Goal: Task Accomplishment & Management: Manage account settings

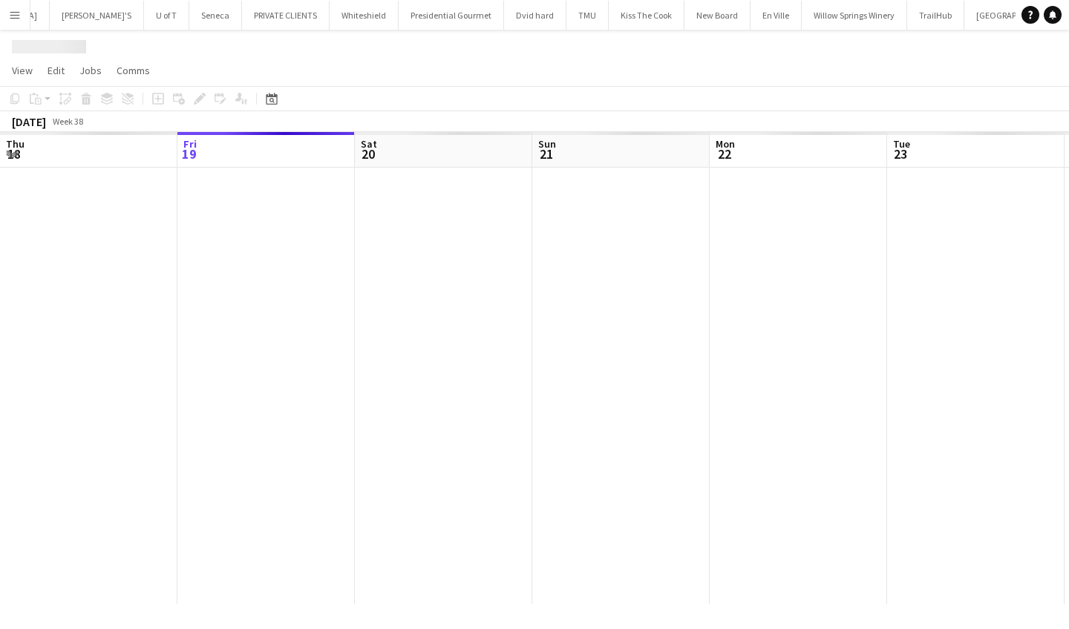
scroll to position [0, 373]
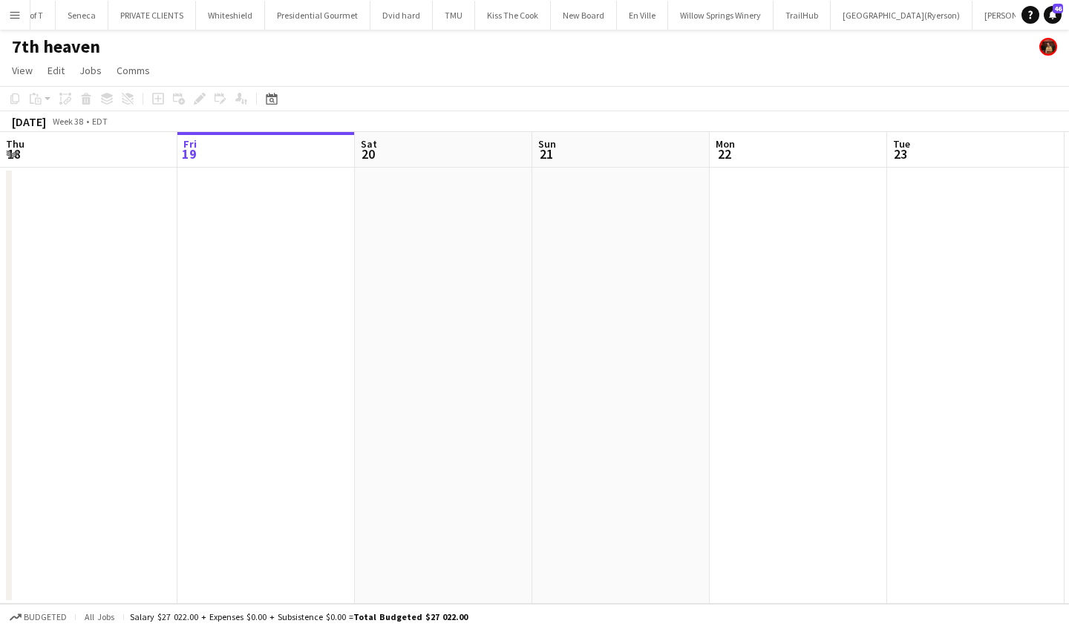
click at [13, 13] on app-icon "Menu" at bounding box center [15, 15] width 12 height 12
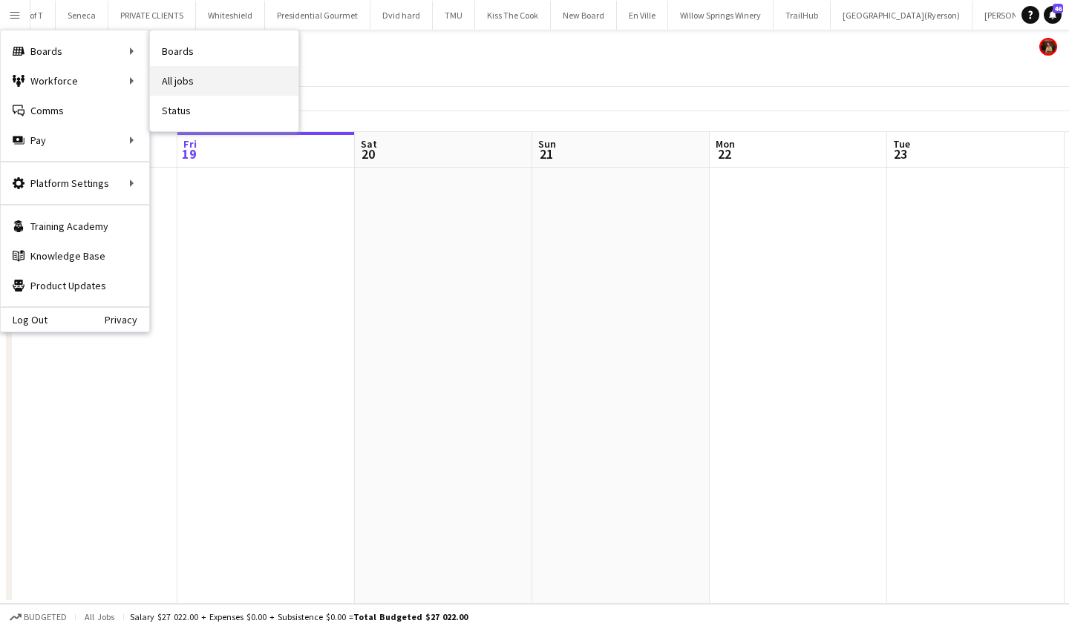
click at [188, 72] on link "All jobs" at bounding box center [224, 81] width 148 height 30
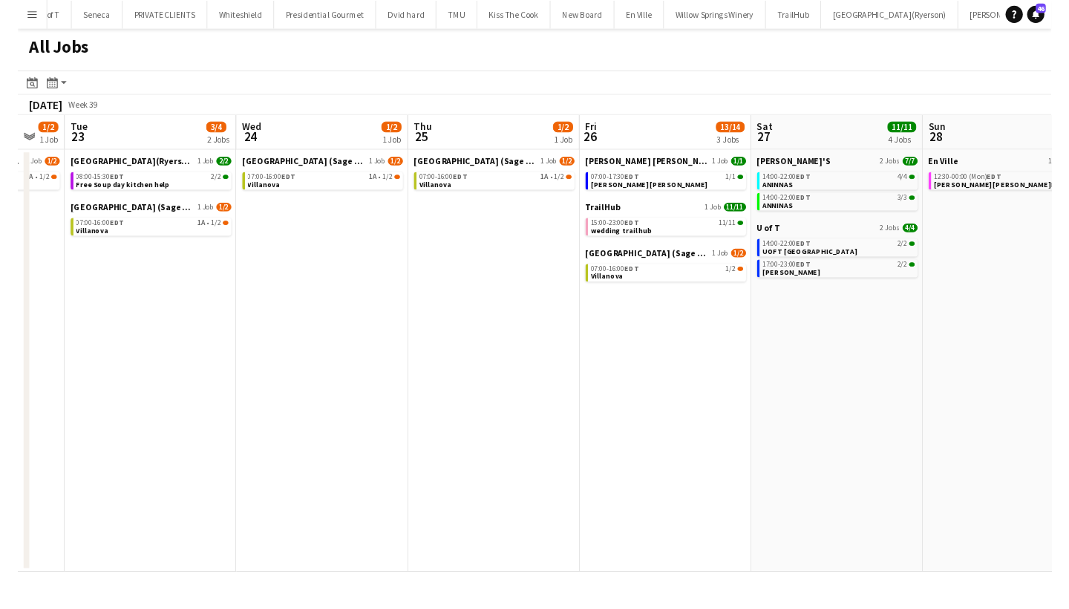
scroll to position [0, 485]
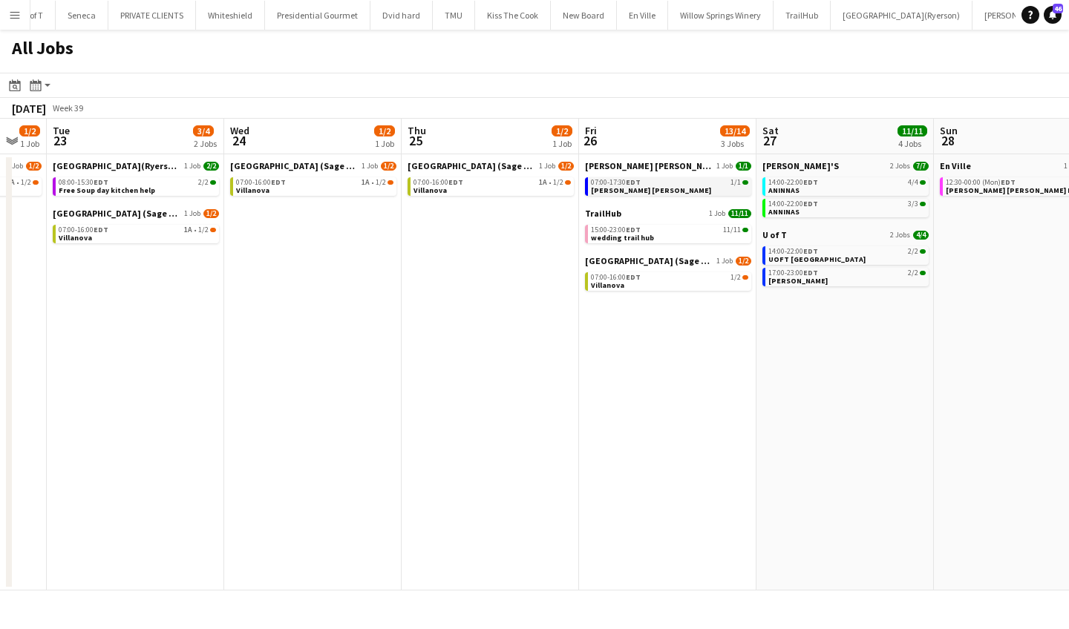
click at [650, 187] on link "07:00-17:30 EDT 1/1 Miller lash" at bounding box center [669, 185] width 157 height 17
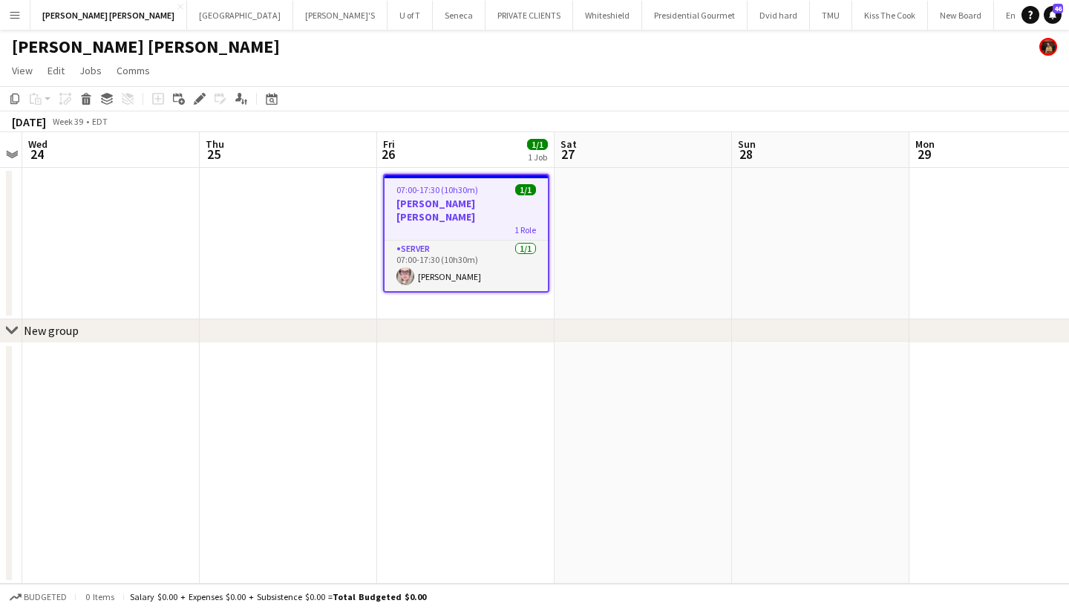
click at [481, 208] on h3 "[PERSON_NAME] [PERSON_NAME]" at bounding box center [465, 210] width 163 height 27
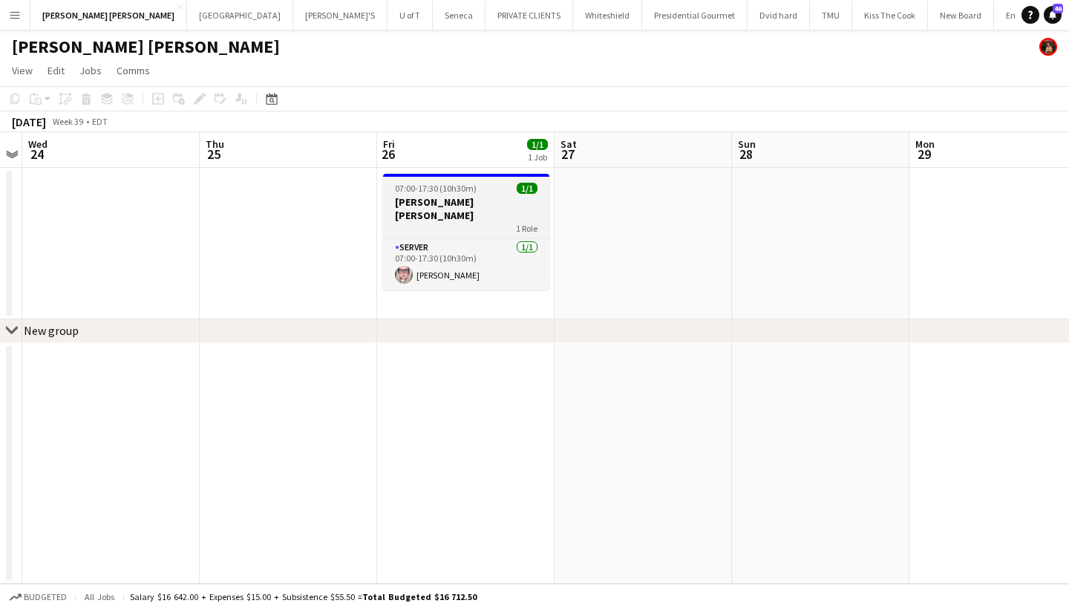
click at [481, 208] on h3 "[PERSON_NAME] [PERSON_NAME]" at bounding box center [466, 208] width 166 height 27
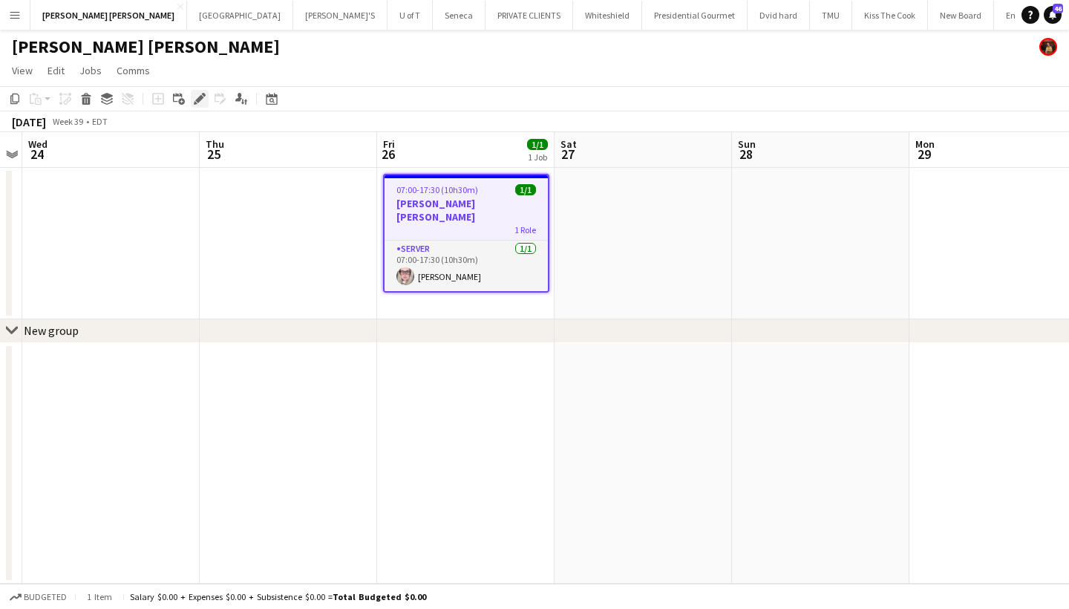
click at [199, 100] on icon at bounding box center [199, 99] width 8 height 8
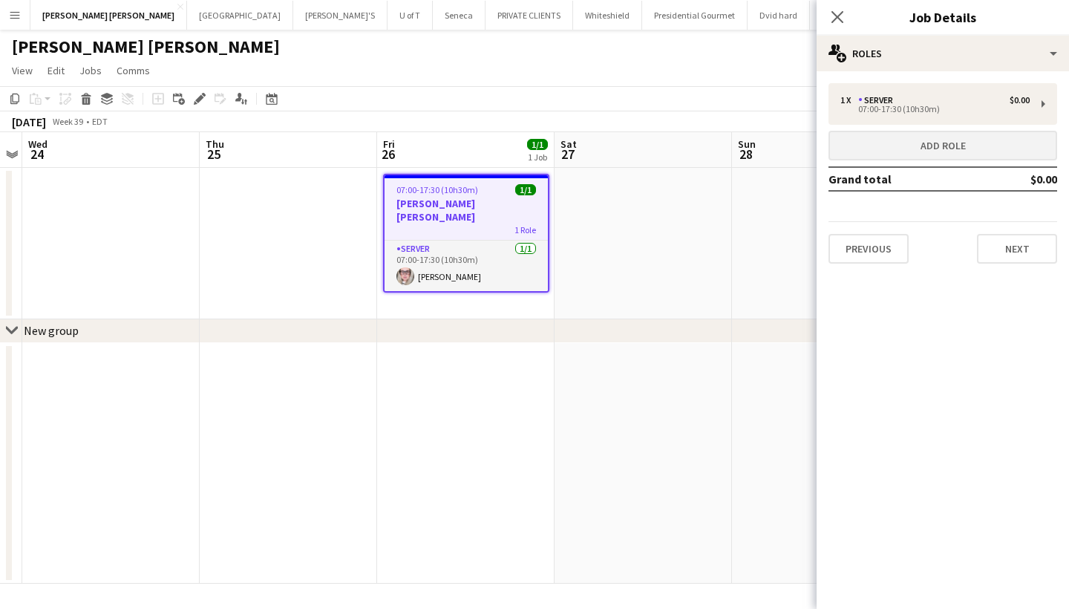
click at [956, 145] on button "Add role" at bounding box center [942, 146] width 229 height 30
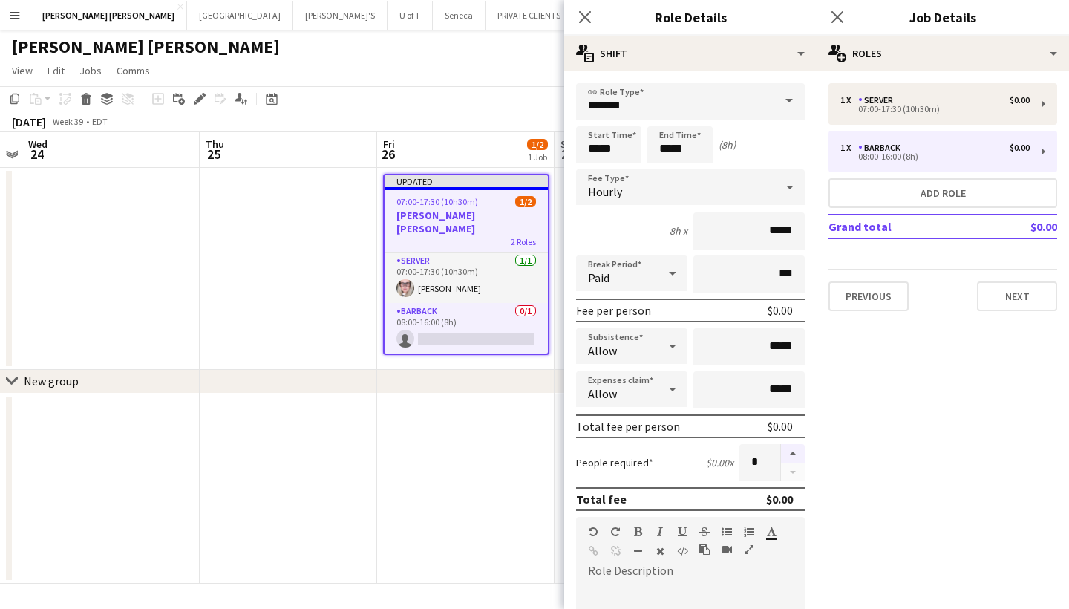
click at [792, 452] on button "button" at bounding box center [793, 453] width 24 height 19
type input "*"
click at [583, 15] on icon at bounding box center [584, 17] width 14 height 14
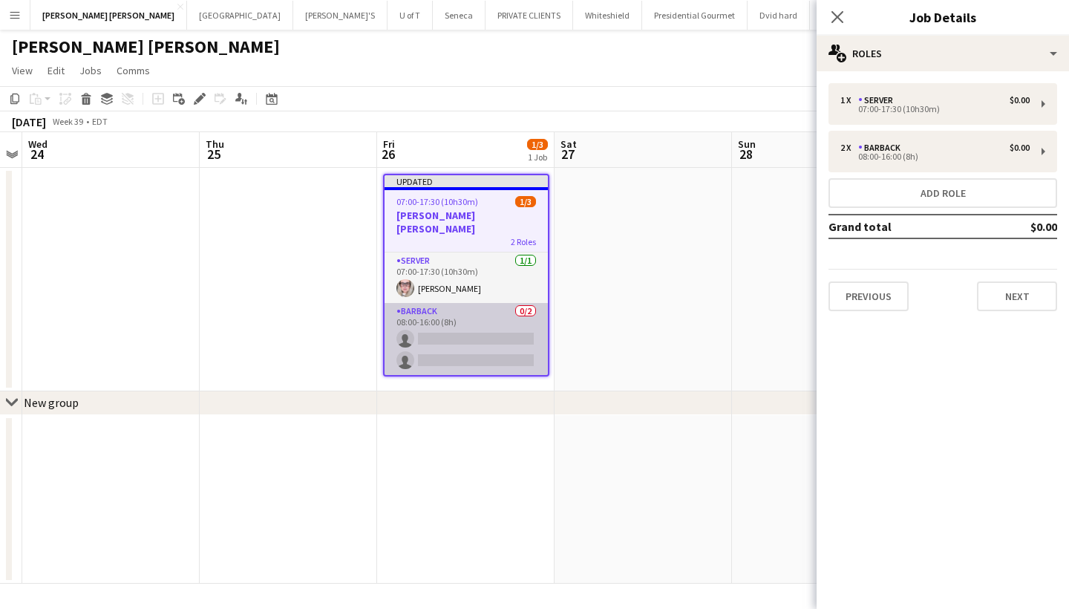
click at [454, 323] on app-card-role "BARBACK 0/2 08:00-16:00 (8h) single-neutral-actions single-neutral-actions" at bounding box center [465, 339] width 163 height 72
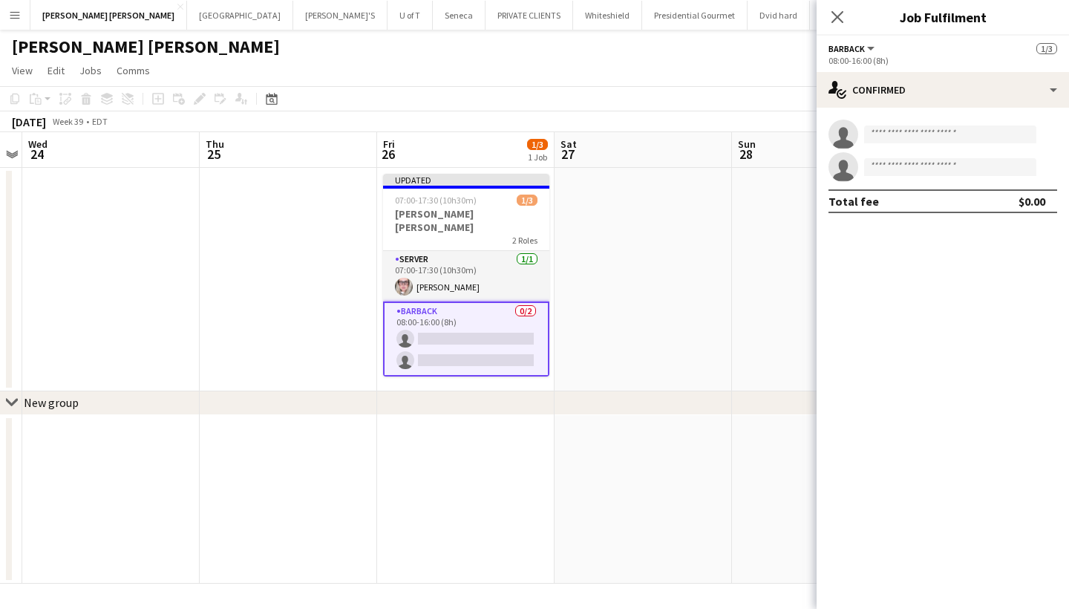
click at [447, 308] on app-card-role "BARBACK 0/2 08:00-16:00 (8h) single-neutral-actions single-neutral-actions" at bounding box center [466, 338] width 166 height 75
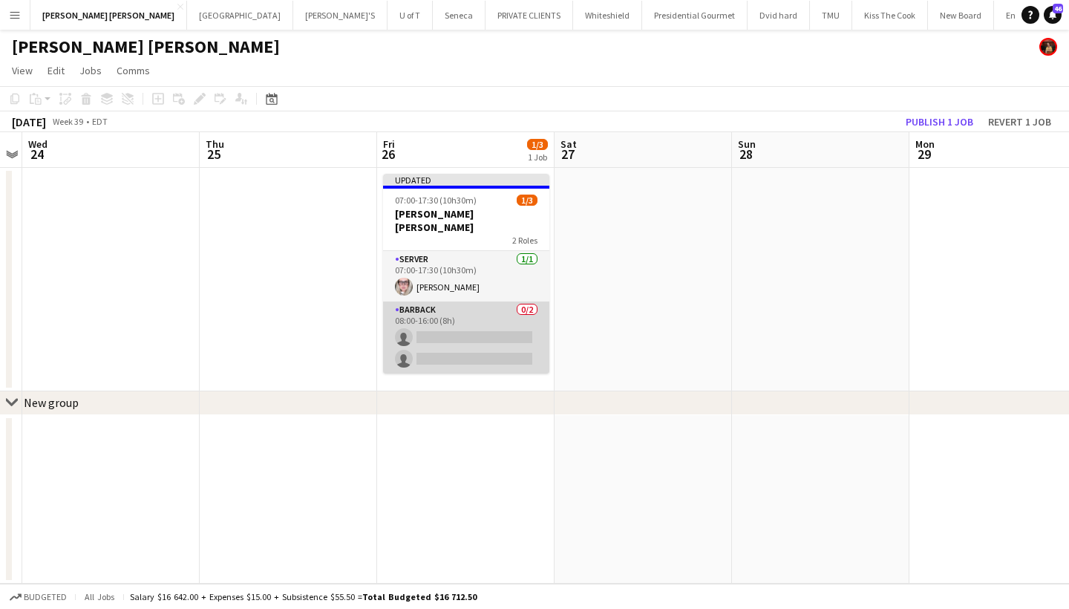
click at [447, 308] on app-card-role "BARBACK 0/2 08:00-16:00 (8h) single-neutral-actions single-neutral-actions" at bounding box center [466, 337] width 166 height 72
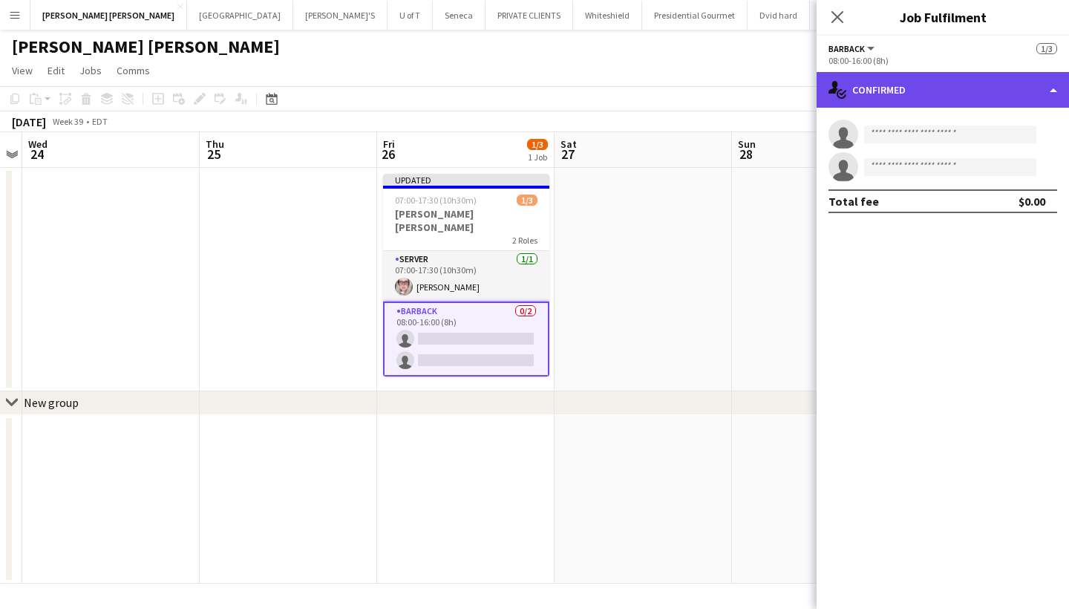
click at [836, 86] on icon at bounding box center [833, 87] width 10 height 13
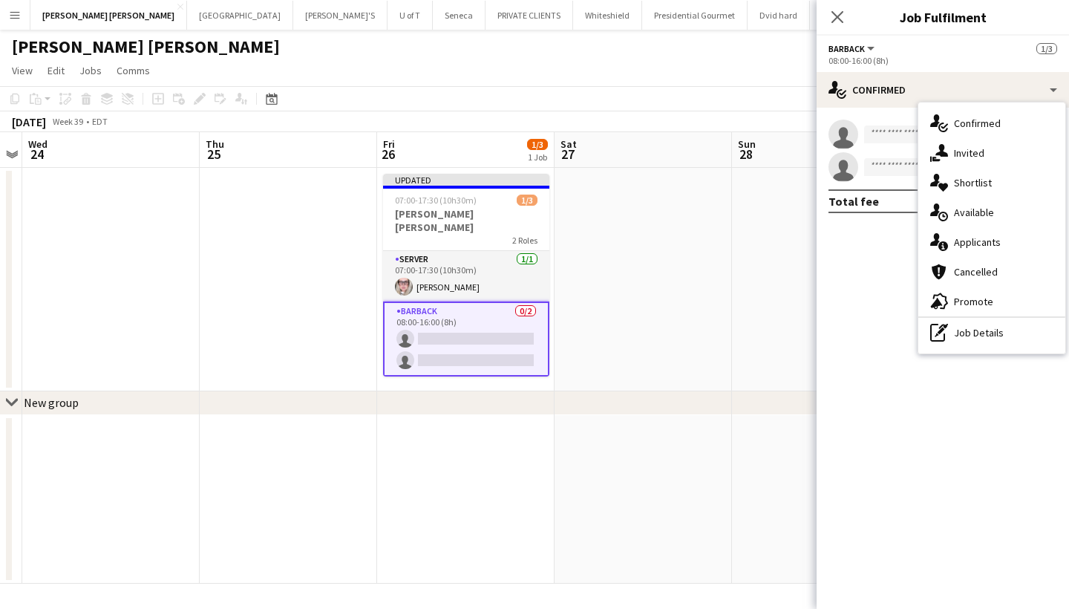
click at [468, 326] on app-card-role "BARBACK 0/2 08:00-16:00 (8h) single-neutral-actions single-neutral-actions" at bounding box center [466, 338] width 166 height 75
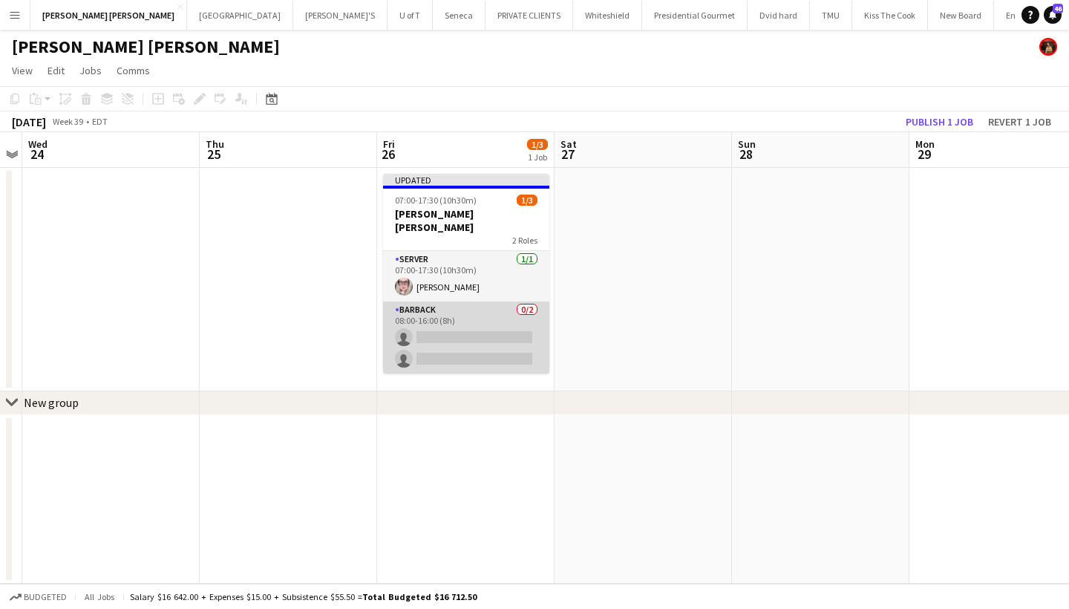
click at [468, 326] on app-card-role "BARBACK 0/2 08:00-16:00 (8h) single-neutral-actions single-neutral-actions" at bounding box center [466, 337] width 166 height 72
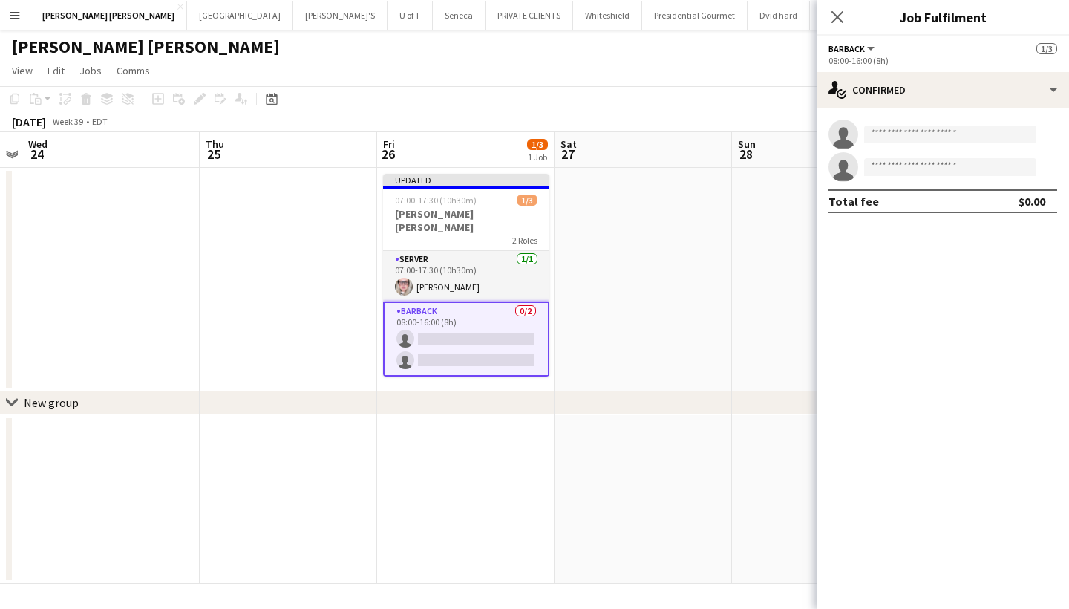
click at [465, 319] on app-card-role "BARBACK 0/2 08:00-16:00 (8h) single-neutral-actions single-neutral-actions" at bounding box center [466, 338] width 166 height 75
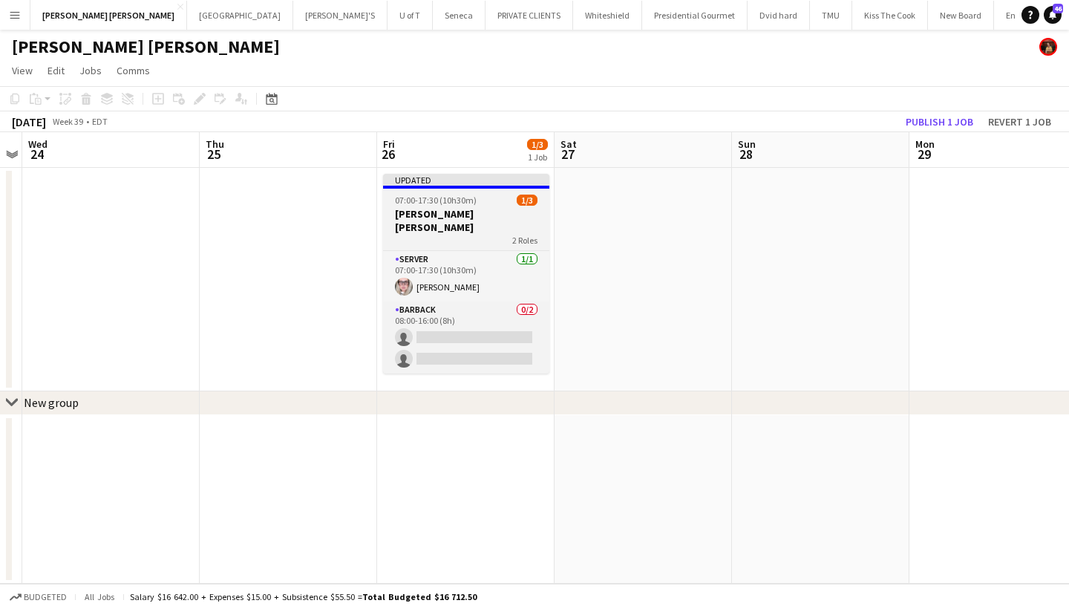
click at [448, 196] on span "07:00-17:30 (10h30m)" at bounding box center [436, 199] width 82 height 11
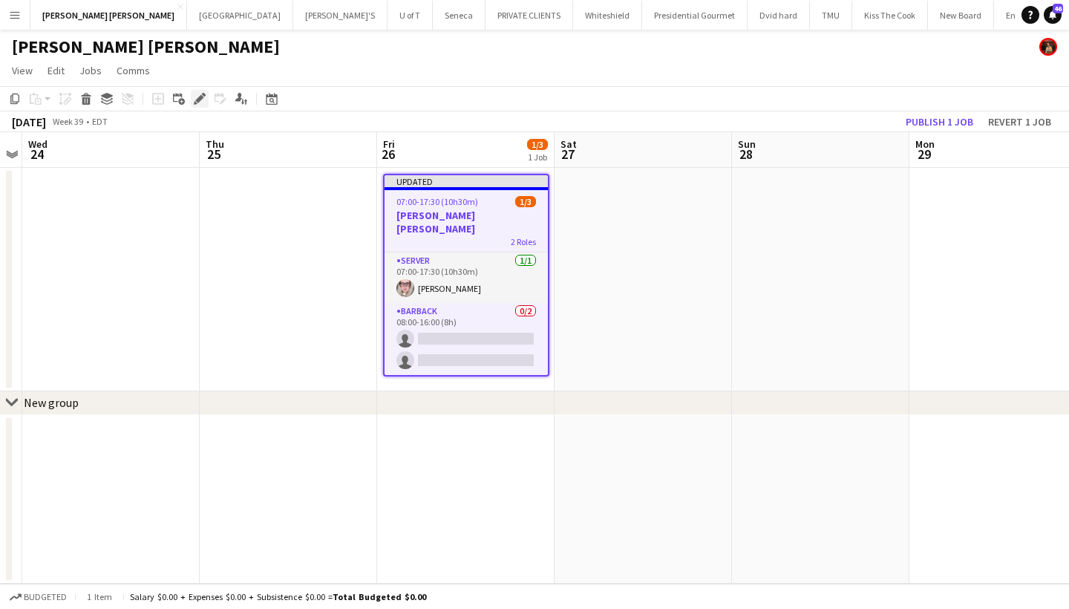
click at [198, 97] on icon "Edit" at bounding box center [200, 99] width 12 height 12
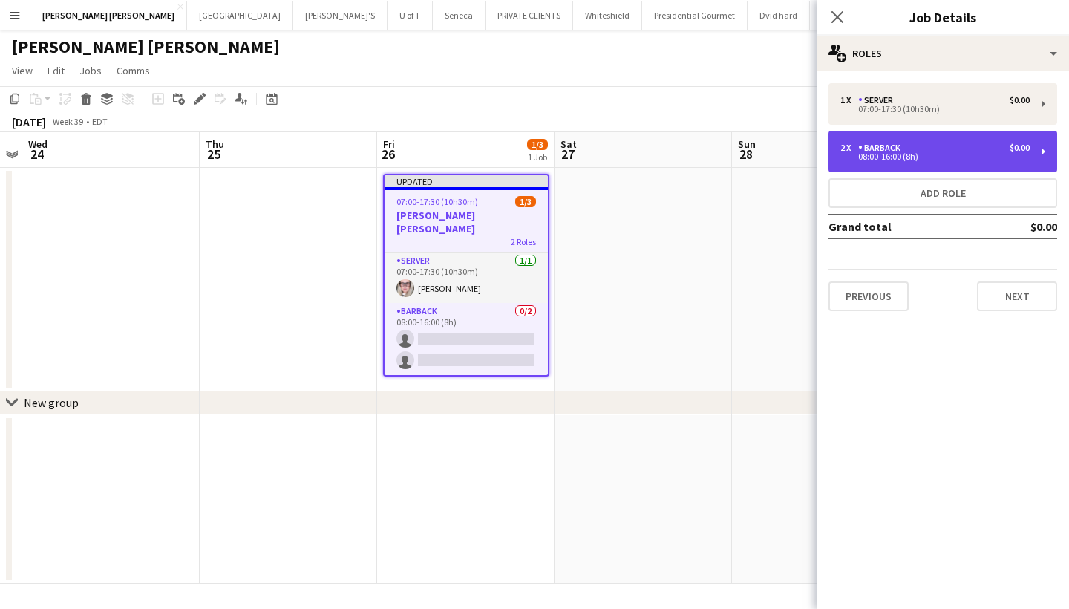
click at [848, 152] on div "2 x" at bounding box center [849, 147] width 18 height 10
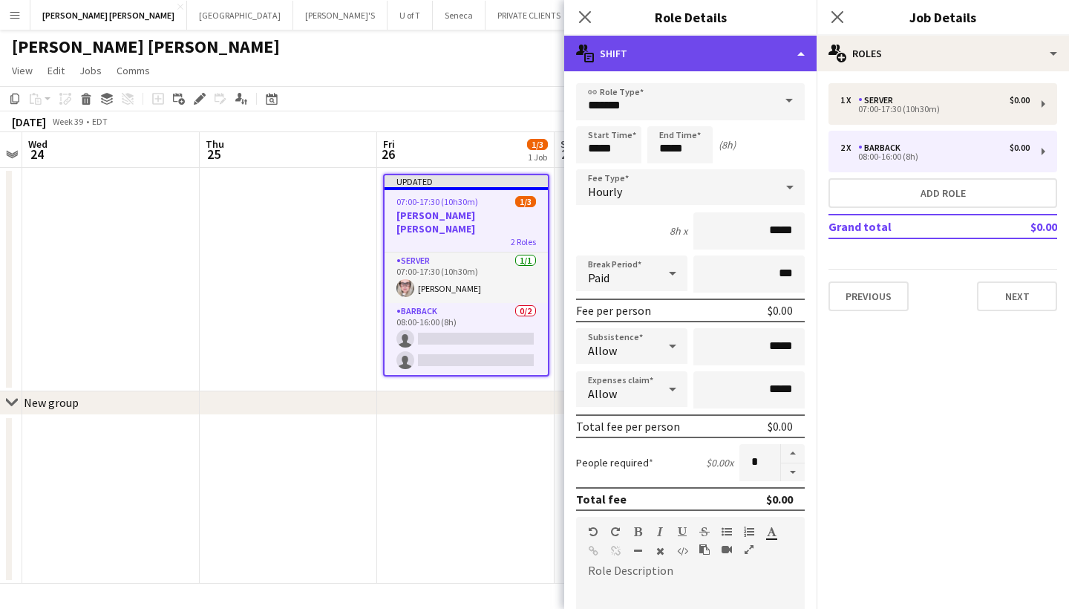
click at [581, 43] on div "multiple-actions-text Shift" at bounding box center [690, 54] width 252 height 36
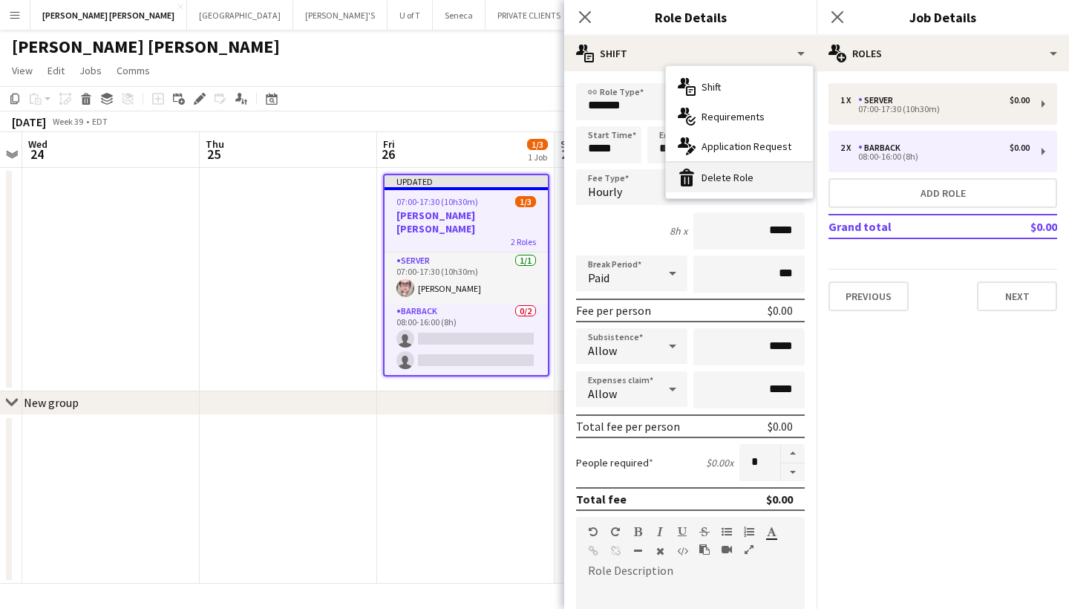
click at [722, 167] on div "bin-2 Delete Role" at bounding box center [739, 178] width 147 height 30
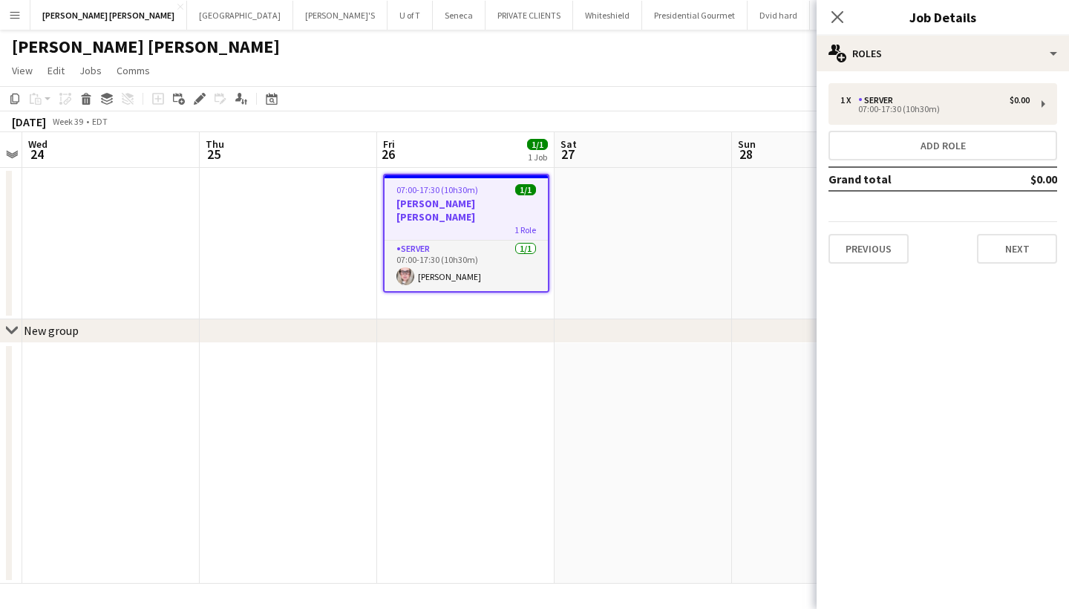
click at [476, 197] on h3 "[PERSON_NAME] [PERSON_NAME]" at bounding box center [465, 210] width 163 height 27
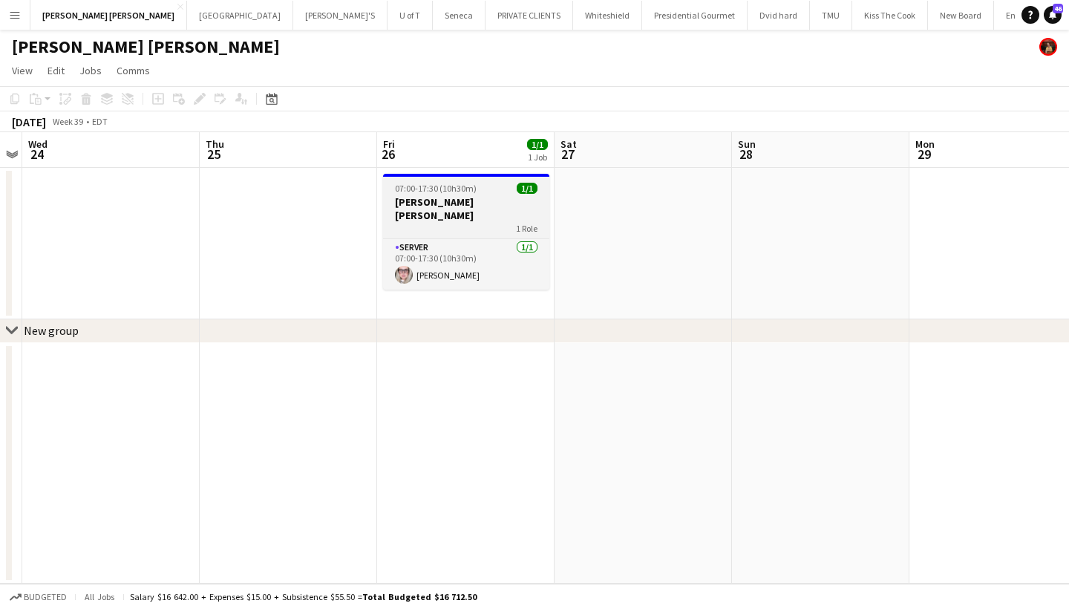
click at [476, 197] on h3 "[PERSON_NAME] [PERSON_NAME]" at bounding box center [466, 208] width 166 height 27
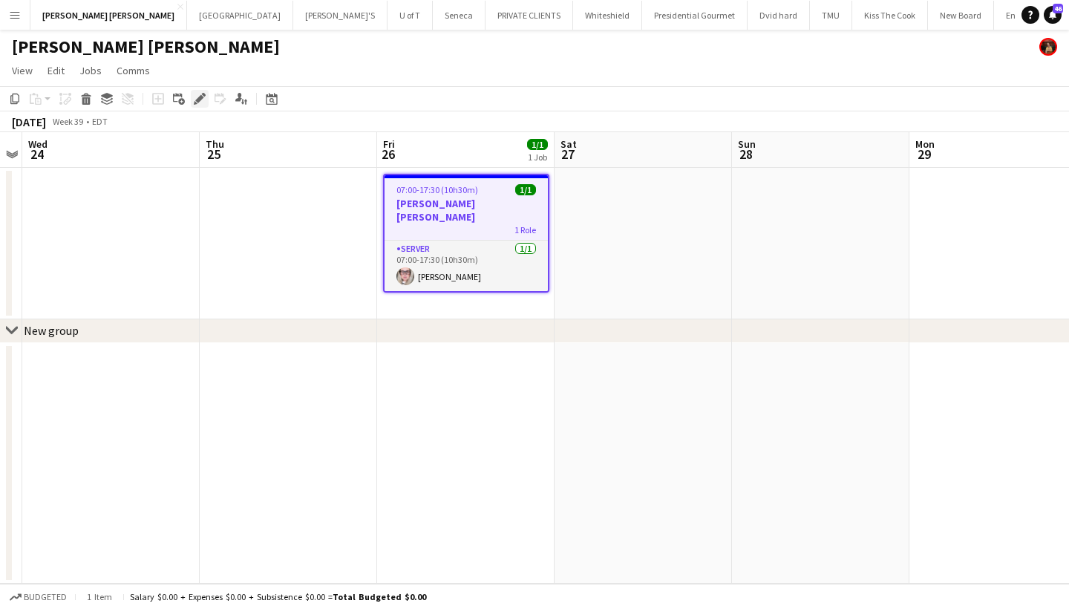
click at [197, 100] on icon at bounding box center [199, 99] width 8 height 8
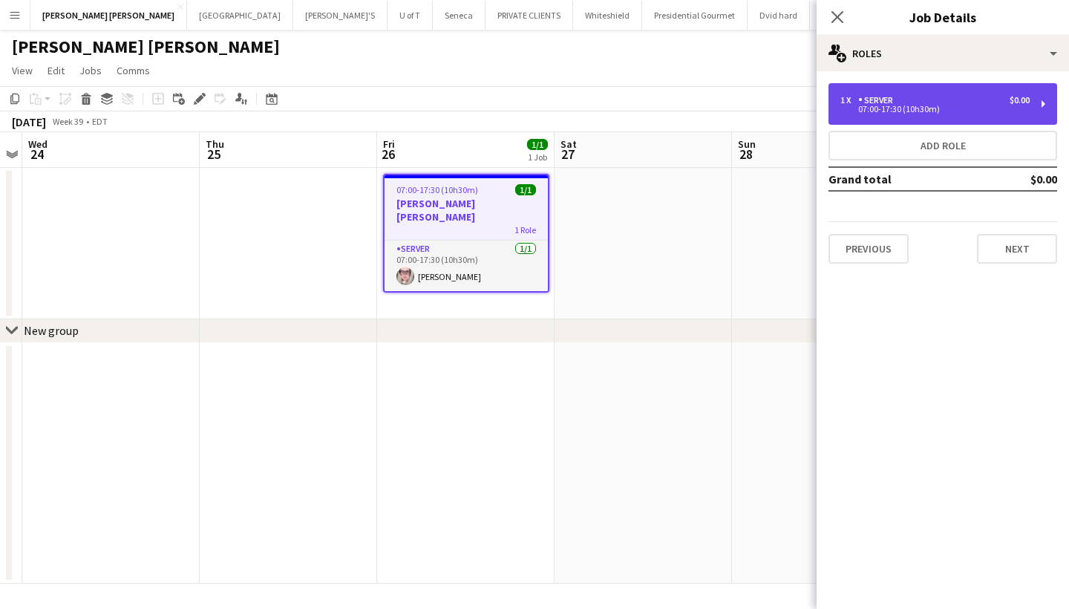
click at [879, 99] on div "SERVER" at bounding box center [878, 100] width 41 height 10
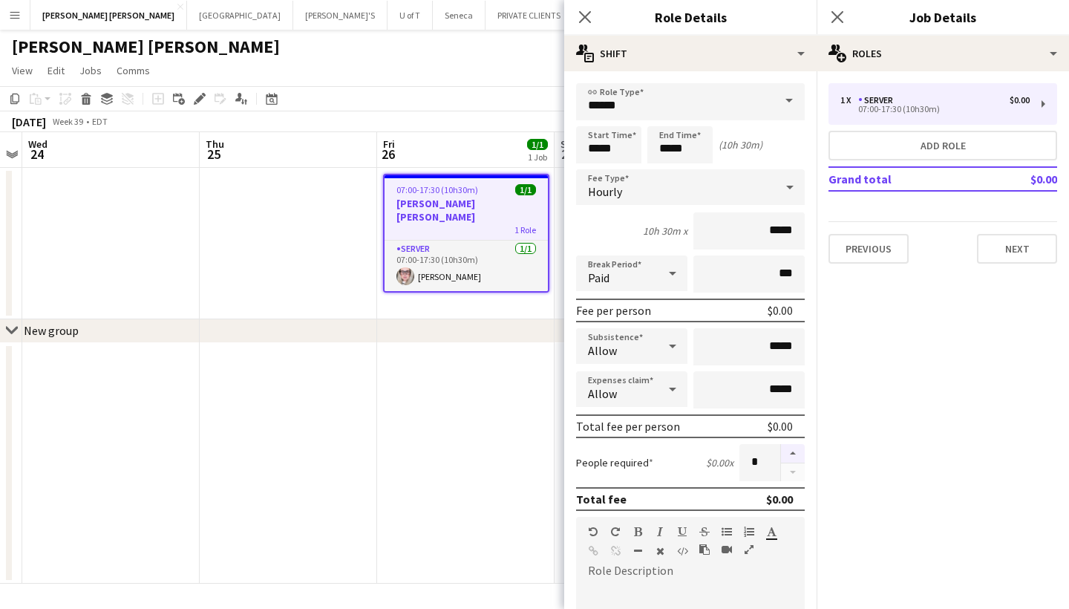
click at [793, 453] on button "button" at bounding box center [793, 453] width 24 height 19
type input "*"
click at [583, 19] on icon at bounding box center [584, 17] width 14 height 14
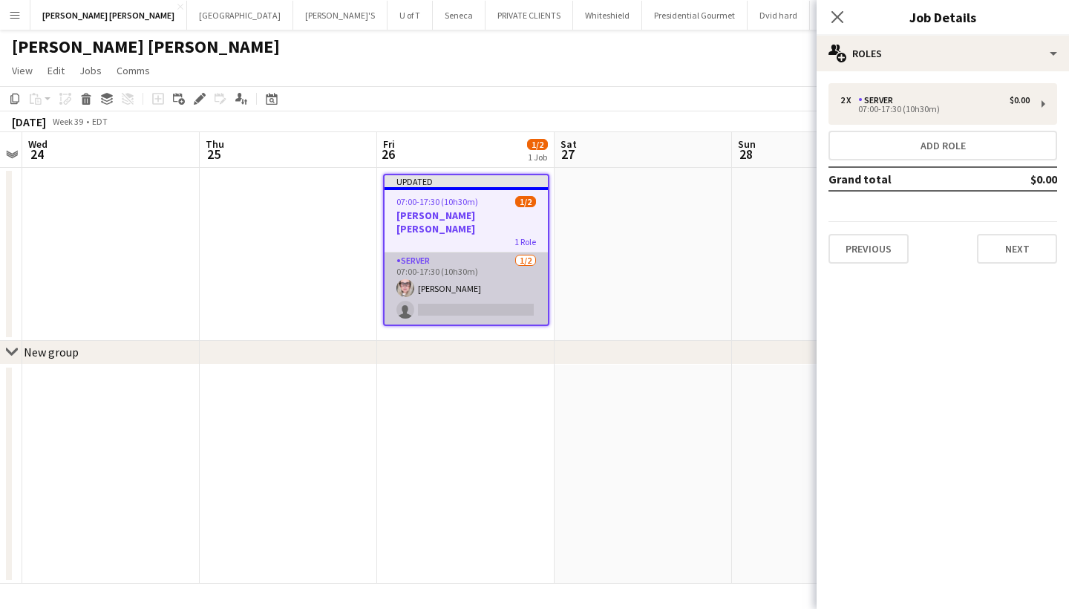
click at [431, 298] on app-card-role "SERVER 1/2 07:00-17:30 (10h30m) Beata Pawlowski single-neutral-actions" at bounding box center [465, 288] width 163 height 72
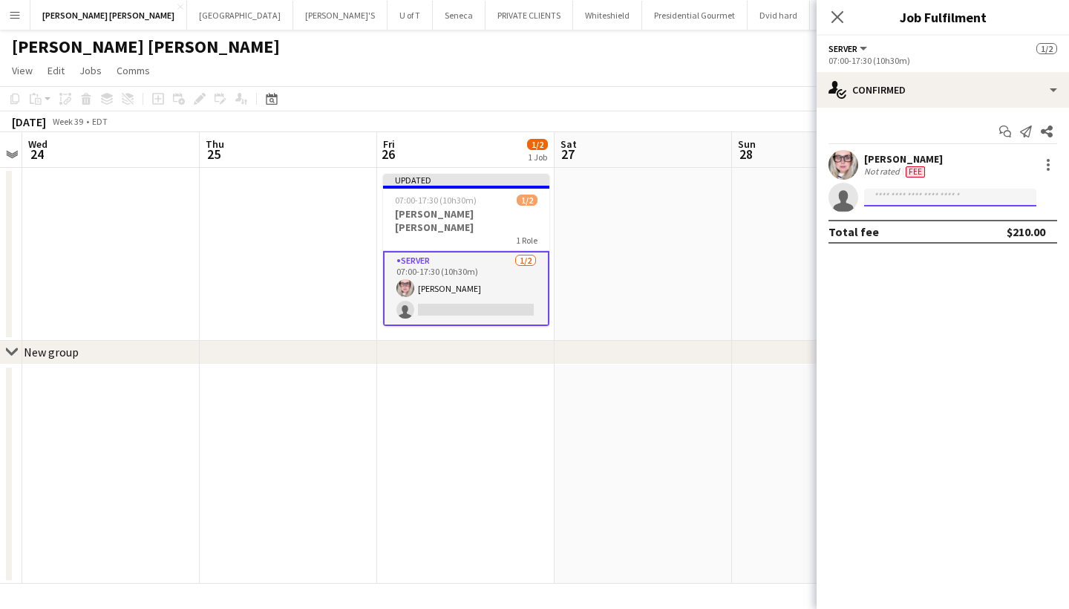
click at [885, 195] on input at bounding box center [950, 198] width 172 height 18
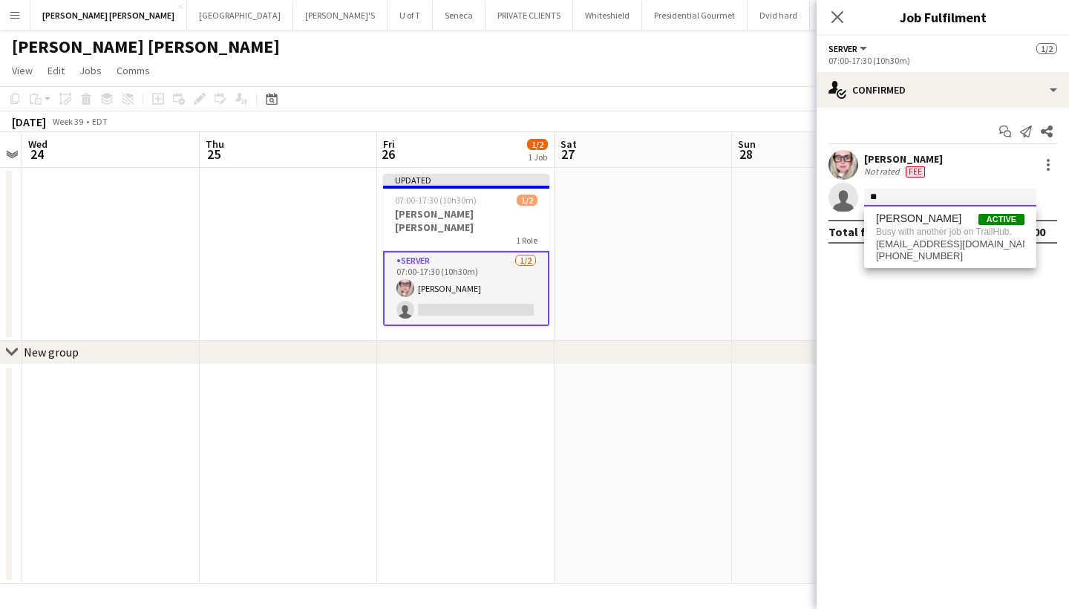
type input "*"
type input "***"
click at [908, 232] on span "adianinleon@gmail.com" at bounding box center [950, 231] width 148 height 12
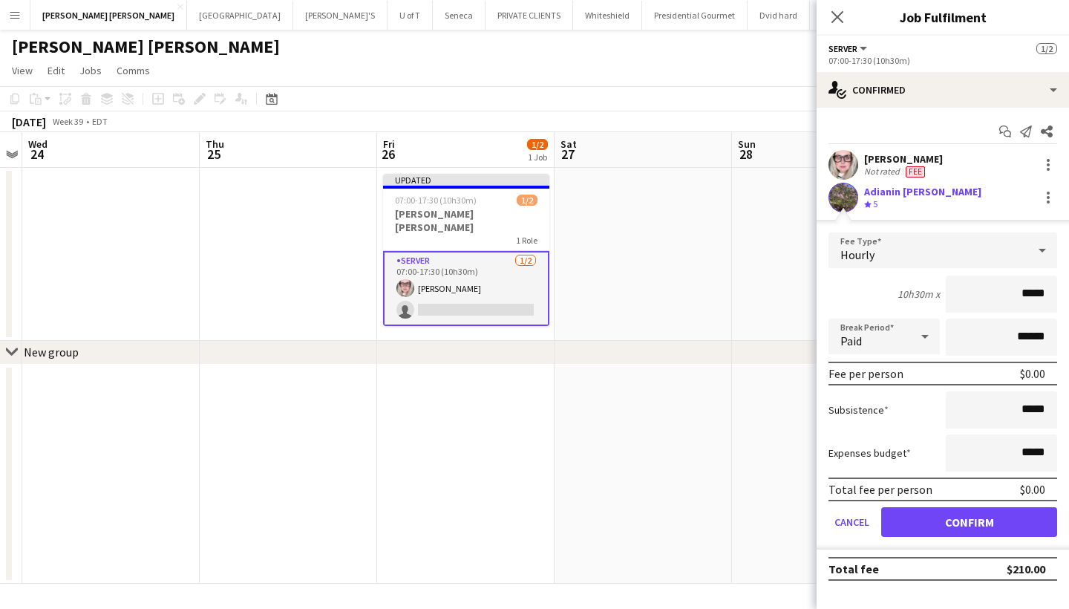
click at [1024, 294] on input "*****" at bounding box center [1000, 293] width 111 height 37
type input "******"
click at [961, 525] on button "Confirm" at bounding box center [969, 522] width 176 height 30
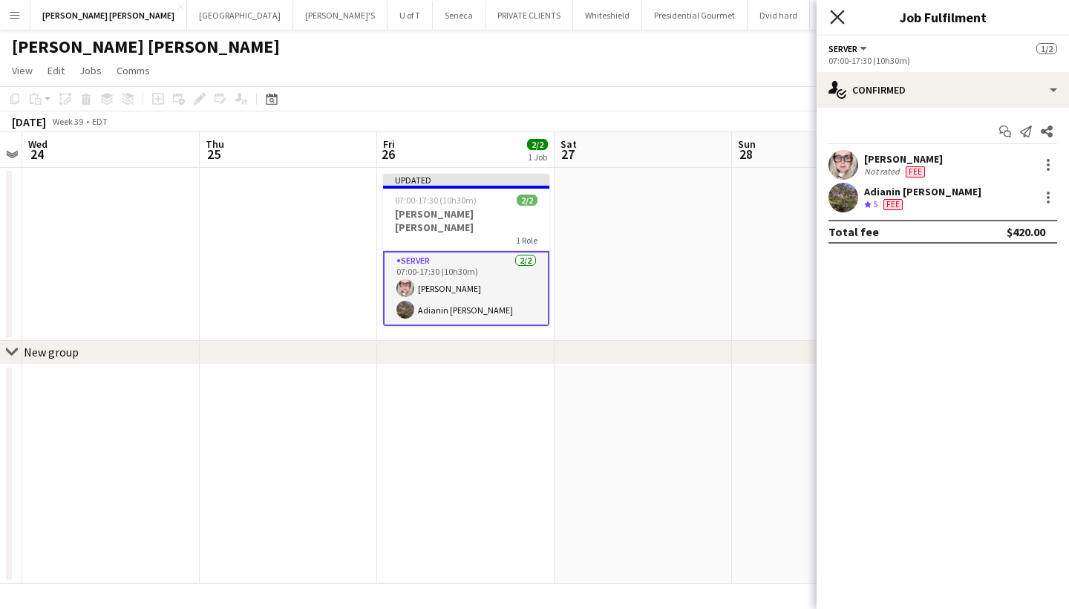
click at [835, 15] on icon at bounding box center [837, 17] width 14 height 14
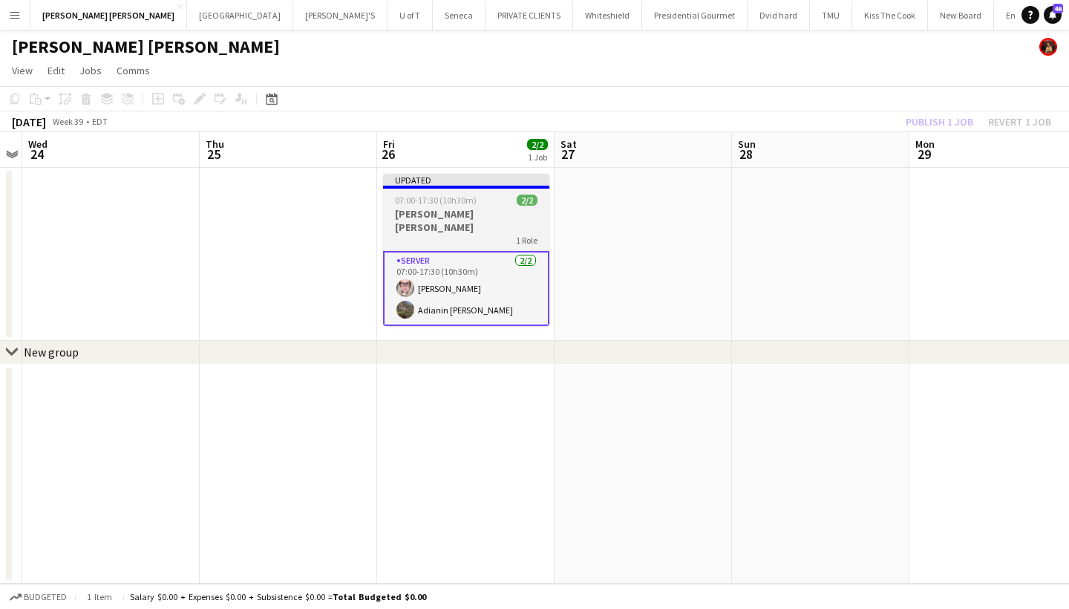
click at [479, 195] on div "07:00-17:30 (10h30m) 2/2" at bounding box center [466, 199] width 166 height 11
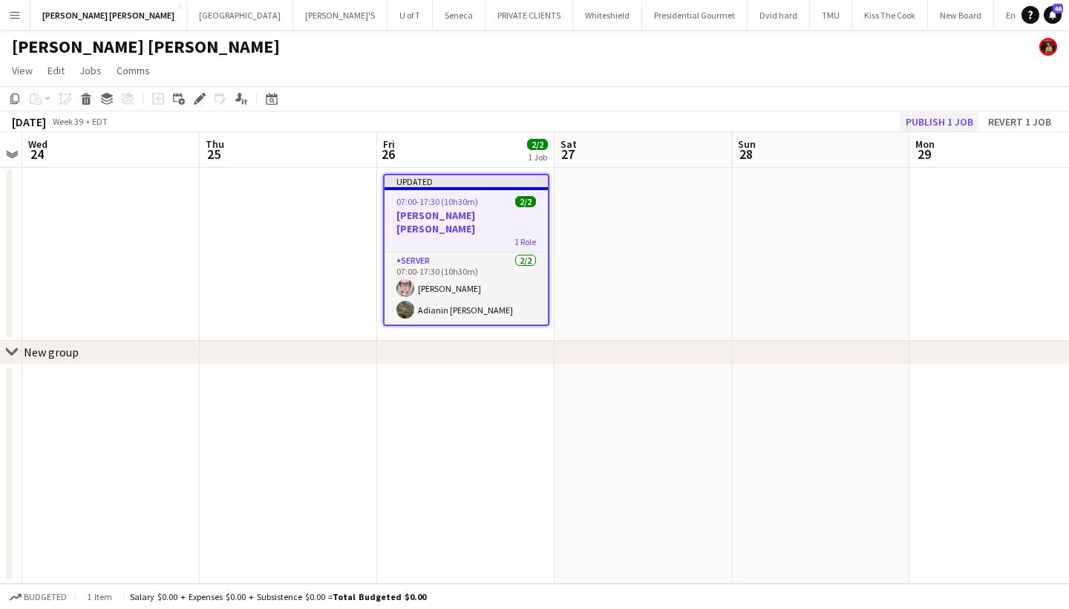
click at [948, 114] on button "Publish 1 job" at bounding box center [938, 121] width 79 height 19
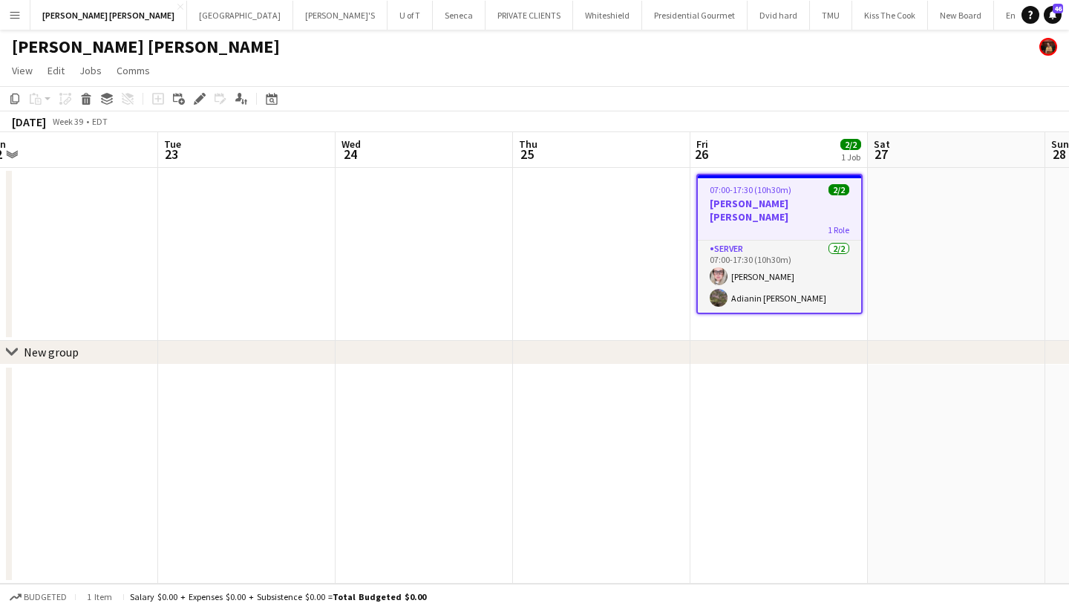
scroll to position [0, 453]
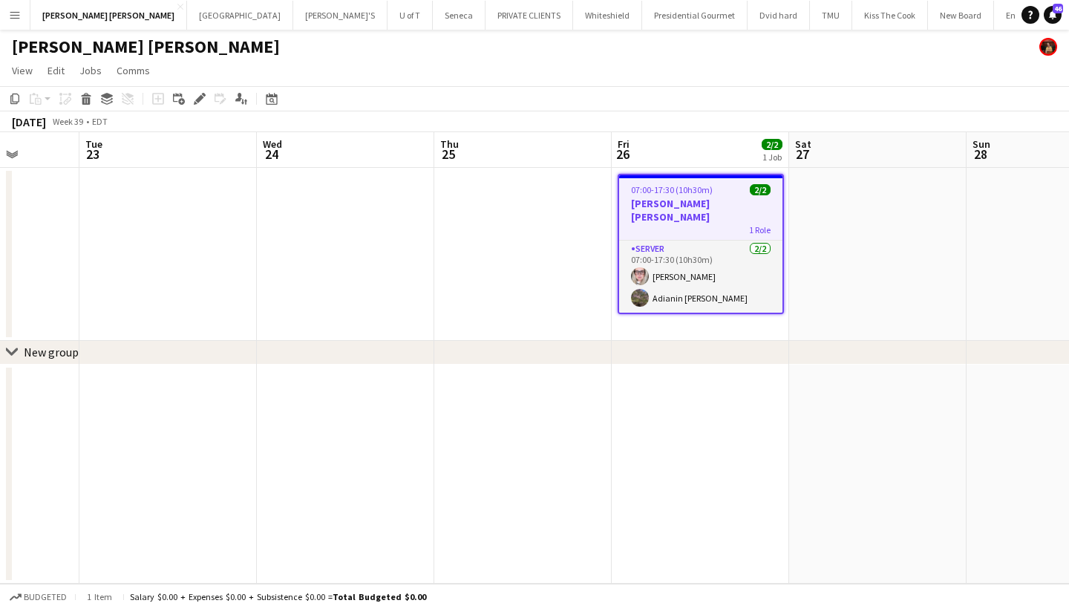
click at [366, 256] on app-date-cell at bounding box center [345, 254] width 177 height 173
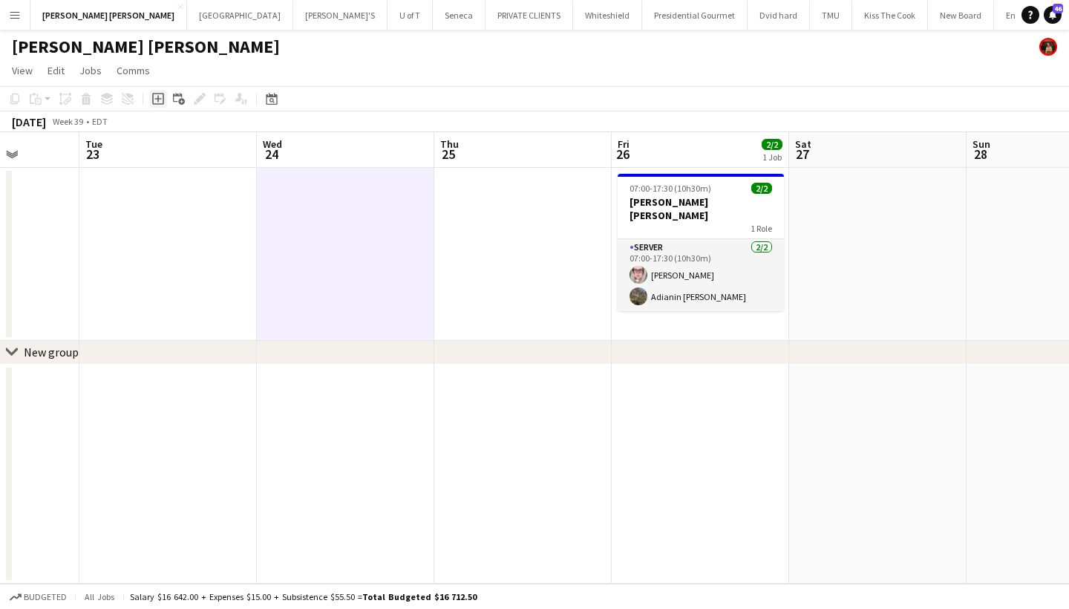
click at [160, 100] on icon "Add job" at bounding box center [158, 99] width 12 height 12
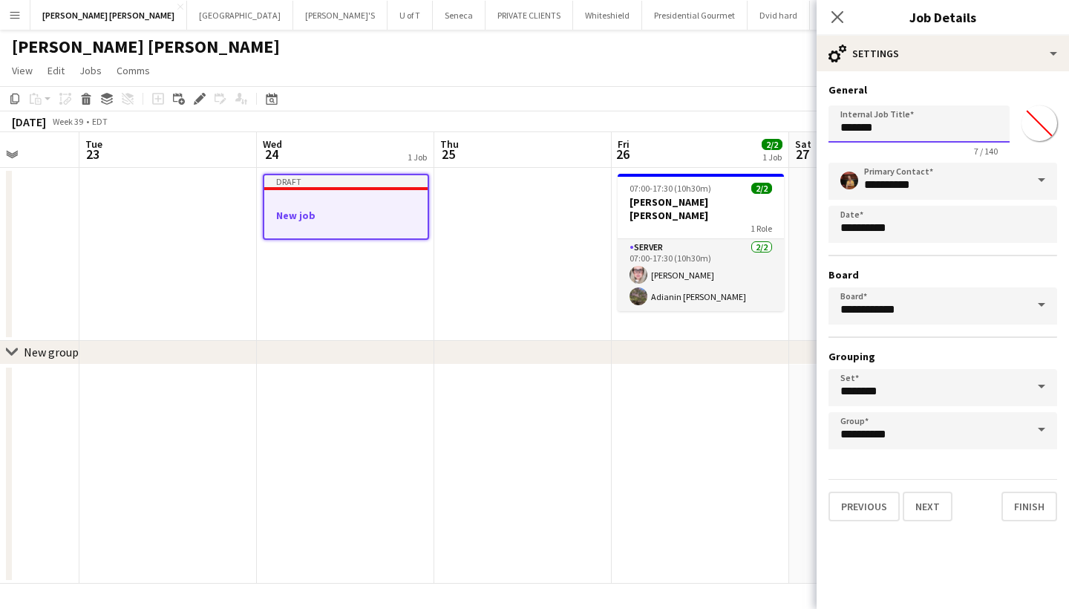
click at [902, 125] on input "*******" at bounding box center [918, 123] width 181 height 37
type input "*"
type input "**********"
click at [1030, 126] on input "*******" at bounding box center [1038, 122] width 53 height 53
type input "*******"
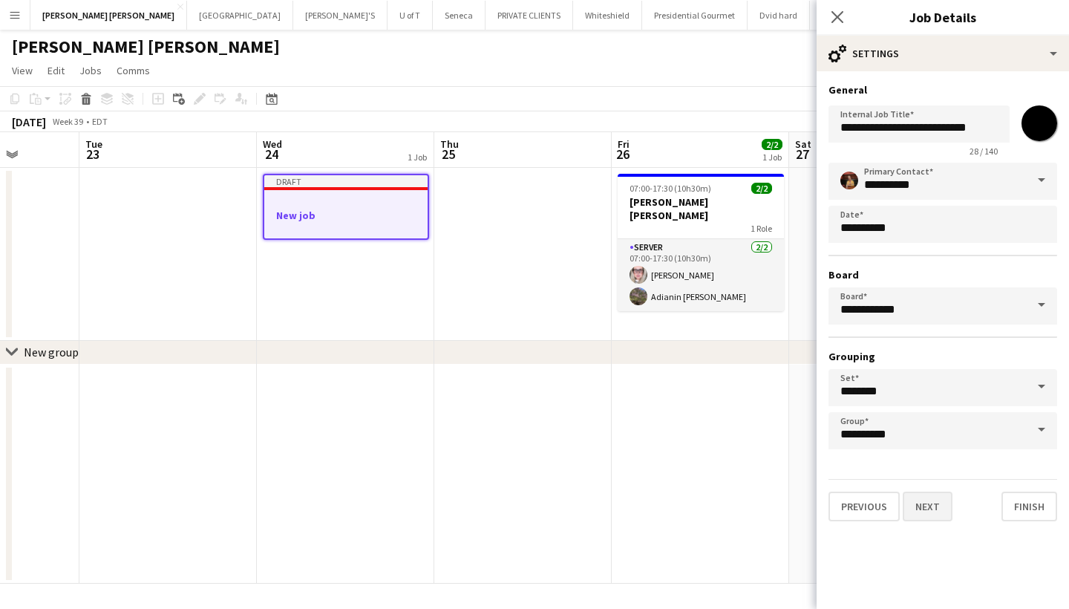
click at [934, 500] on button "Next" at bounding box center [927, 506] width 50 height 30
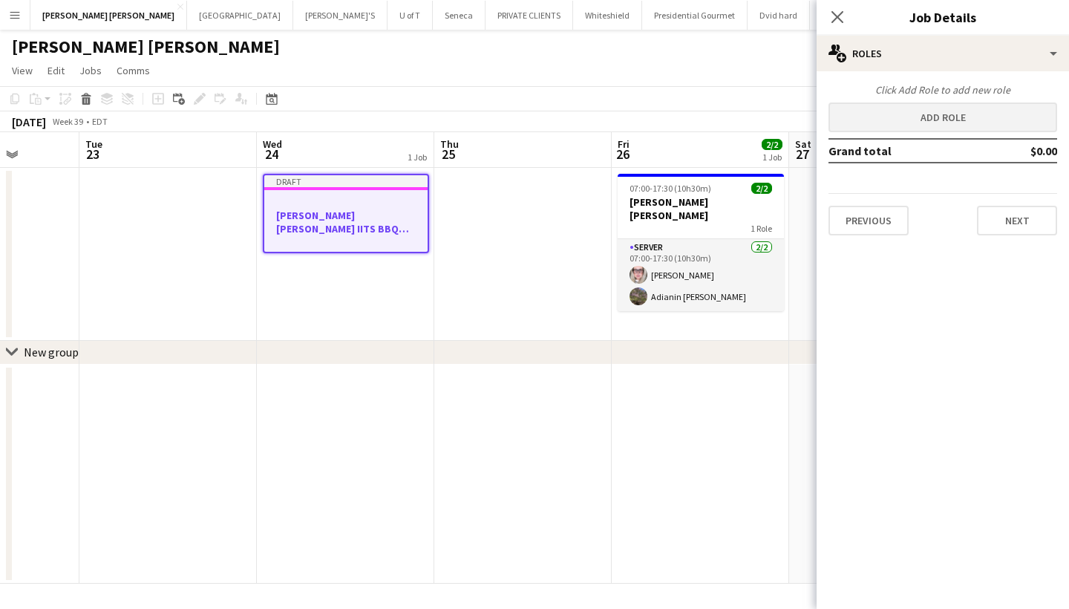
click at [929, 111] on button "Add role" at bounding box center [942, 117] width 229 height 30
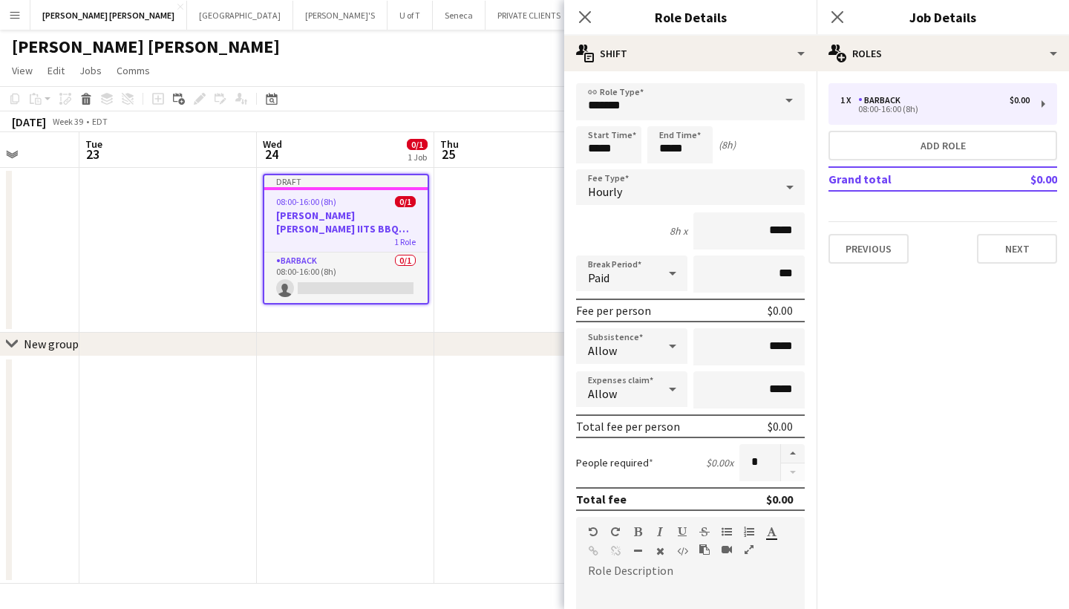
click at [796, 94] on span at bounding box center [788, 101] width 31 height 36
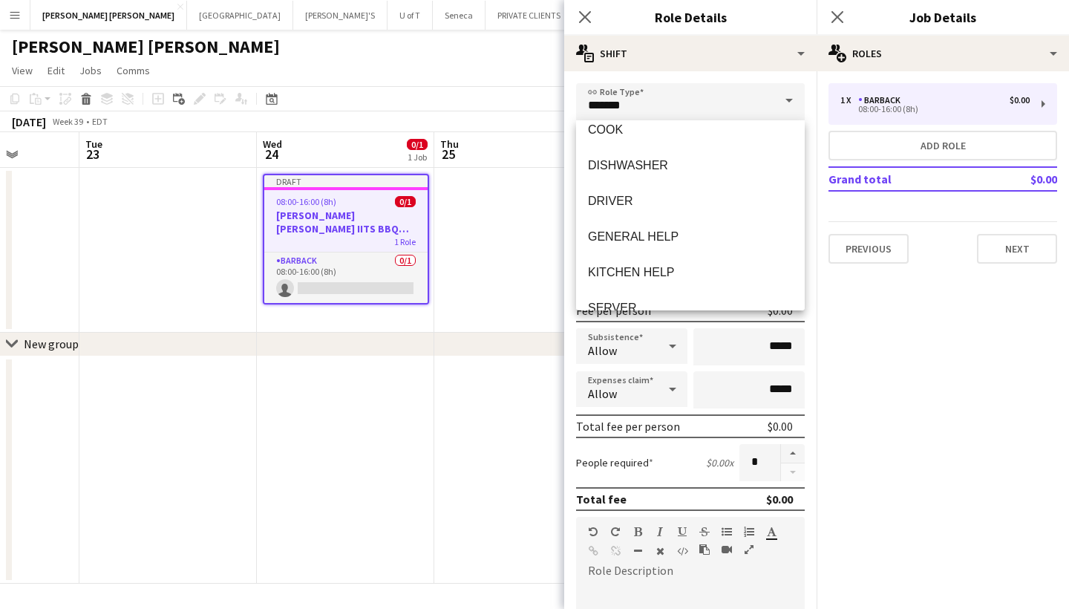
scroll to position [166, 0]
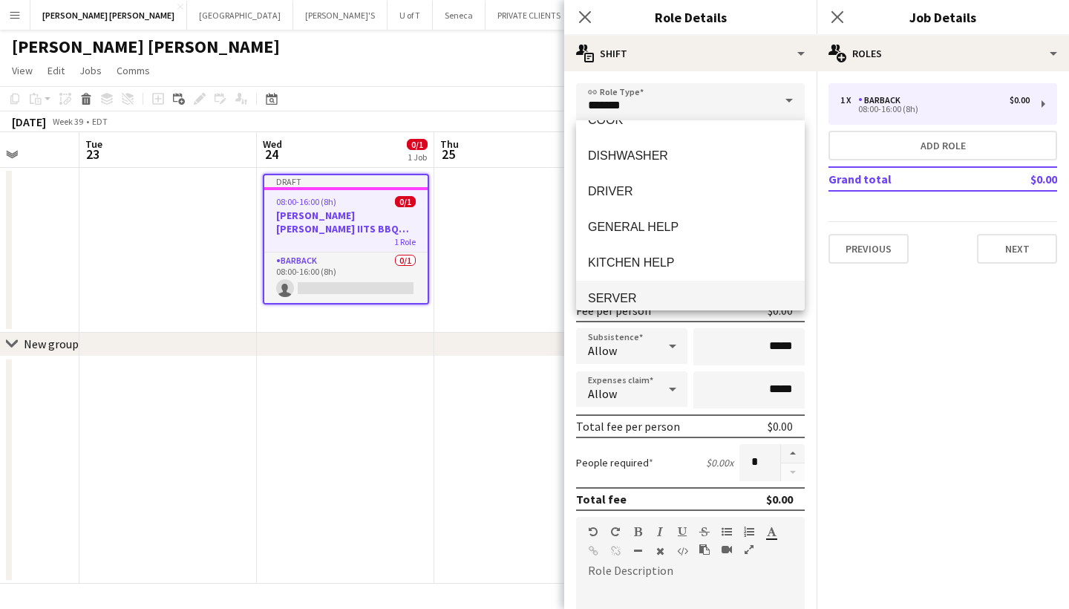
click at [638, 285] on mat-option "SERVER" at bounding box center [690, 299] width 229 height 36
type input "******"
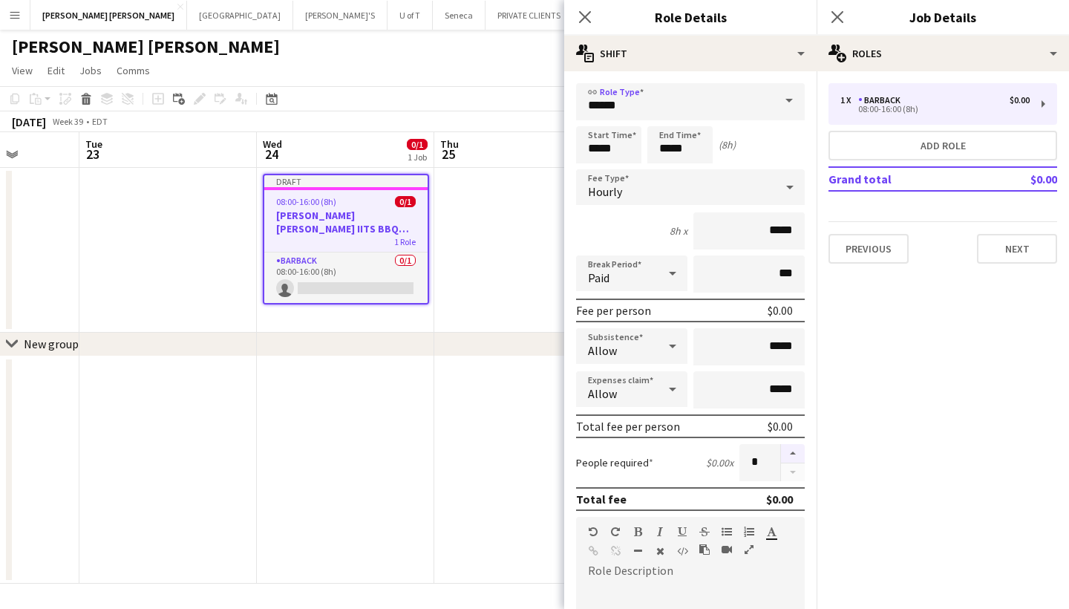
click at [791, 455] on button "button" at bounding box center [793, 453] width 24 height 19
type input "*"
click at [631, 154] on input "*****" at bounding box center [608, 144] width 65 height 37
click at [592, 119] on div at bounding box center [594, 118] width 30 height 15
type input "*****"
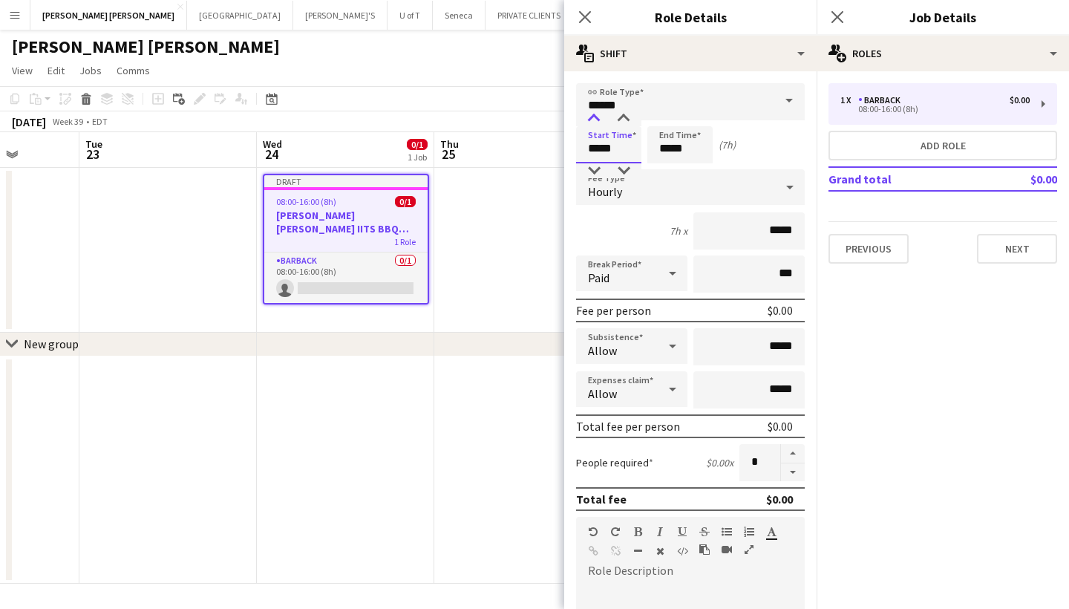
click at [592, 119] on div at bounding box center [594, 118] width 30 height 15
click at [997, 240] on button "Next" at bounding box center [1017, 249] width 80 height 30
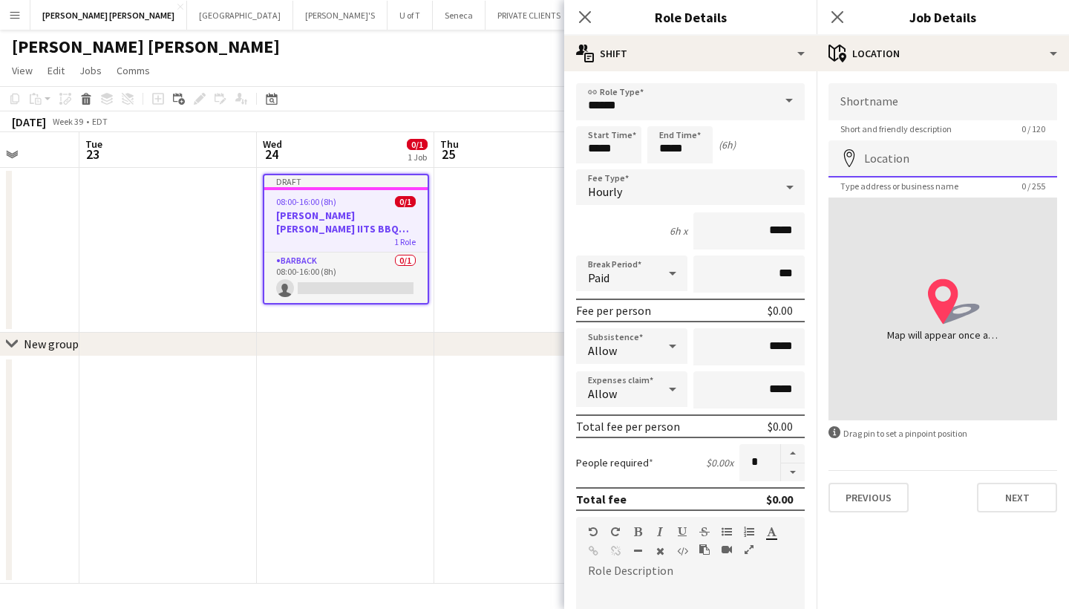
click at [939, 159] on input "Location" at bounding box center [942, 158] width 229 height 37
type input "**********"
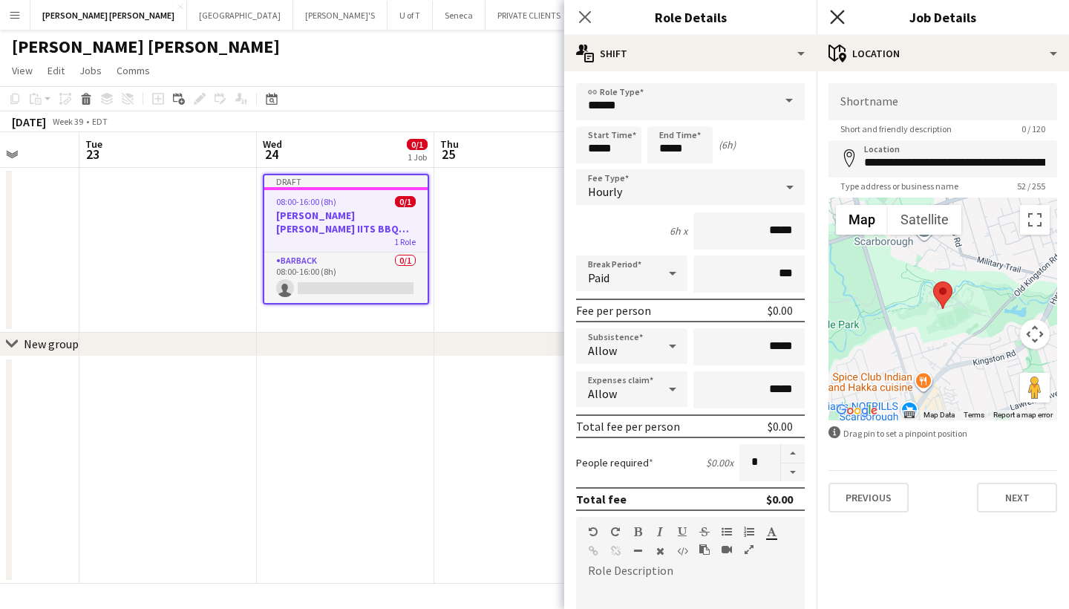
click at [833, 13] on icon at bounding box center [837, 17] width 14 height 14
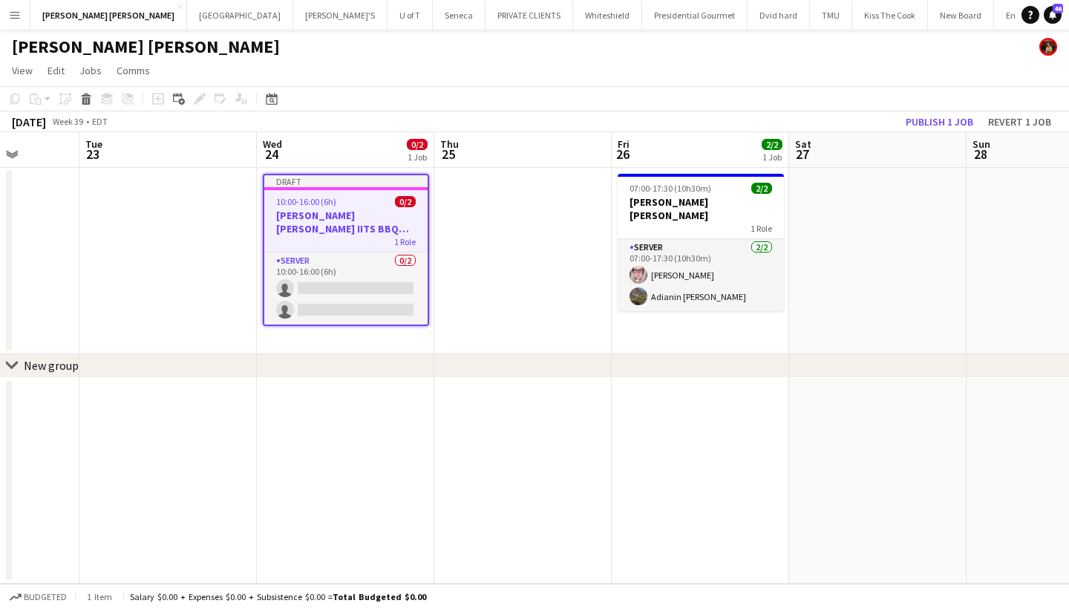
click at [343, 190] on app-job-card "Draft 10:00-16:00 (6h) 0/2 MILLER LASH IITS BBQ EVENT 1 Role SERVER 0/2 10:00-1…" at bounding box center [346, 250] width 166 height 152
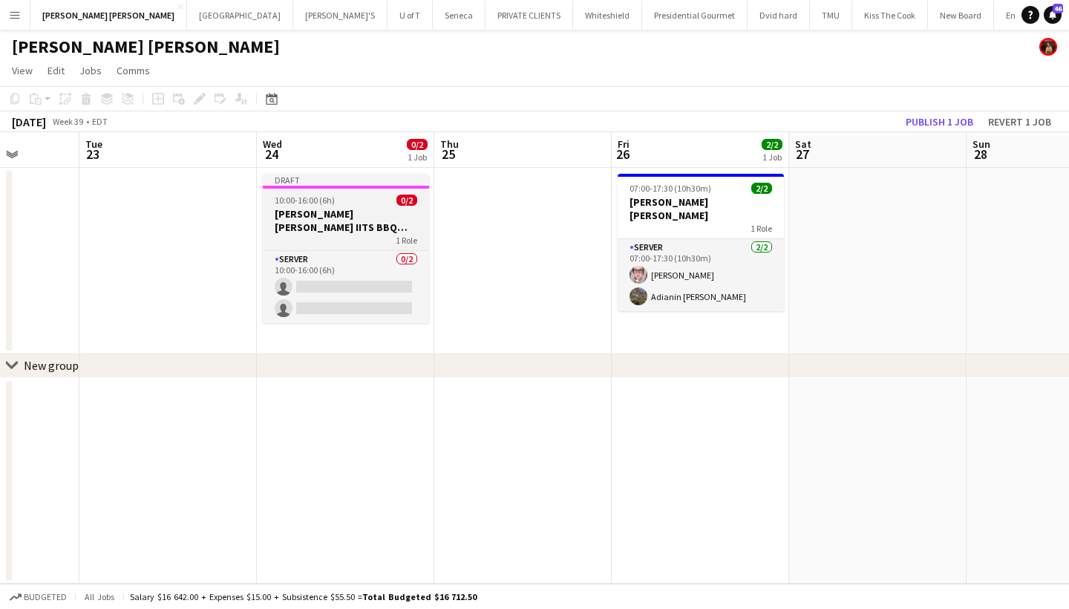
click at [343, 190] on app-job-card "Draft 10:00-16:00 (6h) 0/2 MILLER LASH IITS BBQ EVENT 1 Role SERVER 0/2 10:00-1…" at bounding box center [346, 248] width 166 height 149
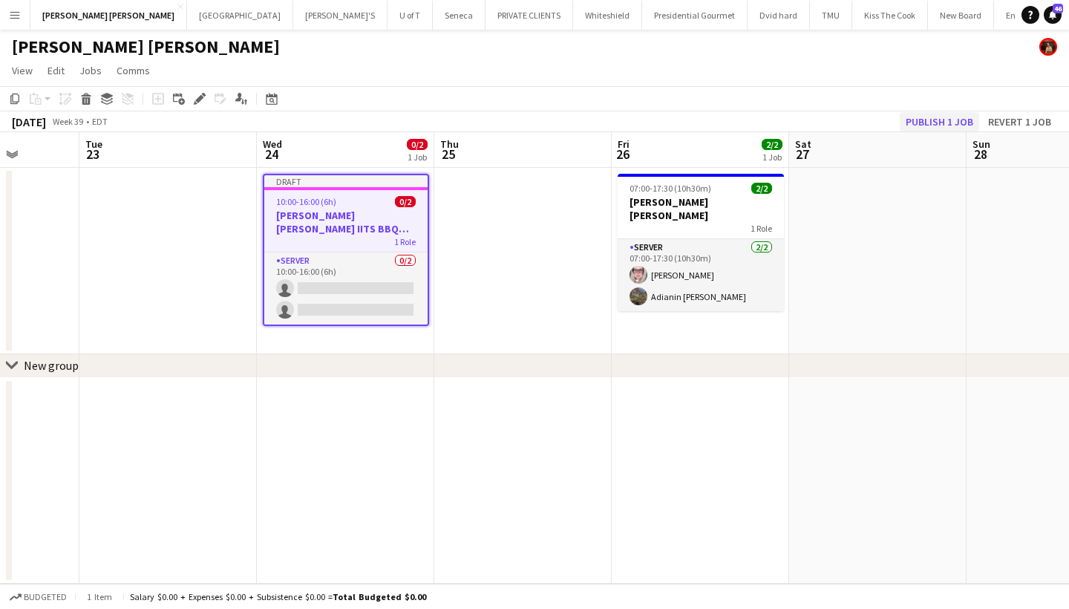
click at [926, 122] on button "Publish 1 job" at bounding box center [938, 121] width 79 height 19
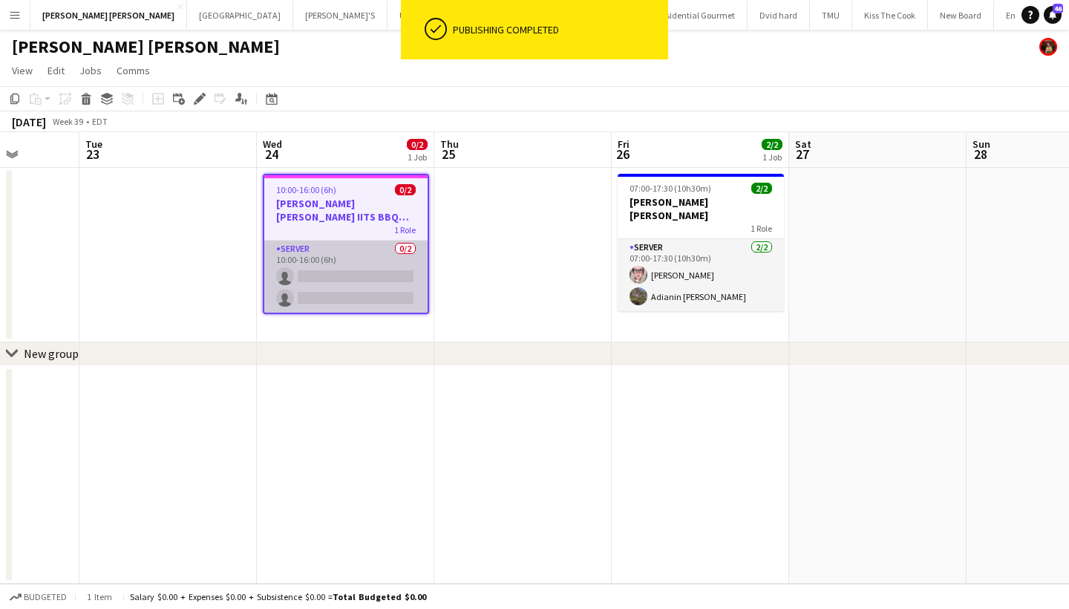
click at [364, 274] on app-card-role "SERVER 0/2 10:00-16:00 (6h) single-neutral-actions single-neutral-actions" at bounding box center [345, 276] width 163 height 72
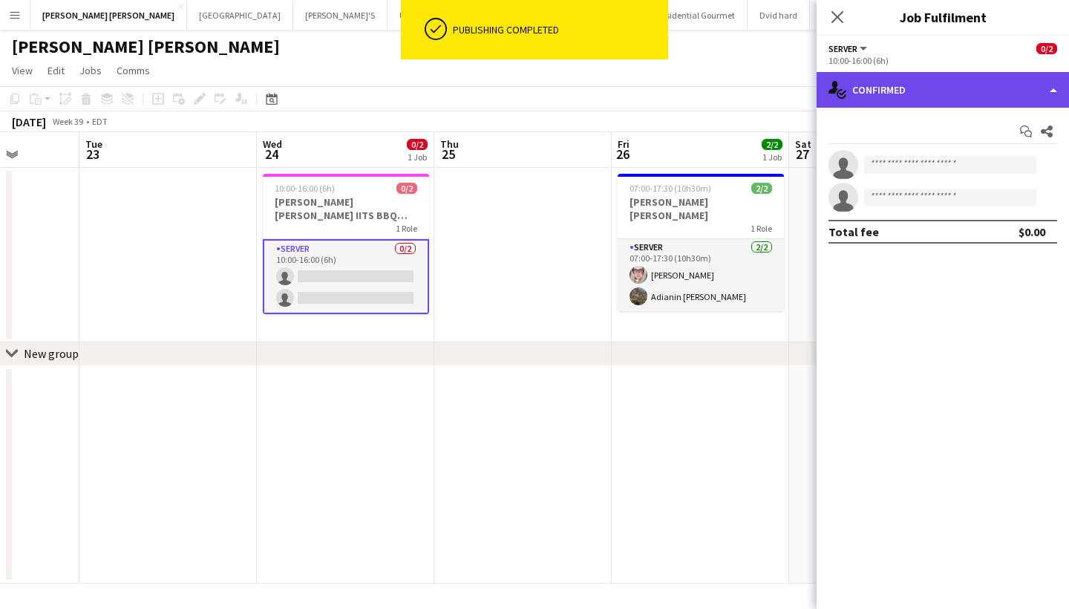
click at [950, 85] on div "single-neutral-actions-check-2 Confirmed" at bounding box center [942, 90] width 252 height 36
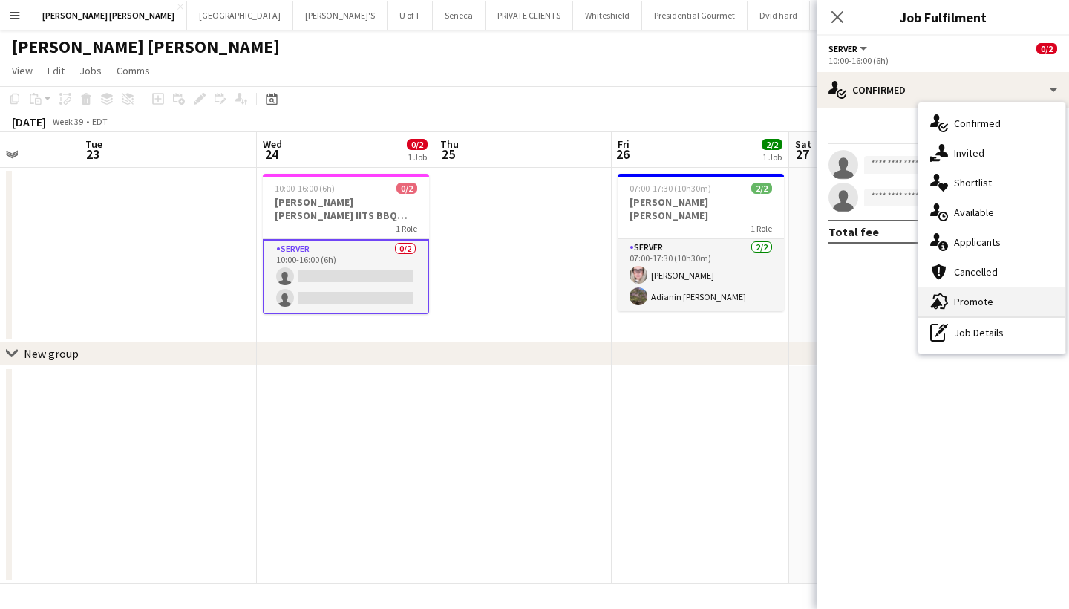
click at [1004, 299] on div "advertising-megaphone Promote" at bounding box center [991, 301] width 147 height 30
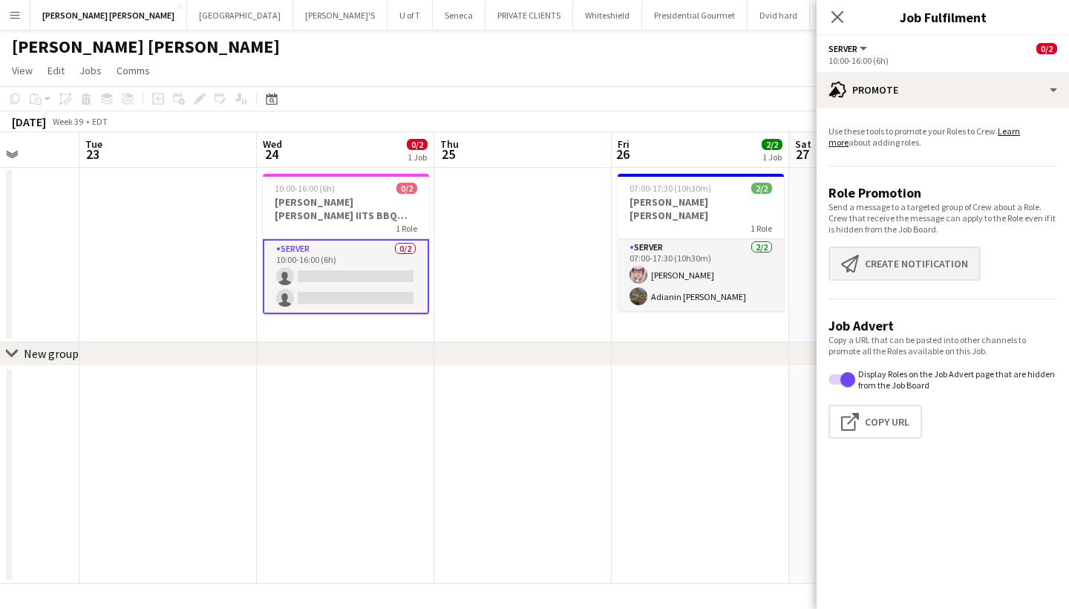
click at [932, 272] on button "Create notification Create notification" at bounding box center [904, 263] width 152 height 34
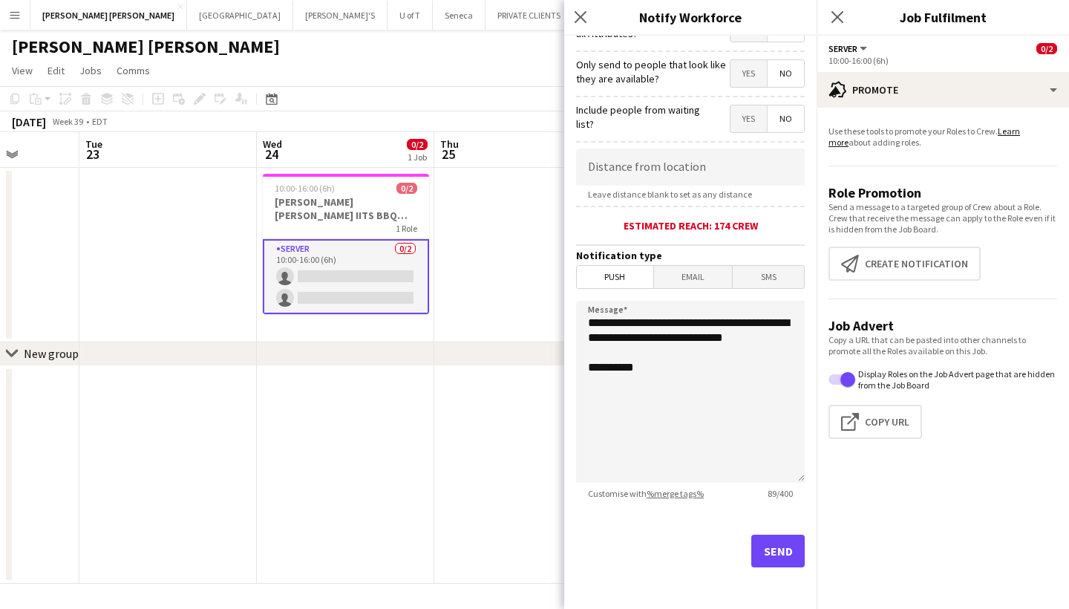
scroll to position [209, 0]
click at [778, 558] on button "Send" at bounding box center [777, 550] width 53 height 33
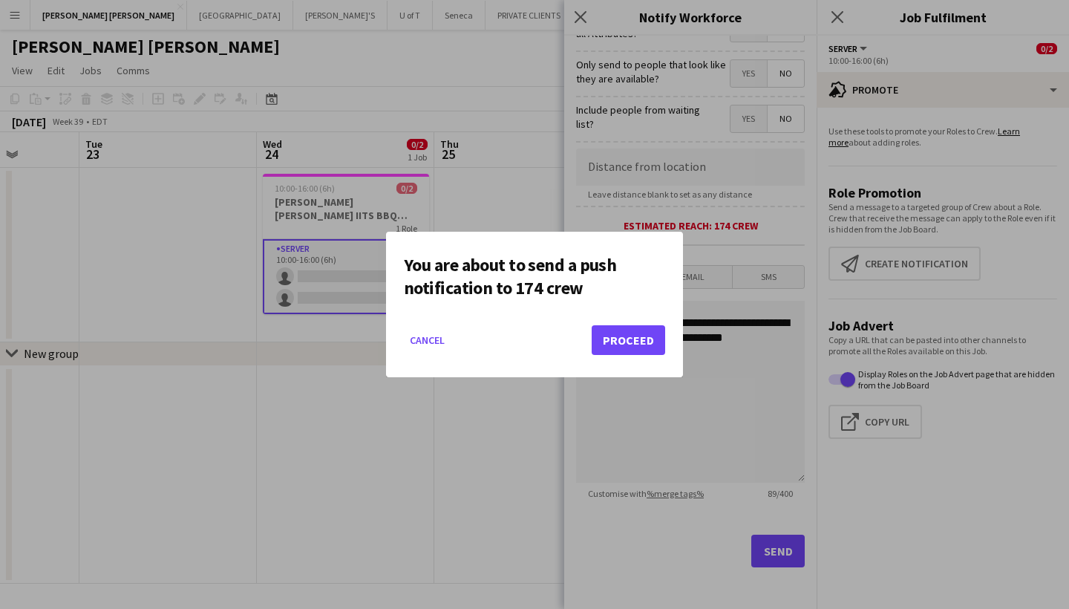
click at [640, 344] on button "Proceed" at bounding box center [627, 340] width 73 height 30
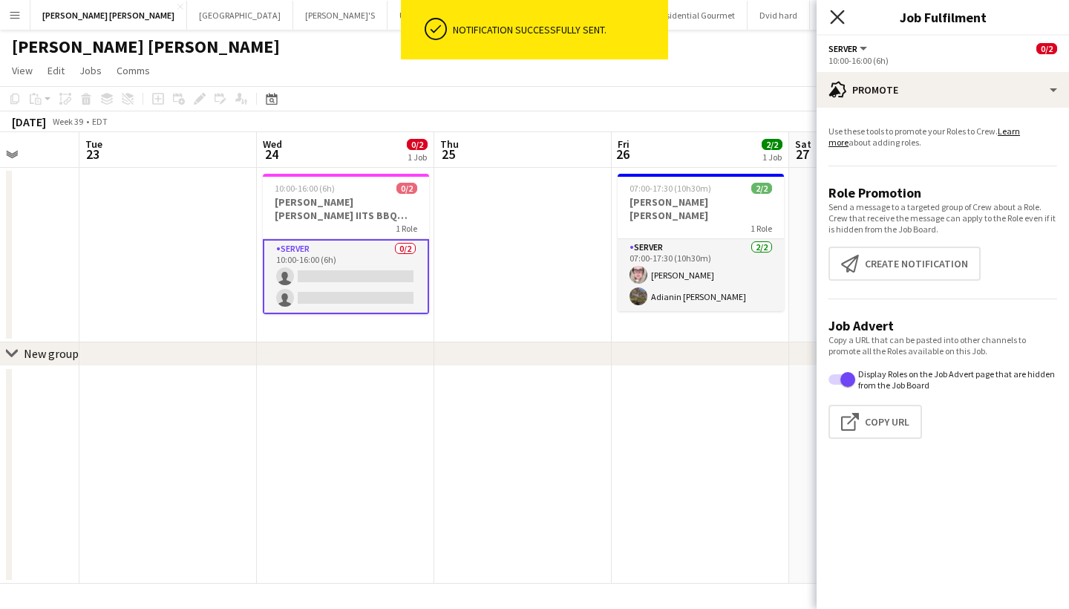
click at [836, 16] on icon at bounding box center [837, 17] width 14 height 14
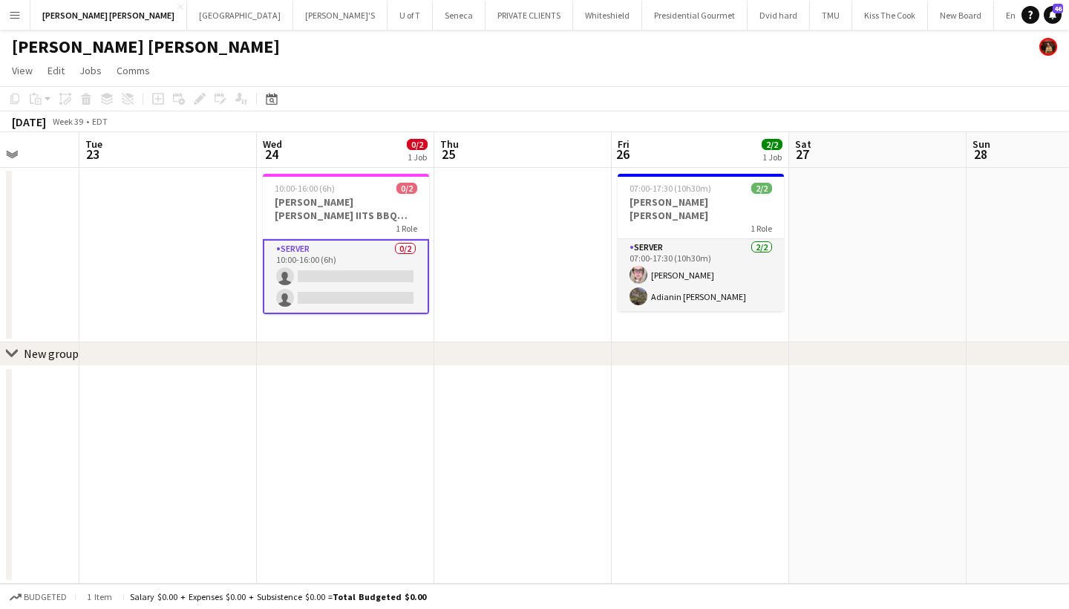
click at [10, 10] on app-icon "Menu" at bounding box center [15, 15] width 12 height 12
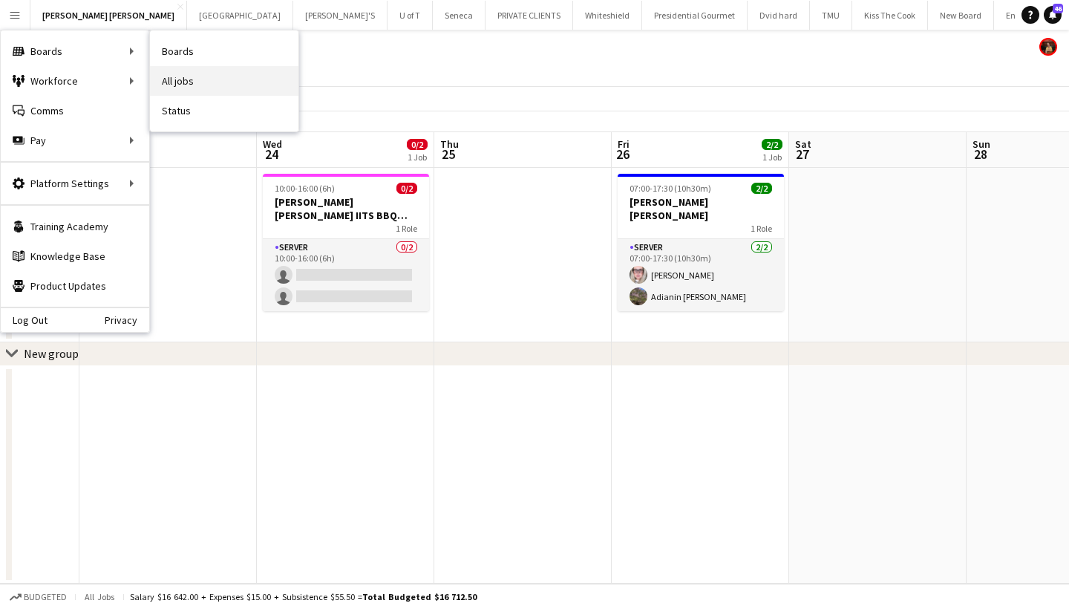
click at [219, 85] on link "All jobs" at bounding box center [224, 81] width 148 height 30
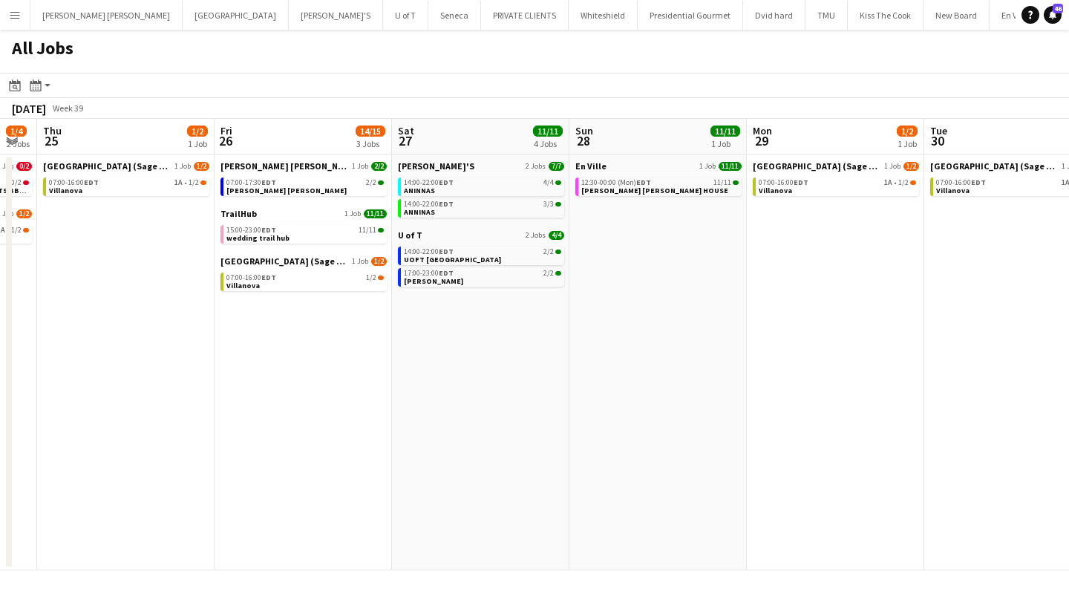
scroll to position [0, 505]
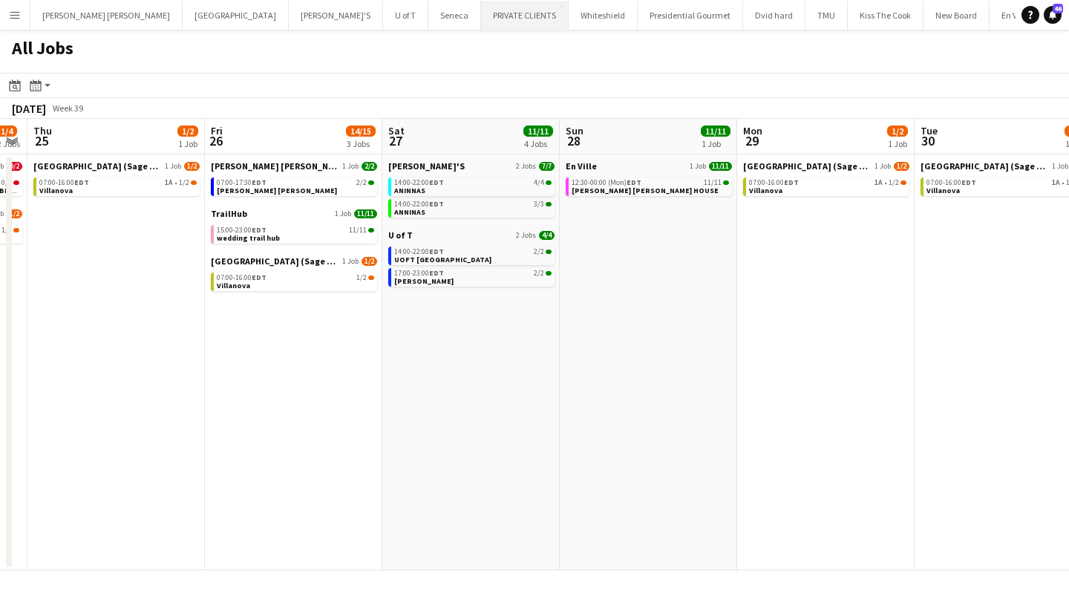
click at [481, 15] on button "PRIVATE CLIENTS Close" at bounding box center [525, 15] width 88 height 29
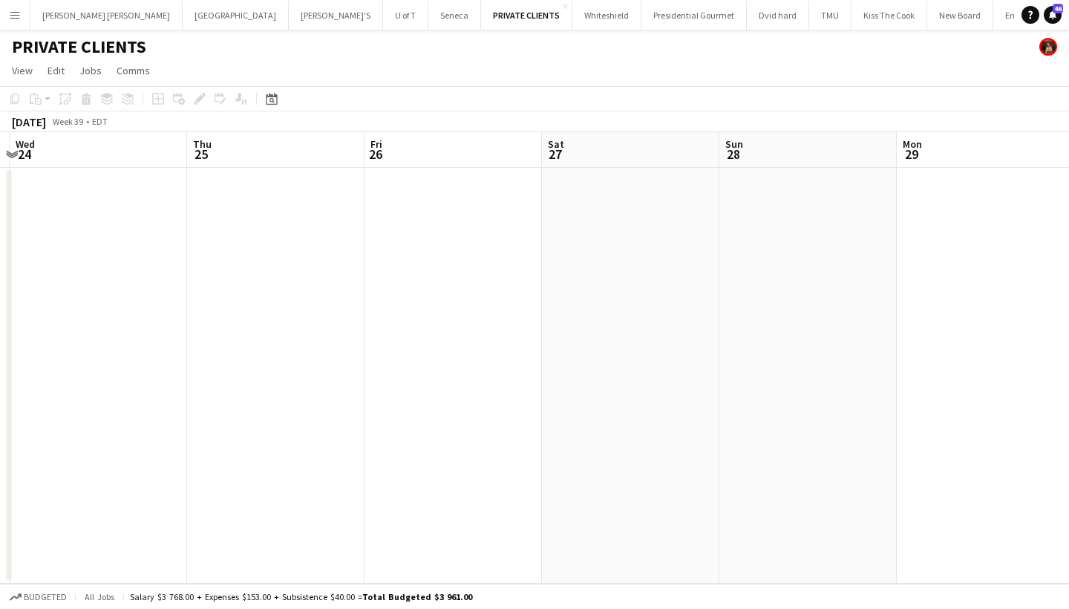
scroll to position [0, 704]
click at [625, 297] on app-date-cell at bounding box center [625, 376] width 177 height 416
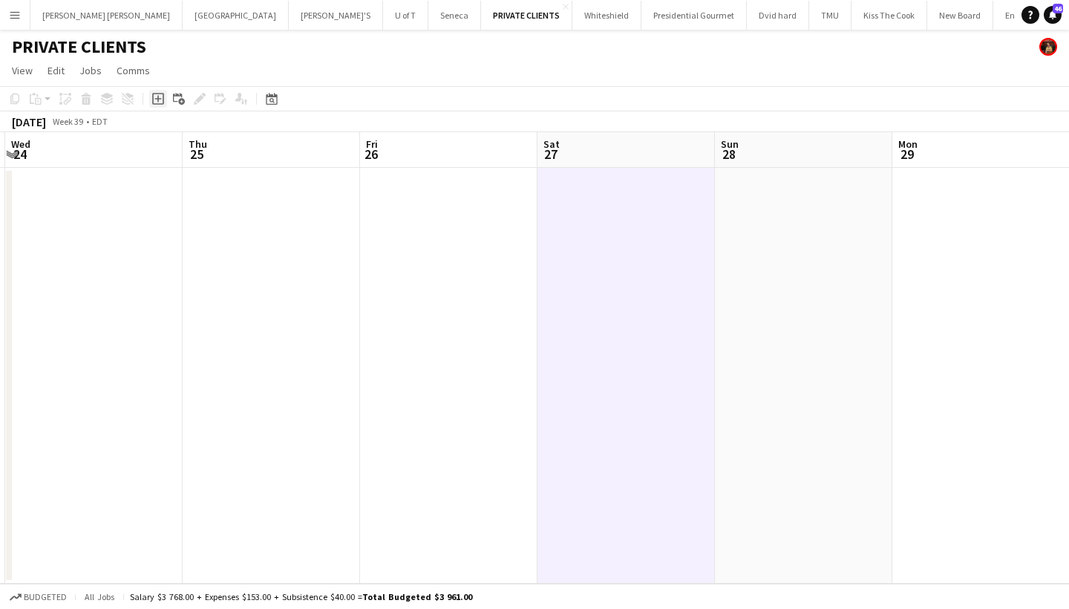
click at [156, 99] on icon at bounding box center [157, 99] width 7 height 7
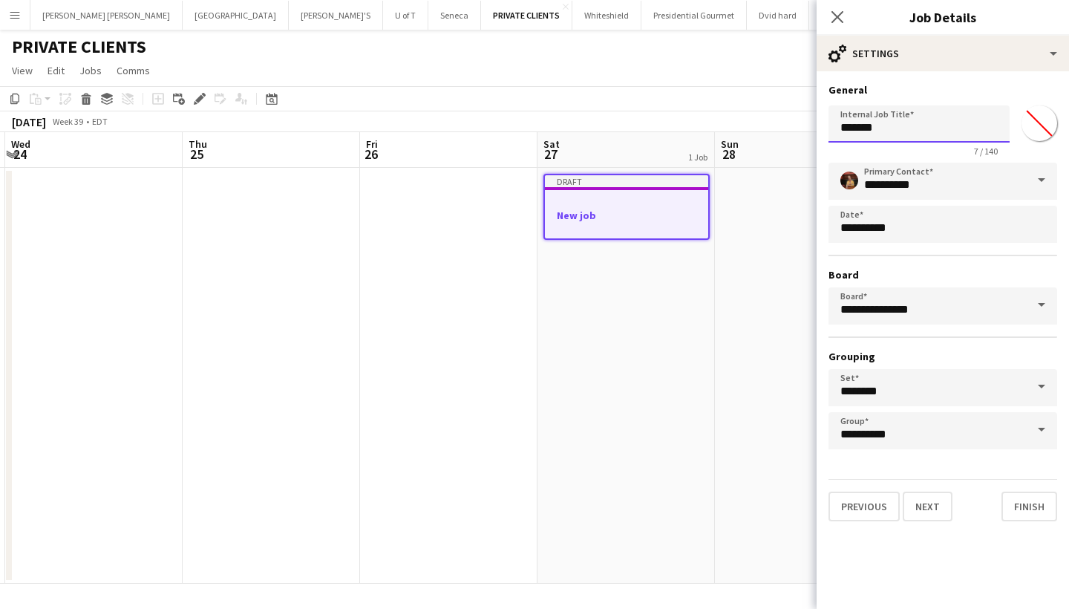
click at [925, 134] on input "*******" at bounding box center [918, 123] width 181 height 37
type input "*"
click at [958, 128] on input "**********" at bounding box center [918, 123] width 181 height 37
type input "**********"
click at [1043, 123] on input "*******" at bounding box center [1038, 122] width 53 height 53
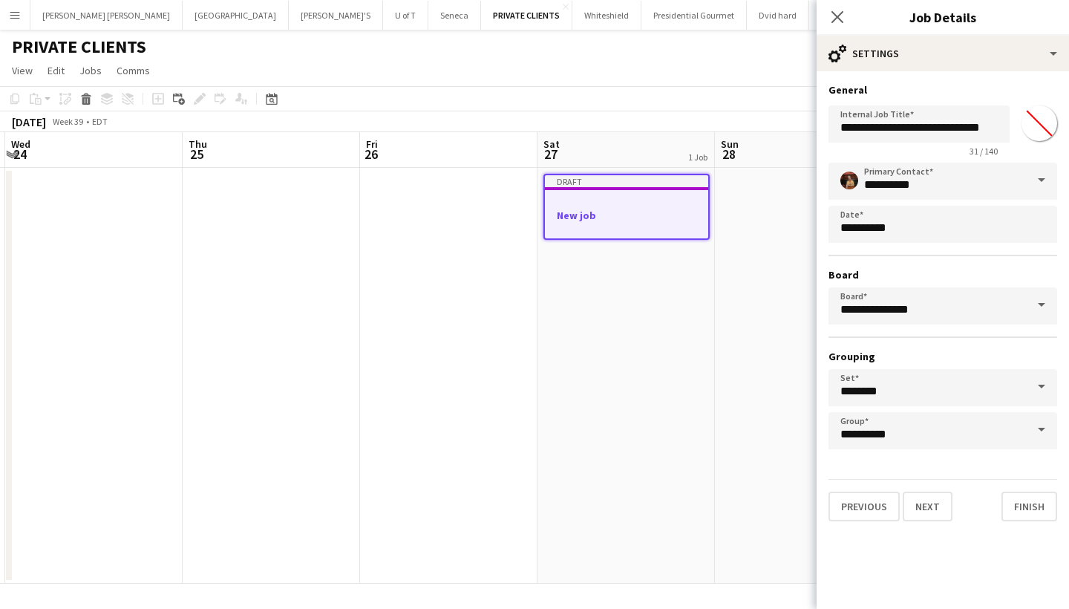
type input "*******"
click at [932, 510] on button "Next" at bounding box center [927, 506] width 50 height 30
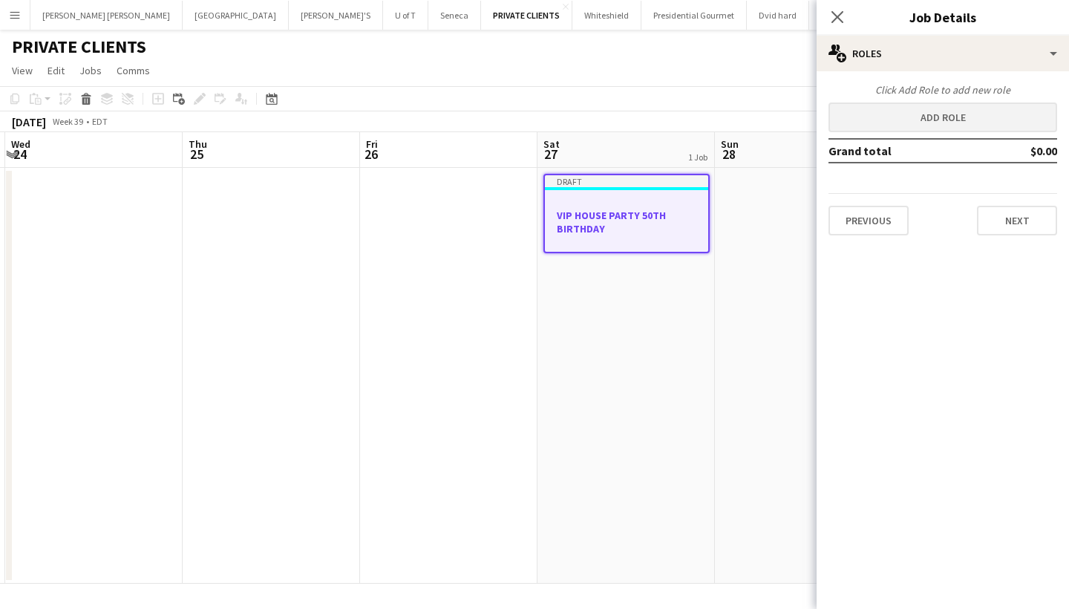
click at [949, 120] on button "Add role" at bounding box center [942, 117] width 229 height 30
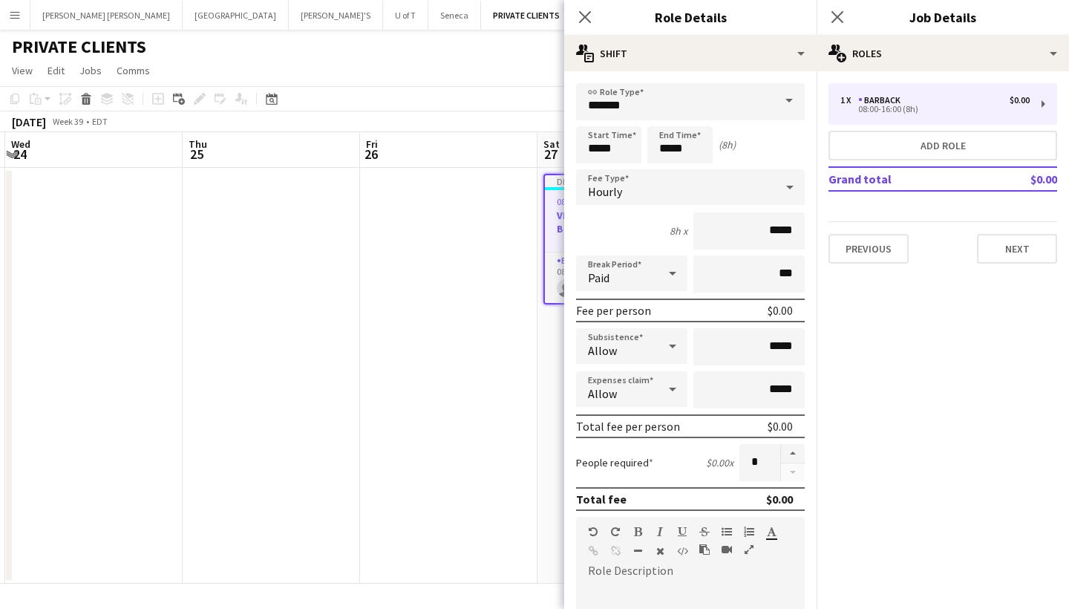
click at [788, 99] on span at bounding box center [788, 101] width 31 height 36
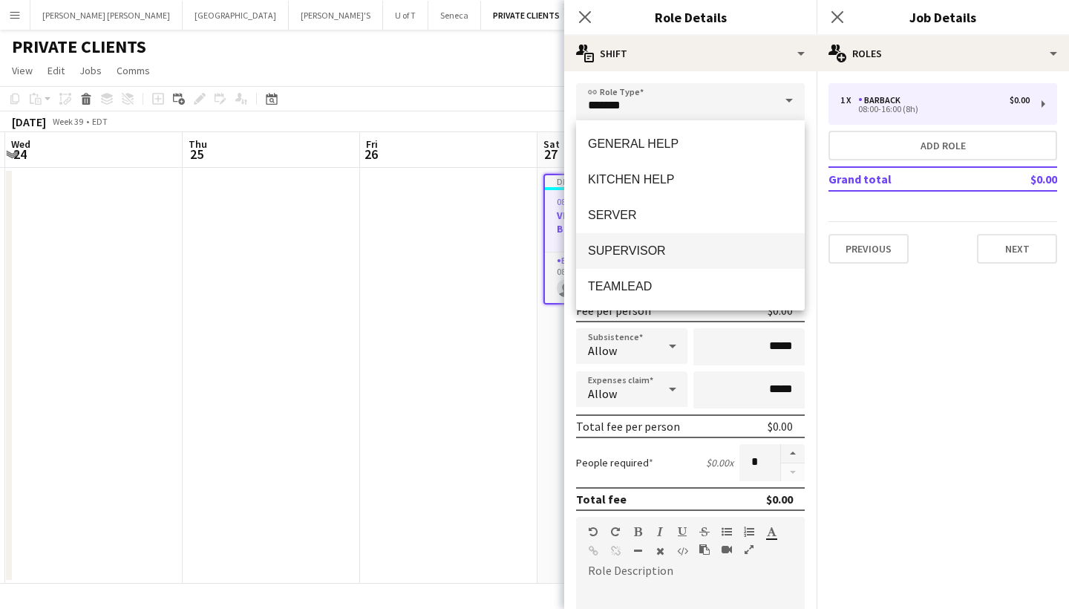
scroll to position [249, 0]
click at [669, 246] on span "SUPERVISOR" at bounding box center [690, 250] width 205 height 14
type input "**********"
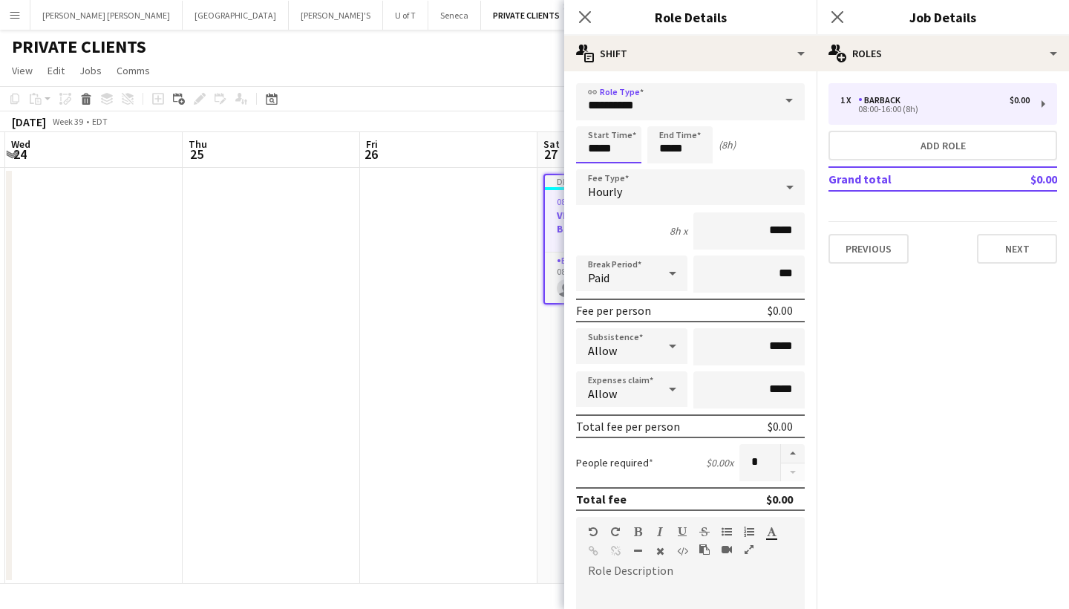
click at [629, 149] on input "*****" at bounding box center [608, 144] width 65 height 37
click at [595, 118] on div at bounding box center [594, 118] width 30 height 15
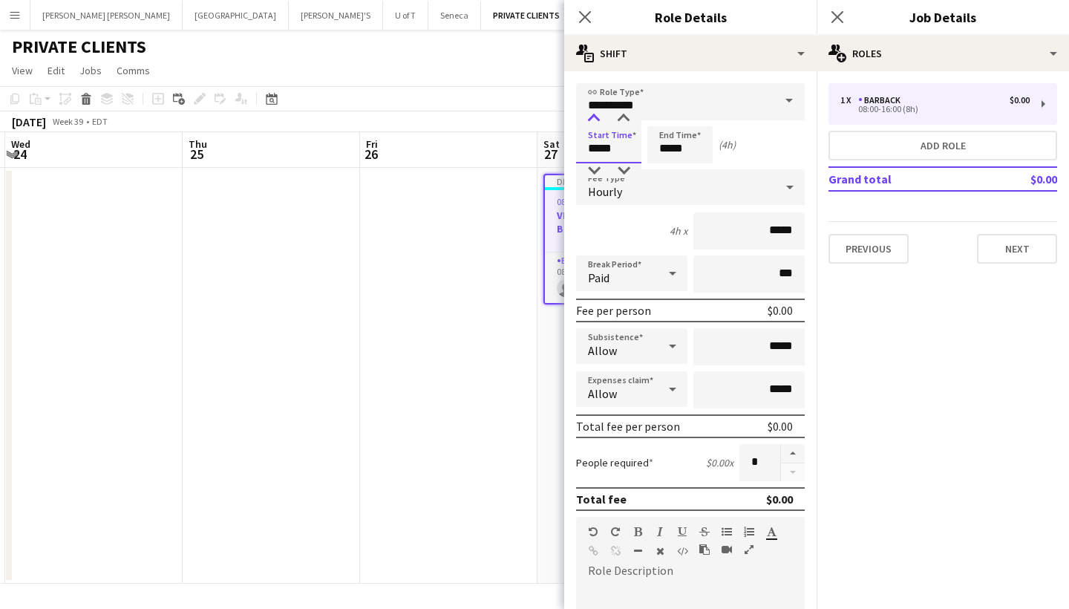
click at [595, 118] on div at bounding box center [594, 118] width 30 height 15
type input "*****"
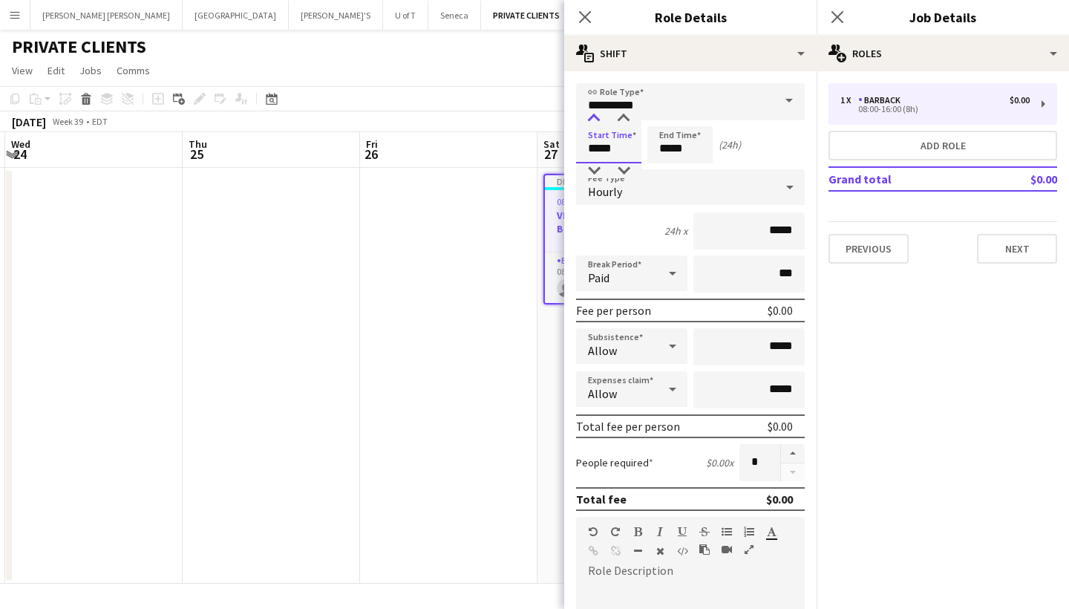
click at [595, 118] on div at bounding box center [594, 118] width 30 height 15
click at [701, 151] on input "*****" at bounding box center [679, 144] width 65 height 37
click at [661, 114] on div at bounding box center [665, 118] width 30 height 15
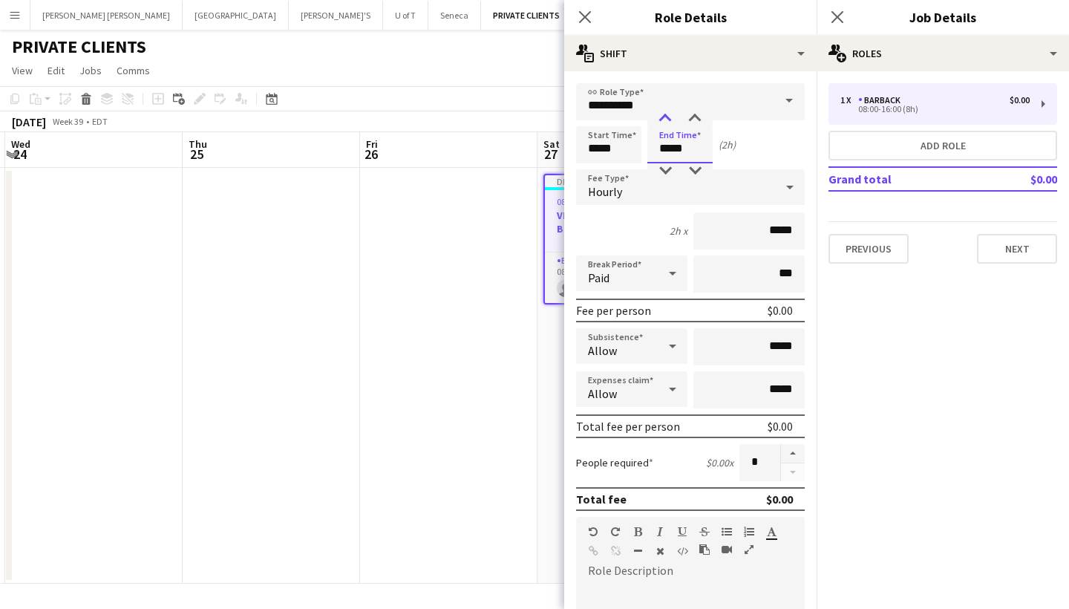
click at [661, 114] on div at bounding box center [665, 118] width 30 height 15
click at [695, 115] on div at bounding box center [695, 118] width 30 height 15
type input "*****"
click at [695, 115] on div at bounding box center [695, 118] width 30 height 15
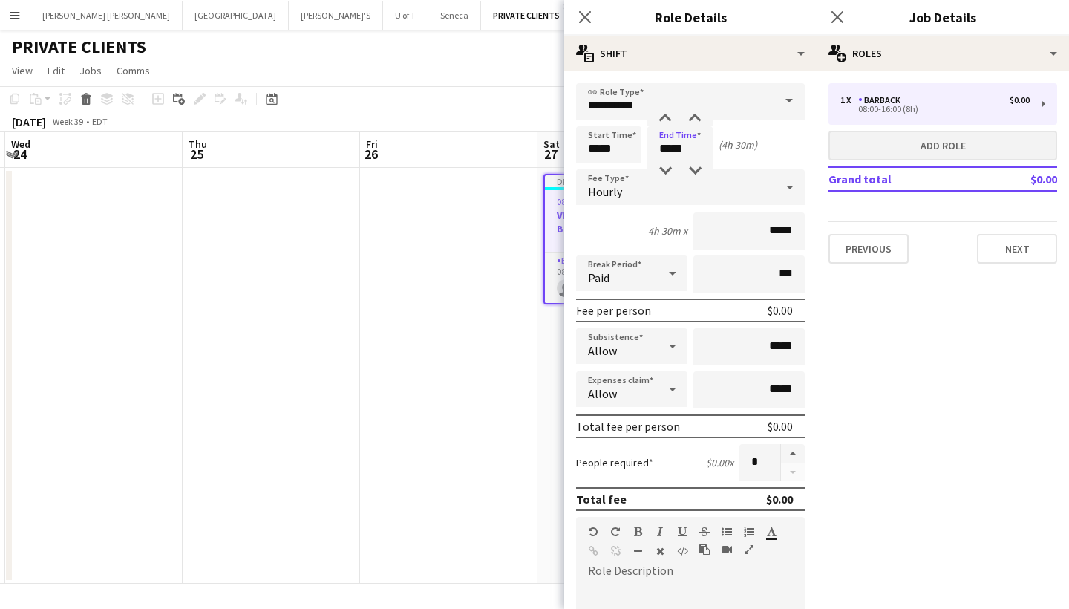
click at [919, 143] on button "Add role" at bounding box center [942, 146] width 229 height 30
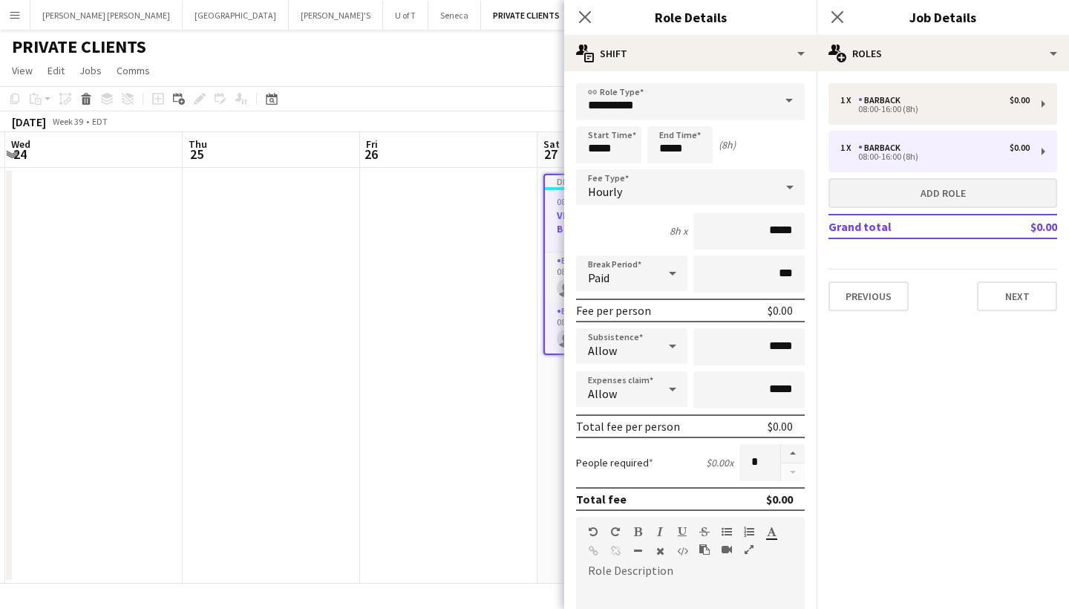
type input "*******"
type input "*****"
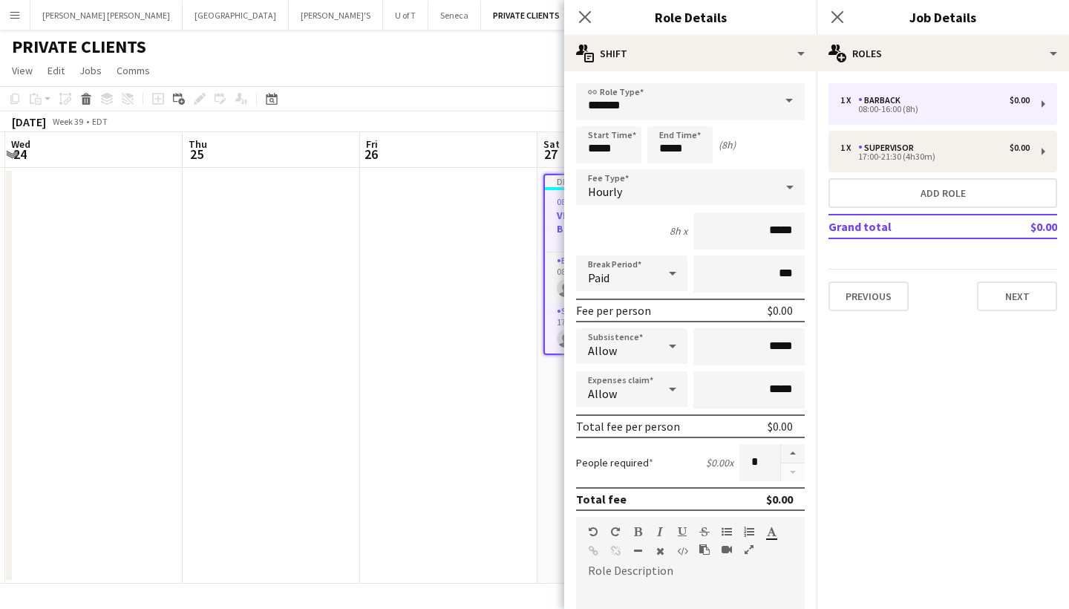
click at [787, 95] on span at bounding box center [788, 101] width 31 height 36
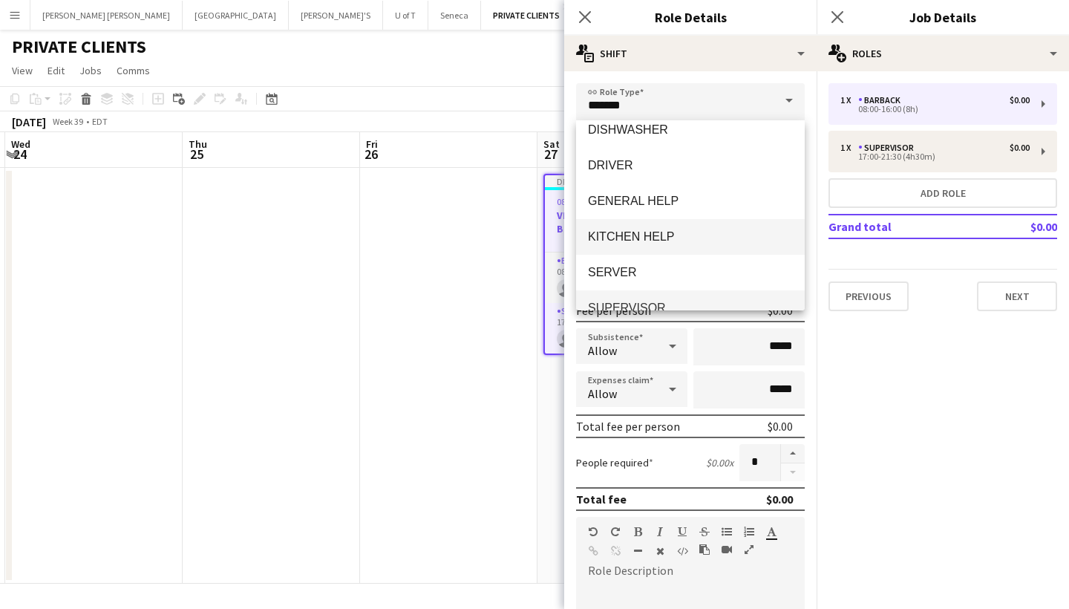
scroll to position [193, 0]
click at [653, 262] on mat-option "SERVER" at bounding box center [690, 272] width 229 height 36
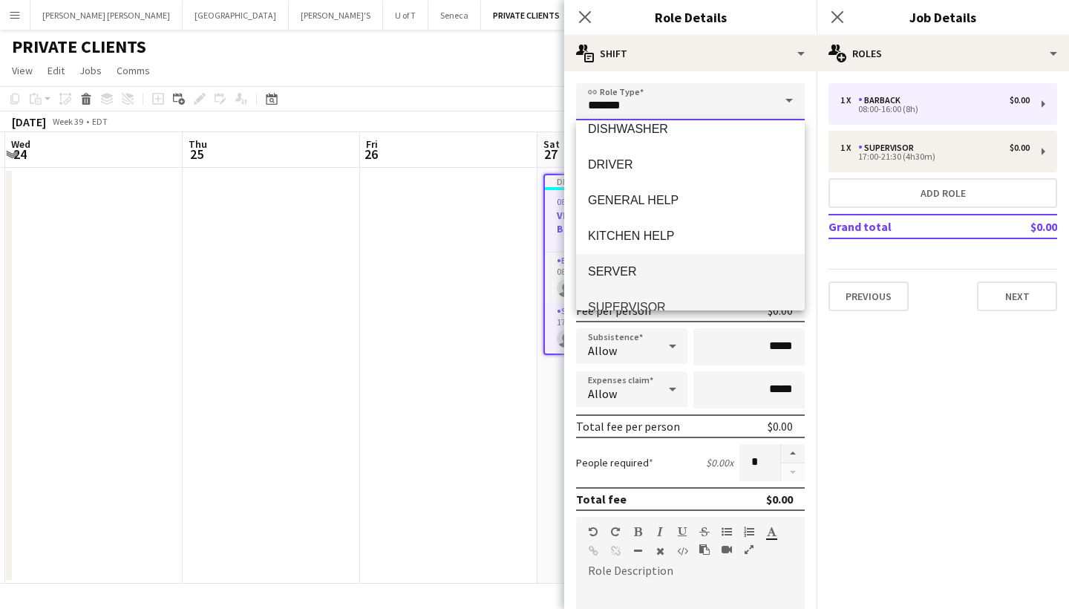
type input "******"
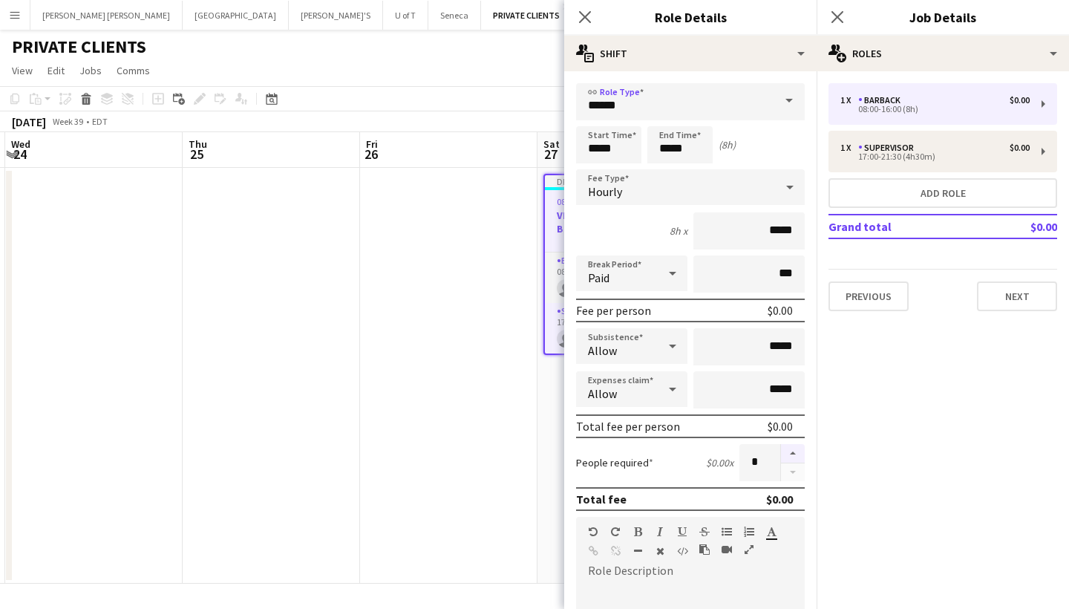
click at [791, 456] on button "button" at bounding box center [793, 453] width 24 height 19
type input "*"
click at [629, 148] on input "*****" at bounding box center [608, 144] width 65 height 37
click at [594, 114] on div at bounding box center [594, 118] width 30 height 15
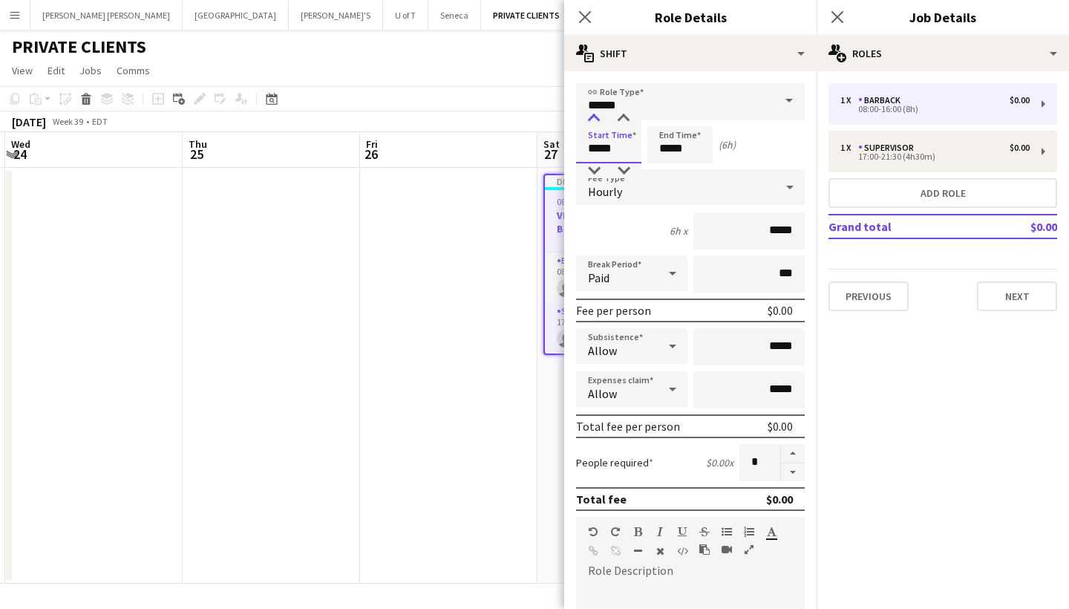
click at [594, 114] on div at bounding box center [594, 118] width 30 height 15
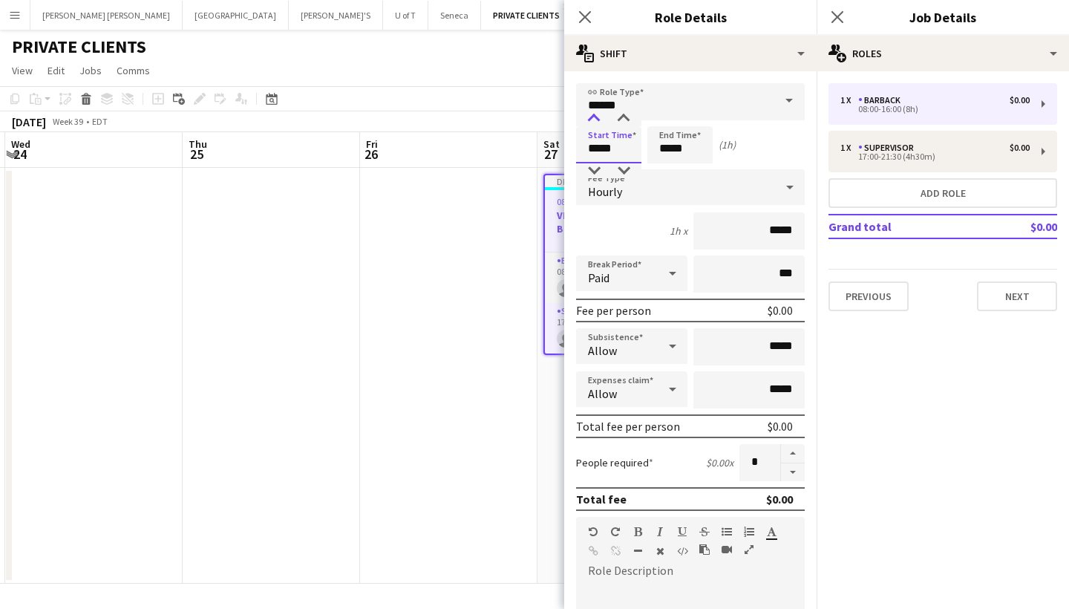
click at [594, 114] on div at bounding box center [594, 118] width 30 height 15
type input "*****"
click at [594, 114] on div at bounding box center [594, 118] width 30 height 15
click at [700, 148] on input "*****" at bounding box center [679, 144] width 65 height 37
click at [668, 171] on div at bounding box center [665, 170] width 30 height 15
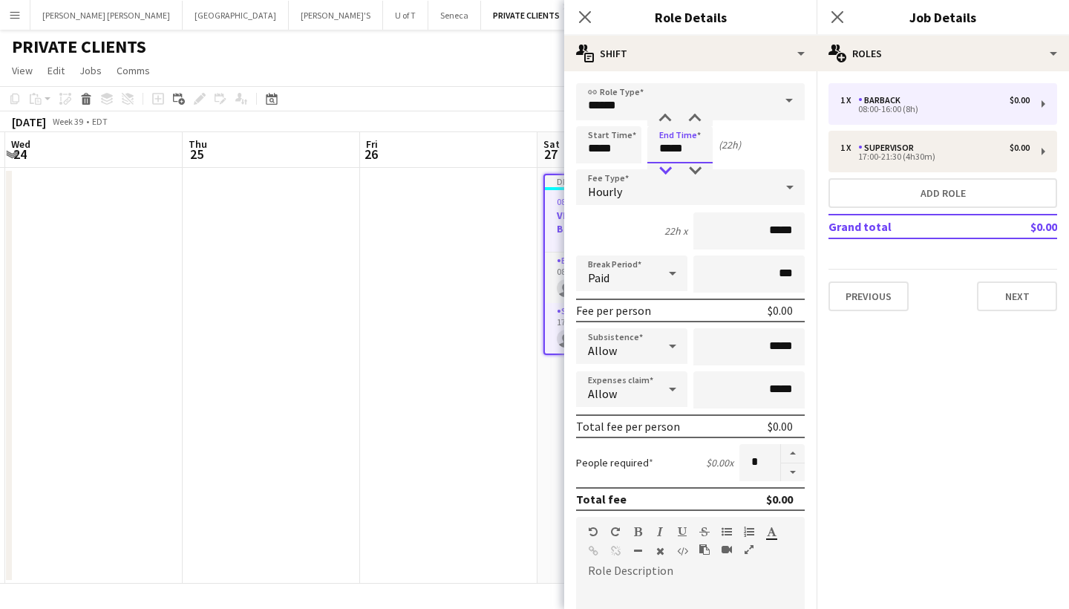
click at [668, 171] on div at bounding box center [665, 170] width 30 height 15
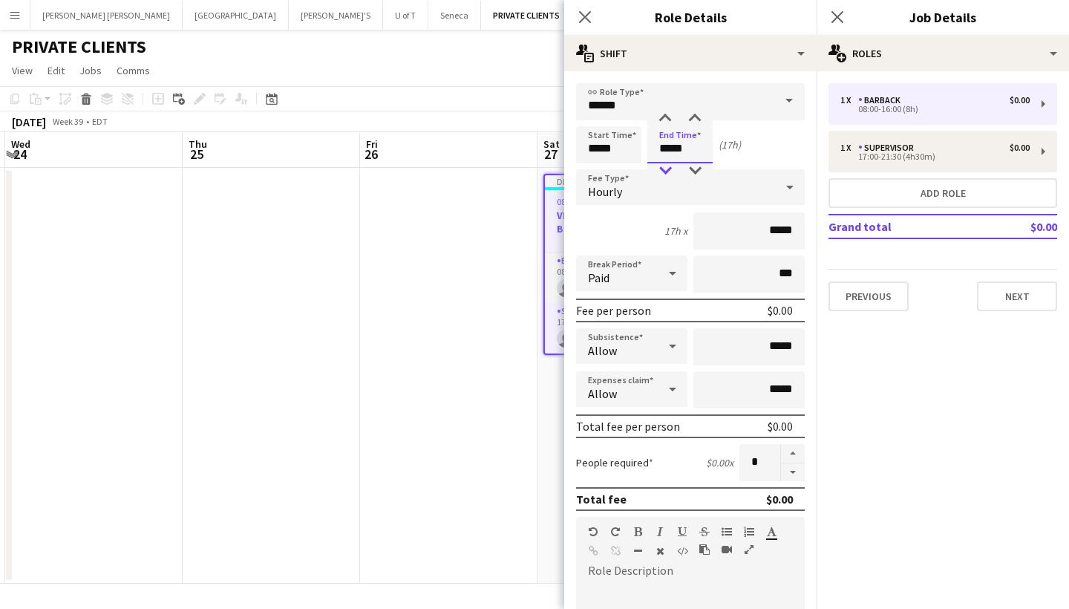
click at [668, 171] on div at bounding box center [665, 170] width 30 height 15
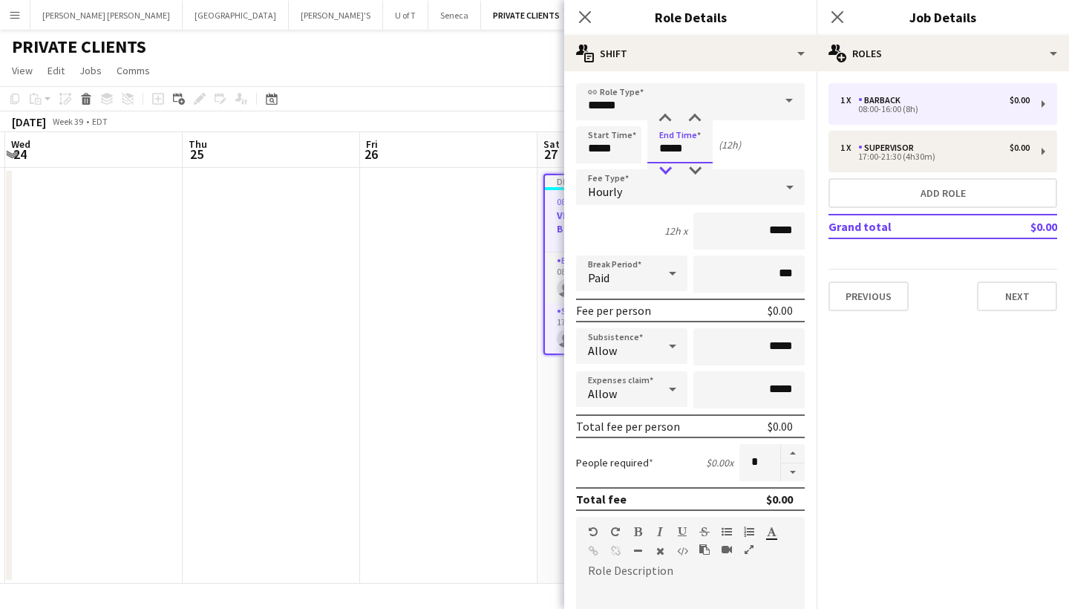
click at [668, 171] on div at bounding box center [665, 170] width 30 height 15
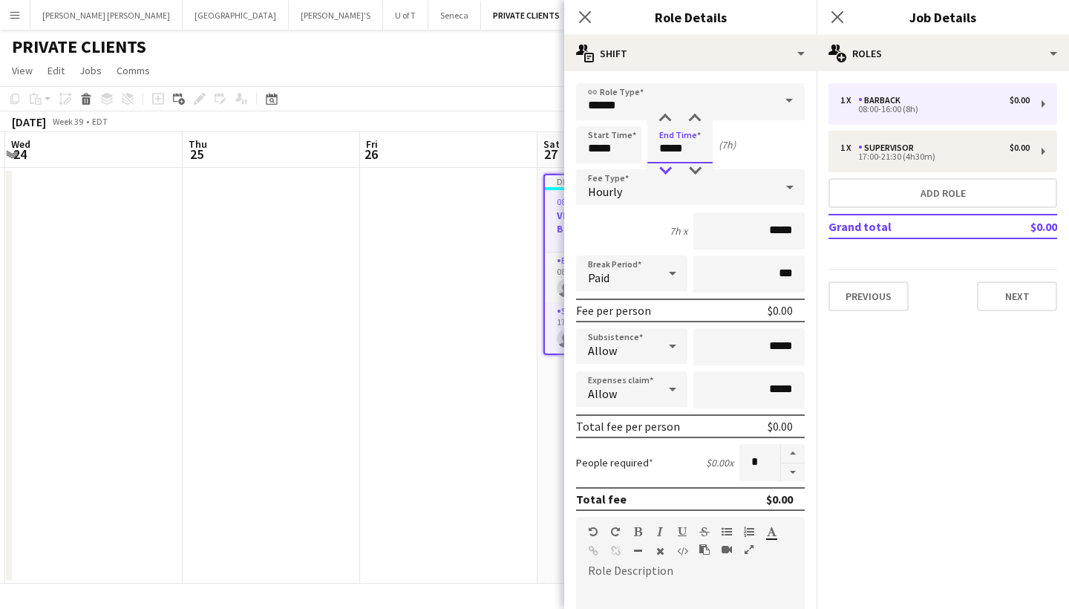
click at [668, 171] on div at bounding box center [665, 170] width 30 height 15
click at [692, 118] on div at bounding box center [695, 118] width 30 height 15
type input "*****"
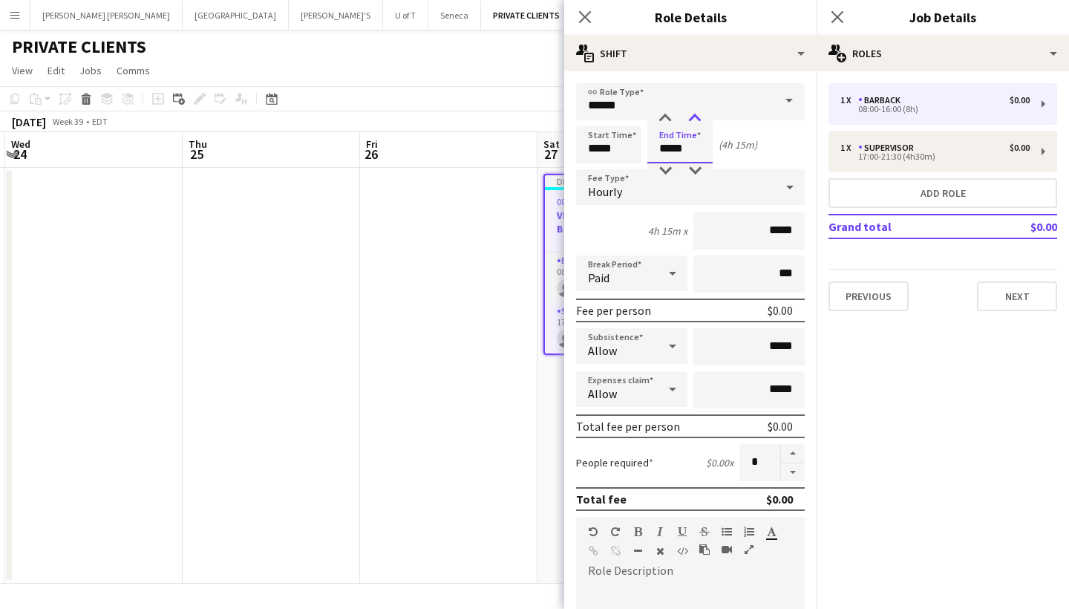
click at [692, 118] on div at bounding box center [695, 118] width 30 height 15
click at [914, 189] on button "Add role" at bounding box center [942, 193] width 229 height 30
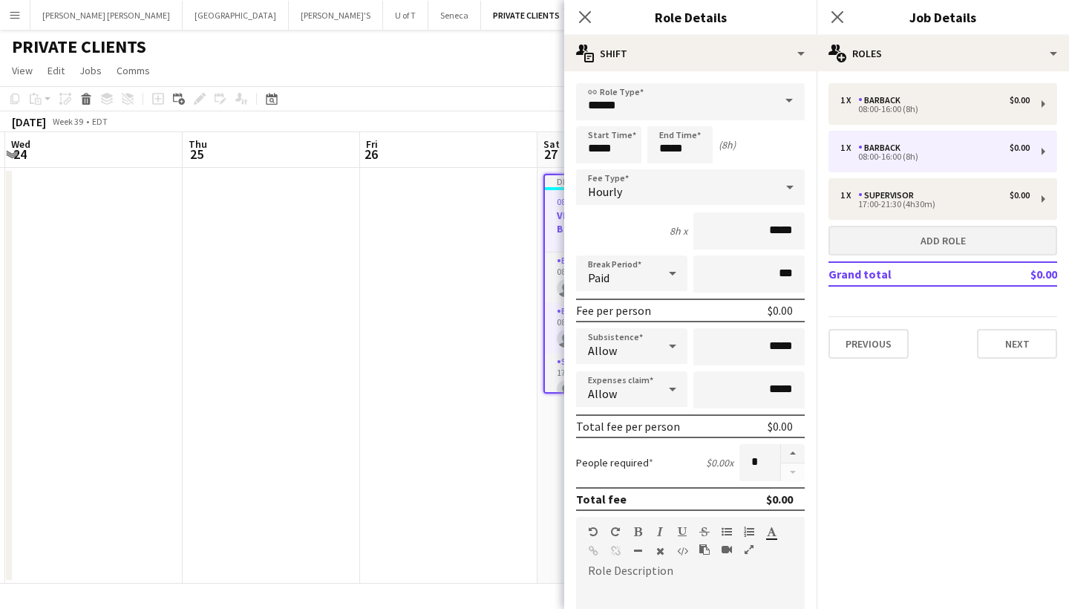
type input "*******"
type input "*****"
type input "*"
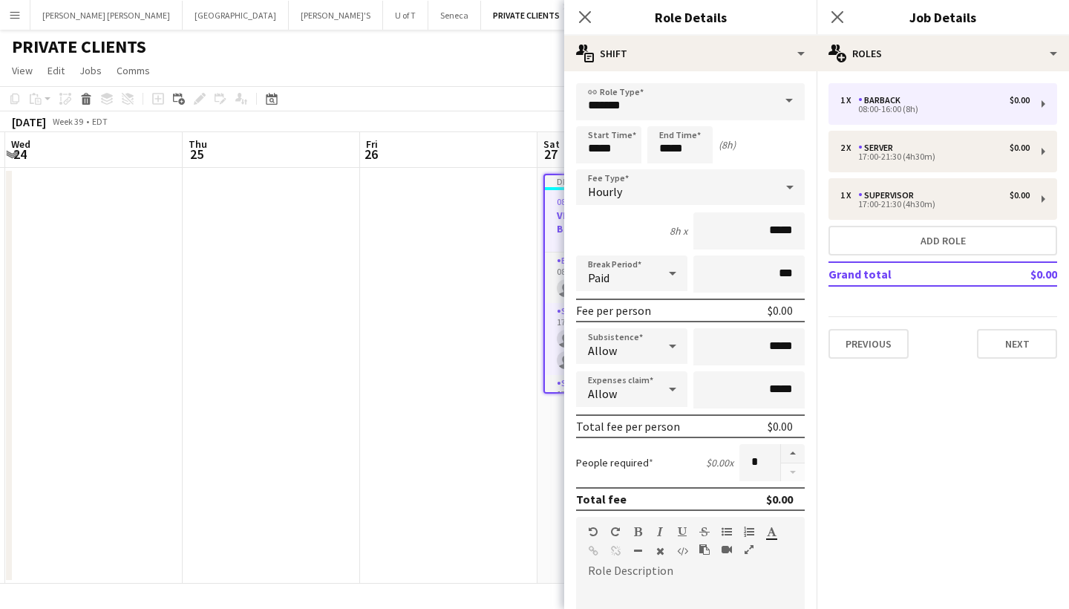
click at [789, 95] on span at bounding box center [788, 101] width 31 height 36
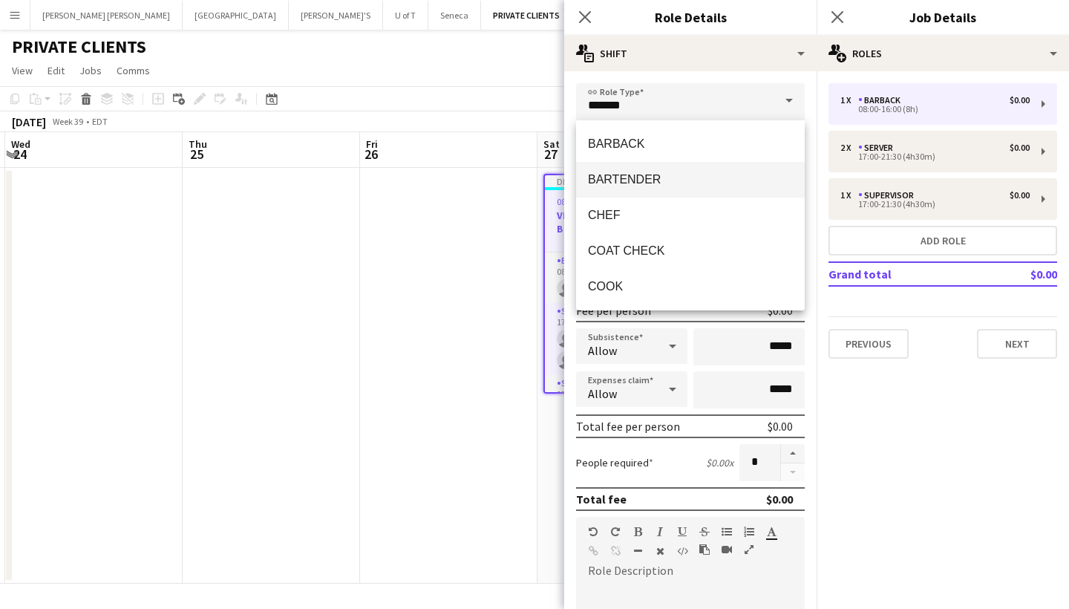
click at [664, 173] on span "BARTENDER" at bounding box center [690, 179] width 205 height 14
type input "*********"
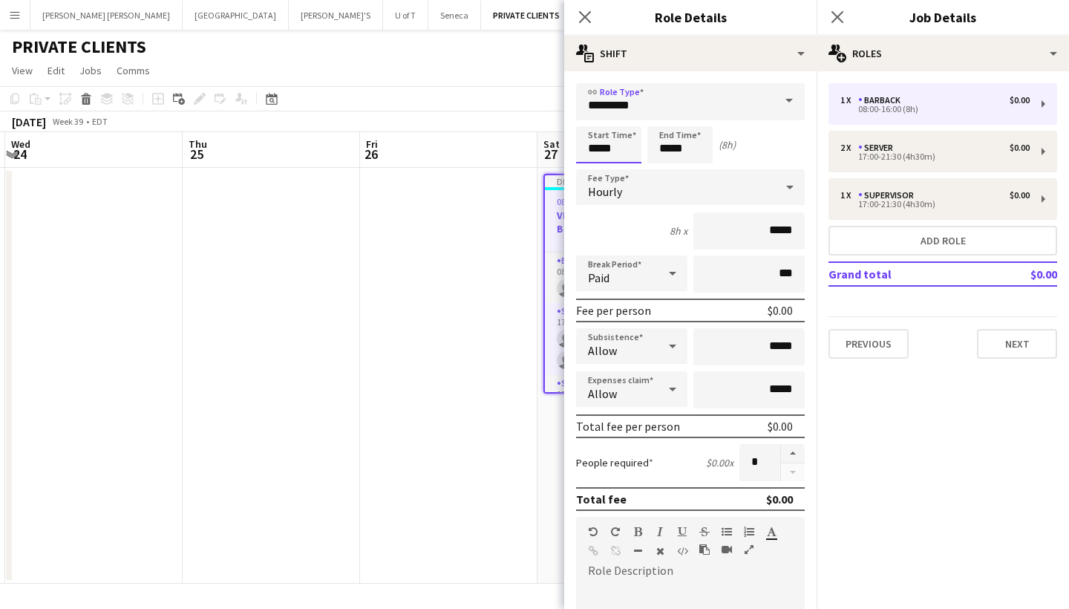
click at [630, 145] on input "*****" at bounding box center [608, 144] width 65 height 37
click at [594, 119] on div at bounding box center [594, 118] width 30 height 15
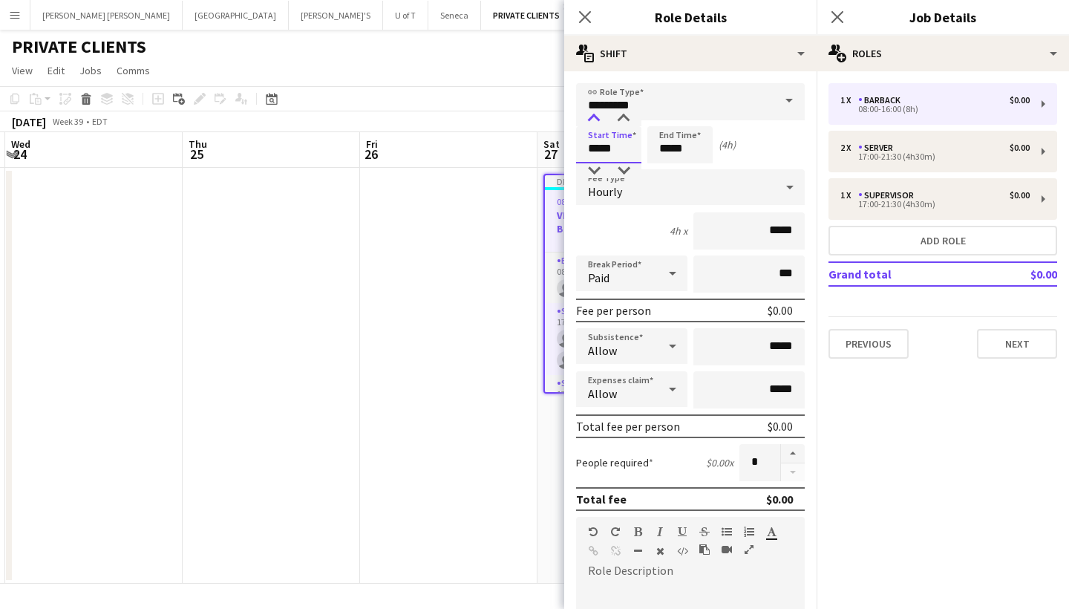
click at [594, 119] on div at bounding box center [594, 118] width 30 height 15
type input "*****"
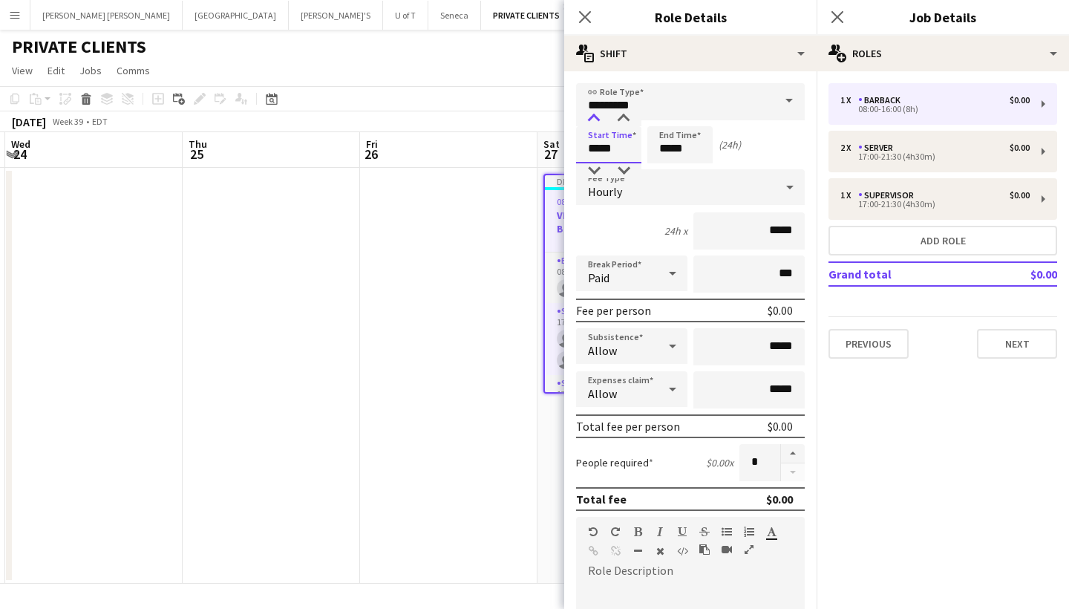
click at [594, 119] on div at bounding box center [594, 118] width 30 height 15
click at [692, 151] on input "*****" at bounding box center [679, 144] width 65 height 37
click at [669, 171] on div at bounding box center [665, 170] width 30 height 15
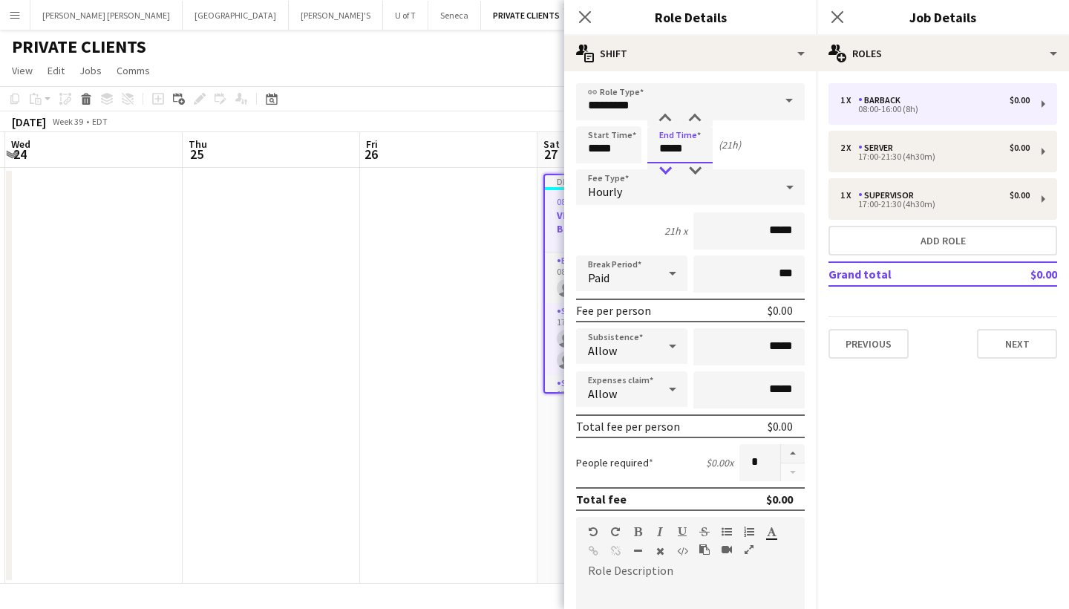
click at [669, 171] on div at bounding box center [665, 170] width 30 height 15
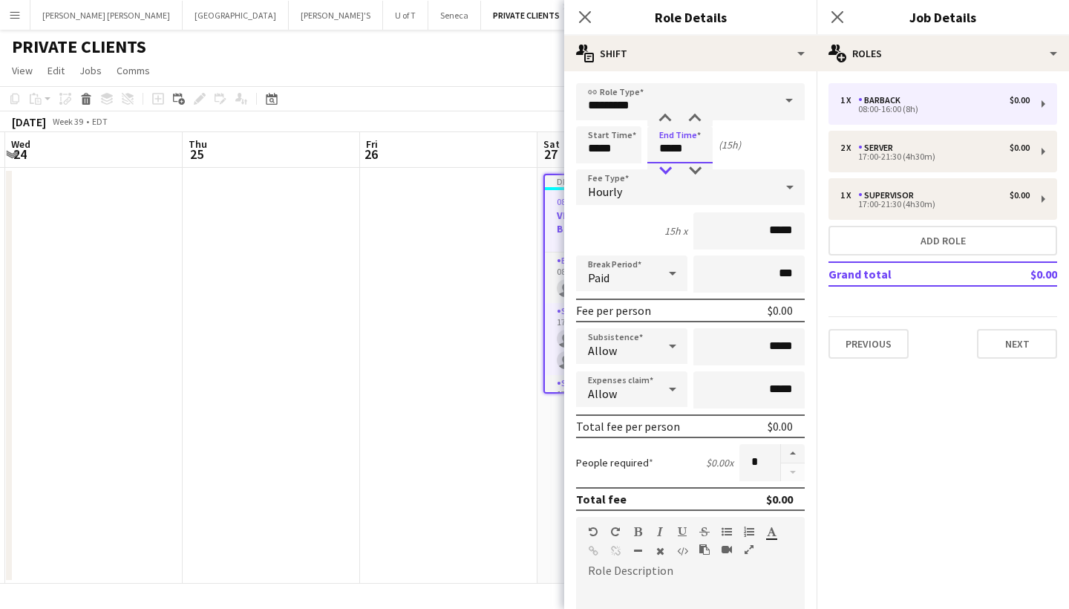
click at [669, 171] on div at bounding box center [665, 170] width 30 height 15
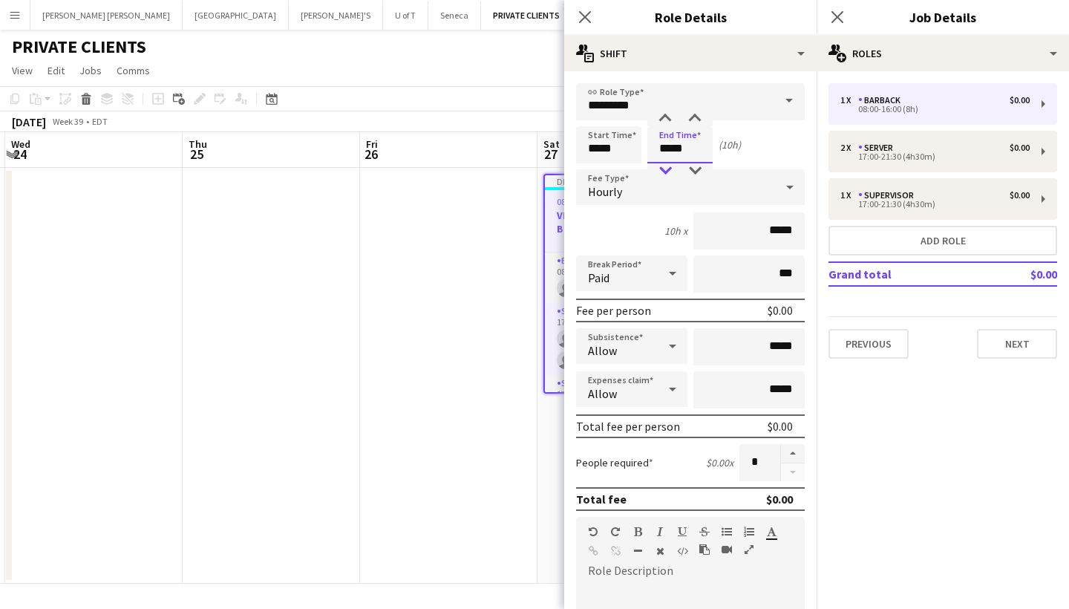
click at [669, 171] on div at bounding box center [665, 170] width 30 height 15
click at [695, 114] on div at bounding box center [695, 118] width 30 height 15
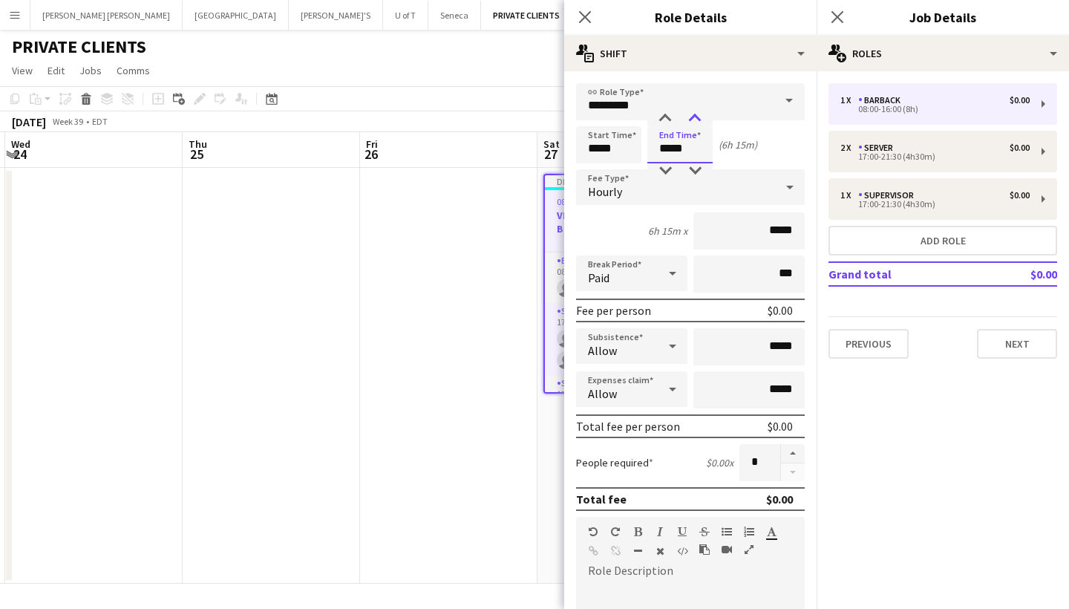
type input "*****"
click at [695, 114] on div at bounding box center [695, 118] width 30 height 15
click at [1004, 337] on button "Next" at bounding box center [1017, 344] width 80 height 30
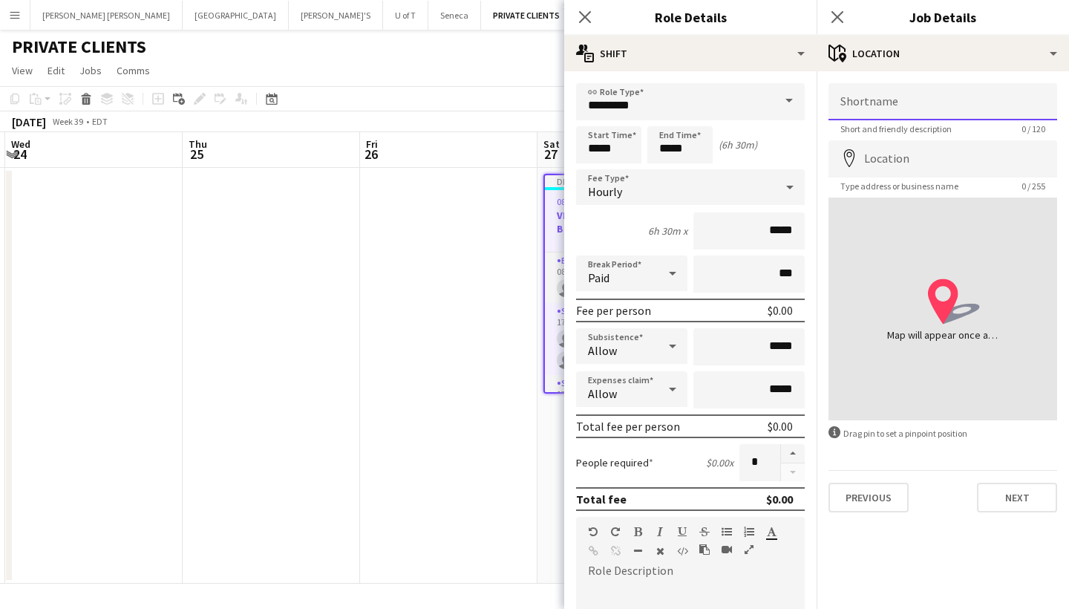
click at [881, 105] on input "Shortname" at bounding box center [942, 101] width 229 height 37
type input "**********"
click at [835, 15] on icon at bounding box center [837, 17] width 14 height 14
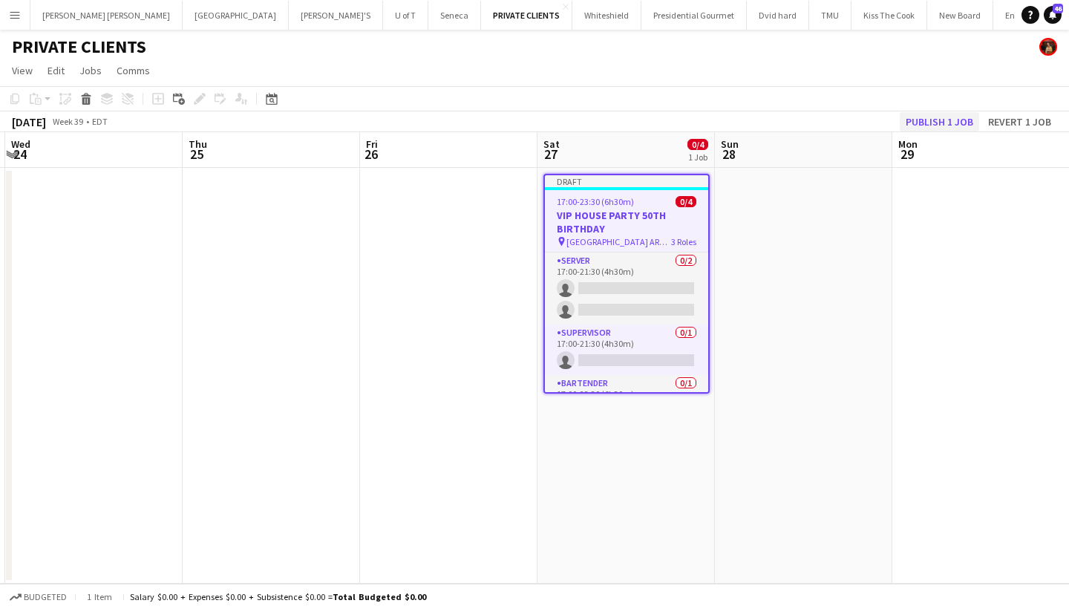
click at [924, 117] on button "Publish 1 job" at bounding box center [938, 121] width 79 height 19
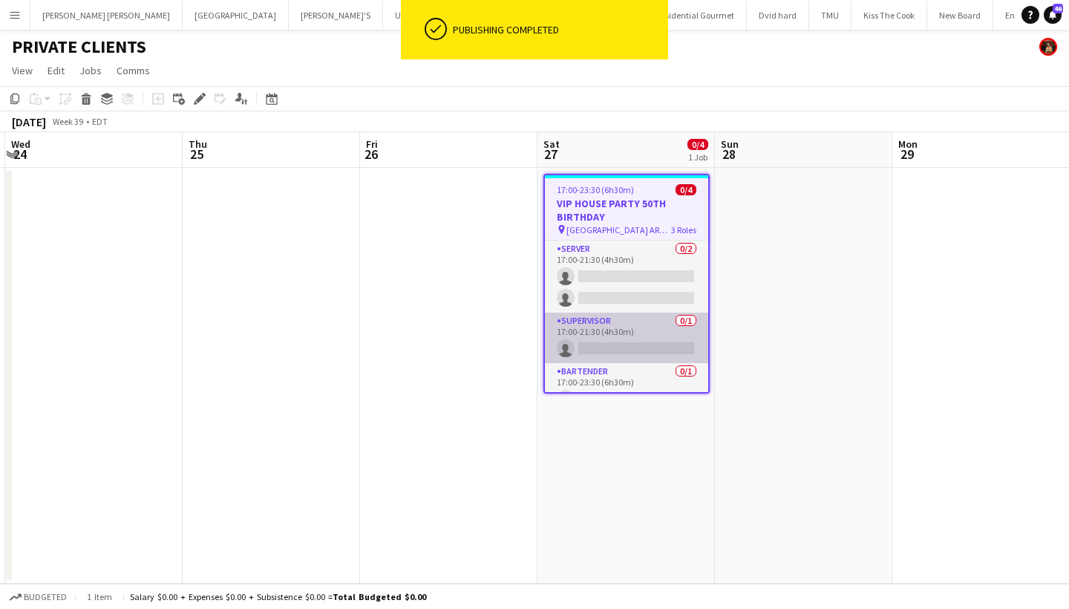
click at [628, 347] on app-card-role "SUPERVISOR 0/1 17:00-21:30 (4h30m) single-neutral-actions" at bounding box center [626, 337] width 163 height 50
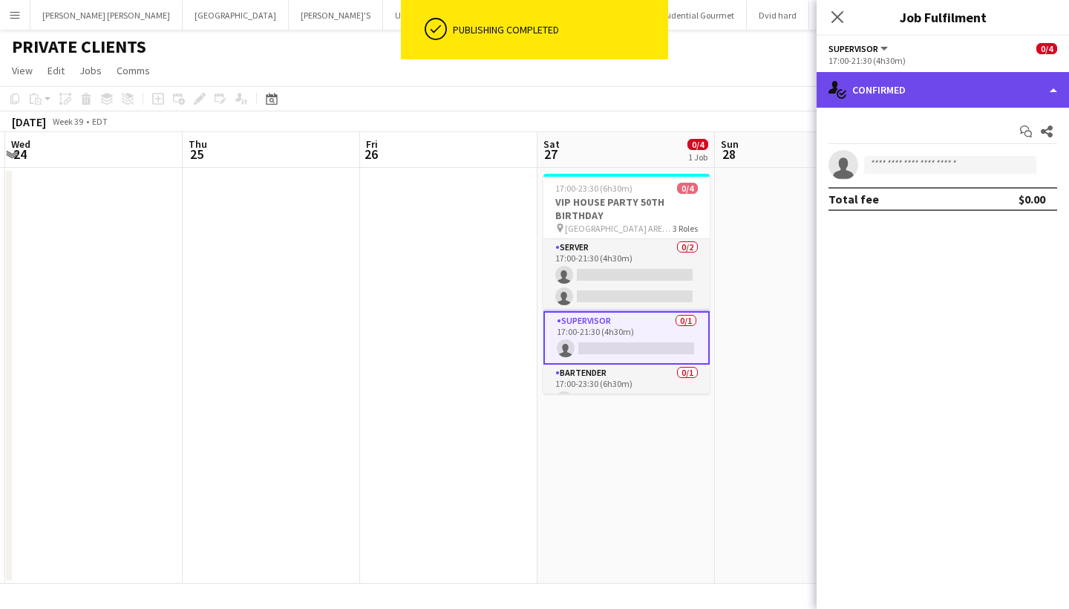
click at [914, 91] on div "single-neutral-actions-check-2 Confirmed" at bounding box center [942, 90] width 252 height 36
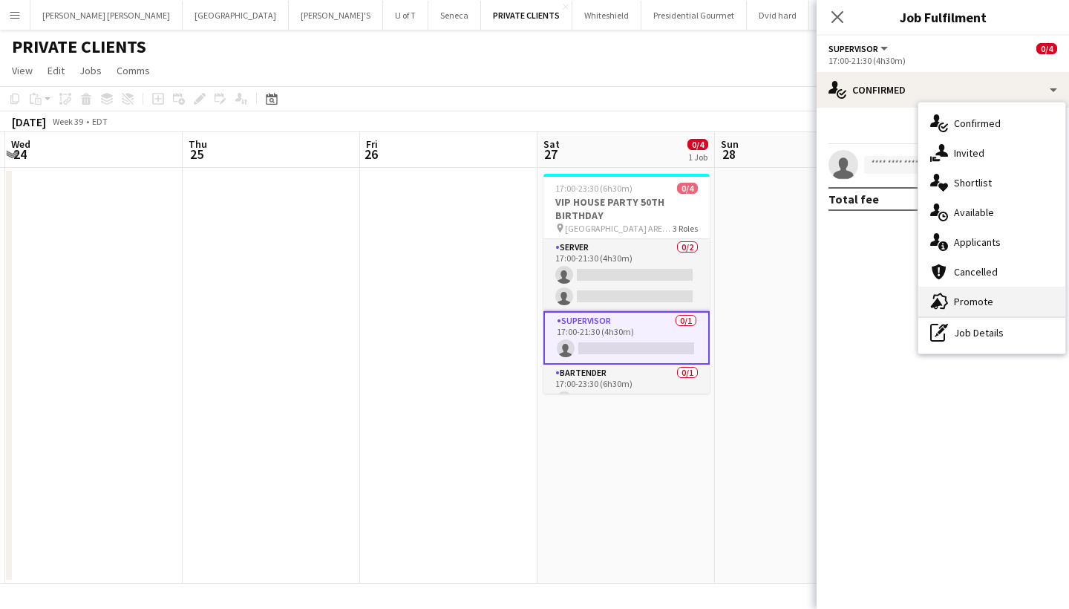
click at [989, 299] on span "Promote" at bounding box center [973, 301] width 39 height 13
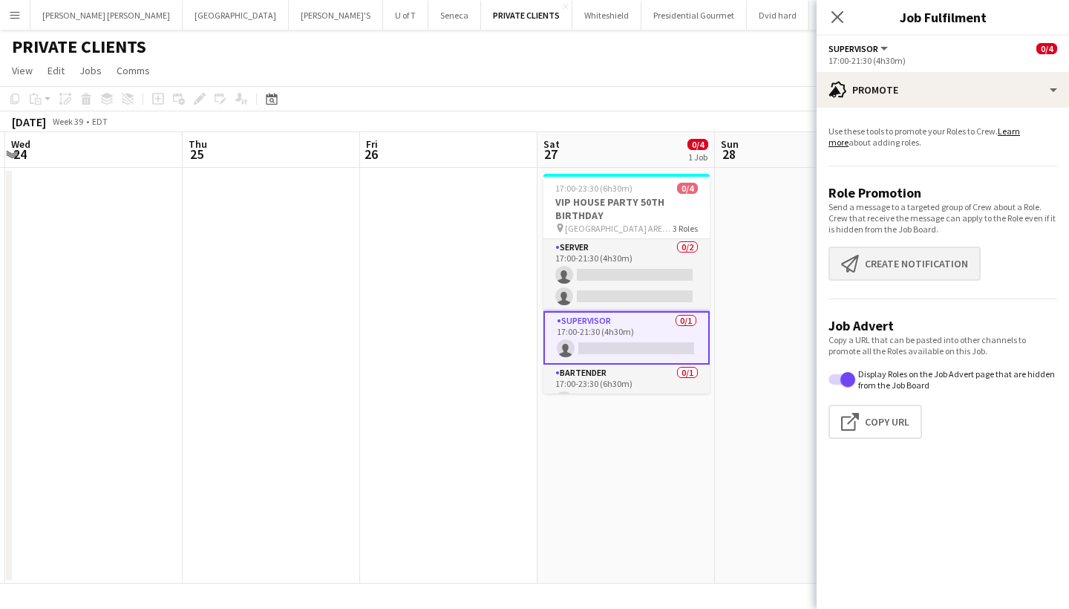
click at [920, 251] on button "Create notification Create notification" at bounding box center [904, 263] width 152 height 34
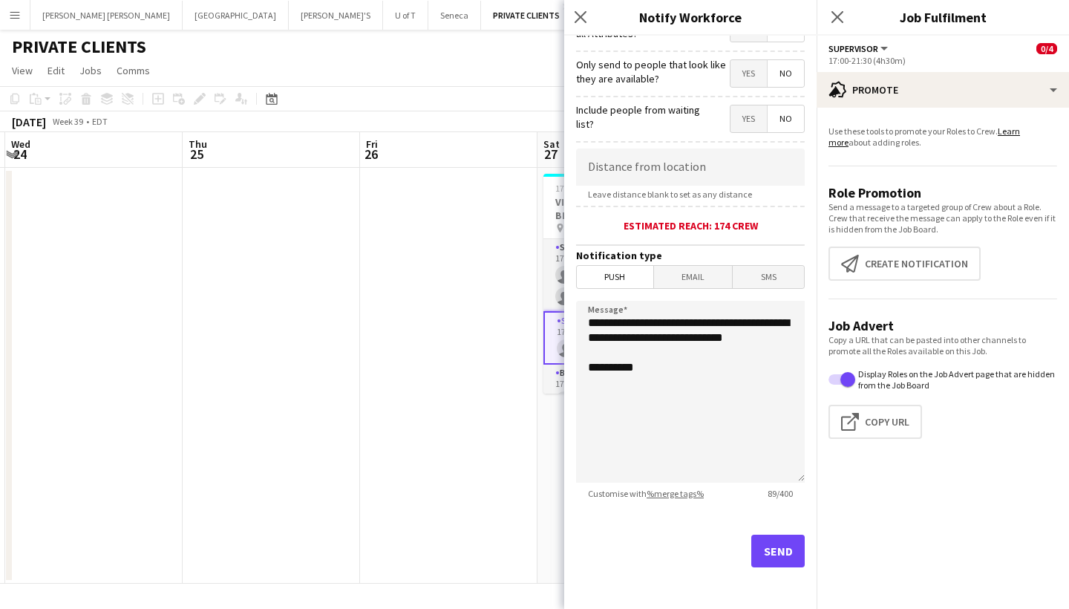
scroll to position [209, 0]
click at [778, 557] on button "Send" at bounding box center [777, 550] width 53 height 33
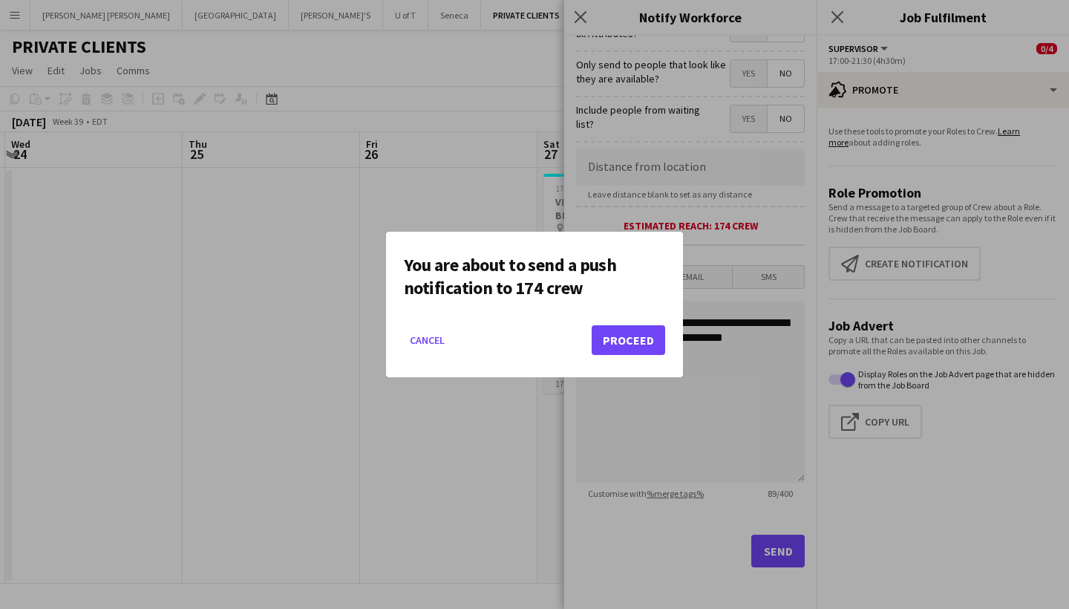
click at [628, 345] on button "Proceed" at bounding box center [627, 340] width 73 height 30
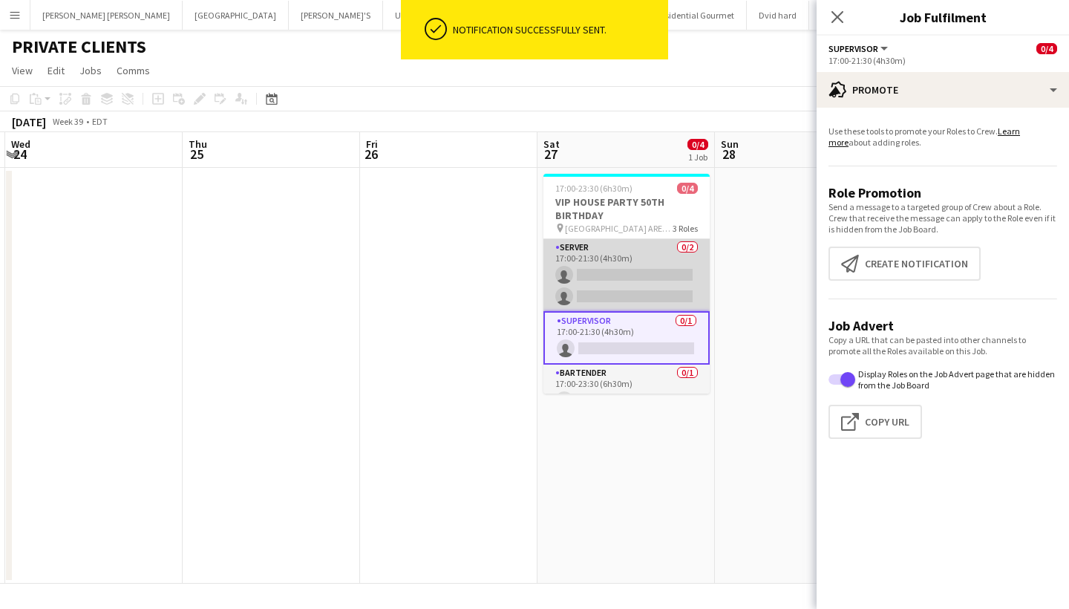
click at [629, 284] on app-card-role "SERVER 0/2 17:00-21:30 (4h30m) single-neutral-actions single-neutral-actions" at bounding box center [626, 275] width 166 height 72
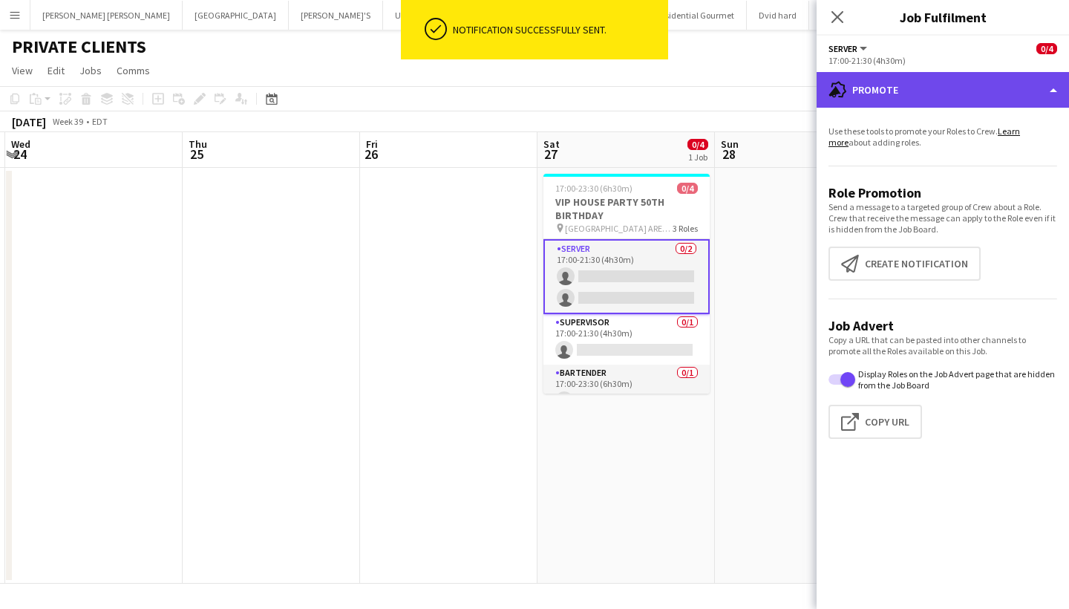
click at [920, 94] on div "advertising-megaphone Promote" at bounding box center [942, 90] width 252 height 36
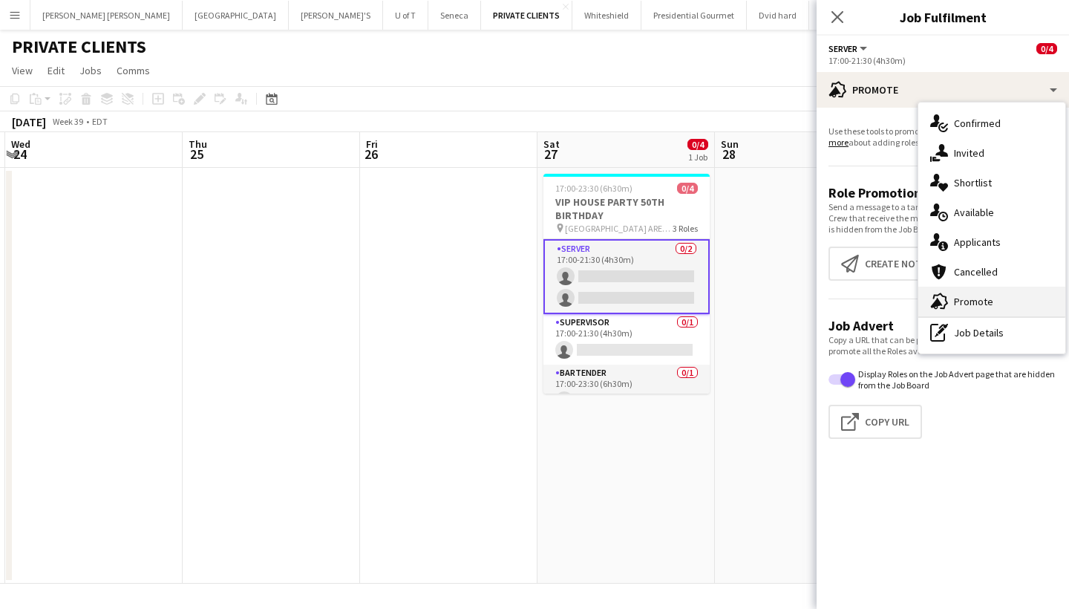
click at [1012, 296] on div "advertising-megaphone Promote" at bounding box center [991, 301] width 147 height 30
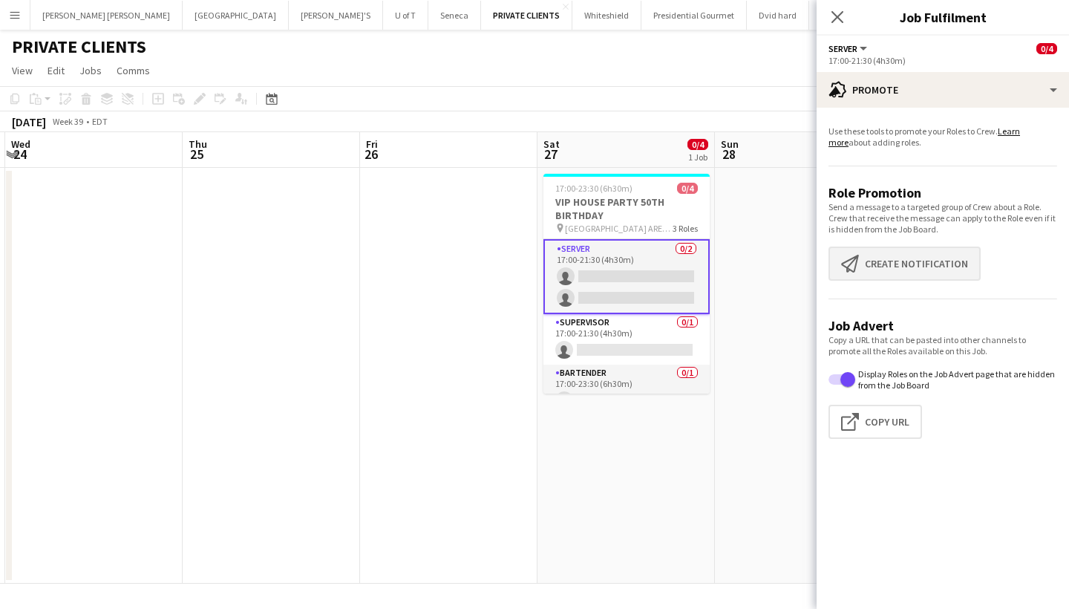
click at [937, 259] on button "Create notification Create notification" at bounding box center [904, 263] width 152 height 34
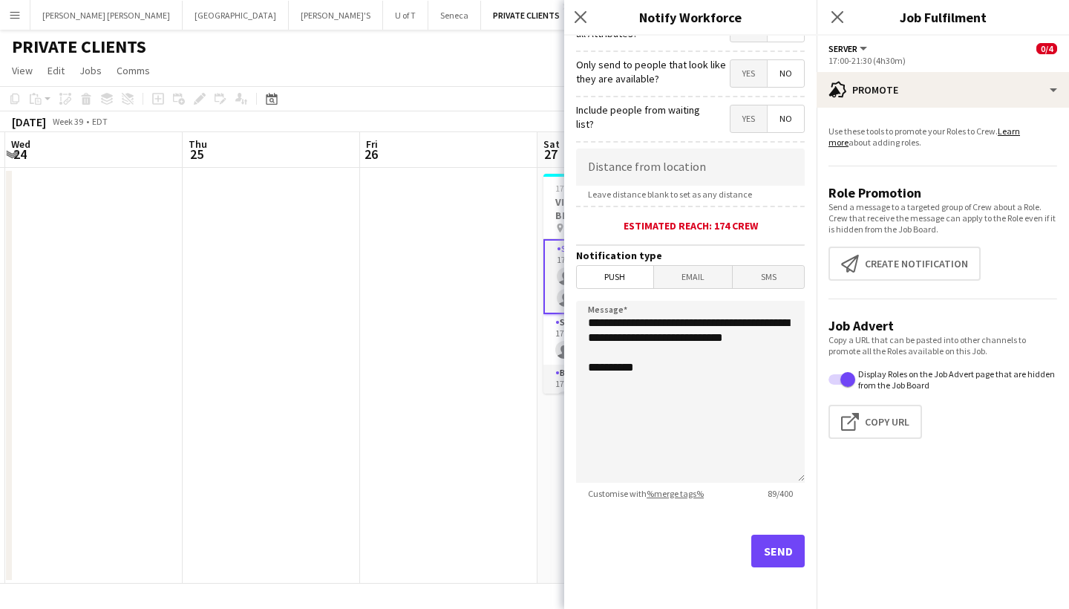
click at [773, 537] on button "Send" at bounding box center [777, 550] width 53 height 33
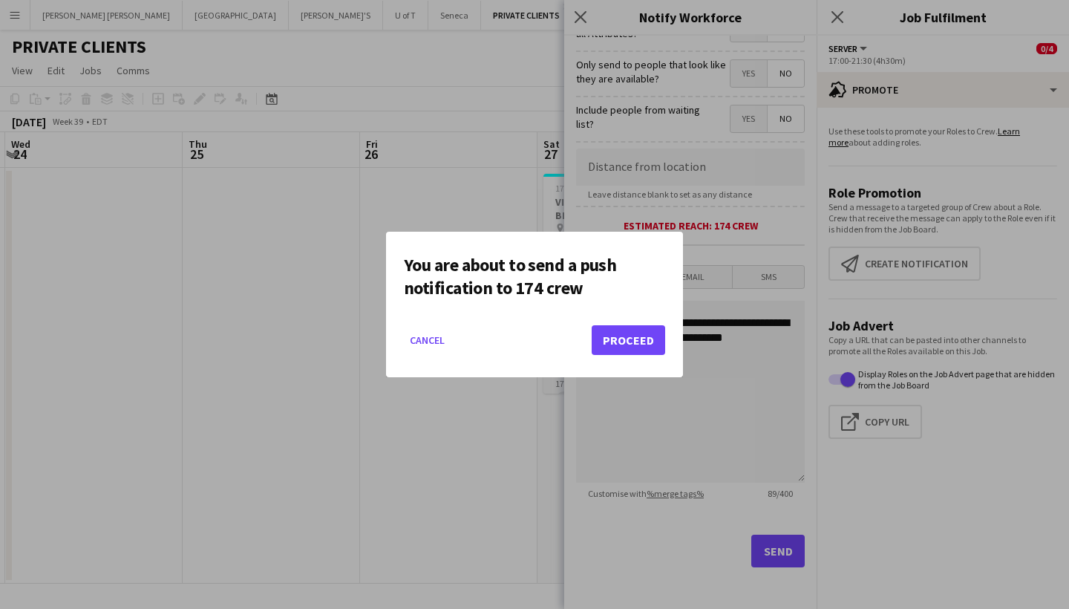
click at [654, 335] on button "Proceed" at bounding box center [627, 340] width 73 height 30
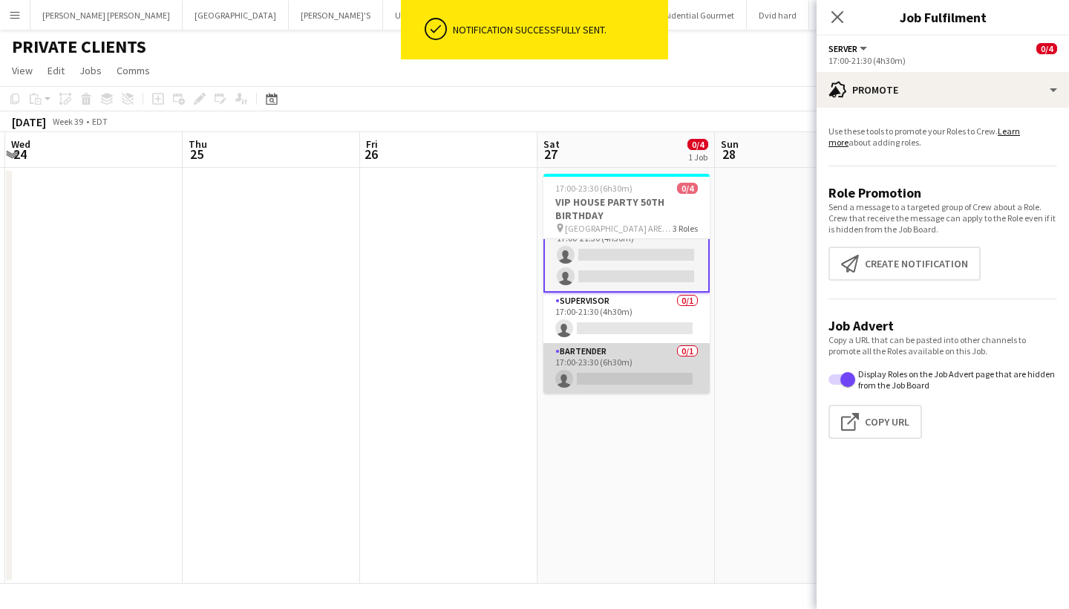
scroll to position [22, 0]
click at [604, 376] on app-card-role "BARTENDER 0/1 17:00-23:30 (6h30m) single-neutral-actions" at bounding box center [626, 368] width 166 height 50
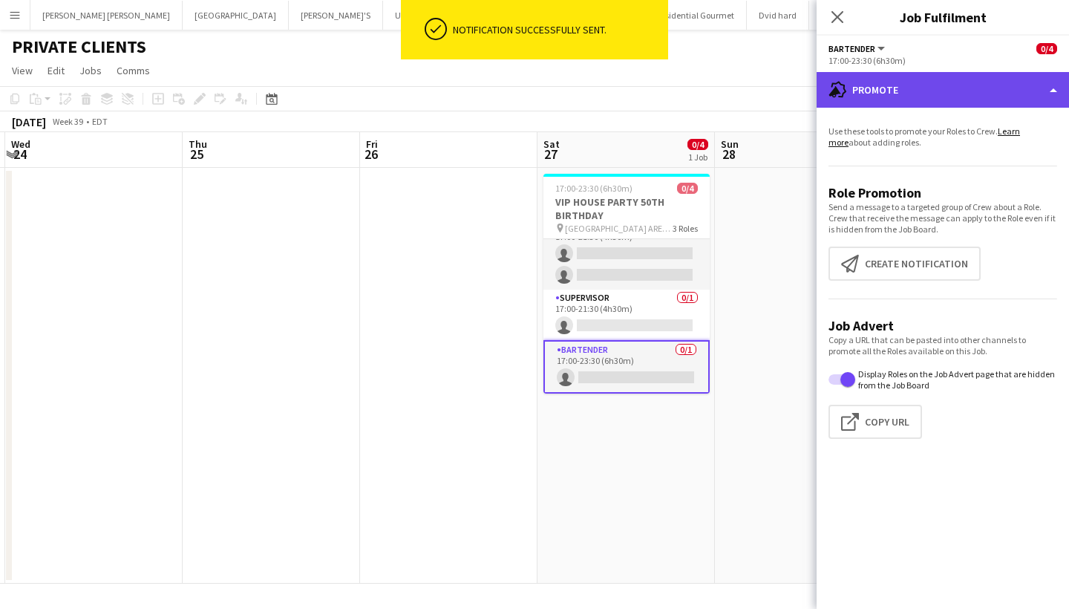
click at [947, 85] on div "advertising-megaphone Promote" at bounding box center [942, 90] width 252 height 36
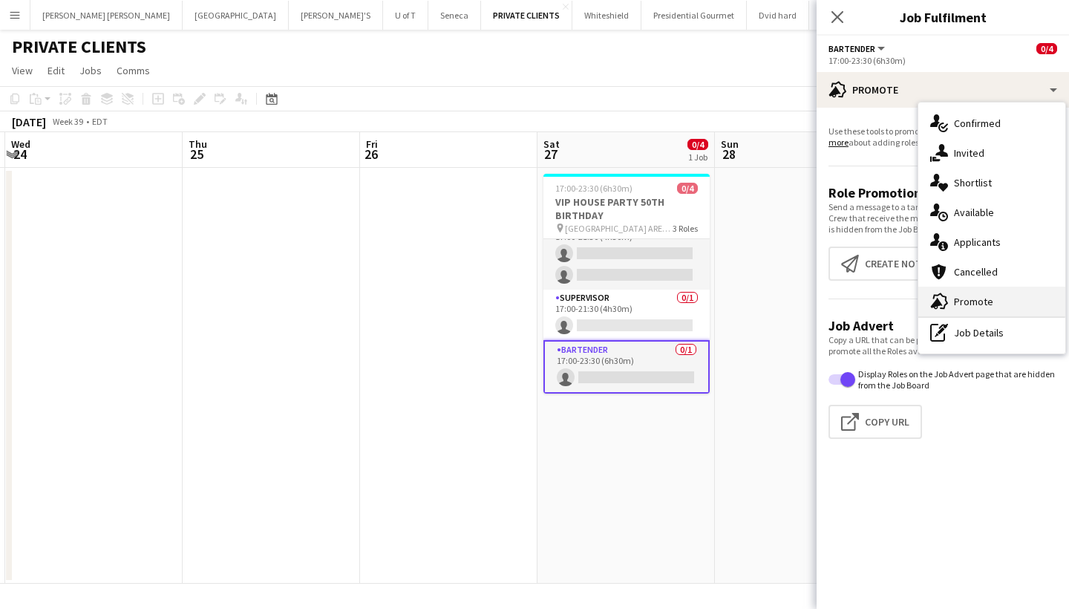
click at [997, 299] on div "advertising-megaphone Promote" at bounding box center [991, 301] width 147 height 30
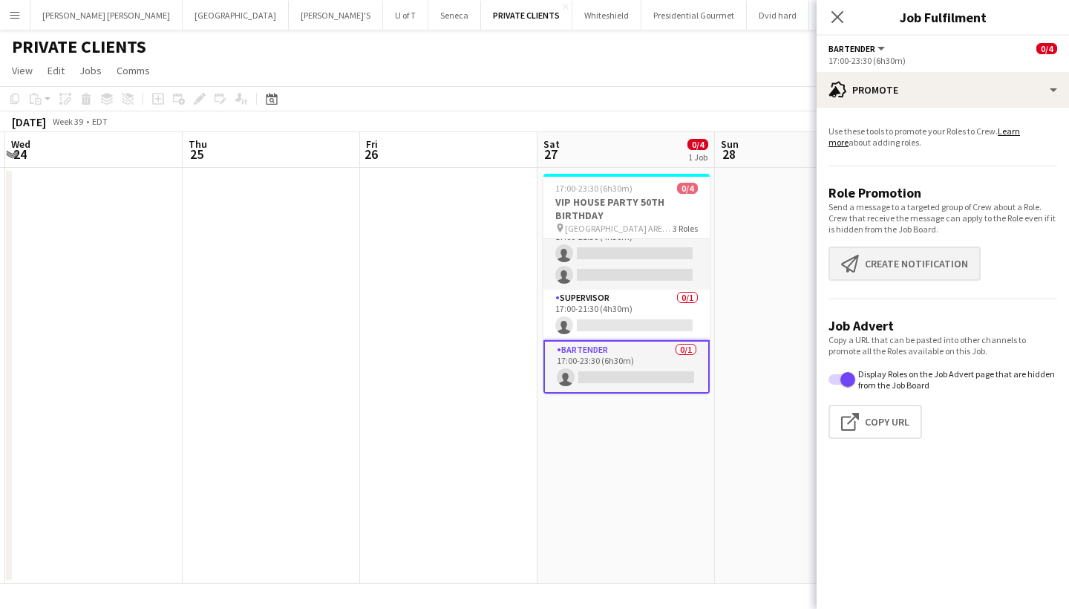
click at [937, 266] on button "Create notification Create notification" at bounding box center [904, 263] width 152 height 34
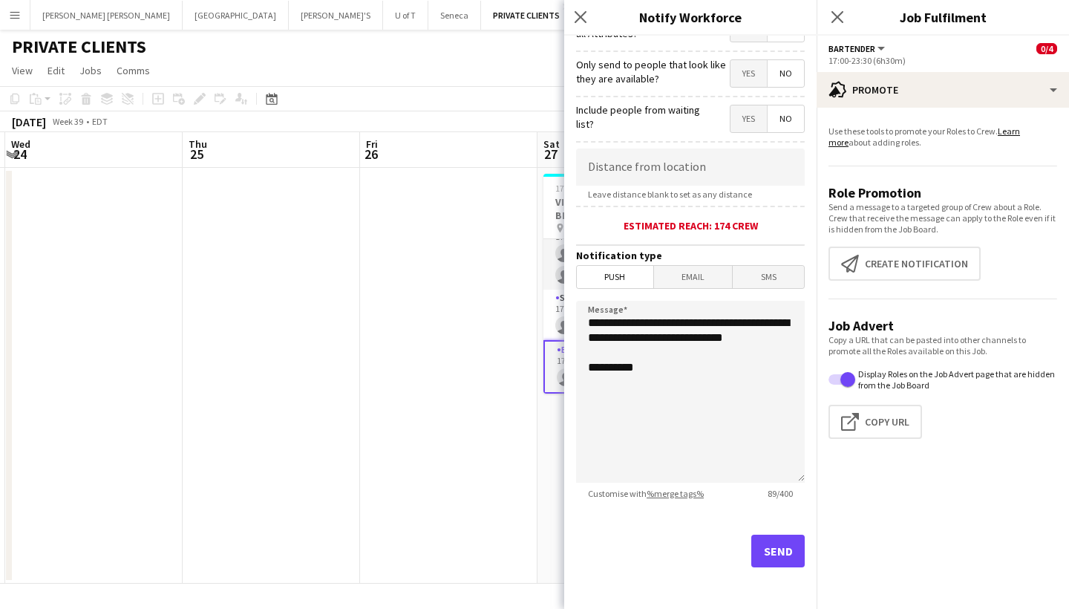
scroll to position [209, 0]
click at [774, 545] on button "Send" at bounding box center [777, 550] width 53 height 33
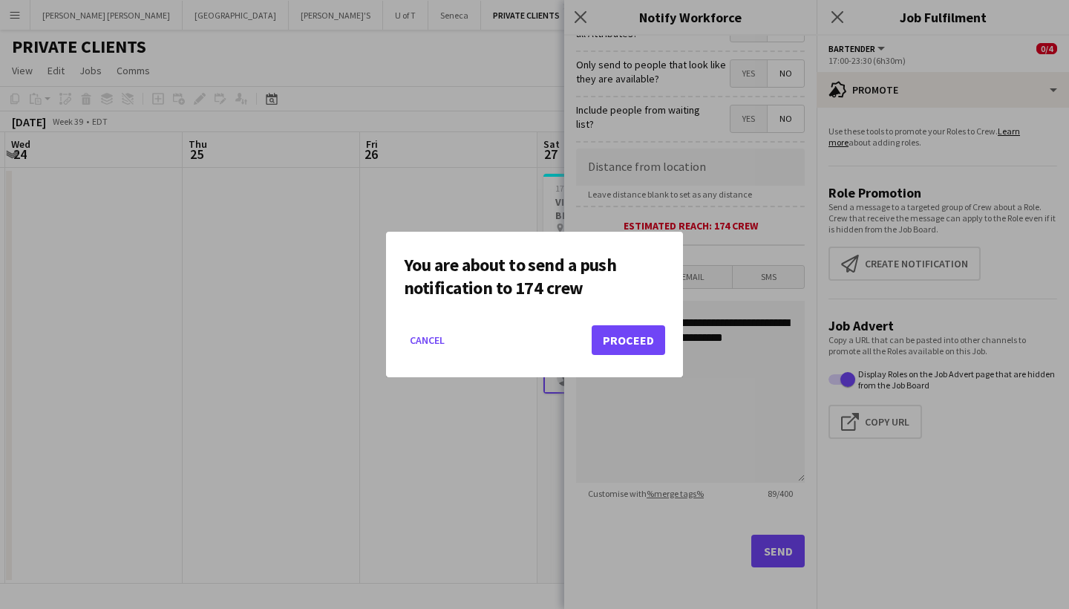
click at [640, 344] on button "Proceed" at bounding box center [627, 340] width 73 height 30
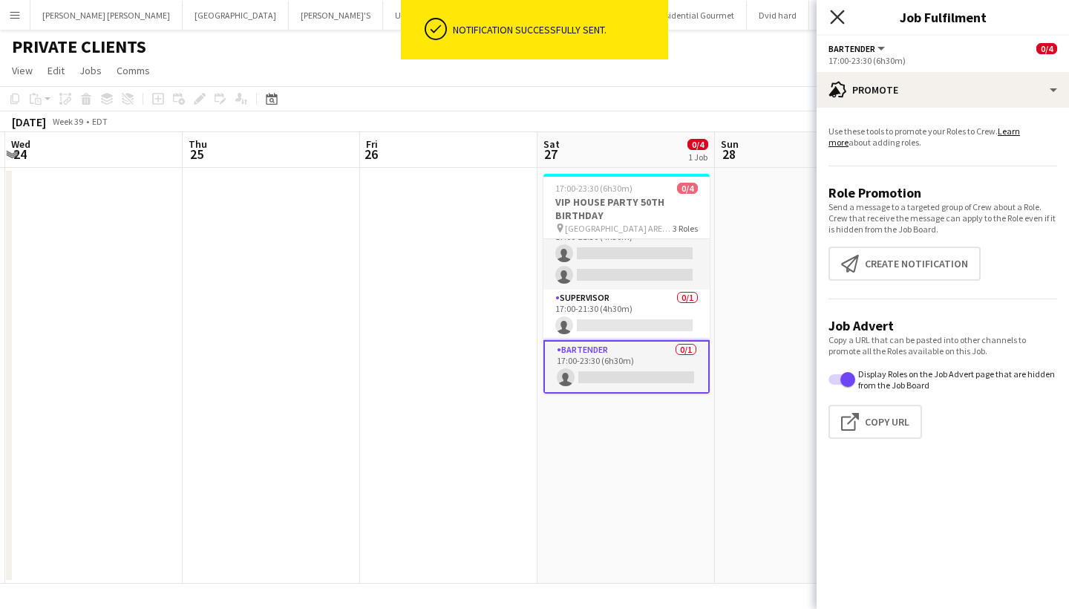
click at [836, 16] on icon at bounding box center [837, 17] width 14 height 14
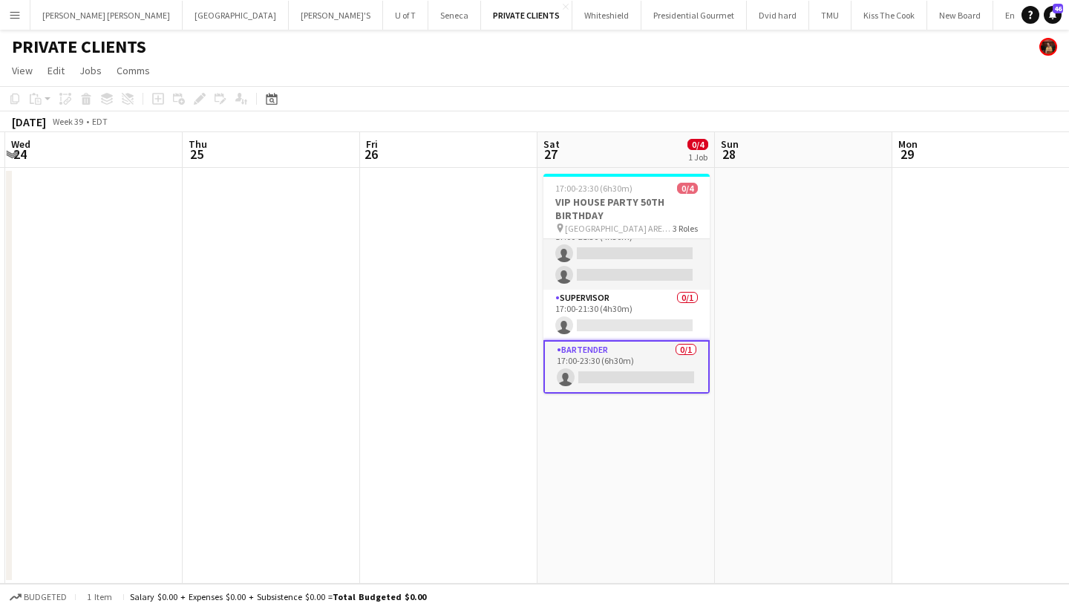
click at [19, 11] on app-icon "Menu" at bounding box center [15, 15] width 12 height 12
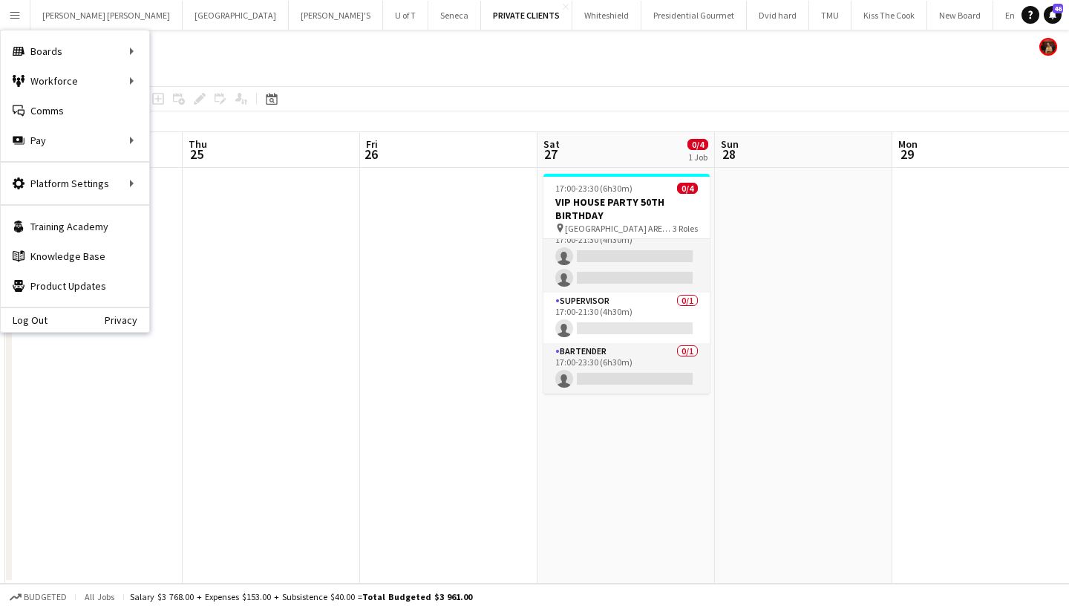
scroll to position [19, 0]
click at [205, 73] on link "All jobs" at bounding box center [224, 81] width 148 height 30
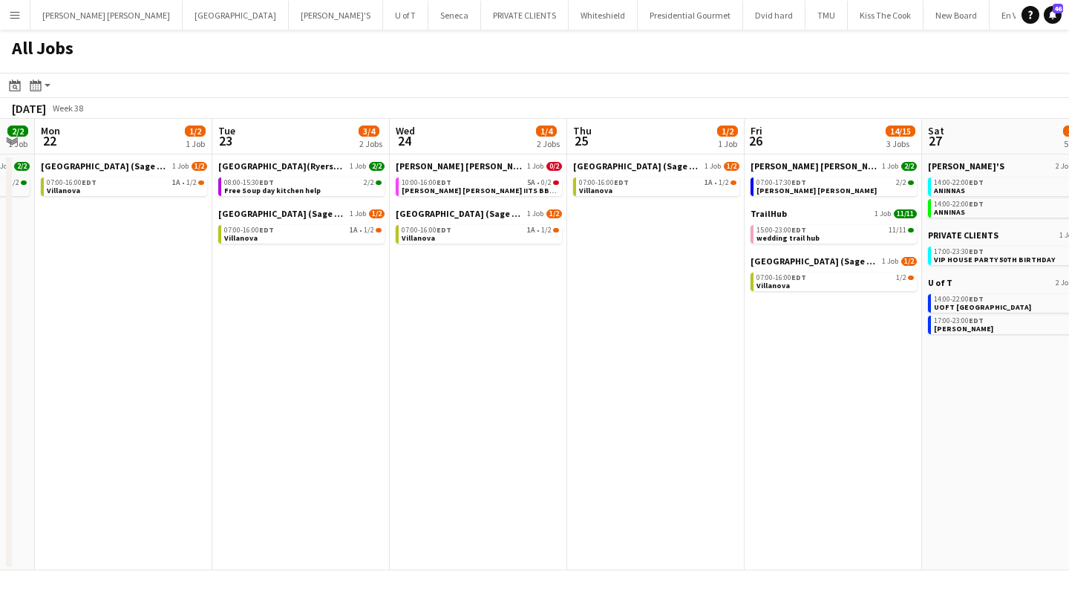
scroll to position [0, 315]
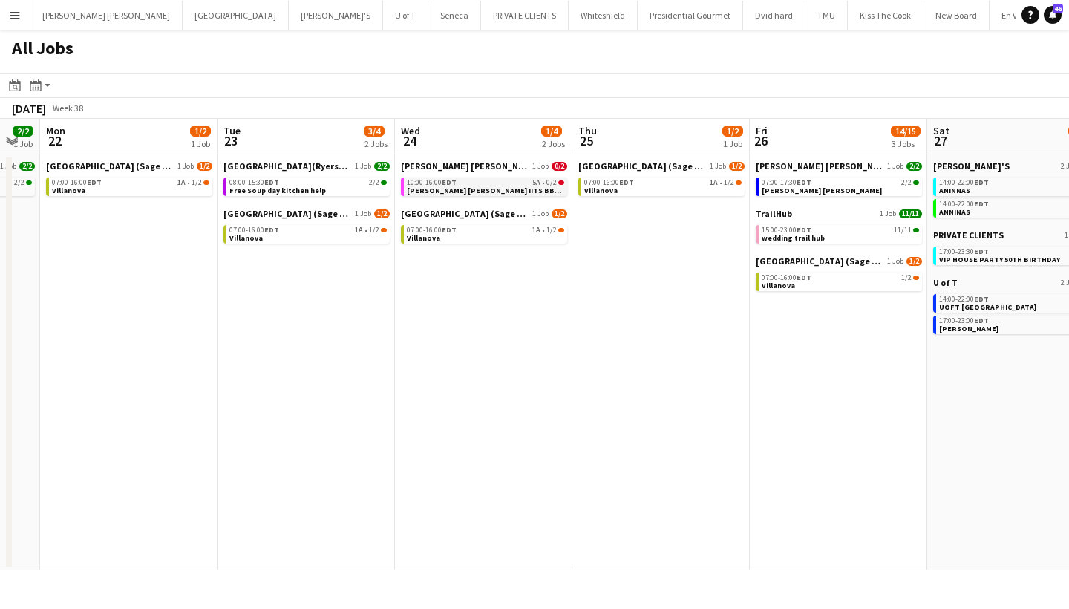
click at [469, 184] on div "10:00-16:00 EDT 5A • 0/2" at bounding box center [485, 182] width 157 height 7
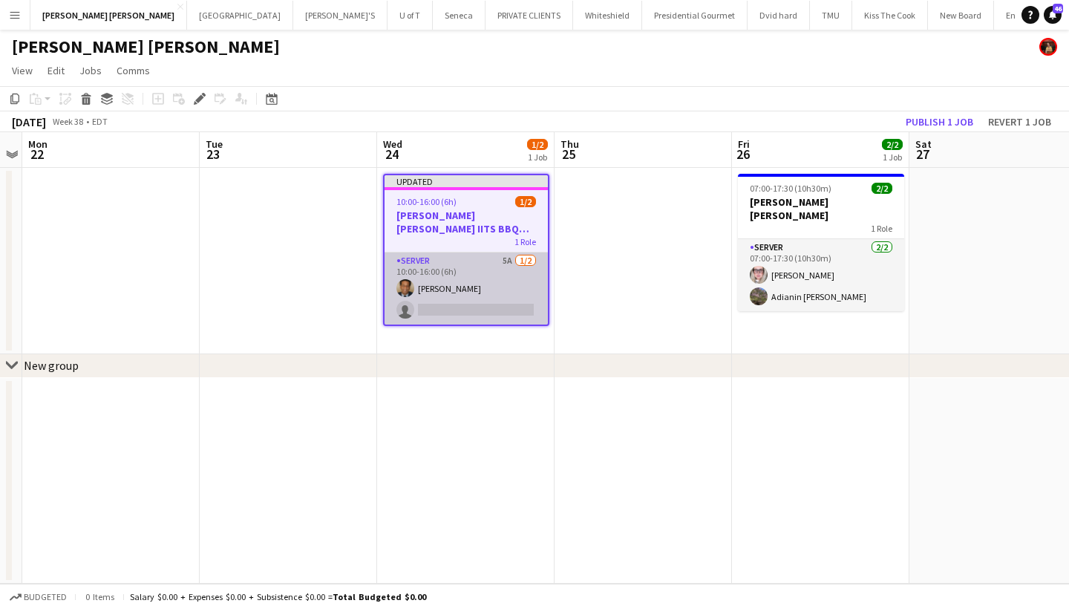
click at [453, 293] on app-card-role "SERVER 5A 1/2 10:00-16:00 (6h) Stephen Dixon single-neutral-actions" at bounding box center [465, 288] width 163 height 72
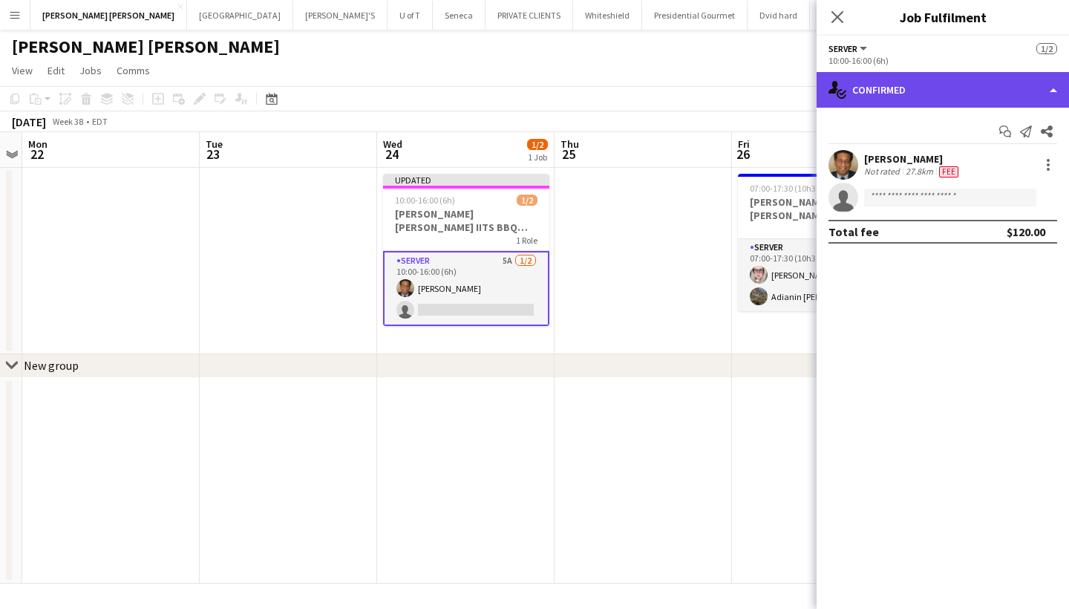
click at [943, 87] on div "single-neutral-actions-check-2 Confirmed" at bounding box center [942, 90] width 252 height 36
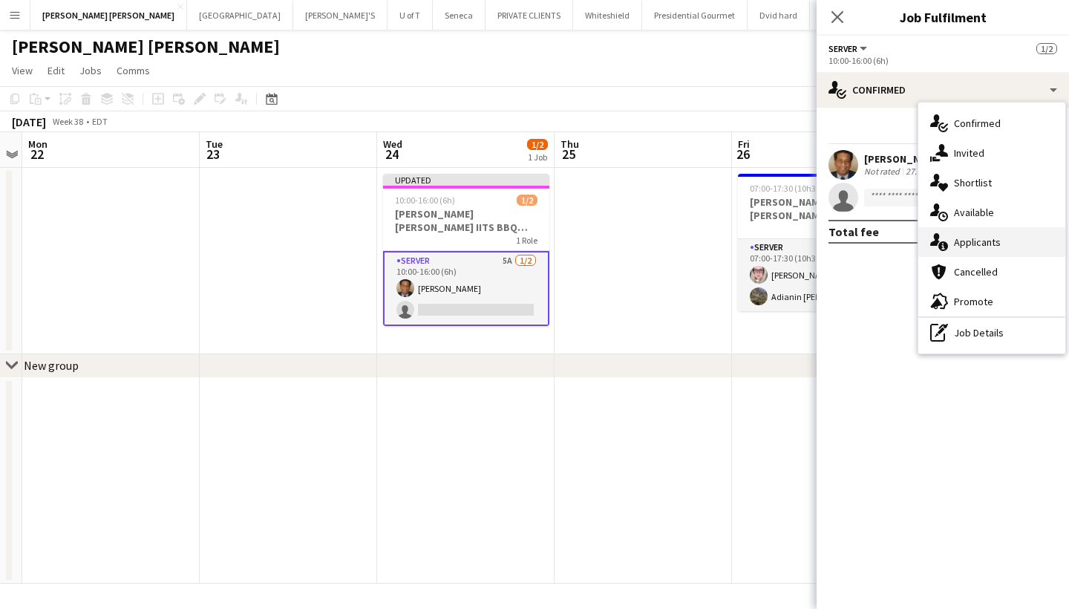
click at [1015, 243] on div "single-neutral-actions-information Applicants" at bounding box center [991, 242] width 147 height 30
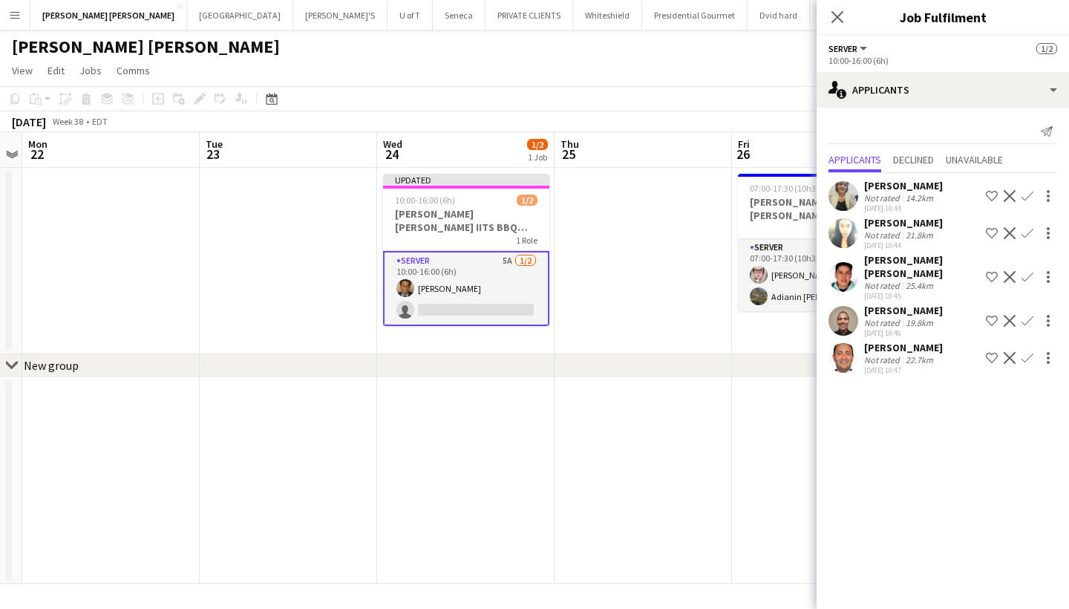
click at [1024, 315] on app-icon "Confirm" at bounding box center [1027, 321] width 12 height 12
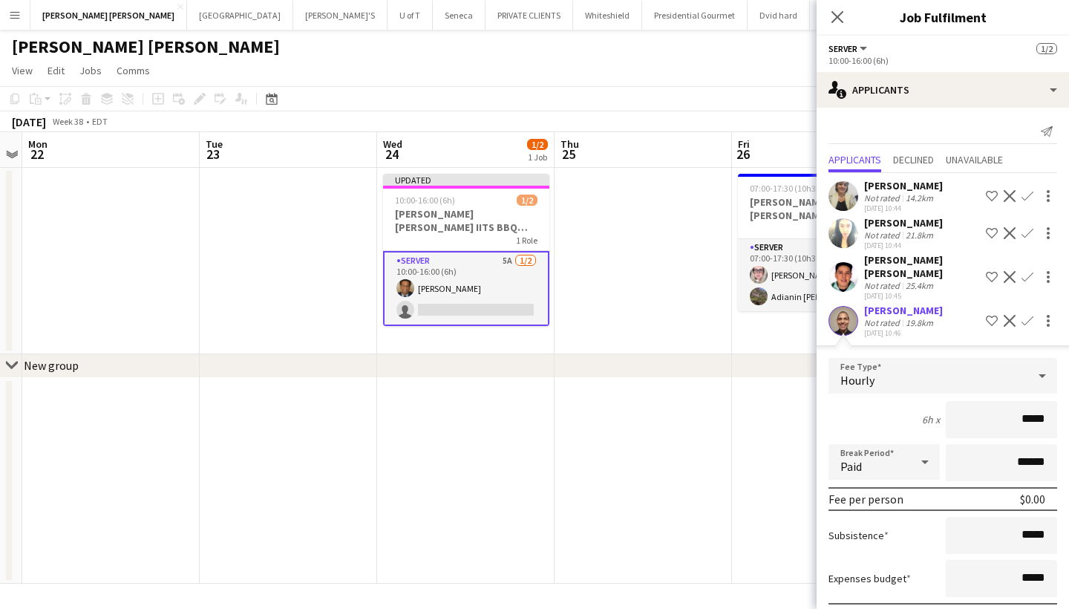
click at [1026, 407] on input "*****" at bounding box center [1000, 419] width 111 height 37
type input "******"
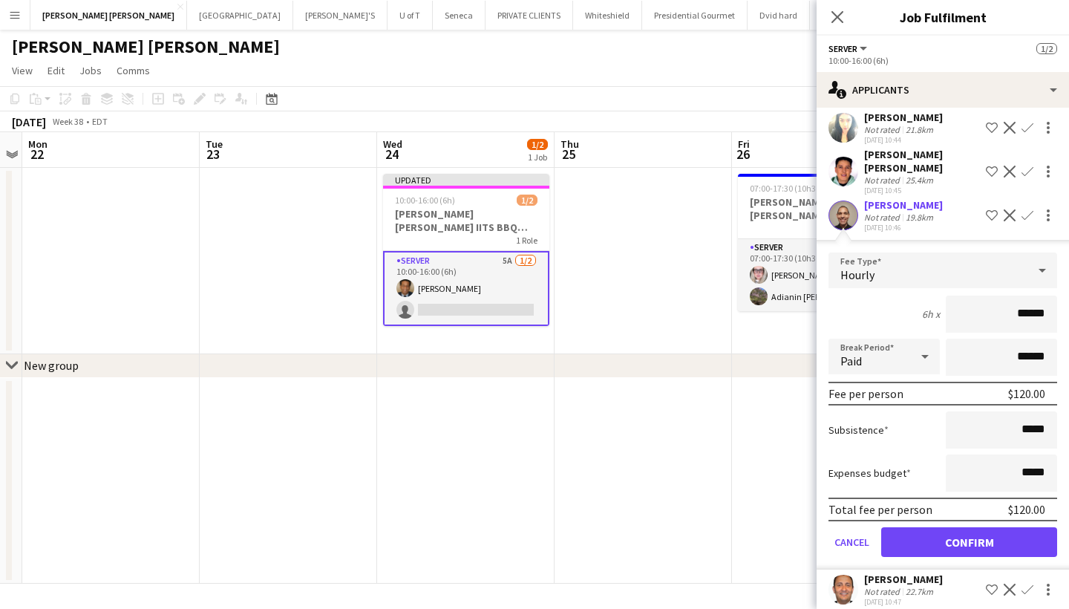
scroll to position [105, 0]
click at [956, 528] on button "Confirm" at bounding box center [969, 543] width 176 height 30
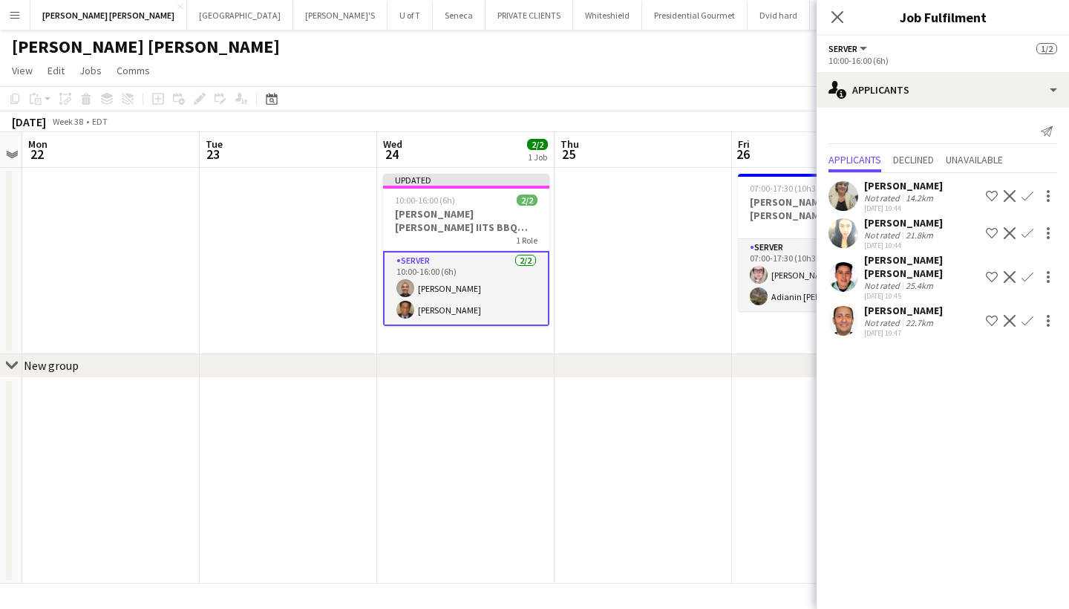
scroll to position [0, 0]
click at [835, 16] on icon at bounding box center [837, 17] width 14 height 14
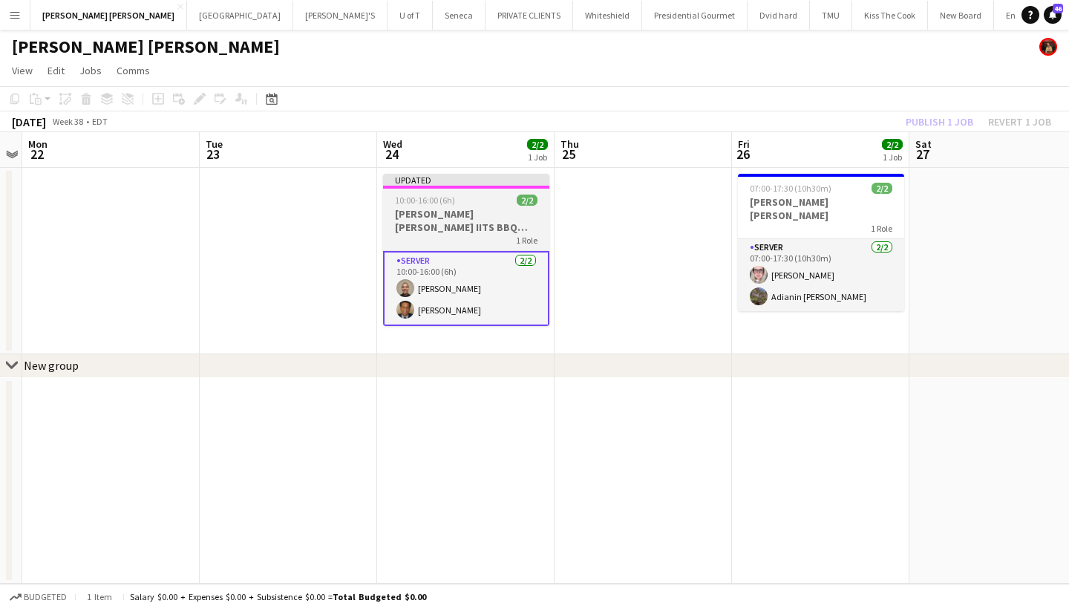
click at [485, 206] on app-job-card "Updated 10:00-16:00 (6h) 2/2 MILLER LASH IITS BBQ EVENT 1 Role SERVER 2/2 10:00…" at bounding box center [466, 250] width 166 height 152
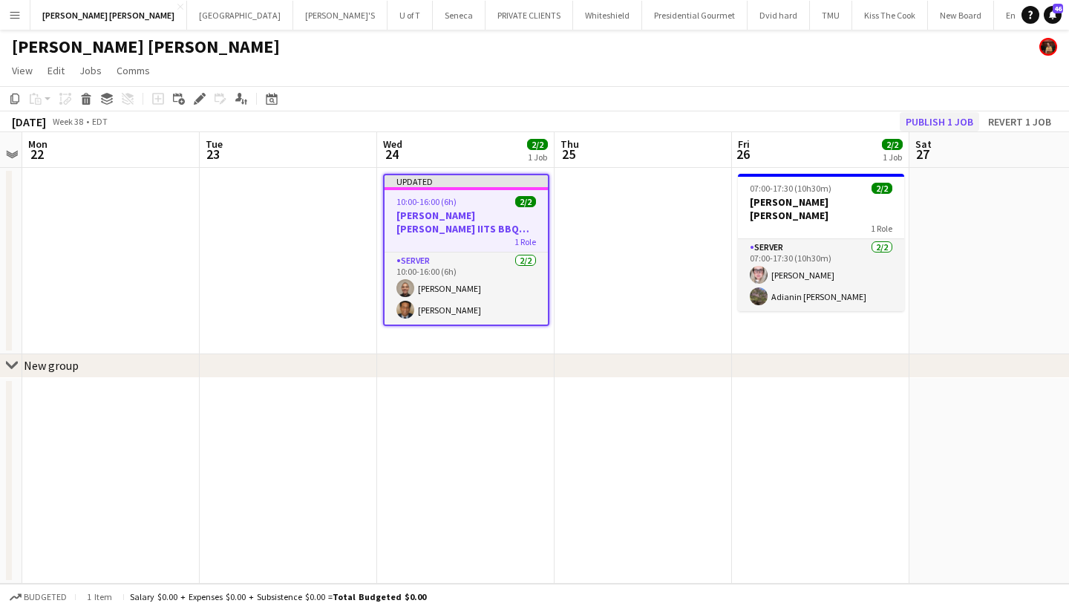
click at [928, 113] on button "Publish 1 job" at bounding box center [938, 121] width 79 height 19
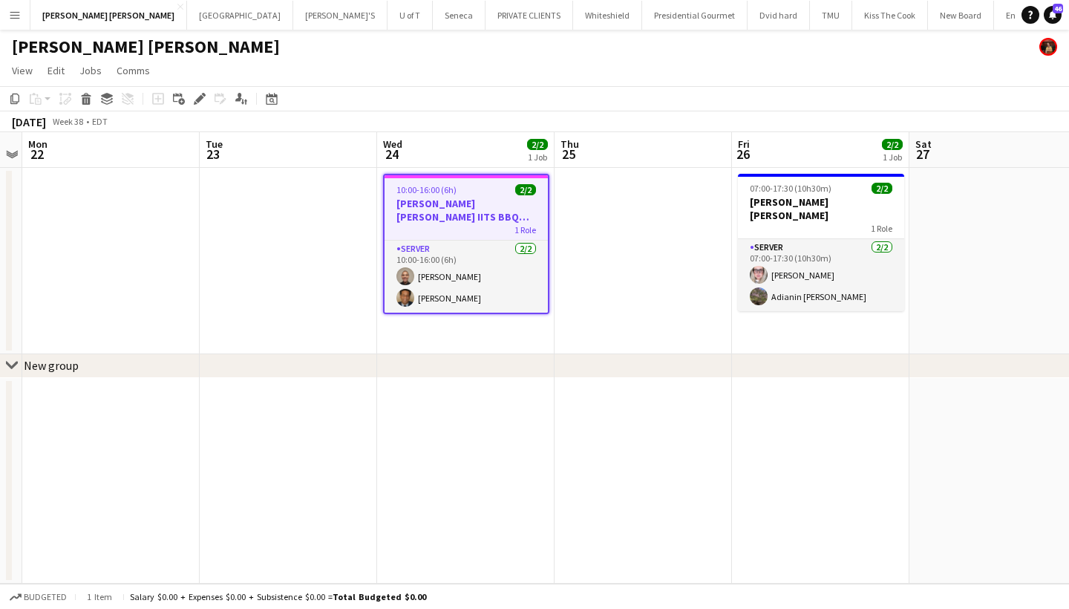
click at [11, 7] on button "Menu" at bounding box center [15, 15] width 30 height 30
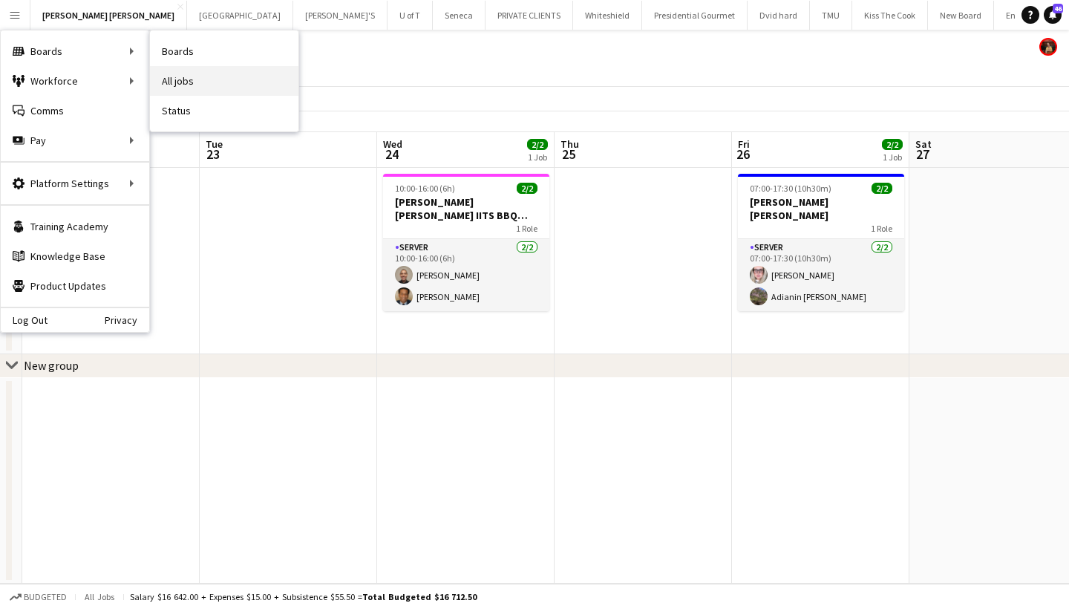
click at [204, 75] on link "All jobs" at bounding box center [224, 81] width 148 height 30
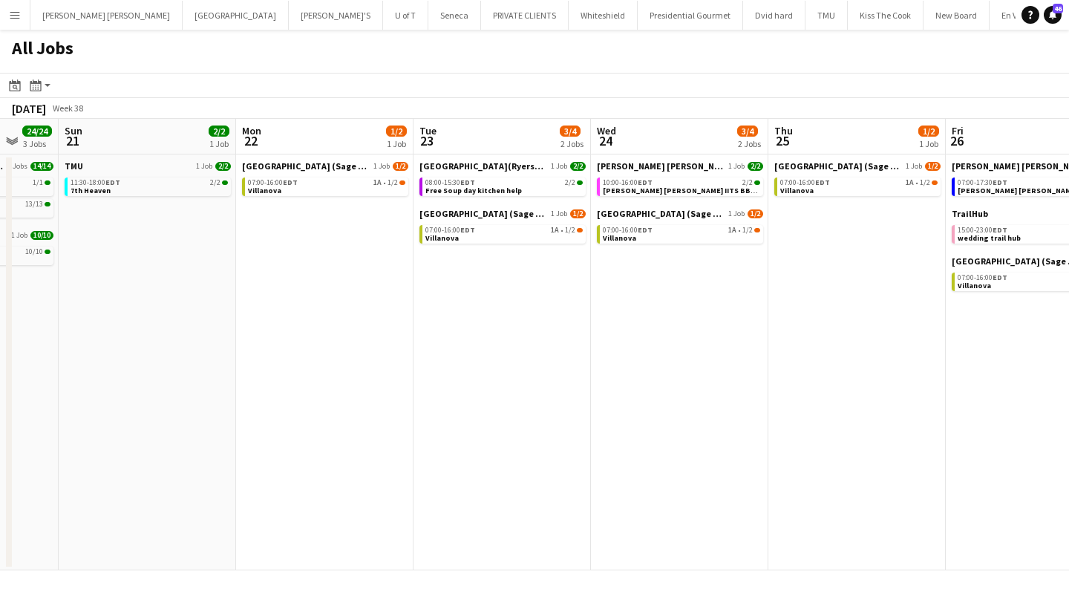
scroll to position [0, 513]
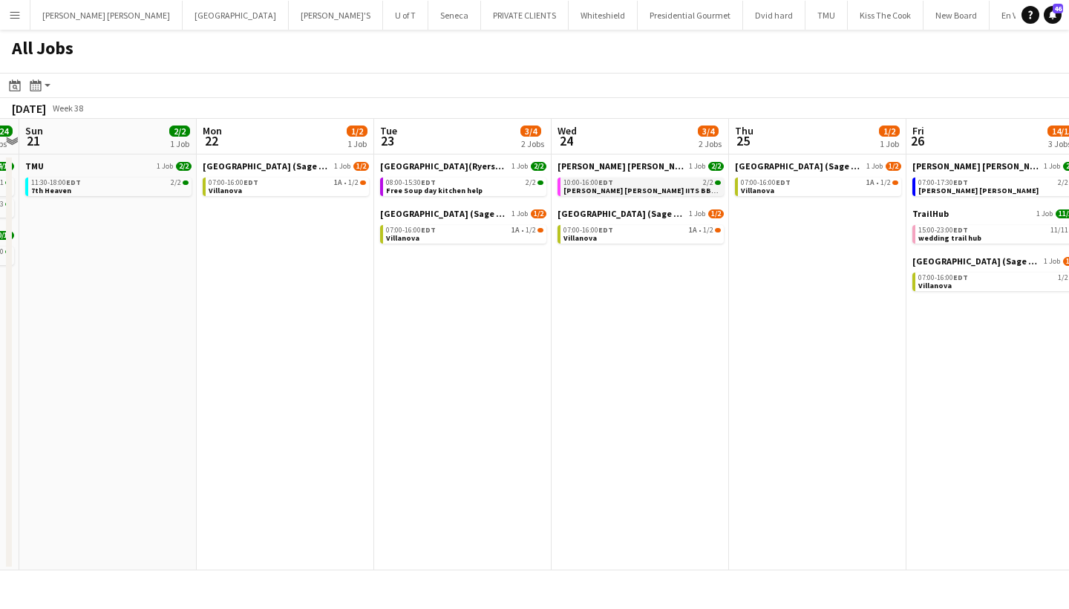
click at [620, 184] on div "10:00-16:00 EDT 2/2" at bounding box center [641, 182] width 157 height 7
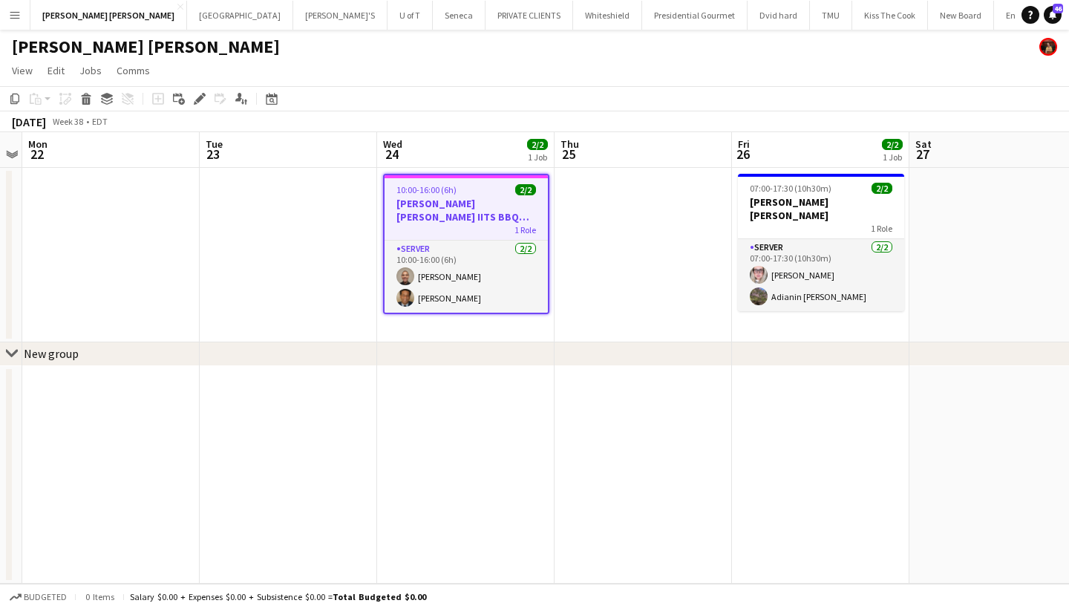
click at [13, 12] on app-icon "Menu" at bounding box center [15, 15] width 12 height 12
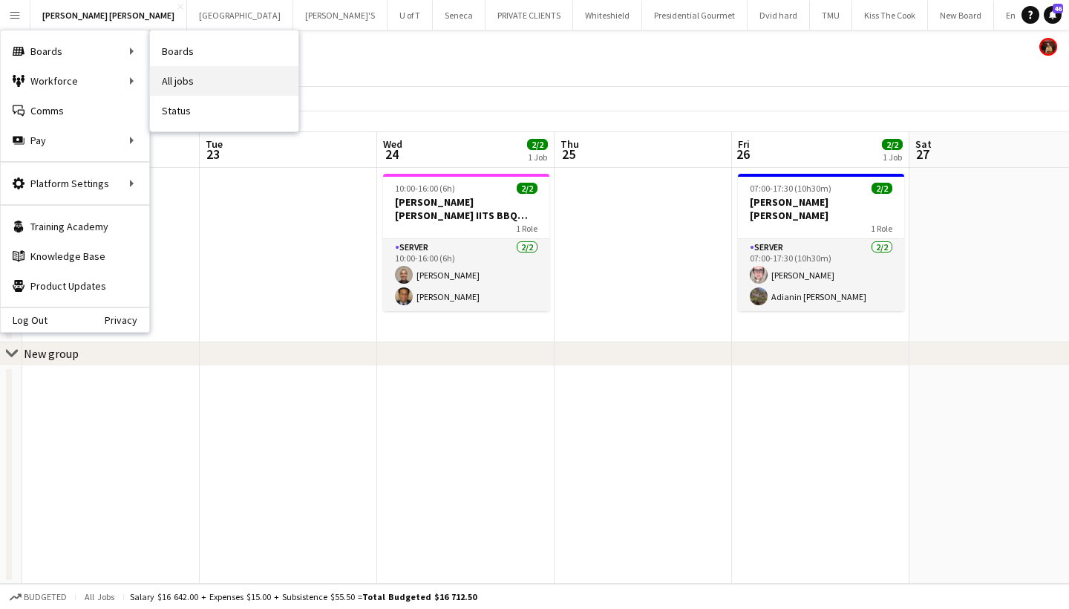
click at [211, 75] on link "All jobs" at bounding box center [224, 81] width 148 height 30
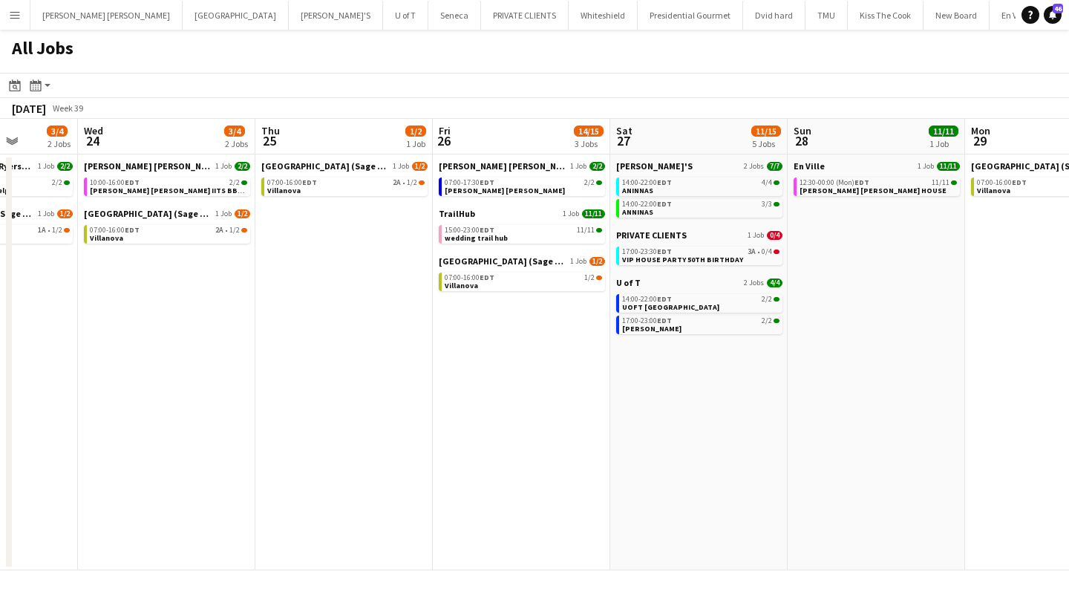
scroll to position [0, 646]
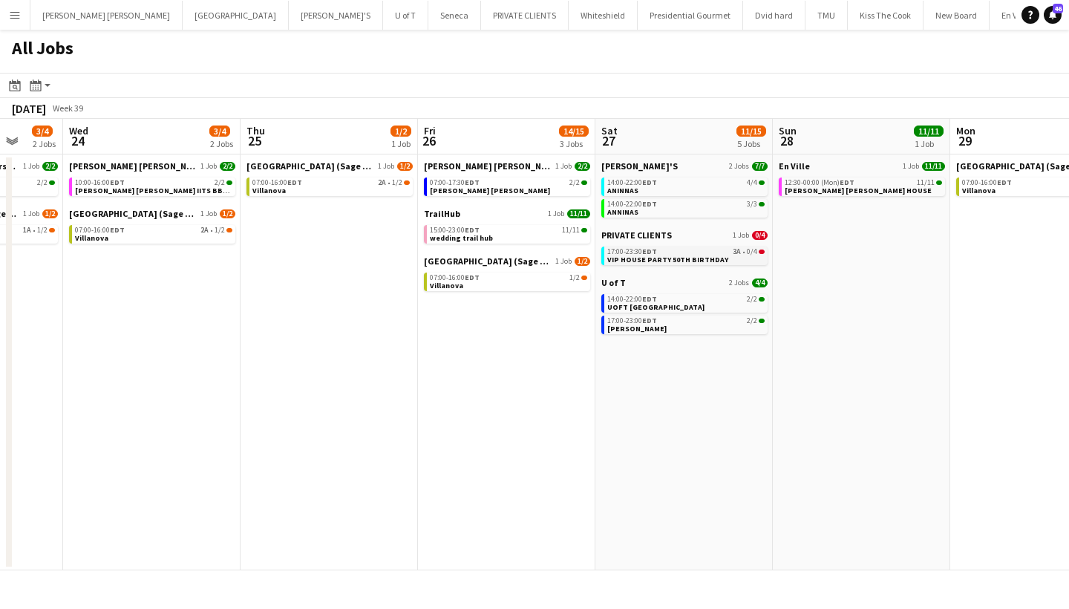
click at [665, 254] on div "17:00-23:30 EDT 3A • 0/4" at bounding box center [685, 251] width 157 height 7
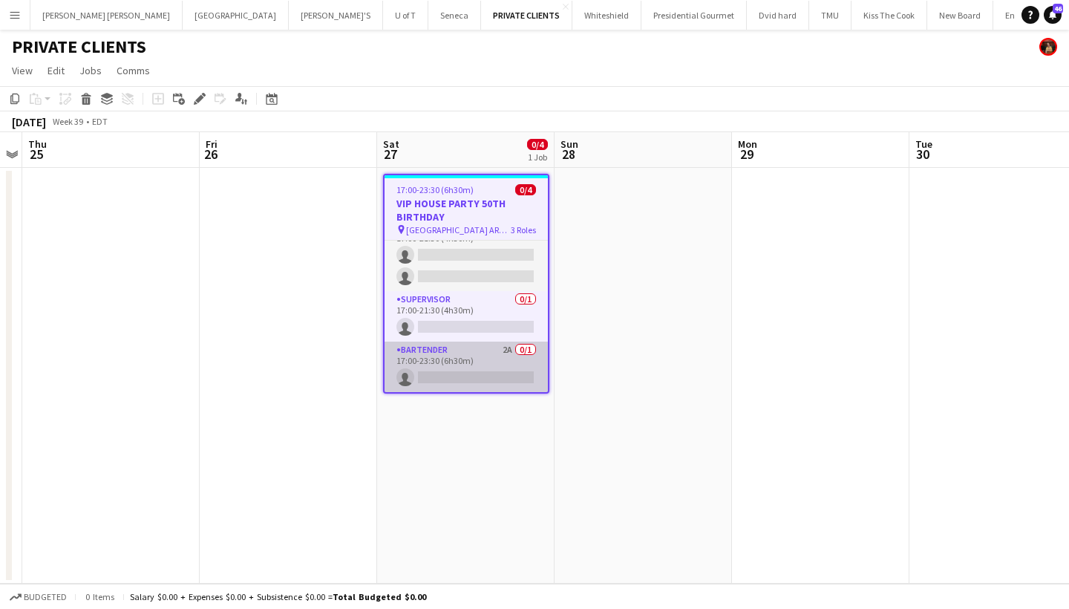
scroll to position [22, 0]
click at [468, 378] on app-card-role "BARTENDER 2A 0/1 17:00-23:30 (6h30m) single-neutral-actions" at bounding box center [465, 366] width 163 height 50
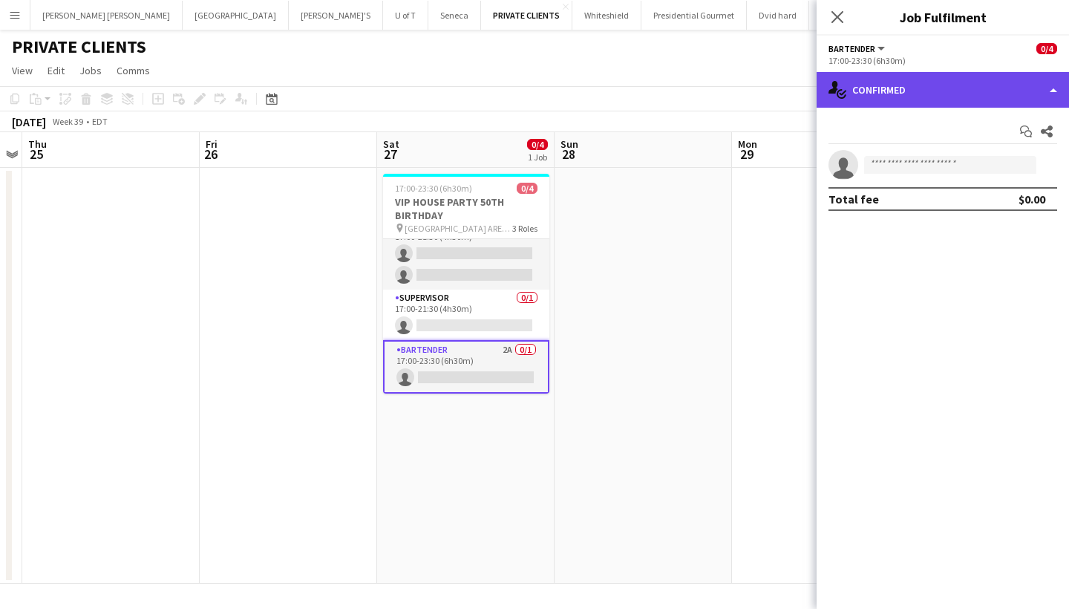
click at [893, 96] on div "single-neutral-actions-check-2 Confirmed" at bounding box center [942, 90] width 252 height 36
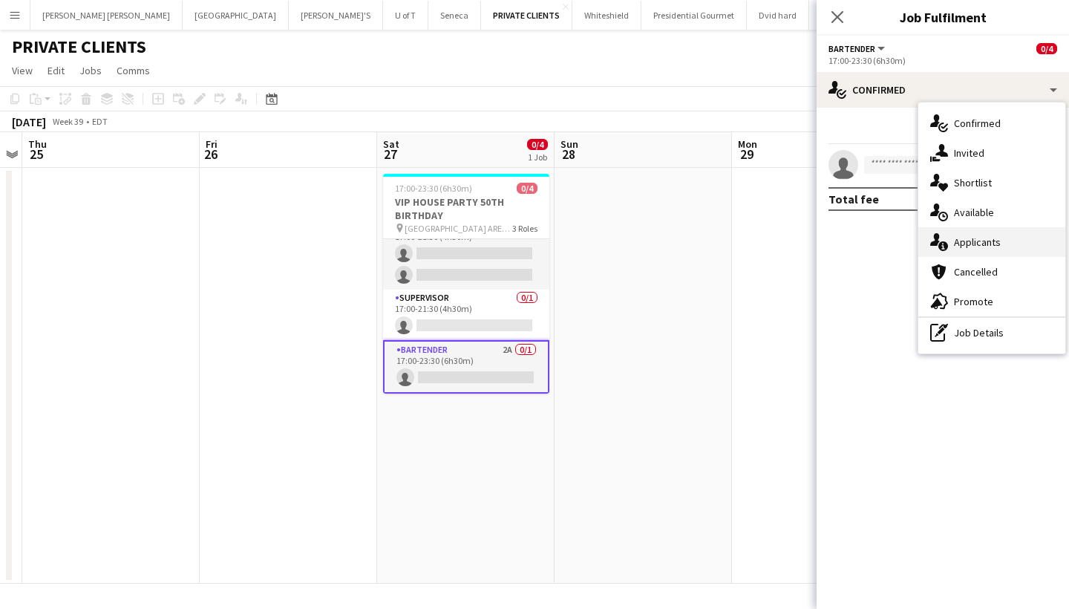
click at [1014, 231] on div "single-neutral-actions-information Applicants" at bounding box center [991, 242] width 147 height 30
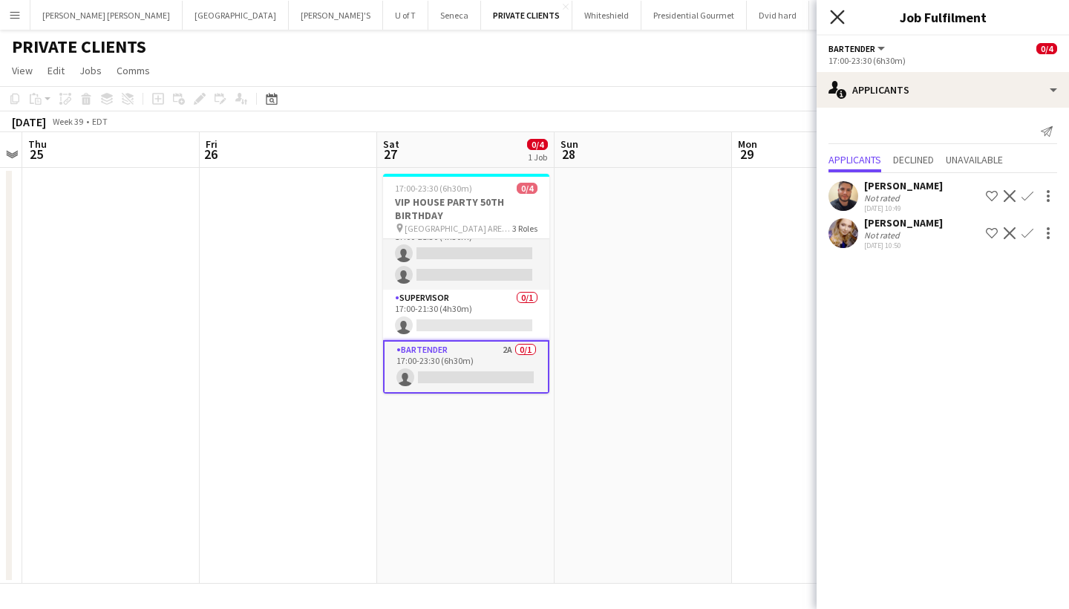
click at [836, 14] on icon "Close pop-in" at bounding box center [837, 17] width 14 height 14
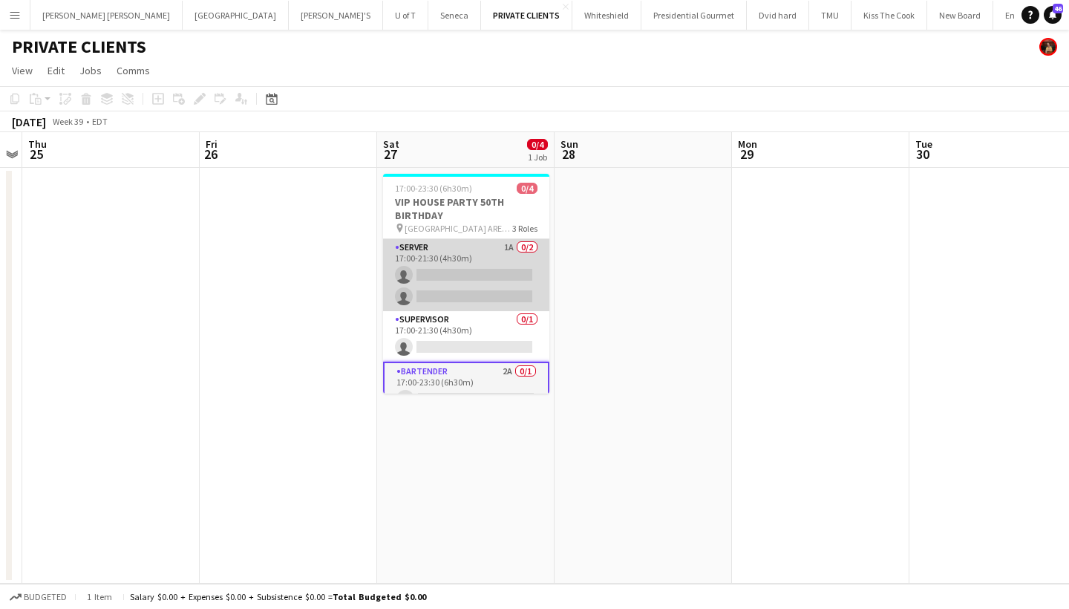
scroll to position [0, 0]
click at [457, 293] on app-card-role "SERVER 1A 0/2 17:00-21:30 (4h30m) single-neutral-actions single-neutral-actions" at bounding box center [466, 275] width 166 height 72
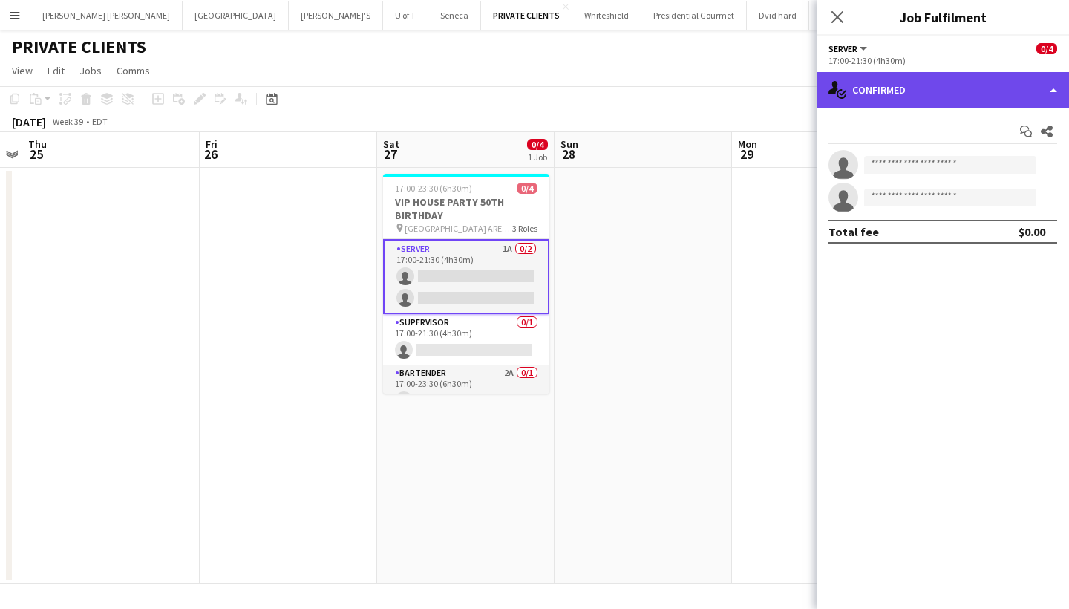
click at [946, 81] on div "single-neutral-actions-check-2 Confirmed" at bounding box center [942, 90] width 252 height 36
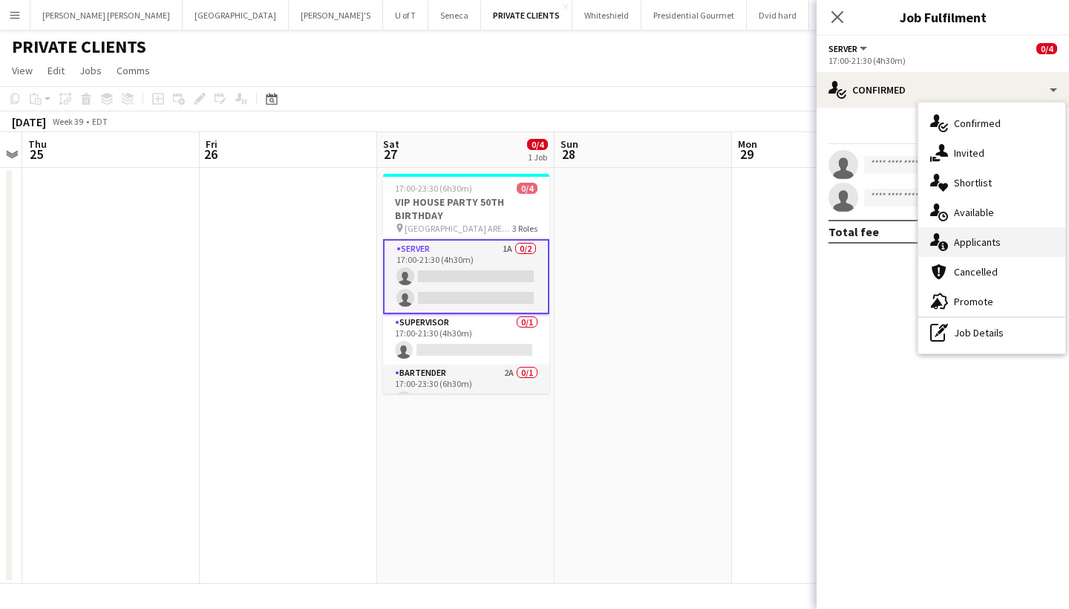
click at [1032, 242] on div "single-neutral-actions-information Applicants" at bounding box center [991, 242] width 147 height 30
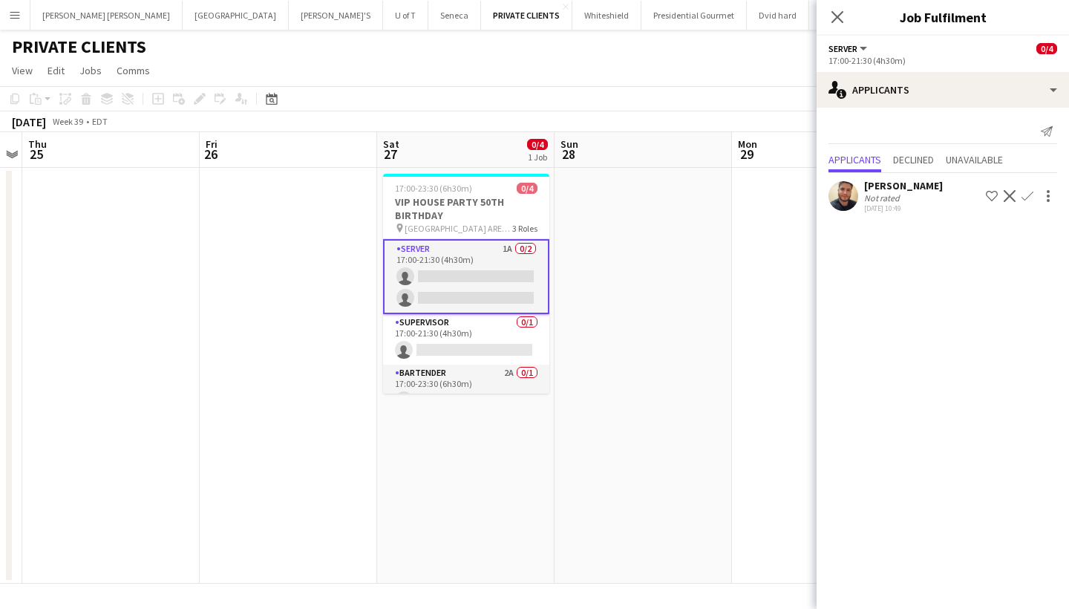
click at [1022, 198] on app-icon "Confirm" at bounding box center [1027, 196] width 12 height 12
click at [840, 13] on icon at bounding box center [837, 17] width 14 height 14
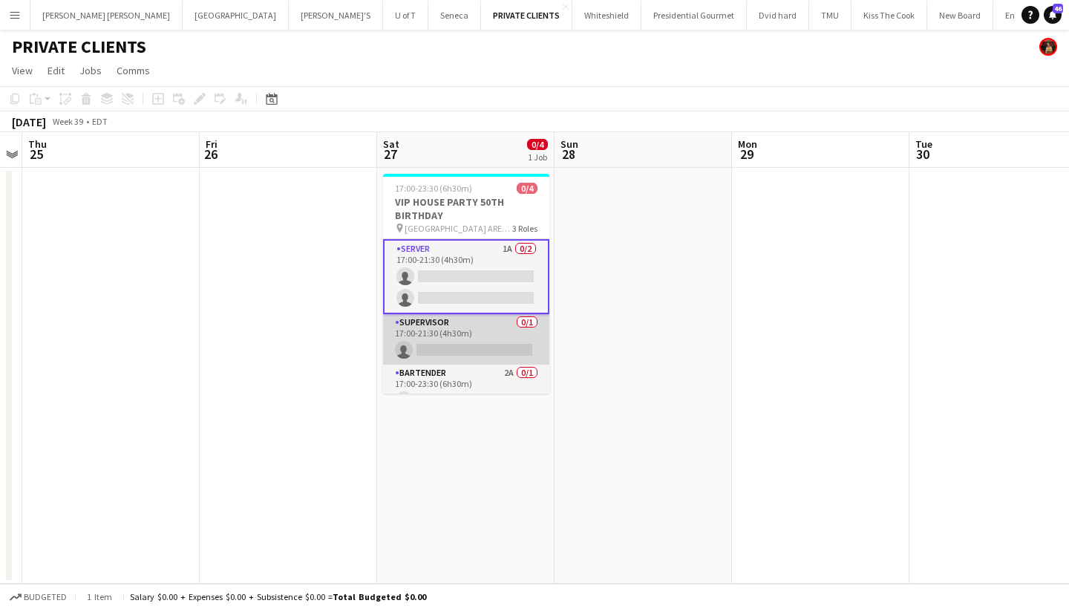
click at [491, 346] on app-card-role "SUPERVISOR 0/1 17:00-21:30 (4h30m) single-neutral-actions" at bounding box center [466, 339] width 166 height 50
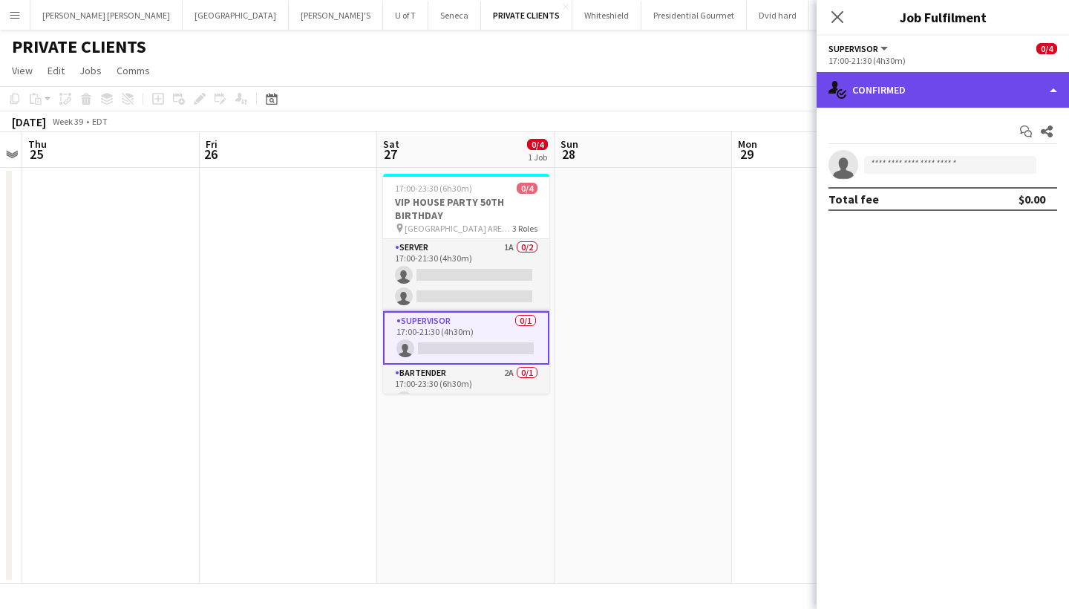
click at [909, 85] on div "single-neutral-actions-check-2 Confirmed" at bounding box center [942, 90] width 252 height 36
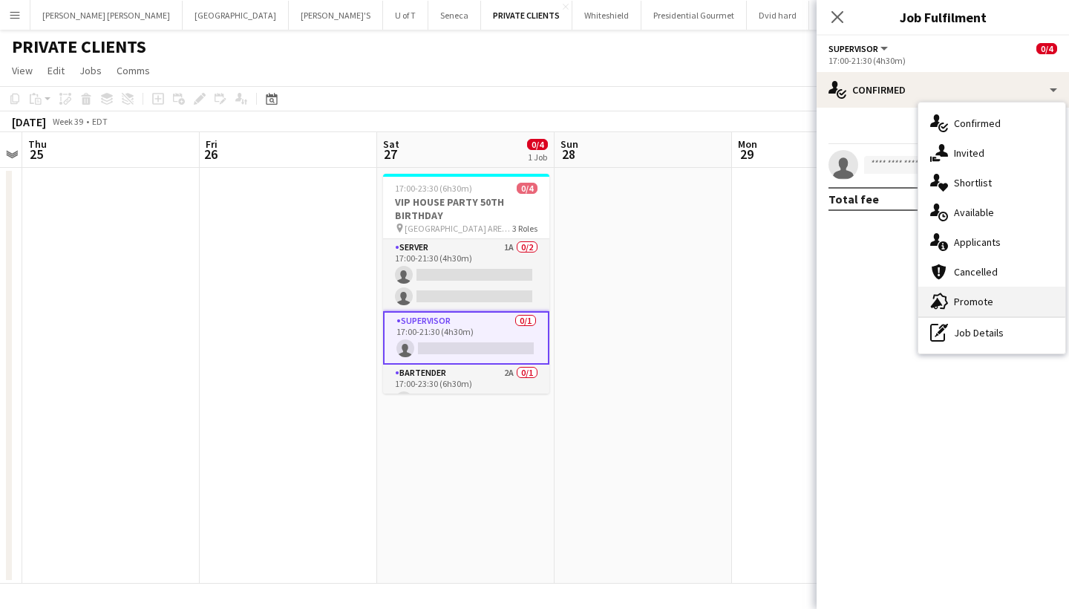
click at [995, 304] on div "advertising-megaphone Promote" at bounding box center [991, 301] width 147 height 30
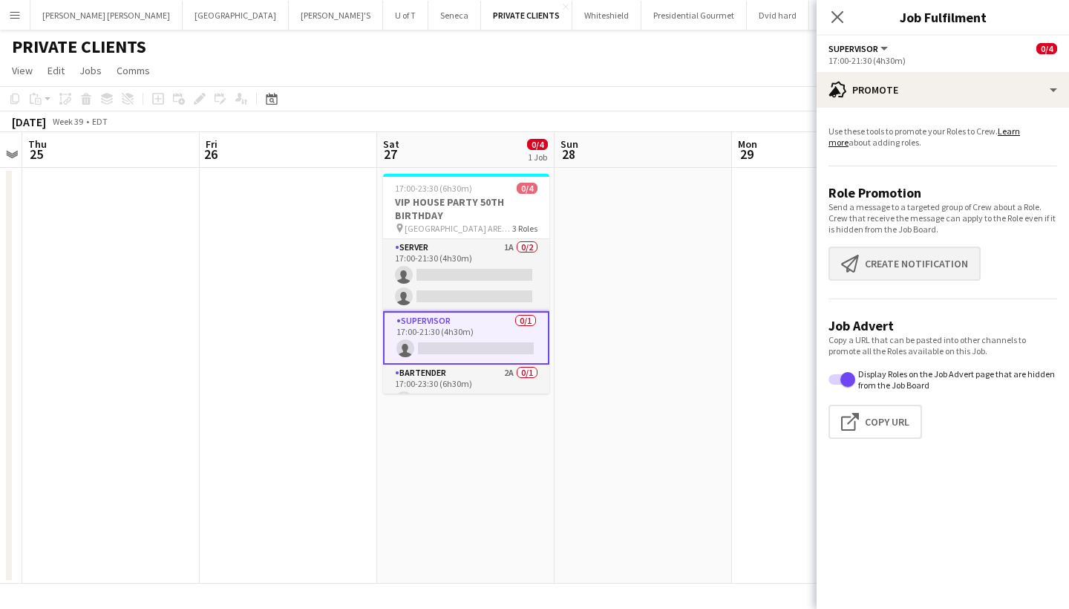
click at [939, 270] on button "Create notification Create notification" at bounding box center [904, 263] width 152 height 34
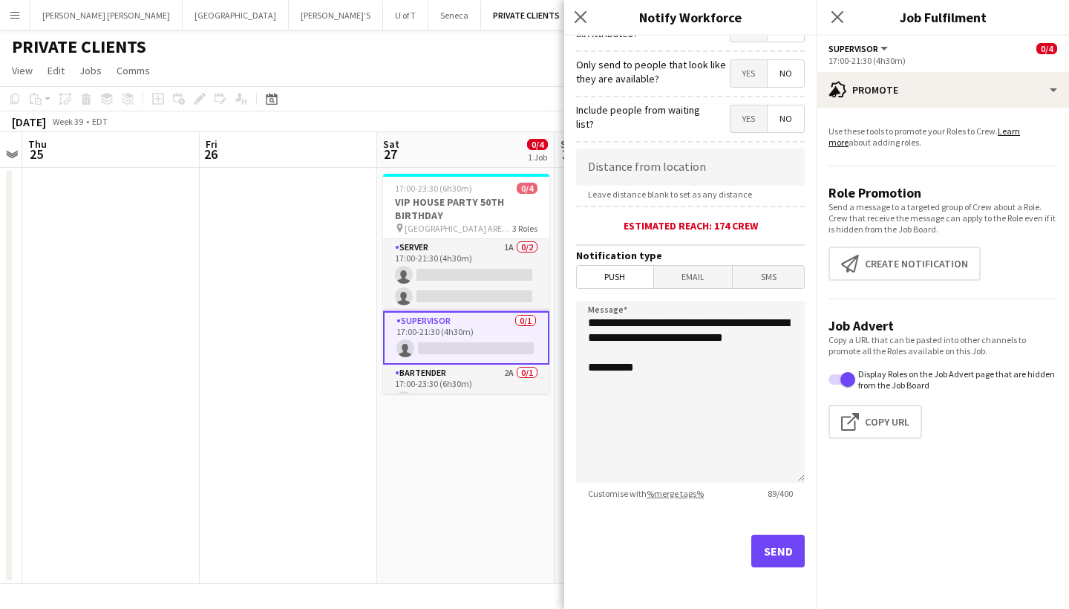
scroll to position [209, 0]
click at [779, 552] on button "Send" at bounding box center [777, 550] width 53 height 33
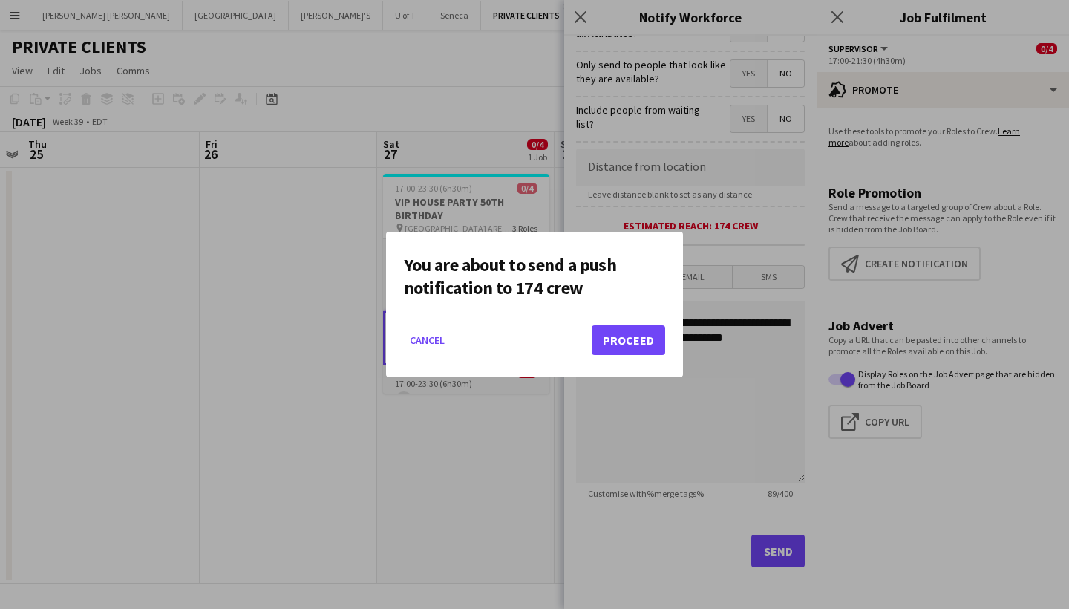
click at [621, 344] on button "Proceed" at bounding box center [627, 340] width 73 height 30
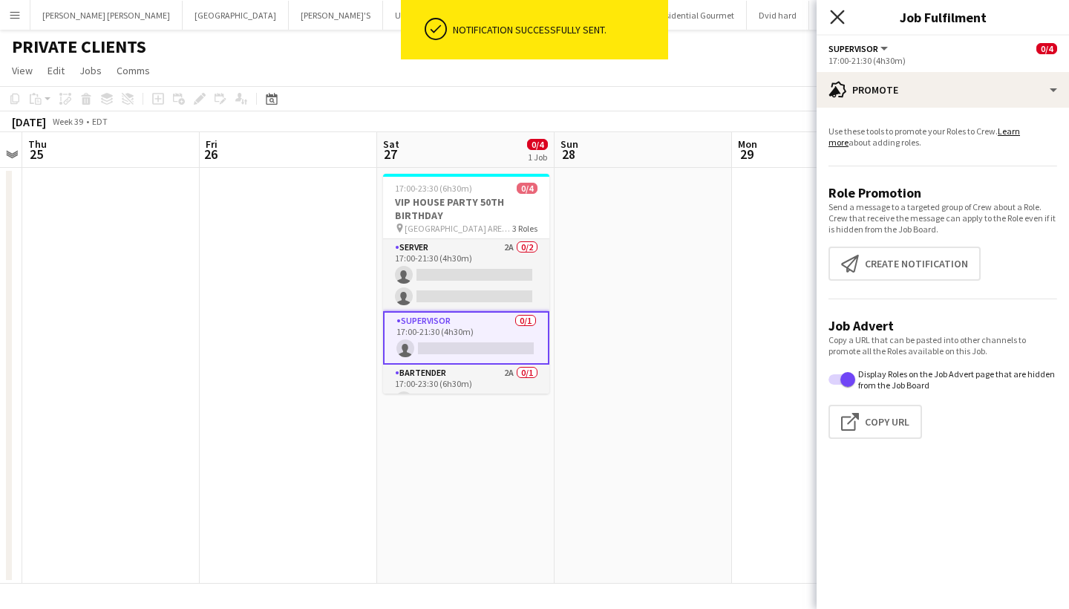
click at [837, 14] on icon "Close pop-in" at bounding box center [837, 17] width 14 height 14
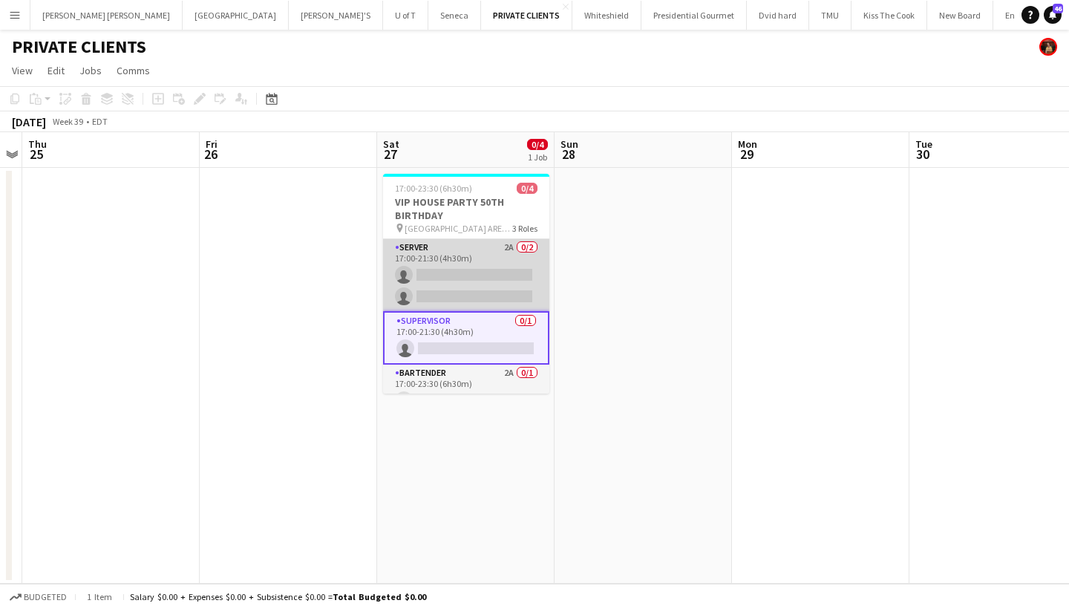
click at [464, 292] on app-card-role "SERVER 2A 0/2 17:00-21:30 (4h30m) single-neutral-actions single-neutral-actions" at bounding box center [466, 275] width 166 height 72
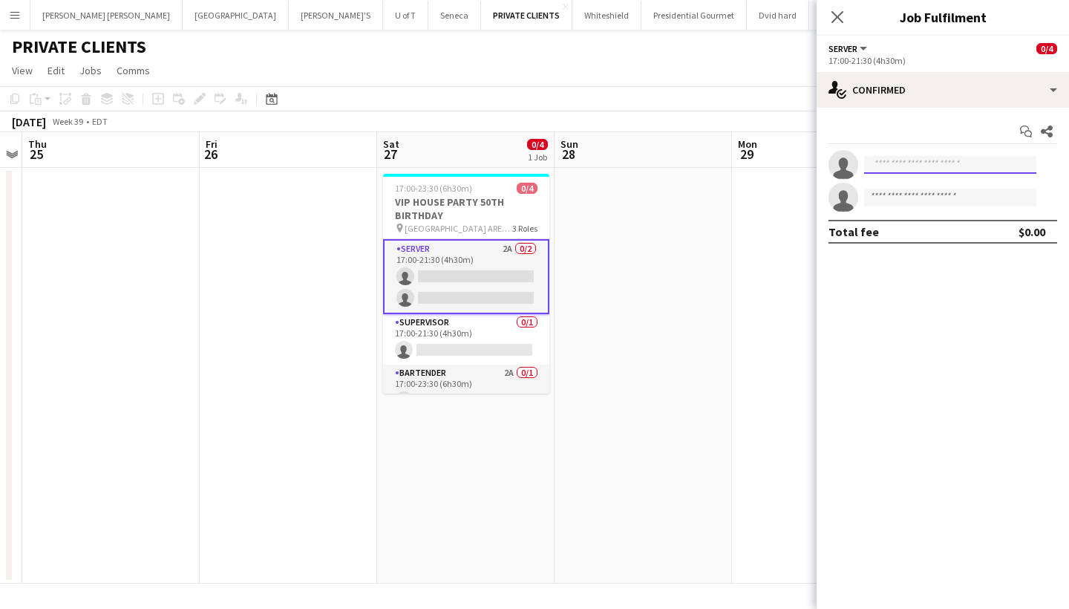
click at [886, 158] on input at bounding box center [950, 165] width 172 height 18
type input "*"
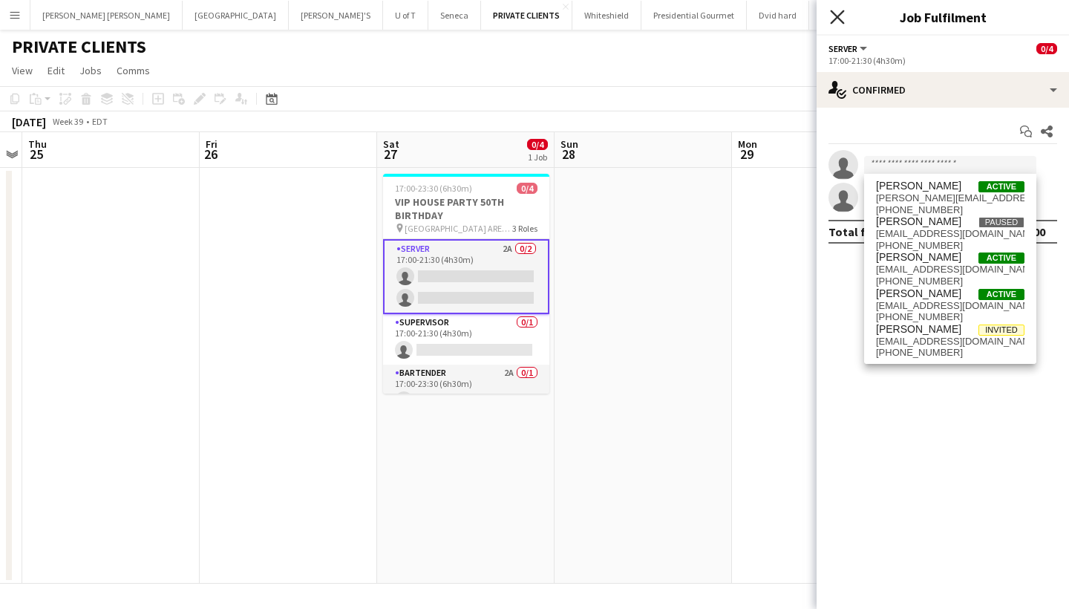
click at [833, 15] on icon "Close pop-in" at bounding box center [837, 17] width 14 height 14
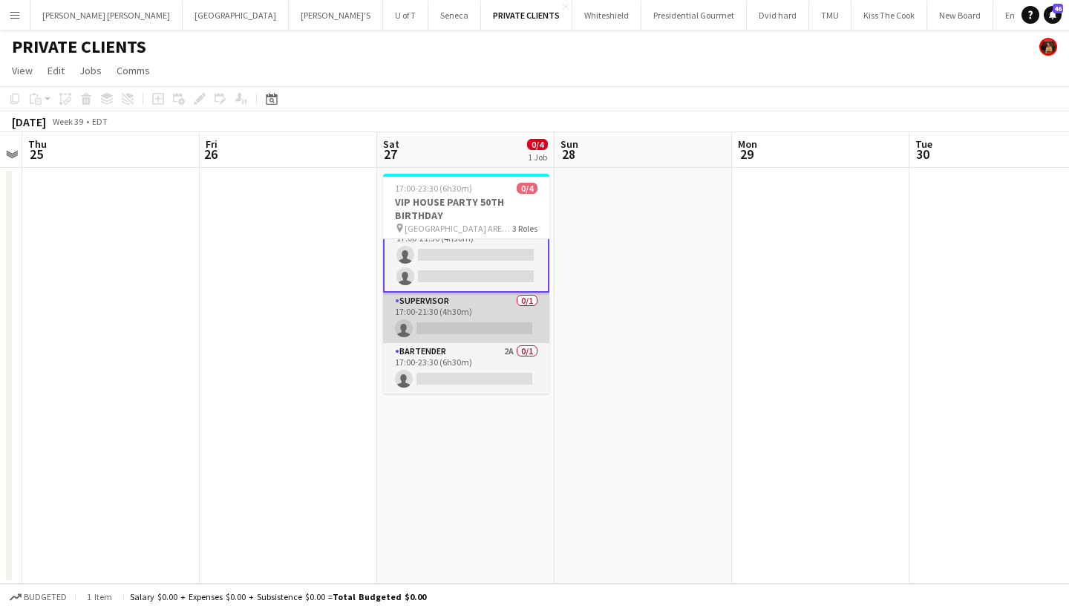
scroll to position [22, 0]
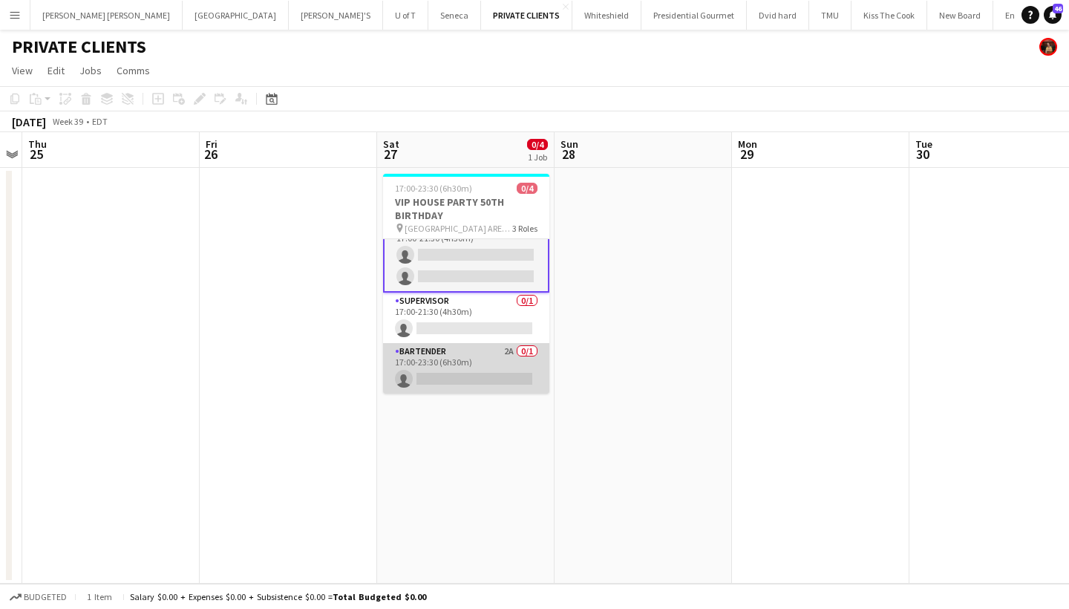
click at [459, 376] on app-card-role "BARTENDER 2A 0/1 17:00-23:30 (6h30m) single-neutral-actions" at bounding box center [466, 368] width 166 height 50
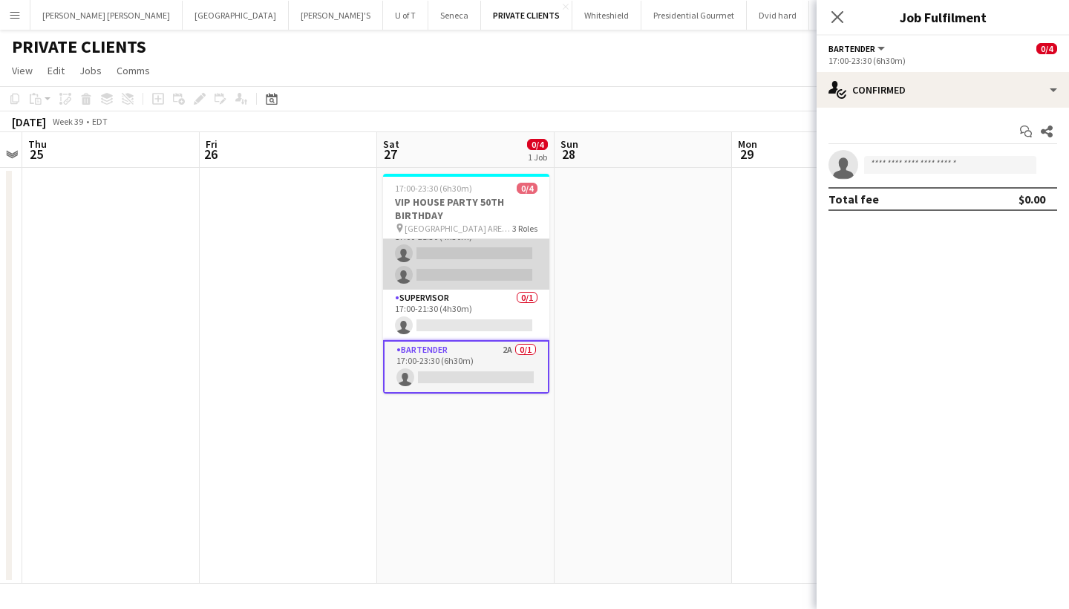
click at [481, 257] on app-card-role "SERVER 2A 0/2 17:00-21:30 (4h30m) single-neutral-actions single-neutral-actions" at bounding box center [466, 253] width 166 height 72
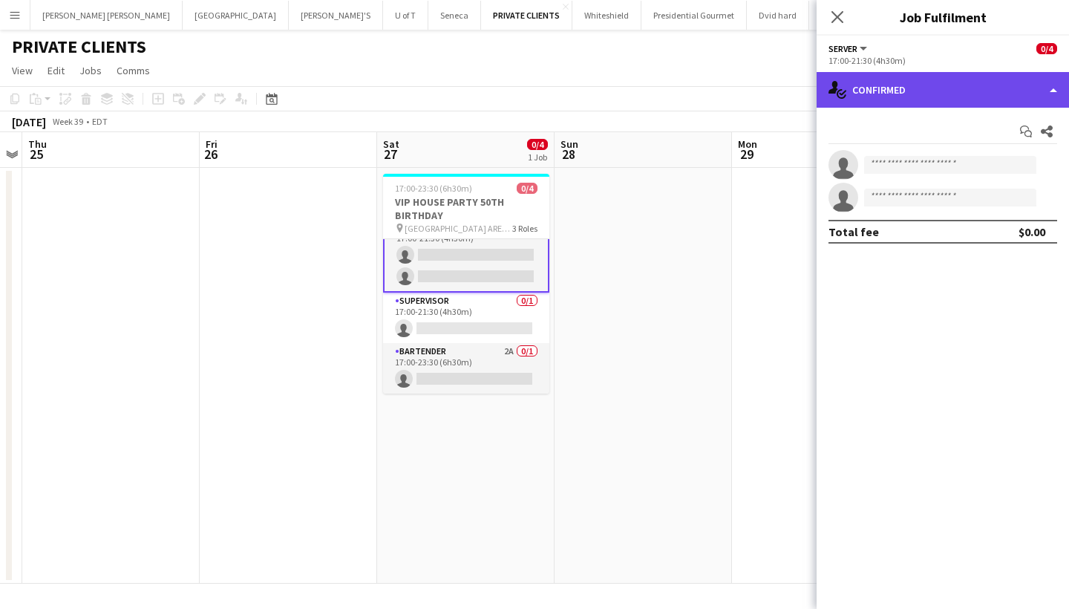
click at [924, 86] on div "single-neutral-actions-check-2 Confirmed" at bounding box center [942, 90] width 252 height 36
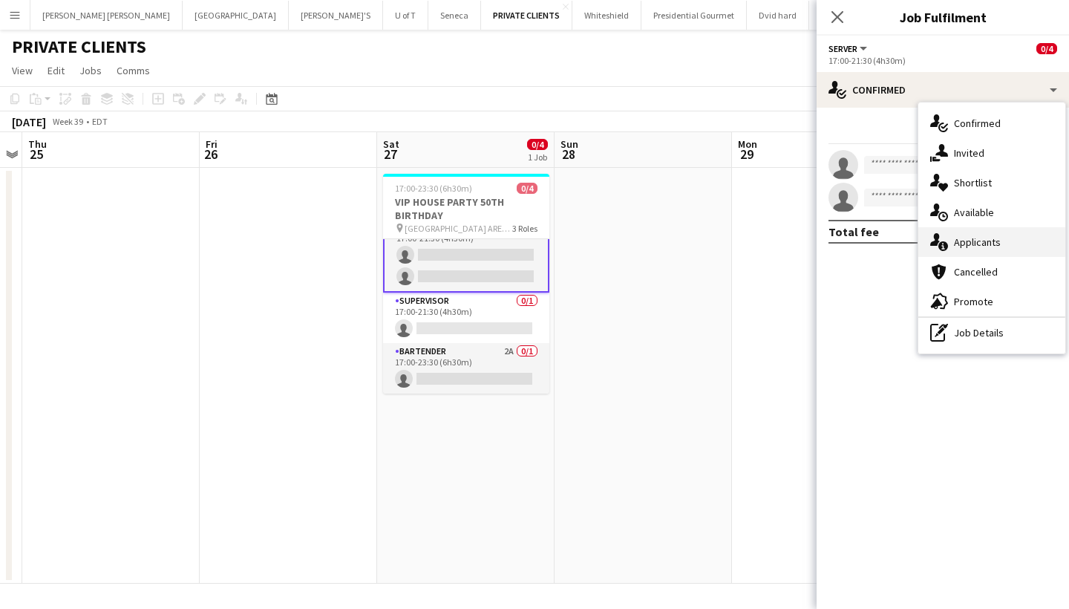
click at [1009, 238] on div "single-neutral-actions-information Applicants" at bounding box center [991, 242] width 147 height 30
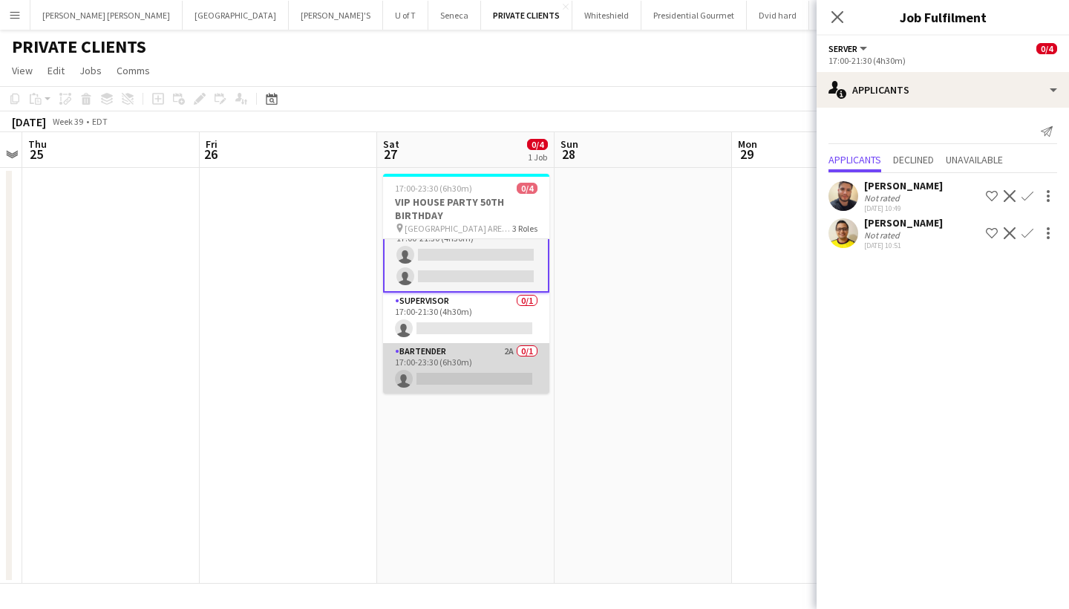
click at [471, 376] on app-card-role "BARTENDER 2A 0/1 17:00-23:30 (6h30m) single-neutral-actions" at bounding box center [466, 368] width 166 height 50
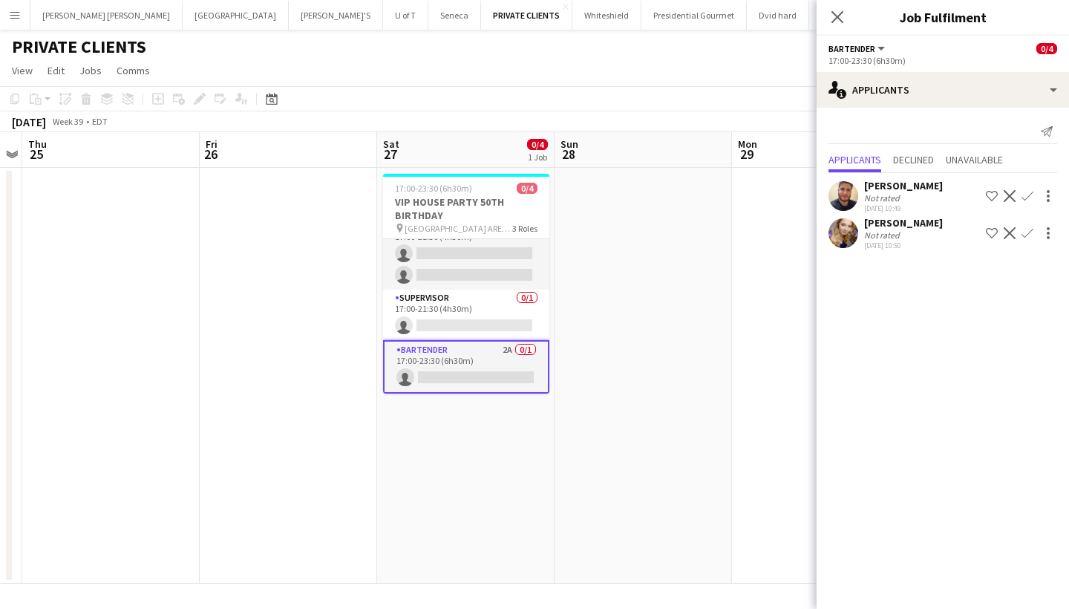
click at [1023, 233] on app-icon "Confirm" at bounding box center [1027, 233] width 12 height 12
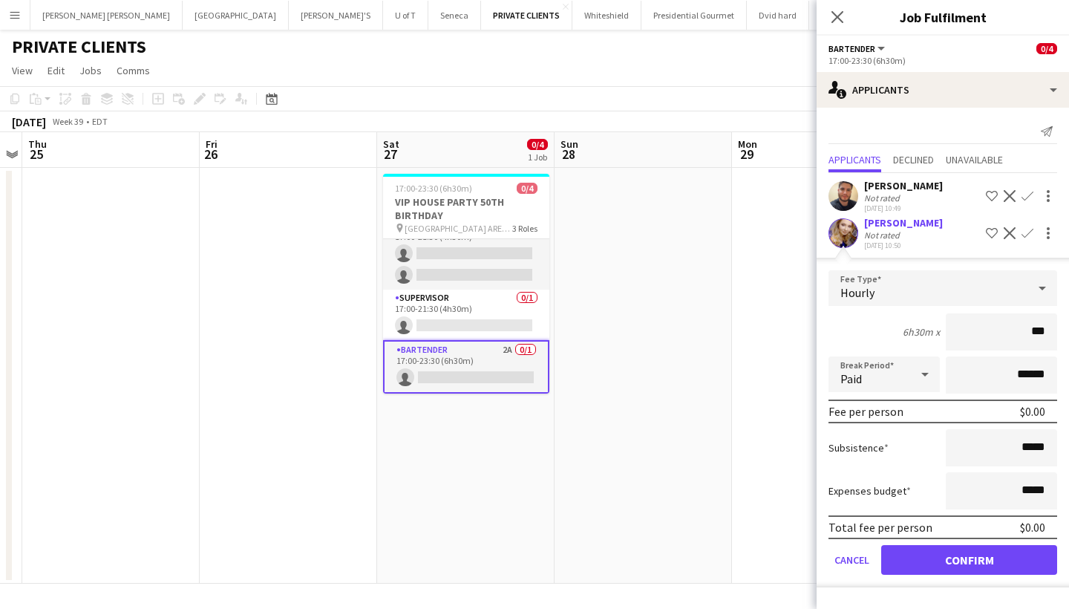
type input "**"
type input "***"
click at [925, 561] on button "Confirm" at bounding box center [969, 560] width 176 height 30
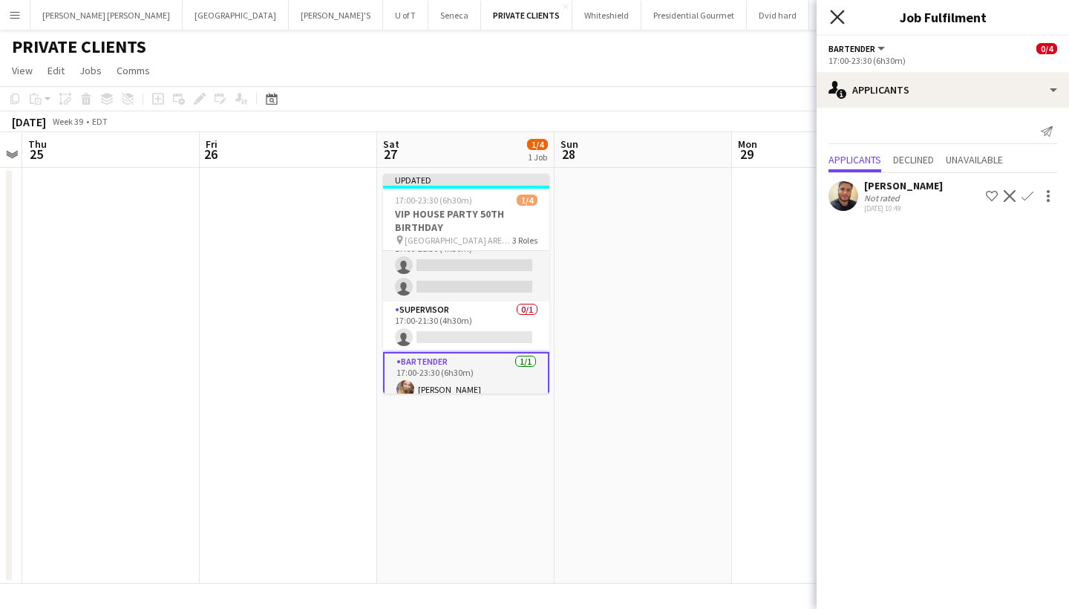
click at [836, 16] on icon at bounding box center [837, 17] width 14 height 14
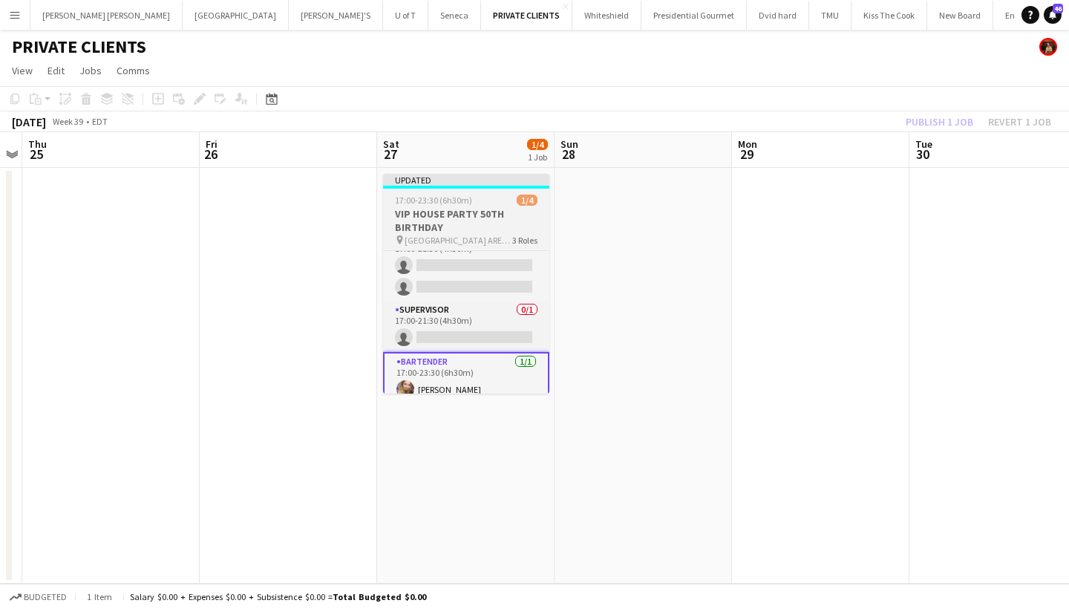
click at [489, 190] on app-job-card "Updated 17:00-23:30 (6h30m) 1/4 VIP HOUSE PARTY 50TH BIRTHDAY pin TORONTO AREA.…" at bounding box center [466, 284] width 166 height 220
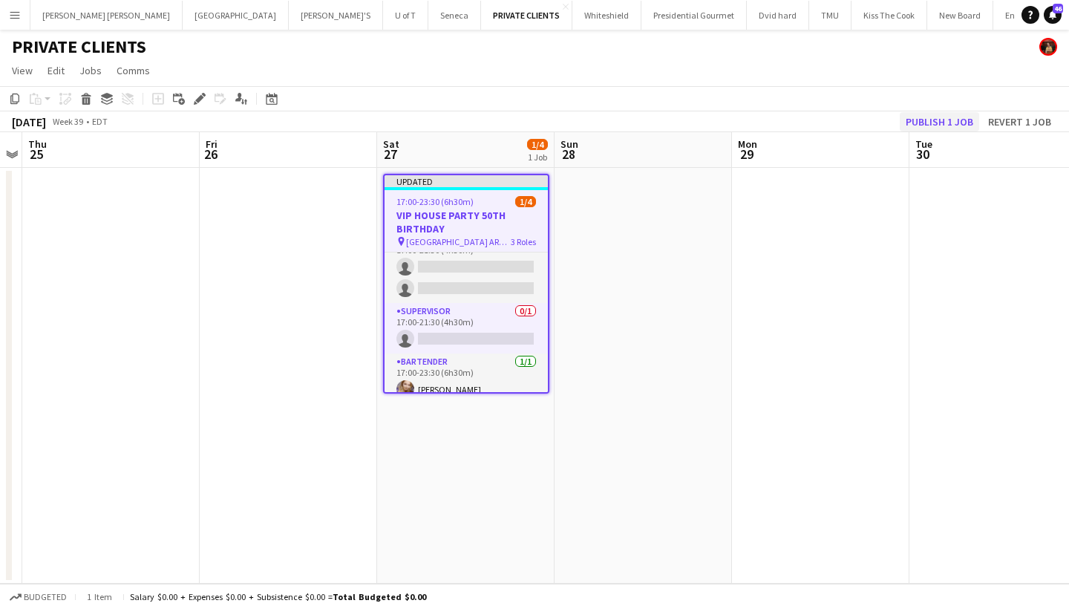
click at [951, 118] on button "Publish 1 job" at bounding box center [938, 121] width 79 height 19
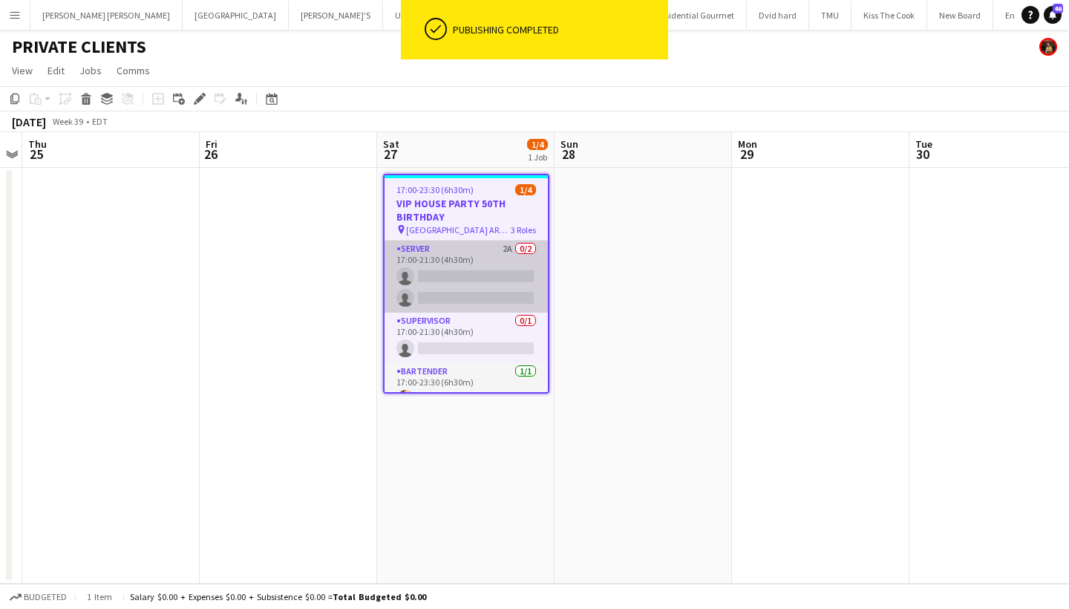
scroll to position [0, 0]
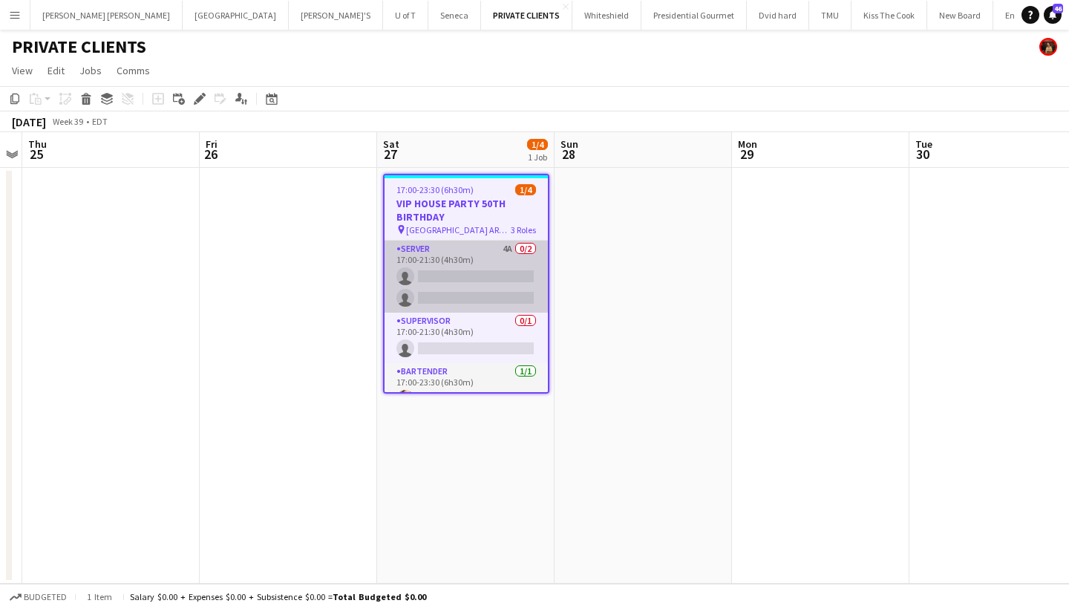
click at [495, 272] on app-card-role "SERVER 4A 0/2 17:00-21:30 (4h30m) single-neutral-actions single-neutral-actions" at bounding box center [465, 276] width 163 height 72
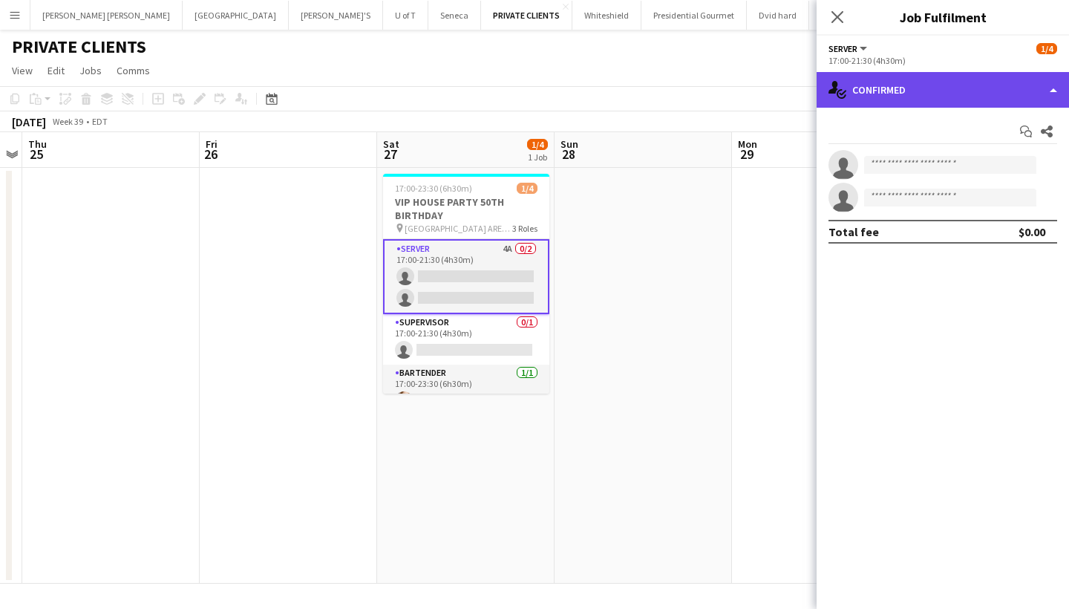
click at [963, 90] on div "single-neutral-actions-check-2 Confirmed" at bounding box center [942, 90] width 252 height 36
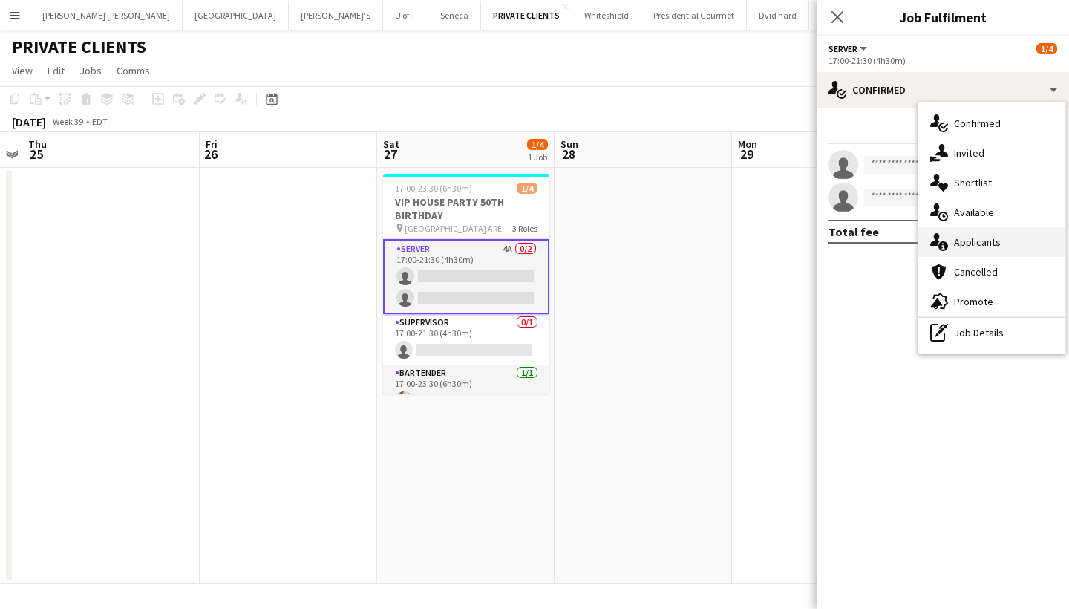
click at [1000, 239] on div "single-neutral-actions-information Applicants" at bounding box center [991, 242] width 147 height 30
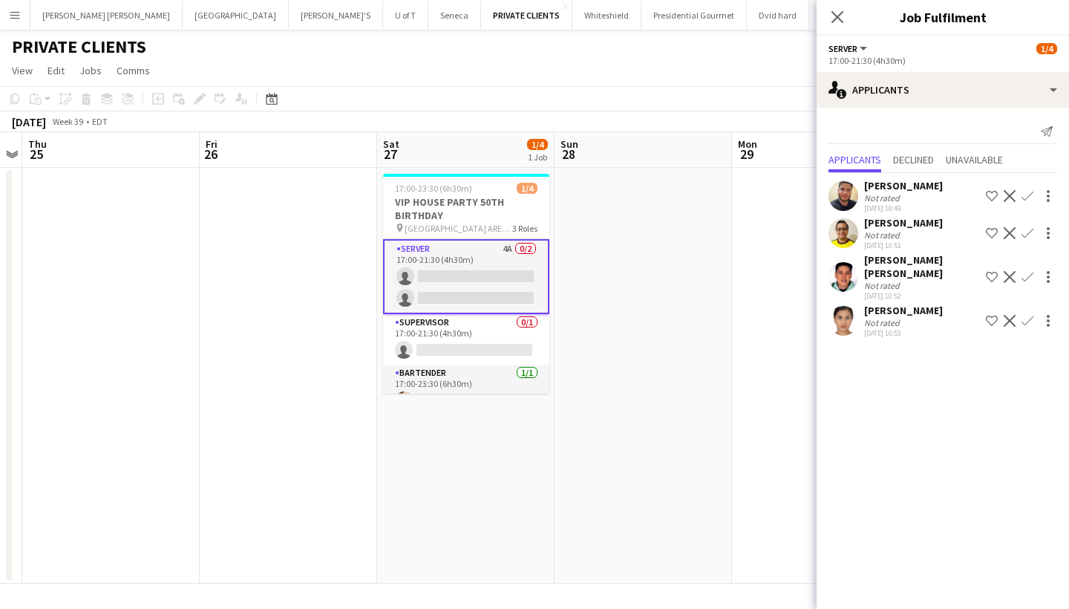
click at [1026, 315] on app-icon "Confirm" at bounding box center [1027, 321] width 12 height 12
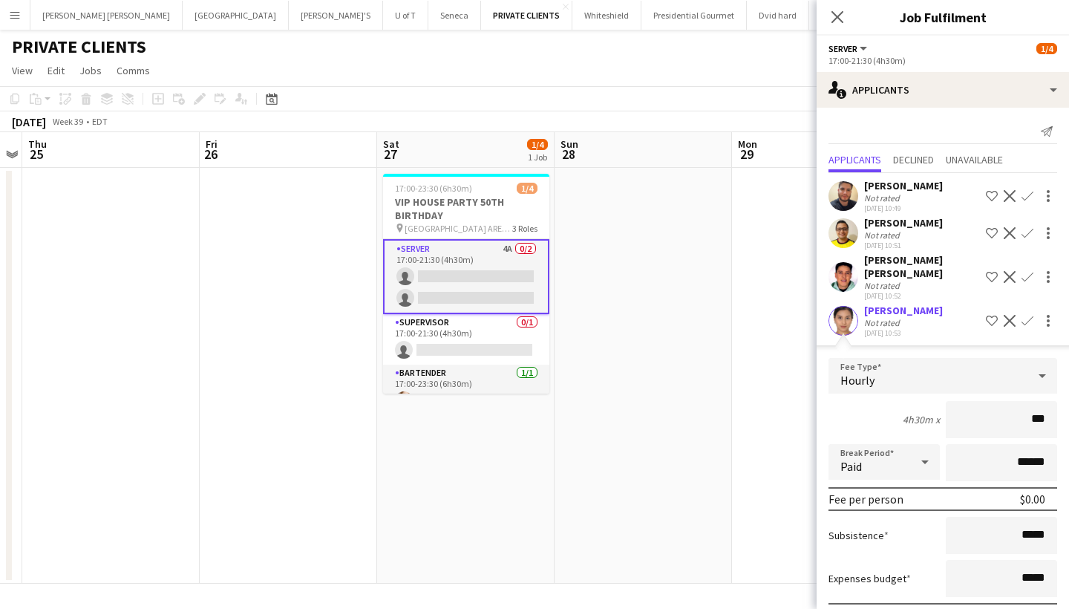
type input "**"
type input "***"
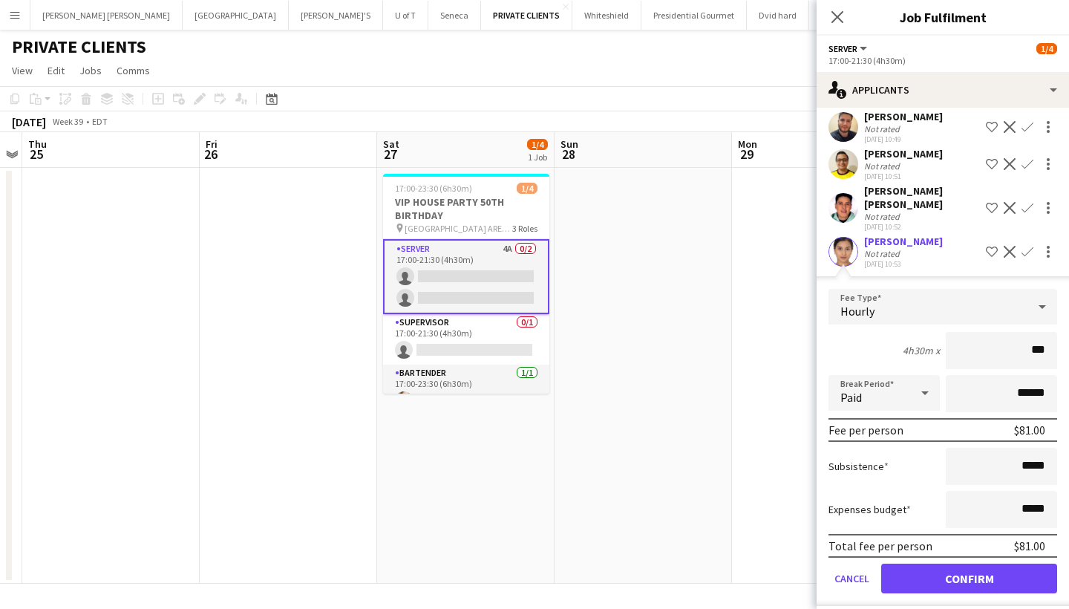
scroll to position [68, 0]
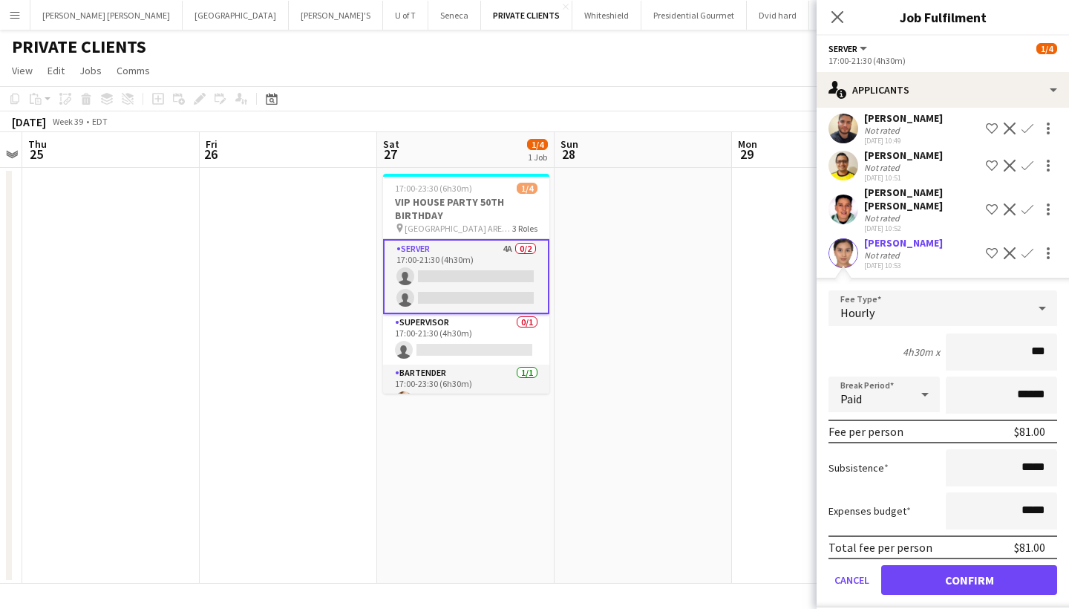
click at [914, 565] on button "Confirm" at bounding box center [969, 580] width 176 height 30
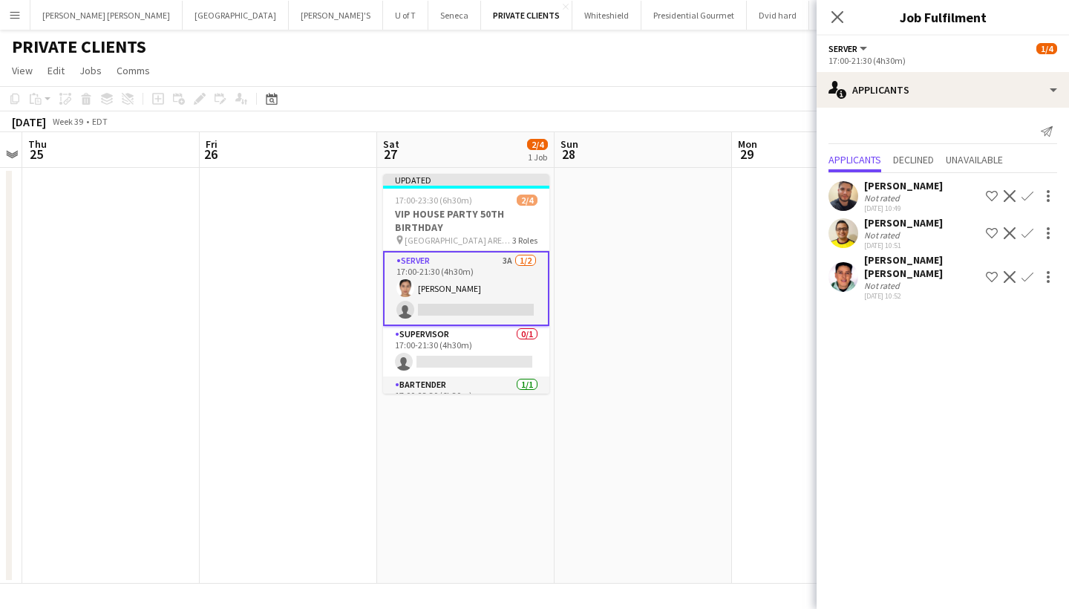
scroll to position [0, 0]
click at [1028, 227] on app-icon "Confirm" at bounding box center [1027, 233] width 12 height 12
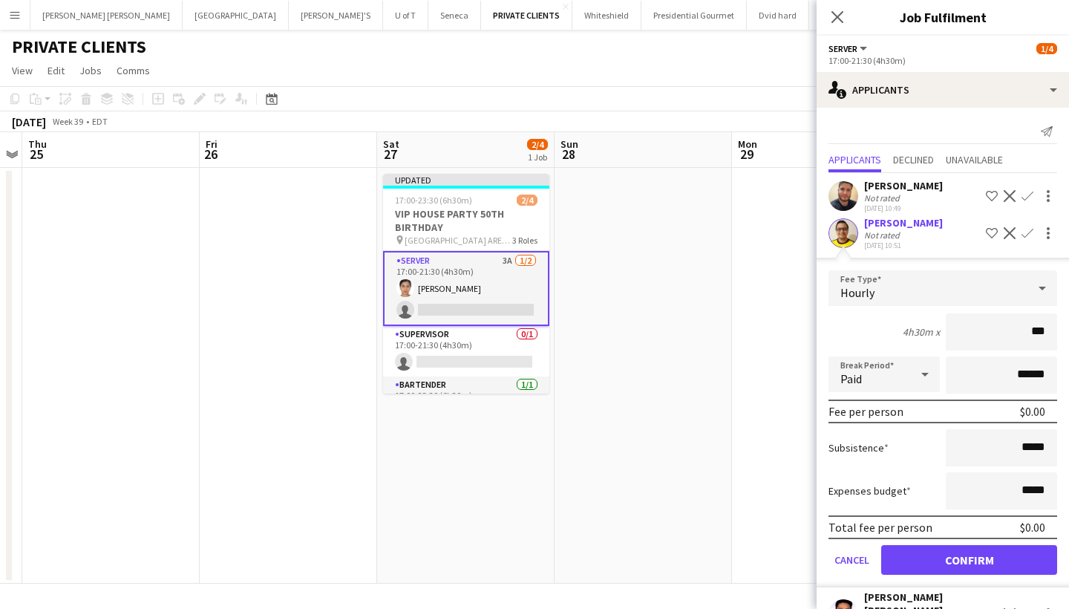
type input "**"
type input "***"
click at [920, 567] on button "Confirm" at bounding box center [969, 560] width 176 height 30
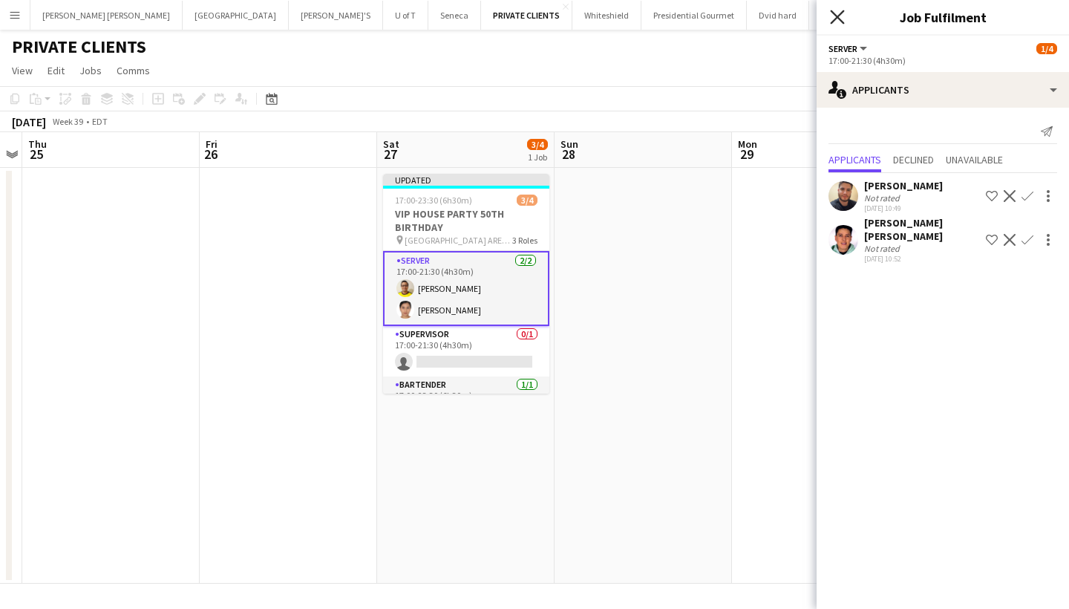
click at [839, 14] on icon "Close pop-in" at bounding box center [837, 17] width 14 height 14
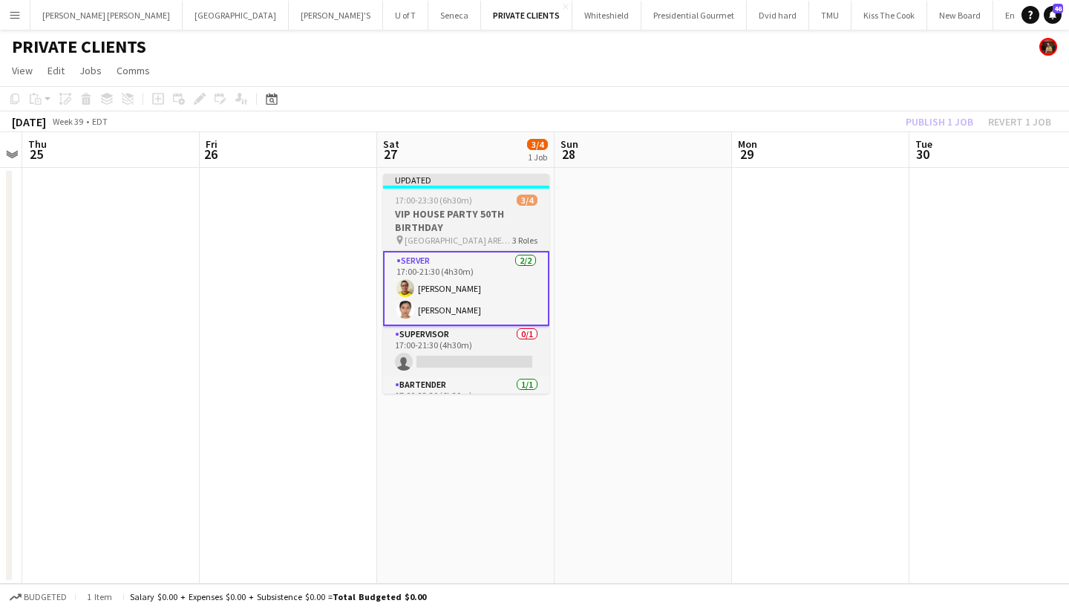
click at [442, 219] on h3 "VIP HOUSE PARTY 50TH BIRTHDAY" at bounding box center [466, 220] width 166 height 27
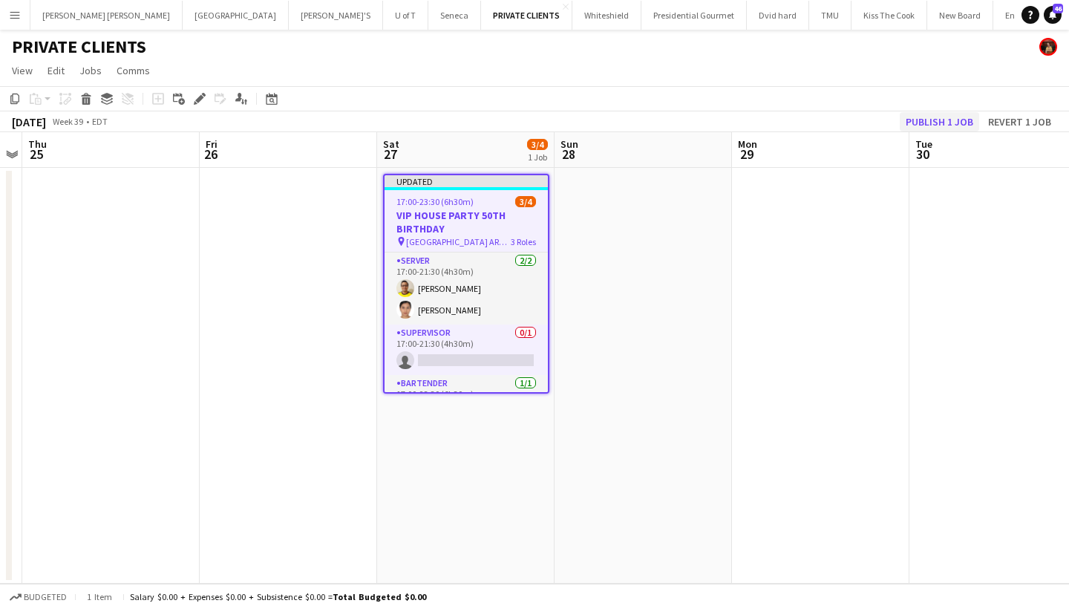
click at [954, 121] on button "Publish 1 job" at bounding box center [938, 121] width 79 height 19
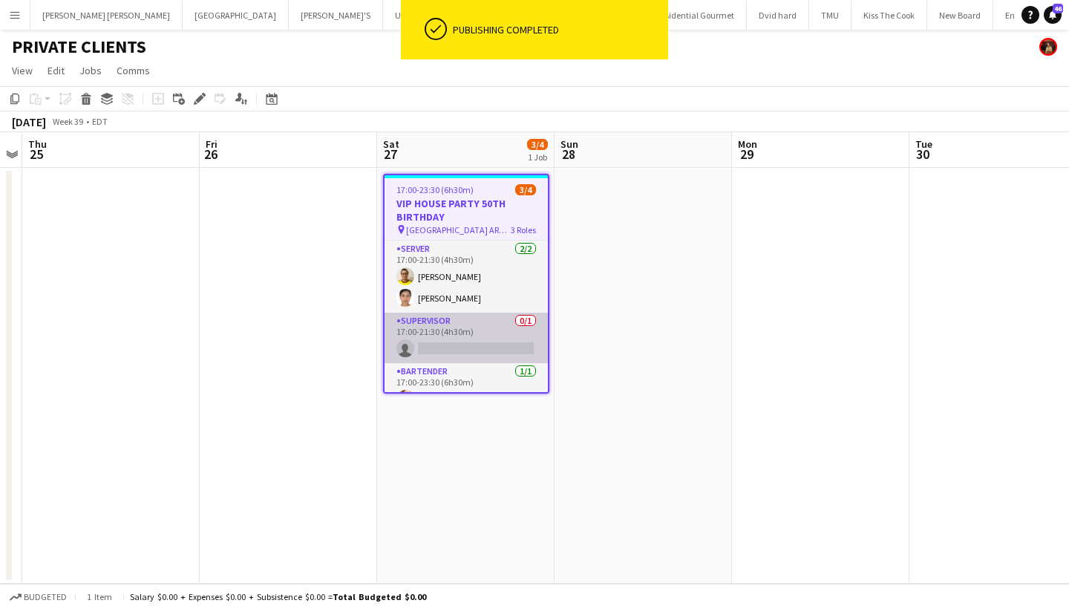
click at [475, 344] on app-card-role "SUPERVISOR 0/1 17:00-21:30 (4h30m) single-neutral-actions" at bounding box center [465, 337] width 163 height 50
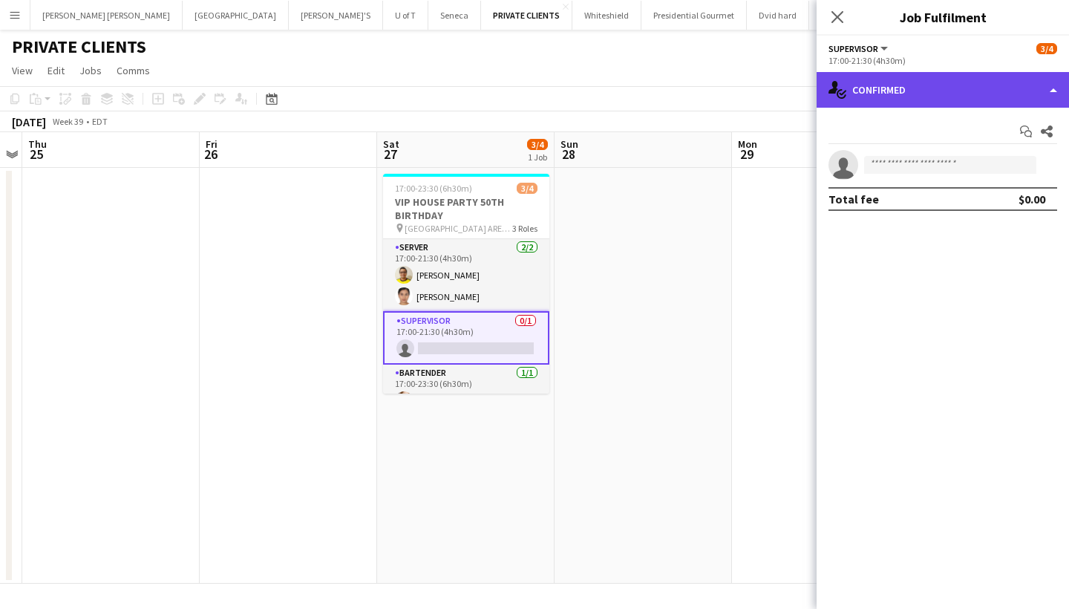
click at [954, 85] on div "single-neutral-actions-check-2 Confirmed" at bounding box center [942, 90] width 252 height 36
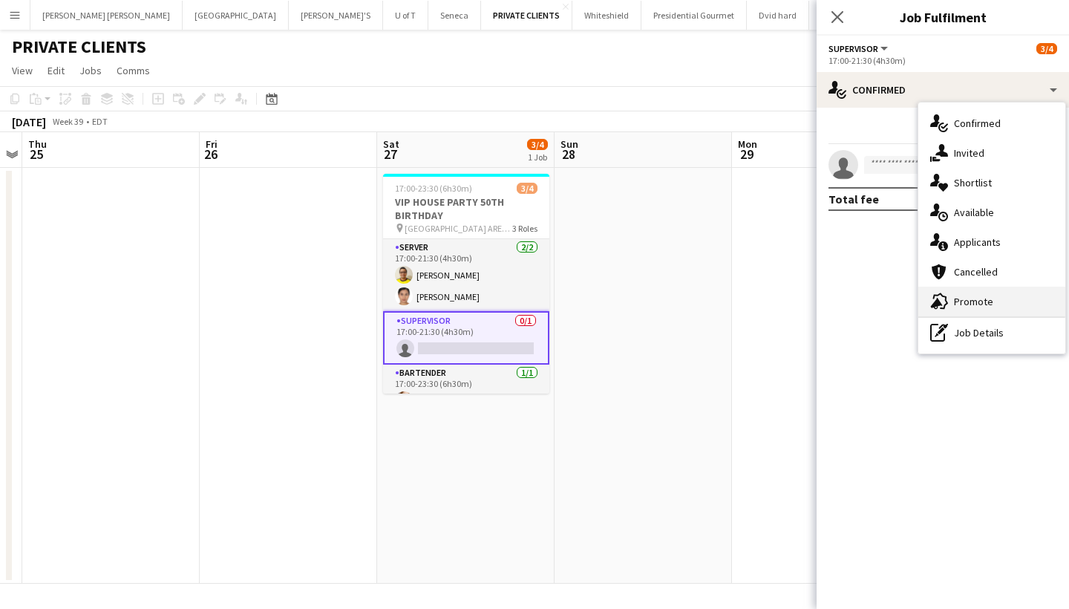
click at [986, 302] on span "Promote" at bounding box center [973, 301] width 39 height 13
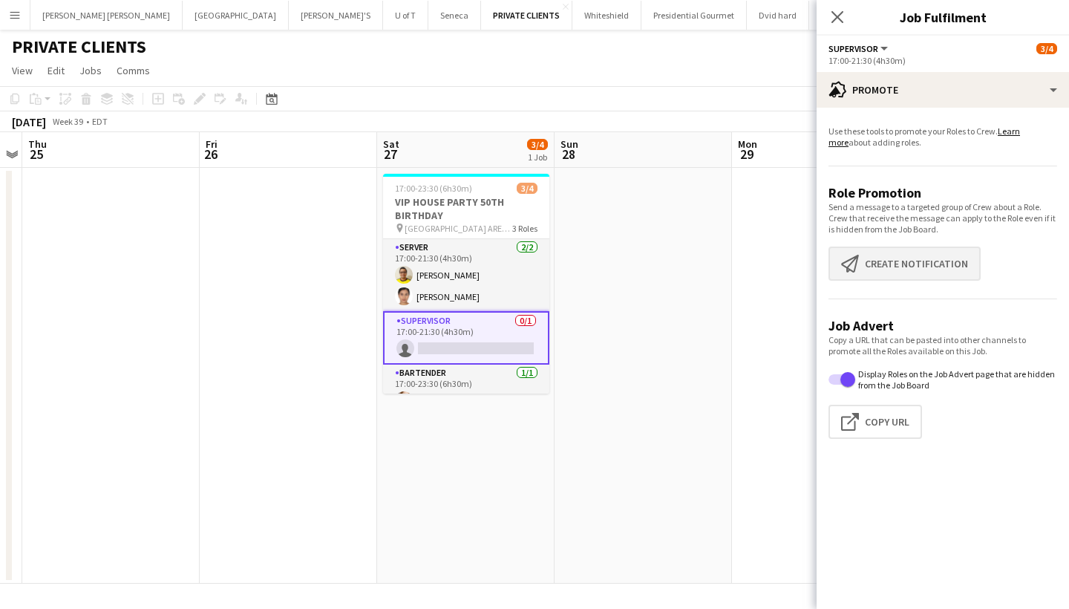
click at [917, 262] on button "Create notification Create notification" at bounding box center [904, 263] width 152 height 34
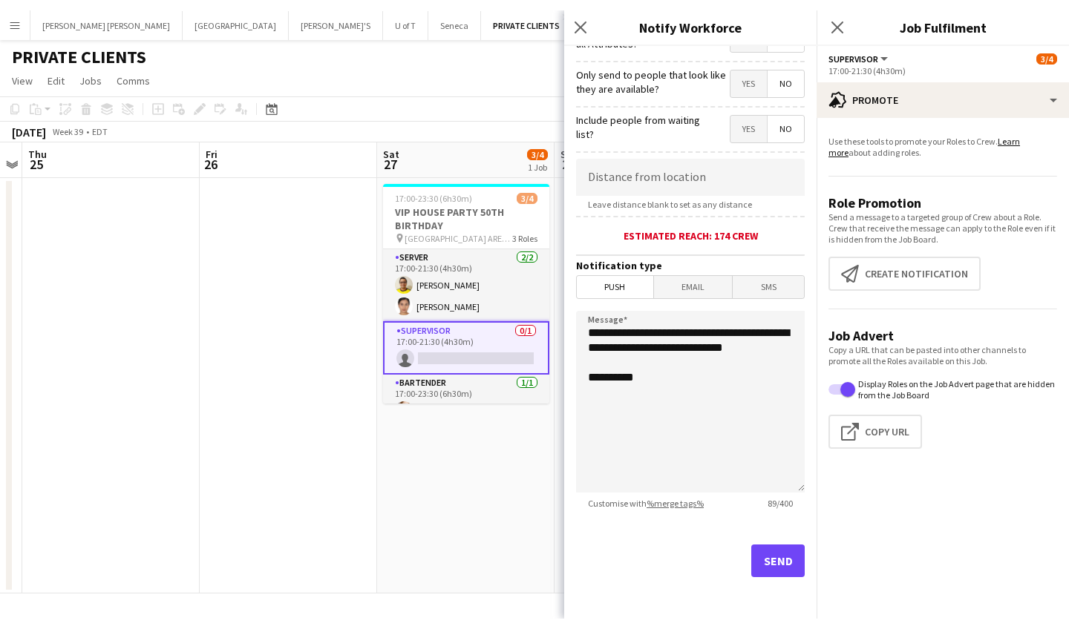
scroll to position [209, 0]
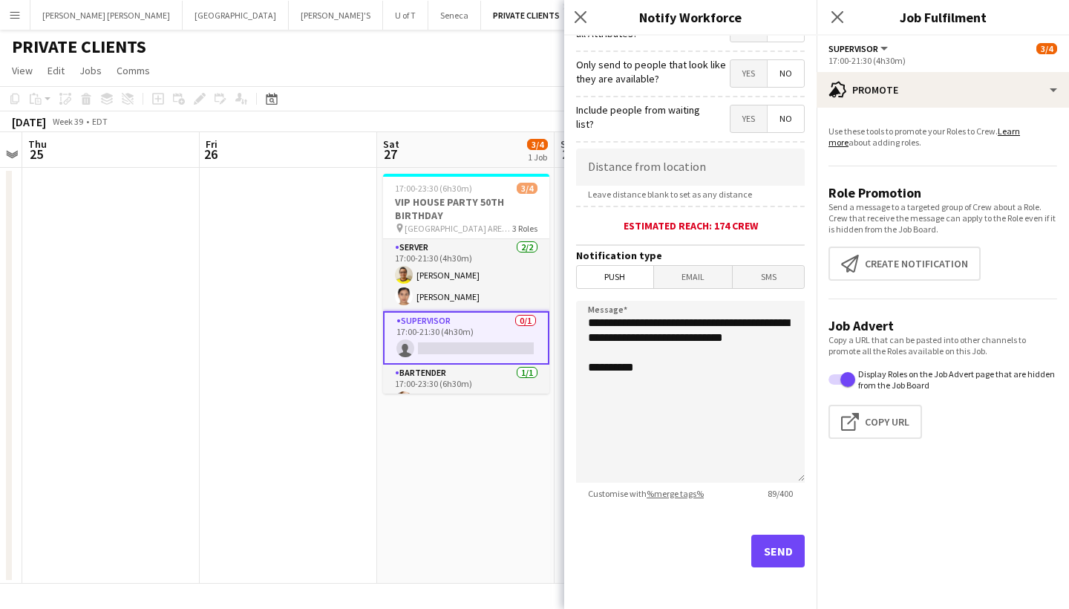
click at [763, 551] on button "Send" at bounding box center [777, 550] width 53 height 33
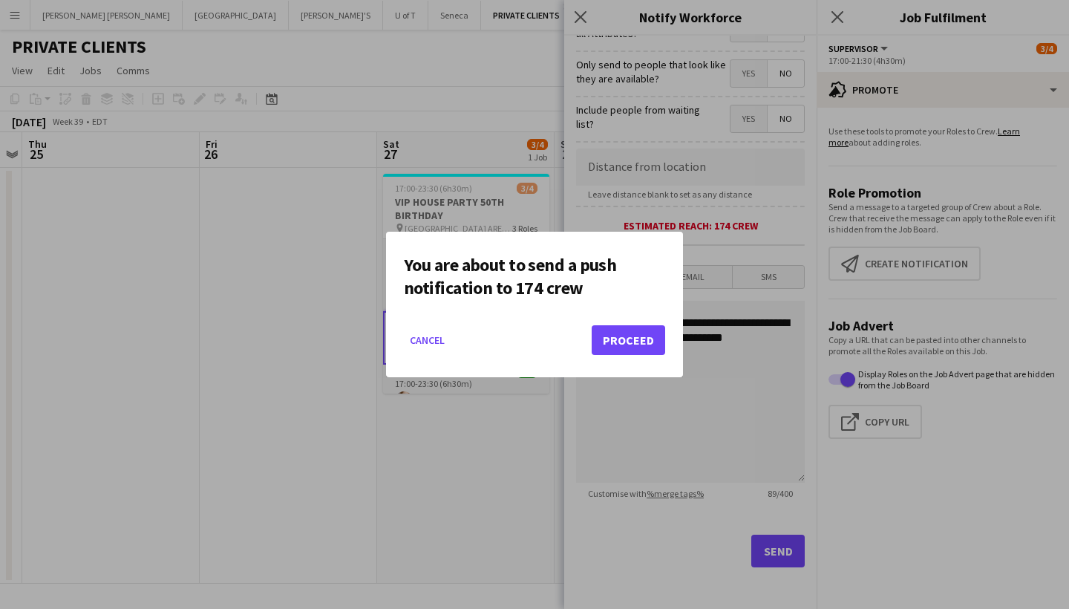
click at [624, 327] on button "Proceed" at bounding box center [627, 340] width 73 height 30
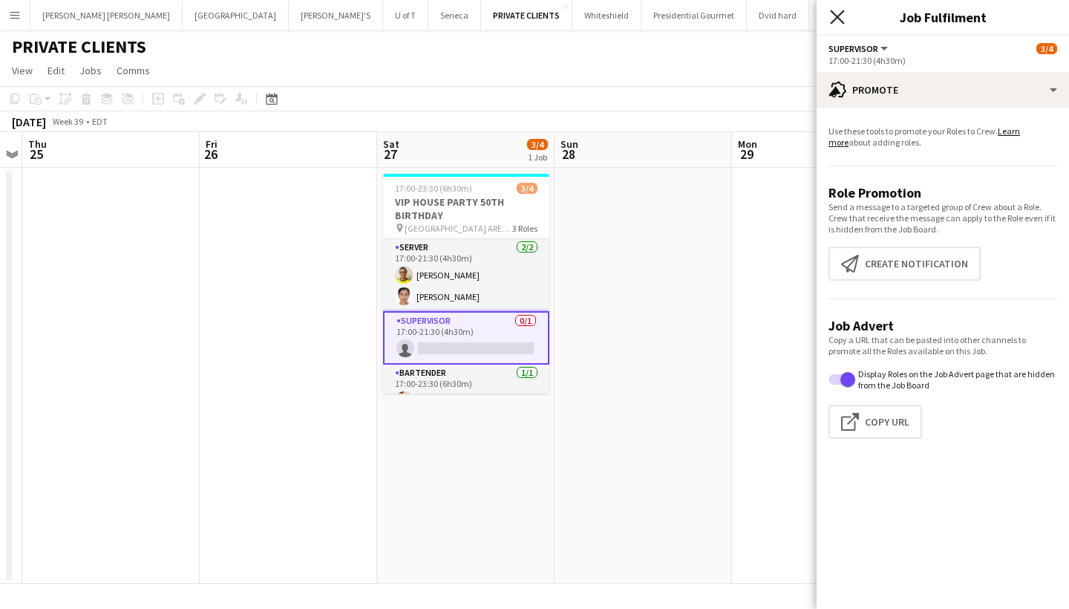
click at [842, 15] on icon "Close pop-in" at bounding box center [837, 17] width 14 height 14
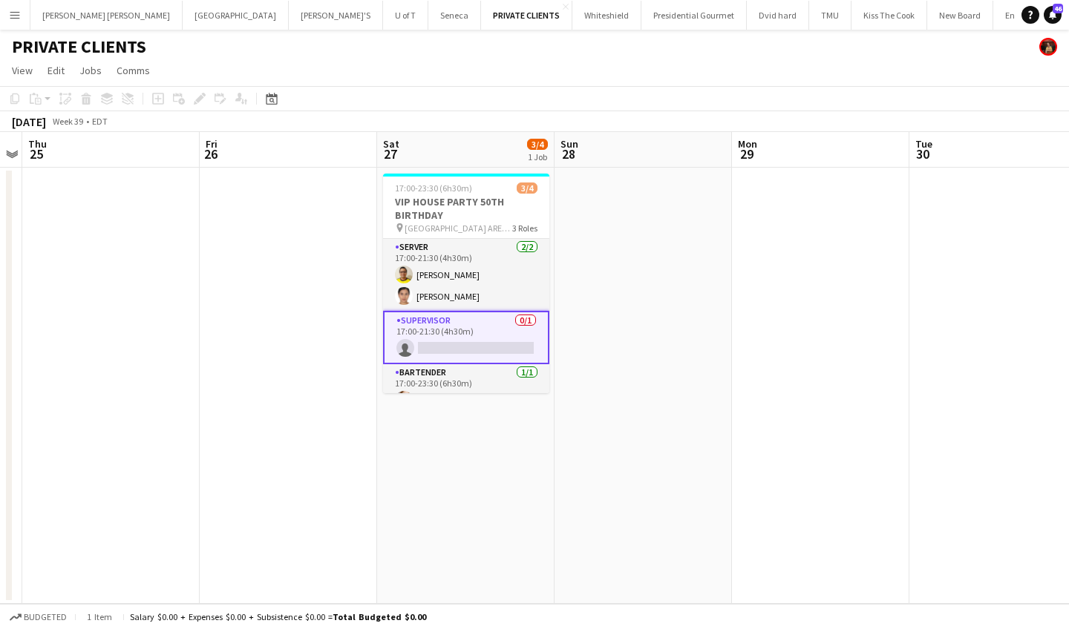
click at [7, 9] on button "Menu" at bounding box center [15, 15] width 30 height 30
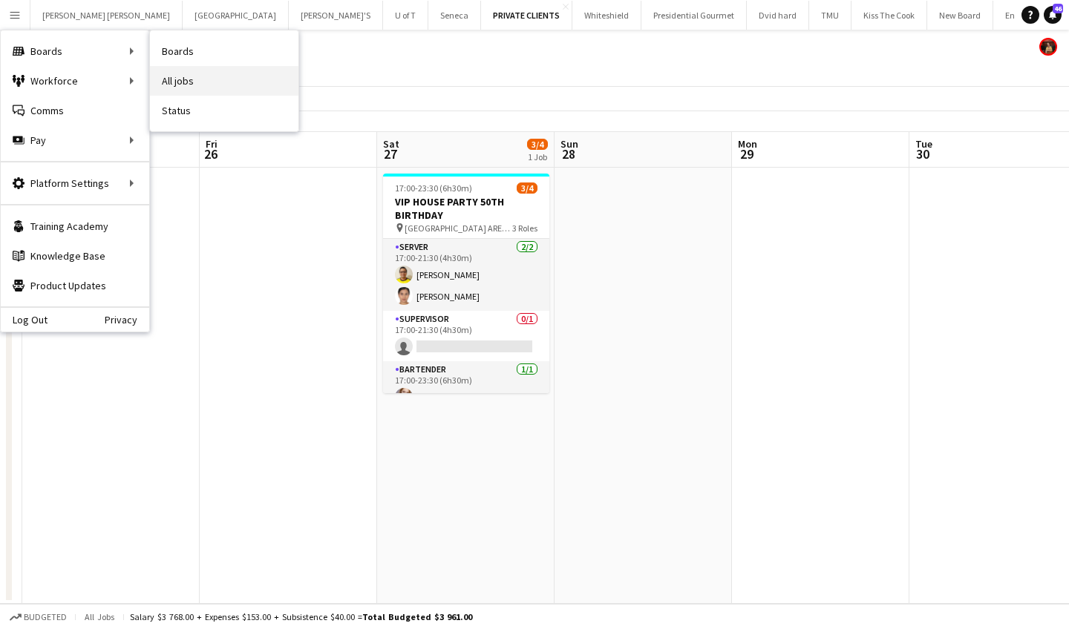
click at [201, 73] on link "All jobs" at bounding box center [224, 81] width 148 height 30
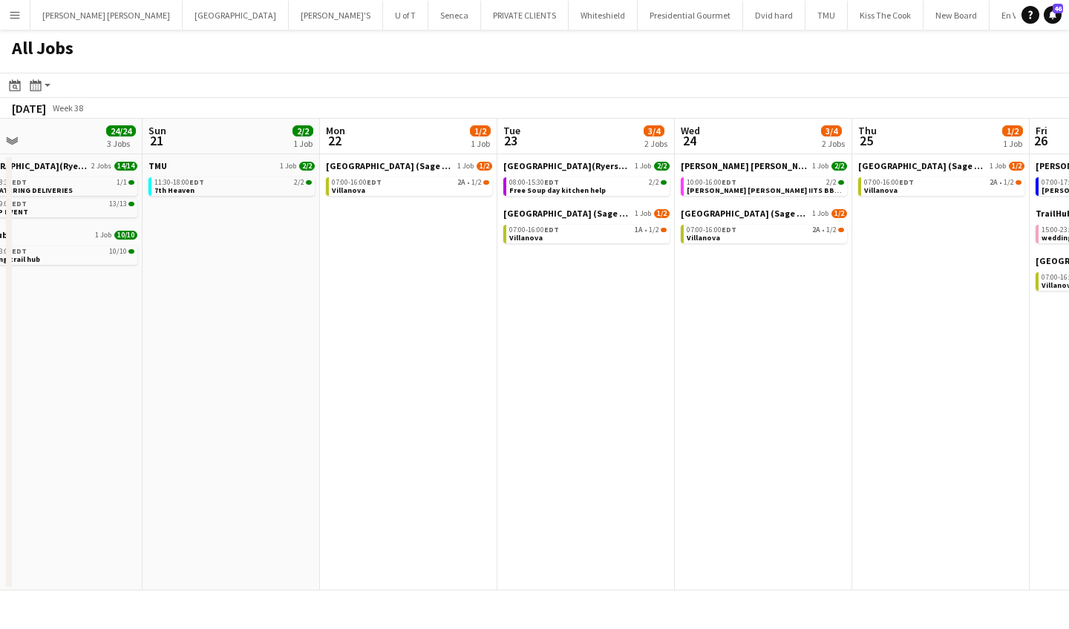
scroll to position [0, 747]
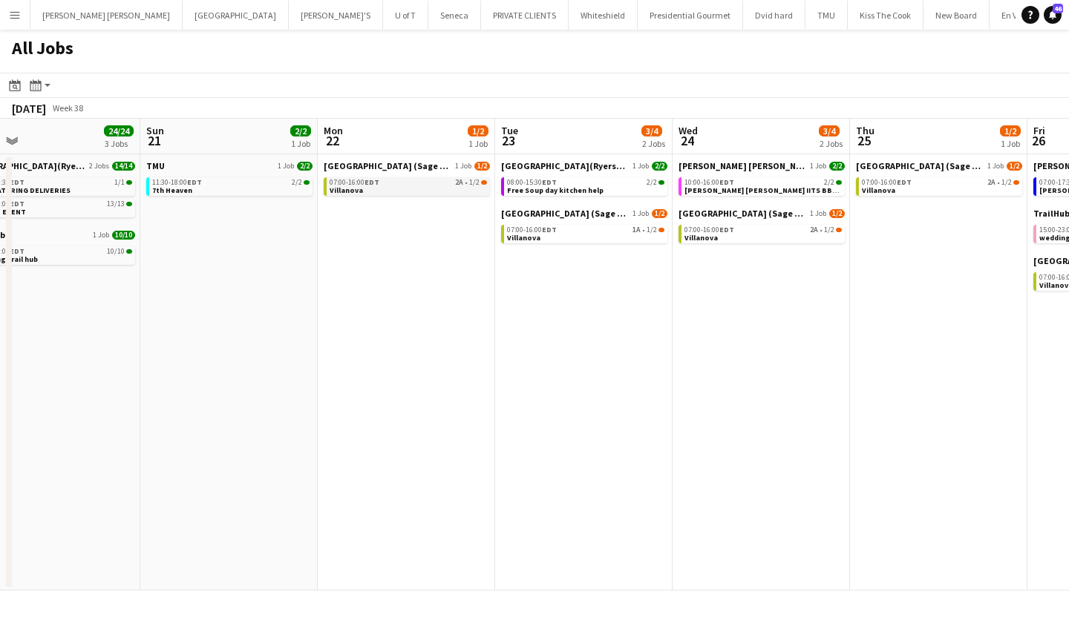
click at [364, 184] on span "07:00-16:00 EDT" at bounding box center [355, 182] width 50 height 7
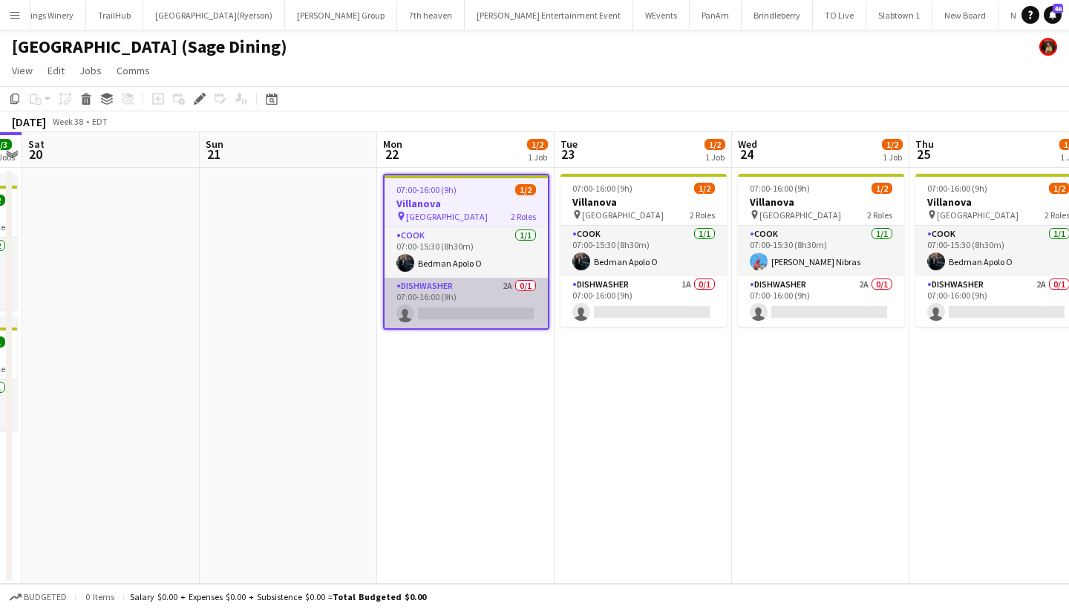
click at [463, 314] on app-card-role "DISHWASHER 2A 0/1 07:00-16:00 (9h) single-neutral-actions" at bounding box center [465, 303] width 163 height 50
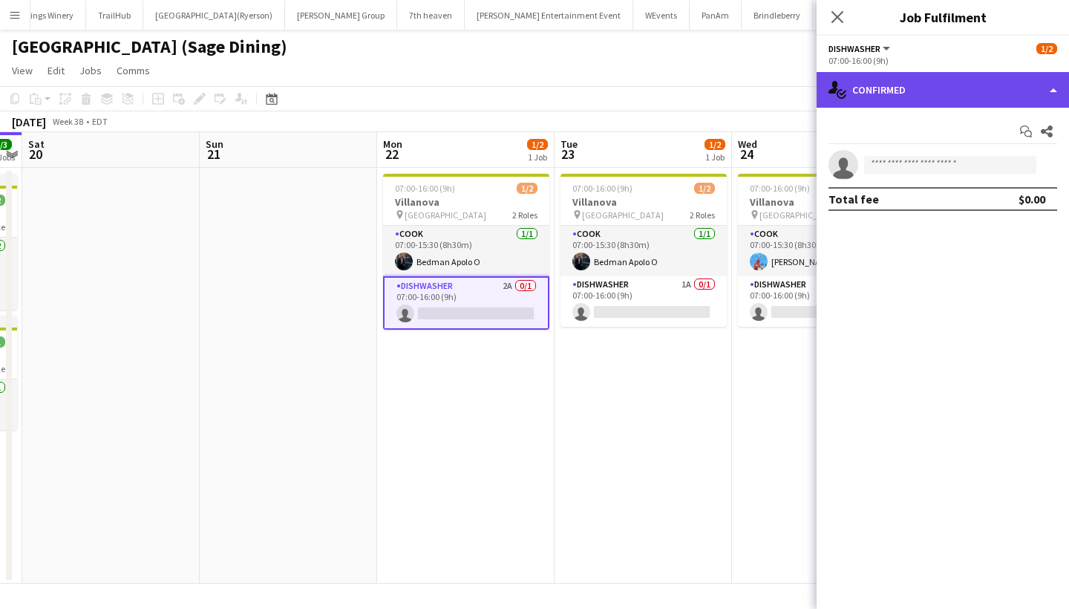
click at [934, 91] on div "single-neutral-actions-check-2 Confirmed" at bounding box center [942, 90] width 252 height 36
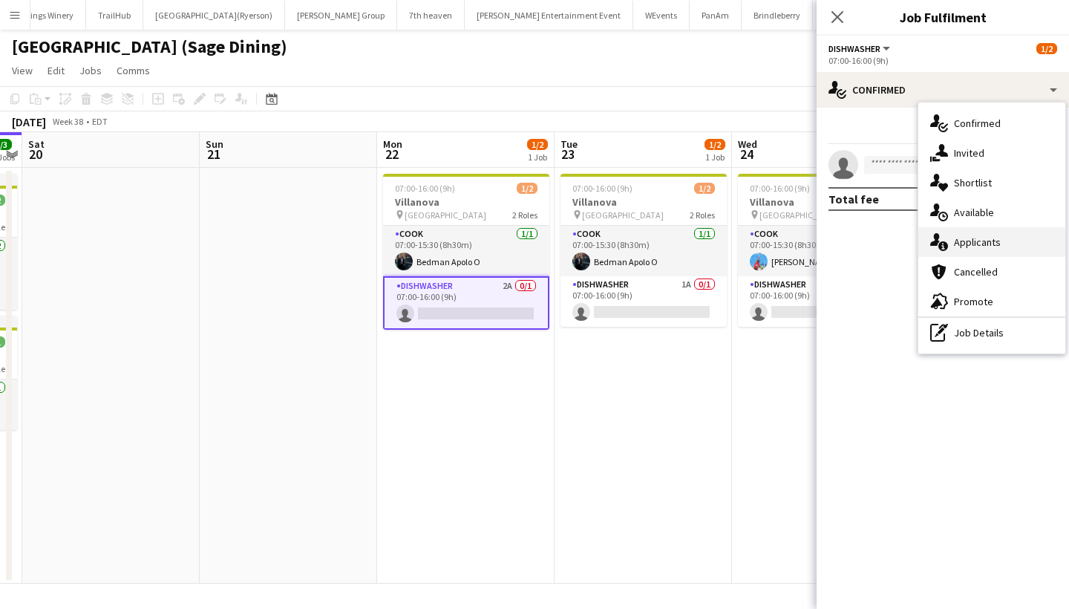
click at [991, 243] on span "Applicants" at bounding box center [977, 241] width 47 height 13
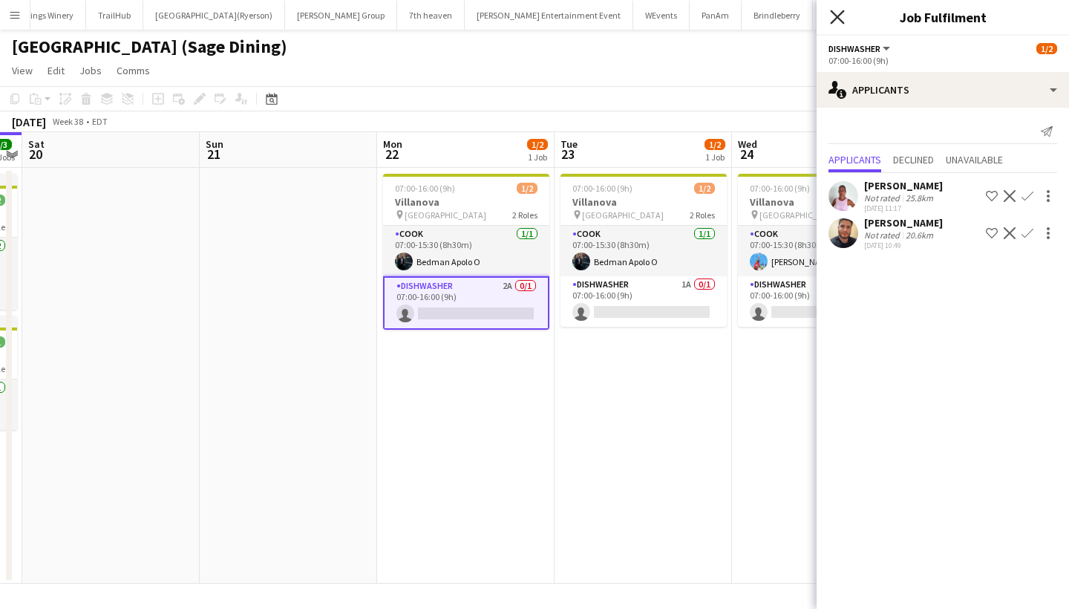
click at [836, 14] on icon "Close pop-in" at bounding box center [837, 17] width 14 height 14
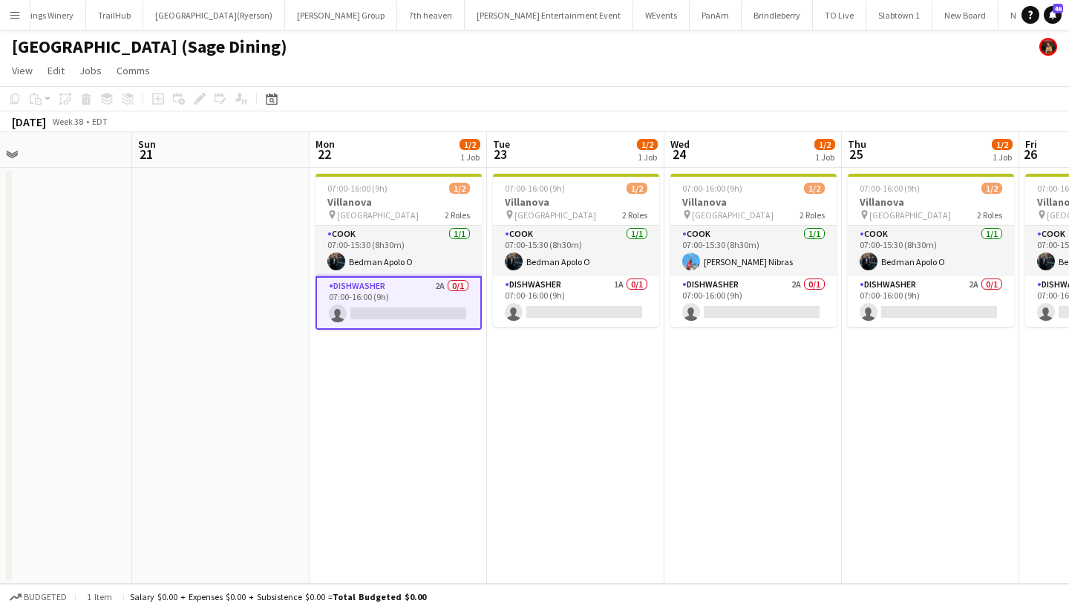
scroll to position [0, 590]
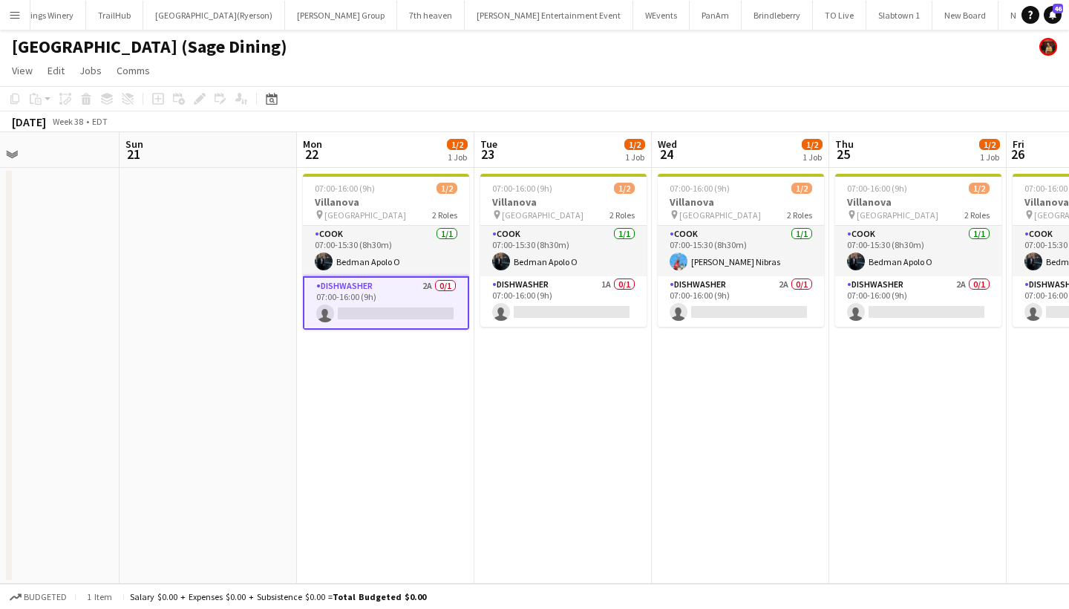
click at [13, 17] on app-icon "Menu" at bounding box center [15, 15] width 12 height 12
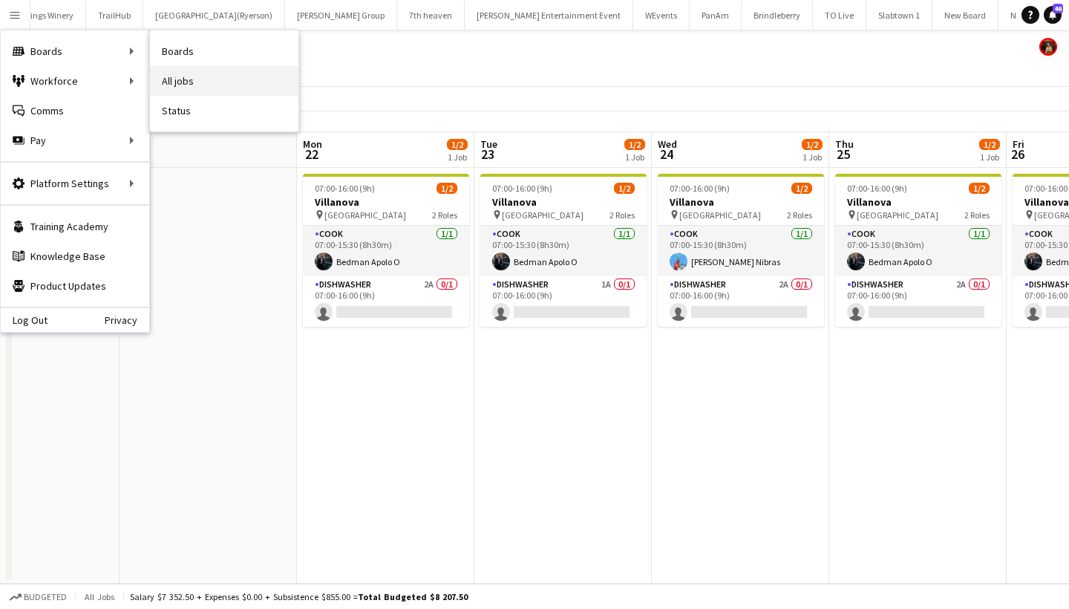
click at [207, 75] on link "All jobs" at bounding box center [224, 81] width 148 height 30
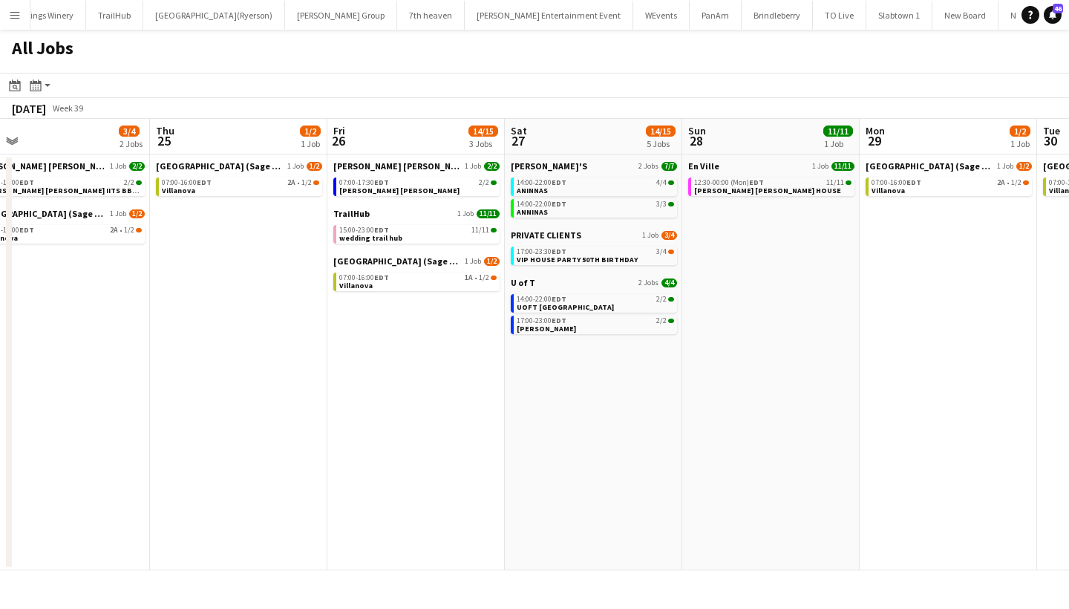
scroll to position [0, 738]
click at [615, 255] on span "VIP HOUSE PARTY 50TH BIRTHDAY" at bounding box center [576, 260] width 121 height 10
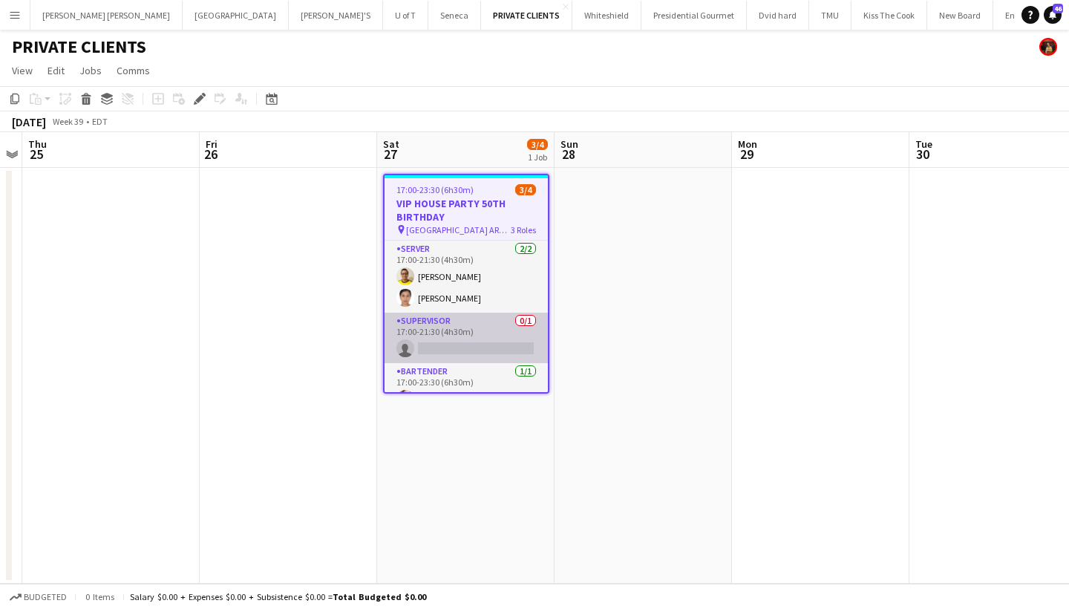
click at [464, 344] on app-card-role "SUPERVISOR 0/1 17:00-21:30 (4h30m) single-neutral-actions" at bounding box center [465, 337] width 163 height 50
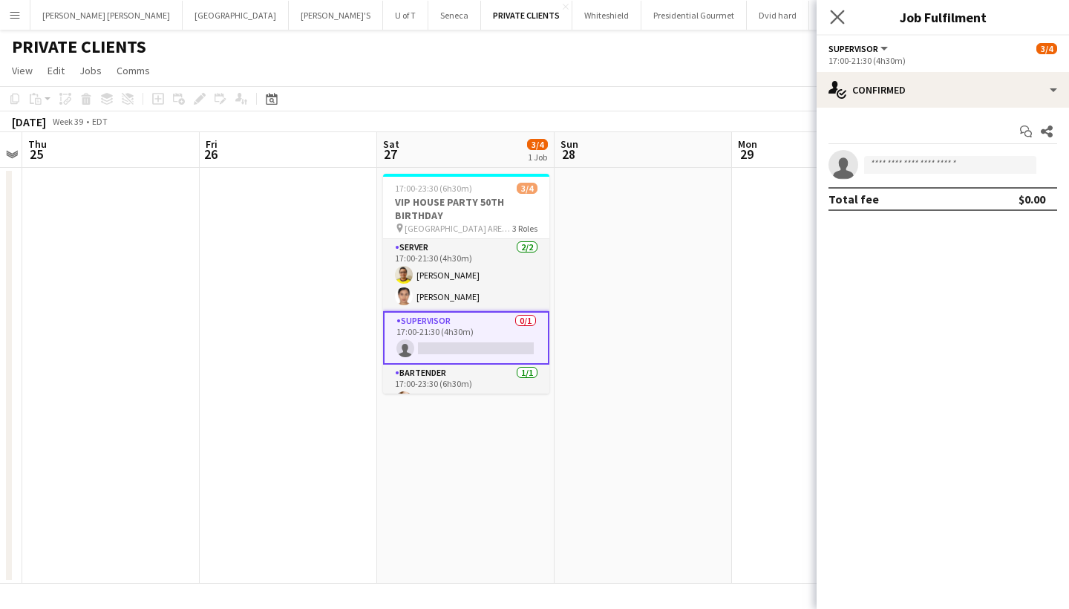
click at [836, 10] on app-icon "Close pop-in" at bounding box center [838, 18] width 22 height 22
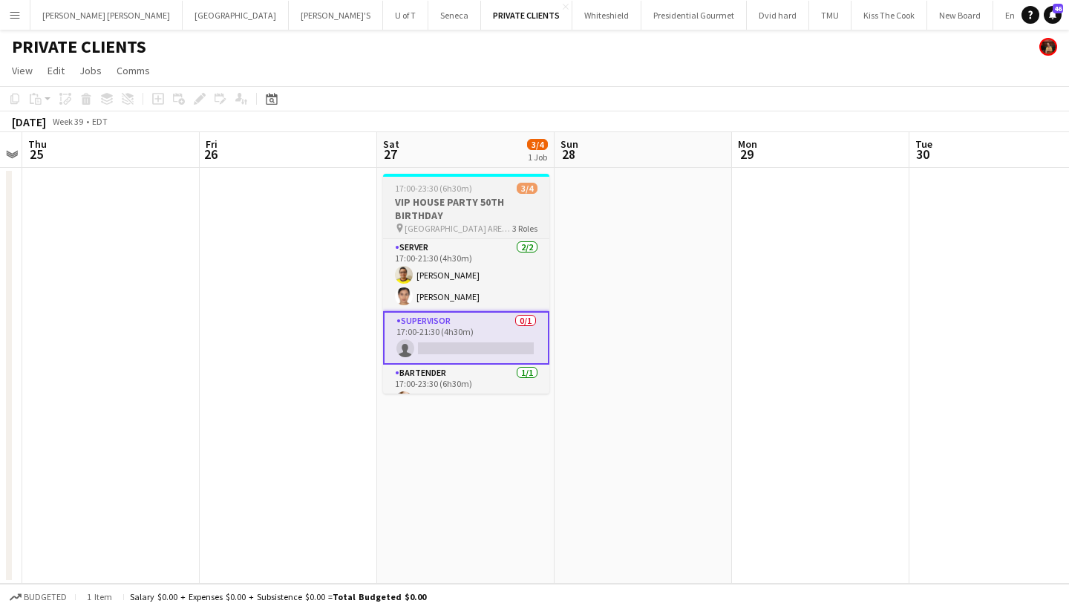
click at [484, 194] on app-job-card "17:00-23:30 (6h30m) 3/4 VIP HOUSE PARTY 50TH BIRTHDAY pin [GEOGRAPHIC_DATA] ARE…" at bounding box center [466, 284] width 166 height 220
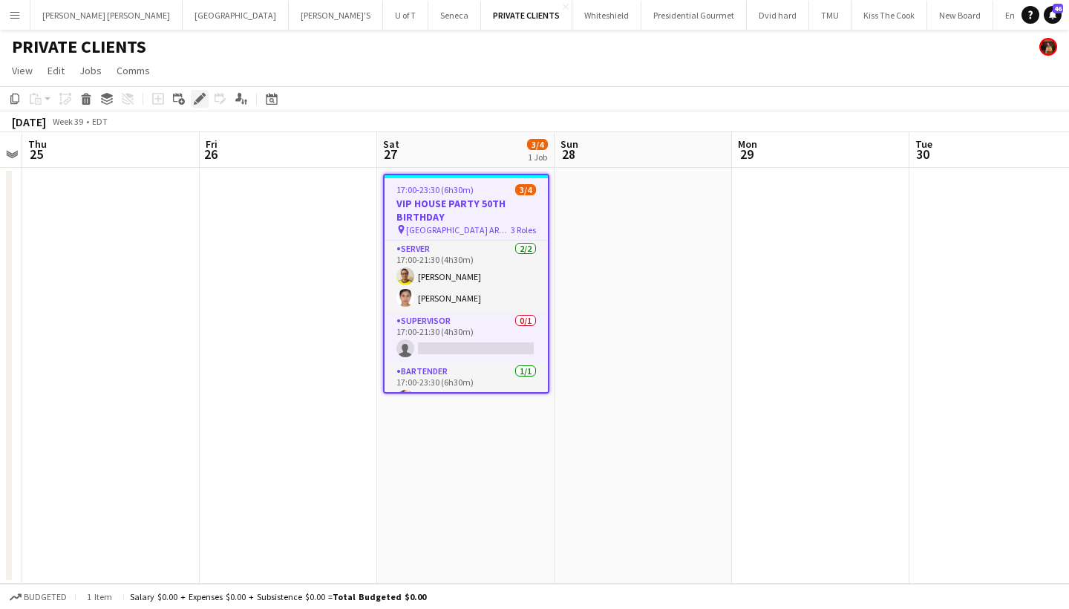
click at [197, 94] on icon "Edit" at bounding box center [200, 99] width 12 height 12
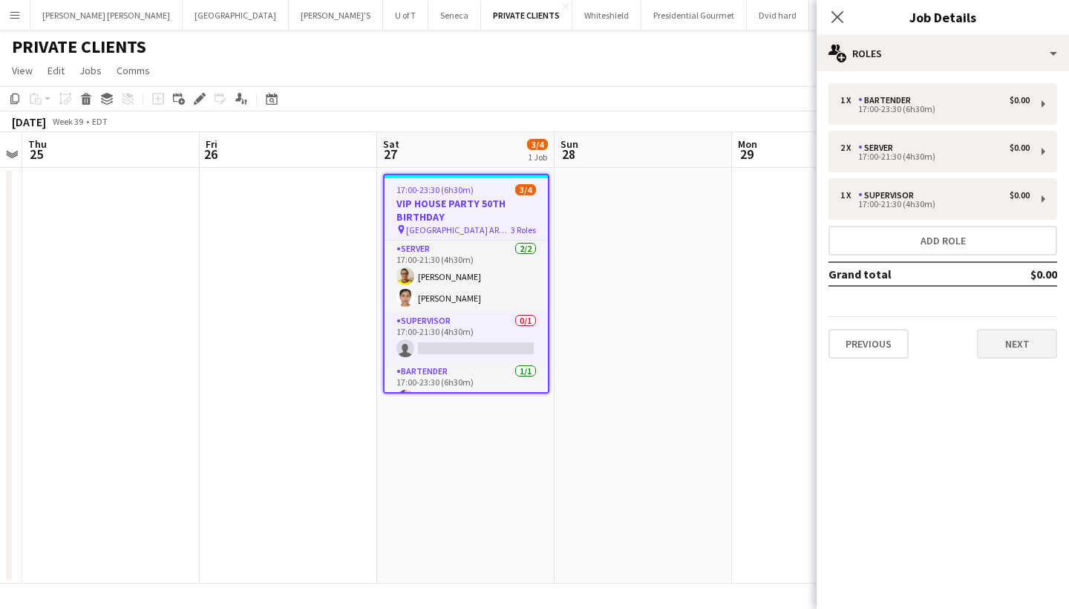
click at [1015, 330] on button "Next" at bounding box center [1017, 344] width 80 height 30
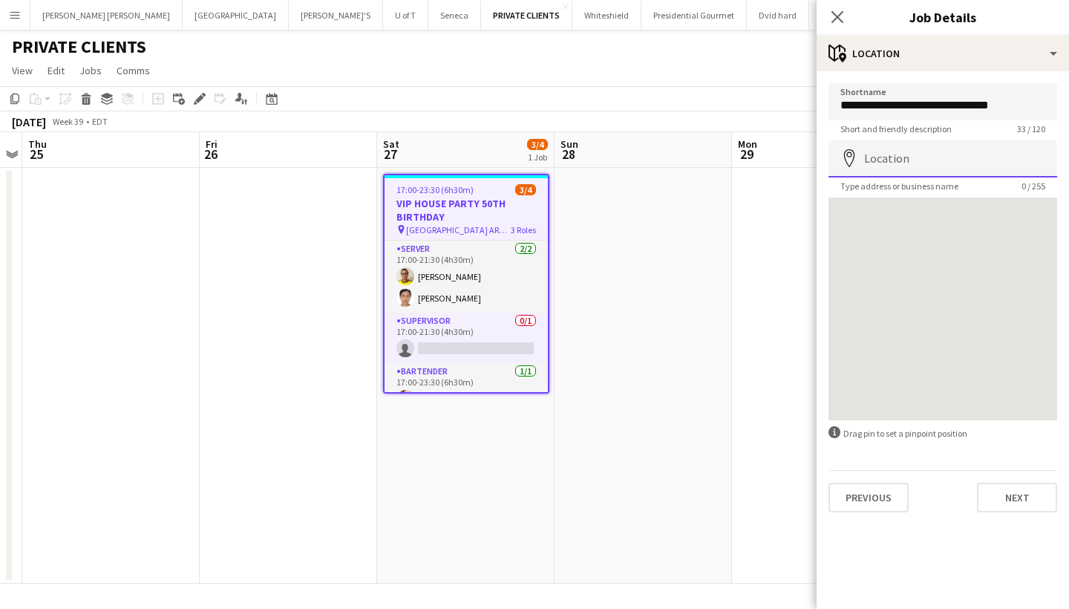
click at [925, 160] on input "Location" at bounding box center [942, 158] width 229 height 37
click at [1053, 105] on input "**********" at bounding box center [942, 101] width 229 height 37
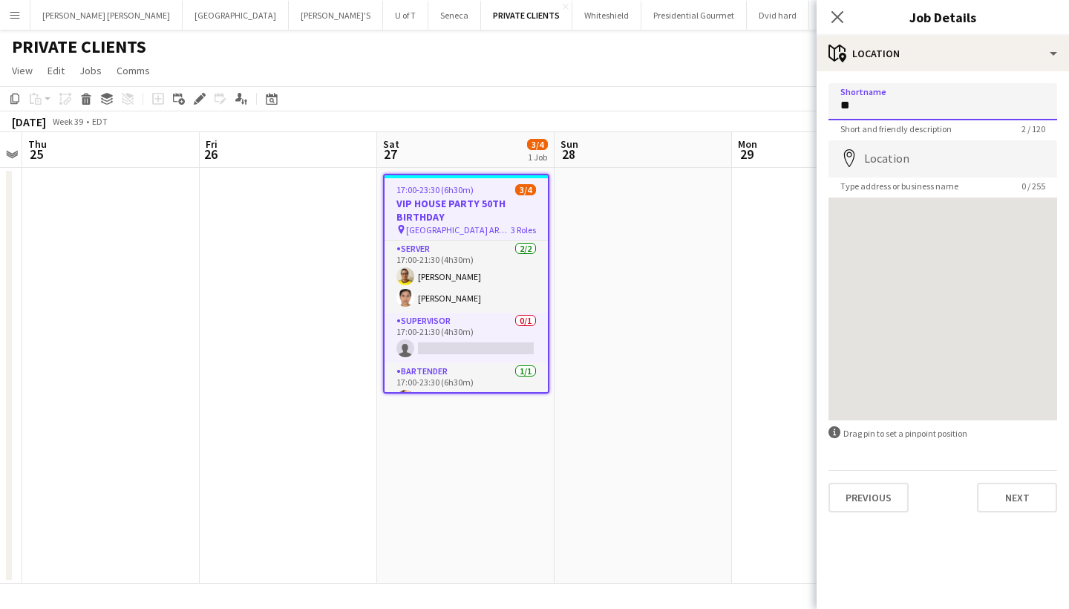
type input "*"
type input "**********"
click at [943, 164] on input "Location" at bounding box center [942, 158] width 229 height 37
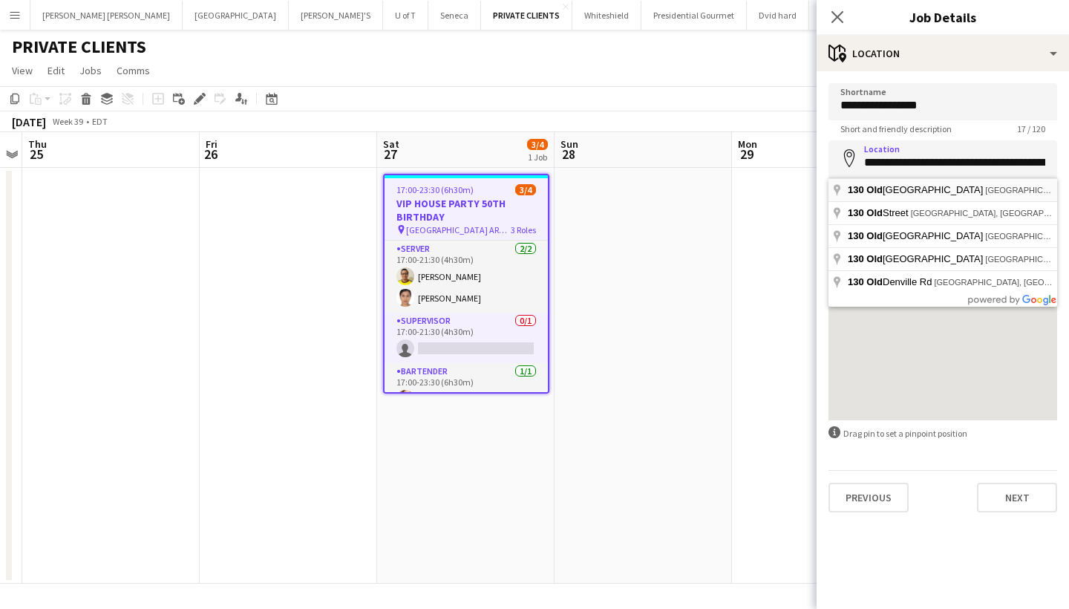
type input "**********"
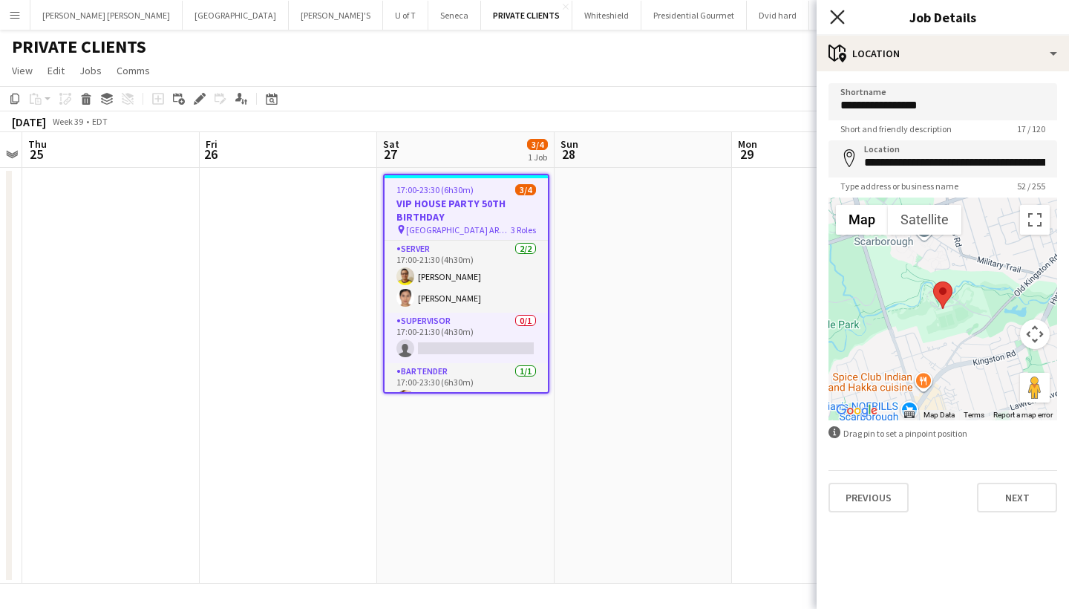
click at [835, 16] on icon "Close pop-in" at bounding box center [837, 17] width 14 height 14
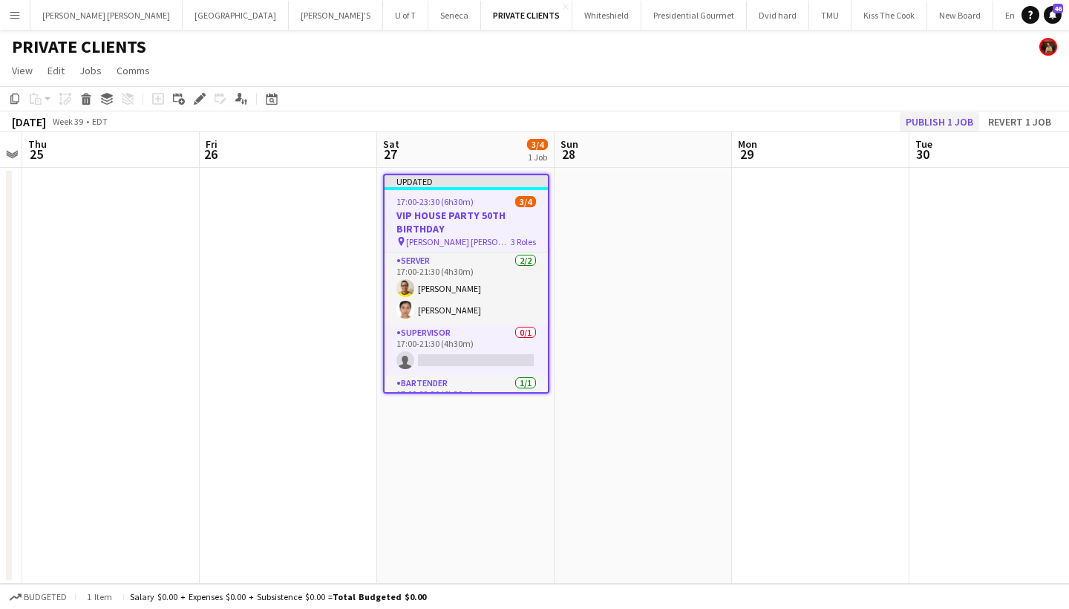
click at [934, 119] on button "Publish 1 job" at bounding box center [938, 121] width 79 height 19
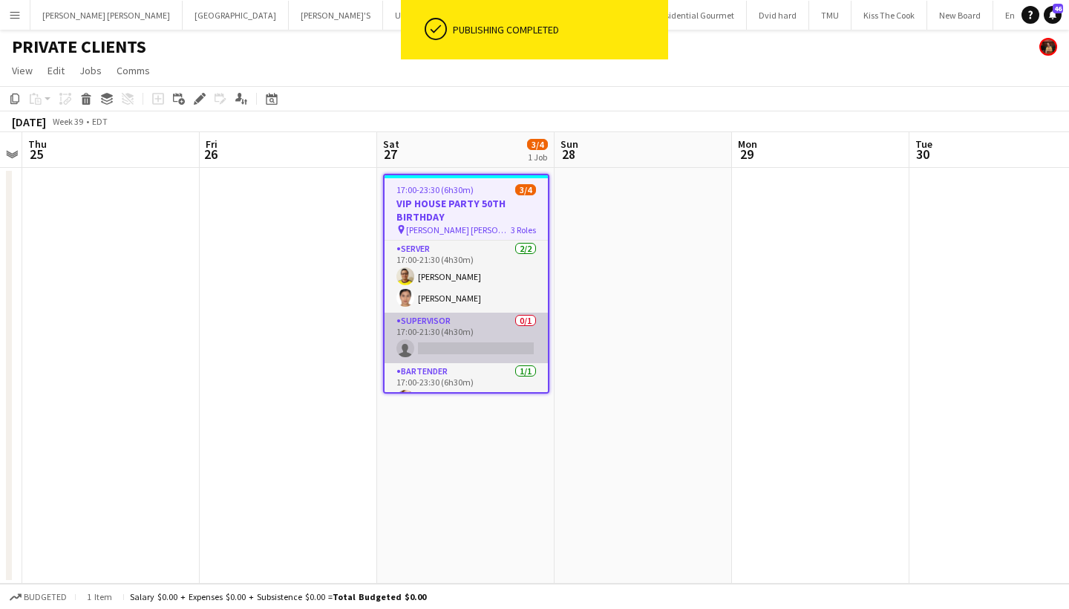
click at [491, 345] on app-card-role "SUPERVISOR 0/1 17:00-21:30 (4h30m) single-neutral-actions" at bounding box center [465, 337] width 163 height 50
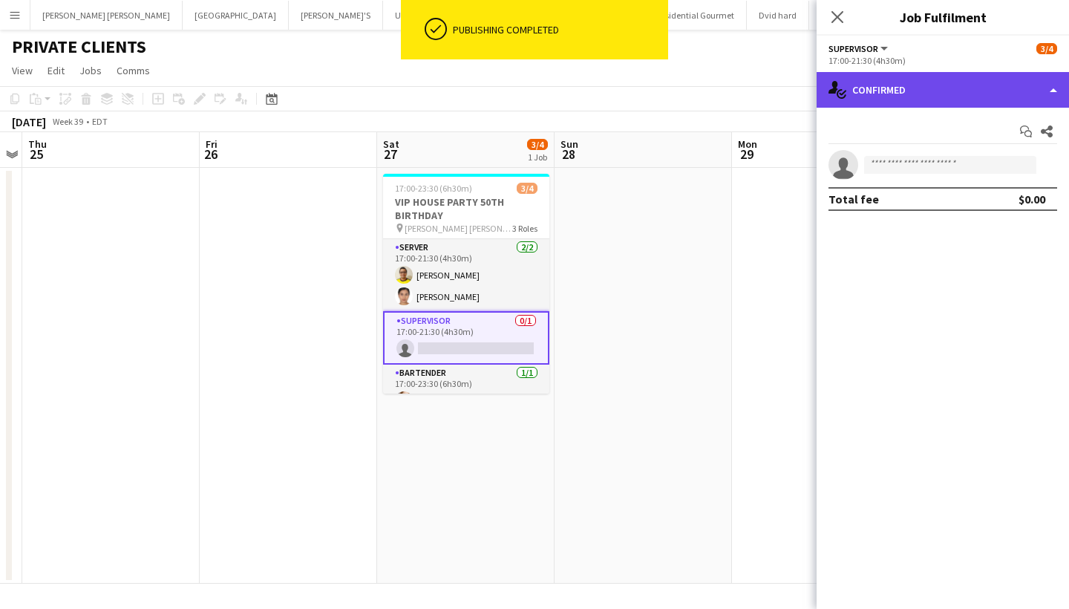
click at [937, 91] on div "single-neutral-actions-check-2 Confirmed" at bounding box center [942, 90] width 252 height 36
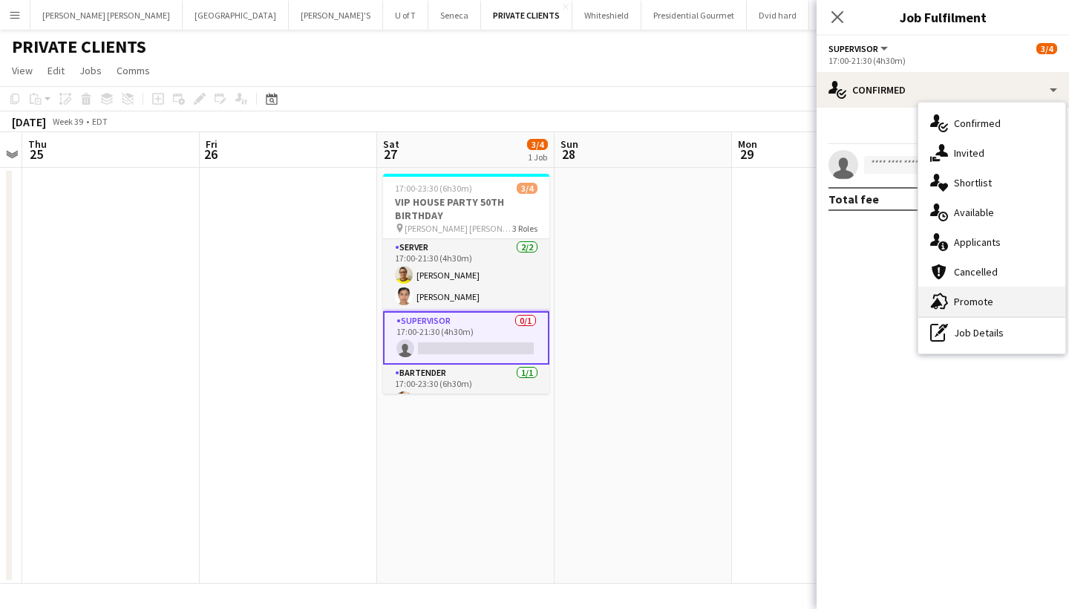
click at [1009, 297] on div "advertising-megaphone Promote" at bounding box center [991, 301] width 147 height 30
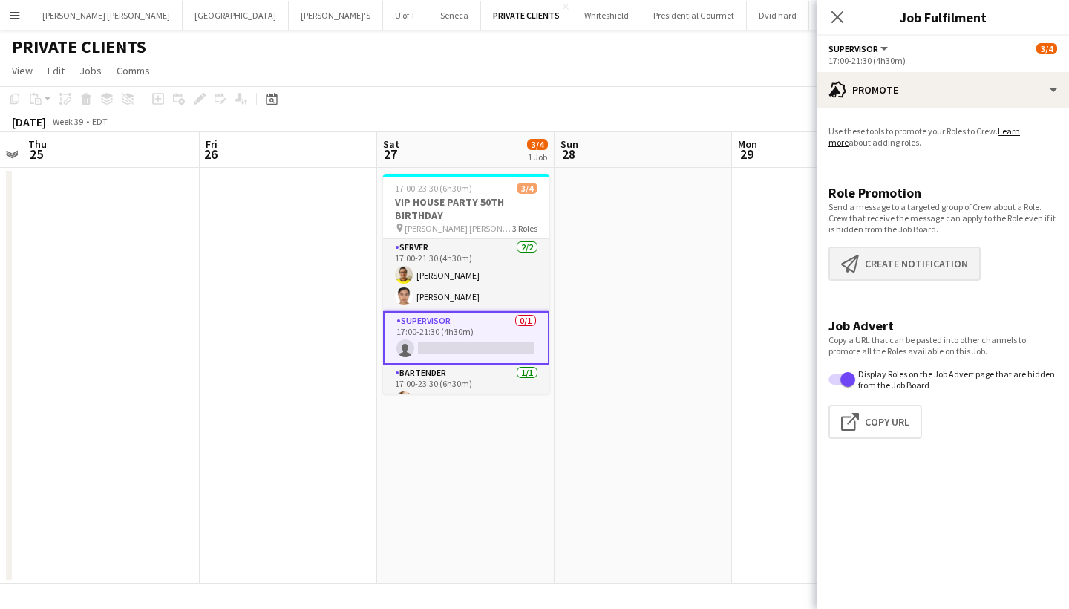
click at [925, 260] on button "Create notification Create notification" at bounding box center [904, 263] width 152 height 34
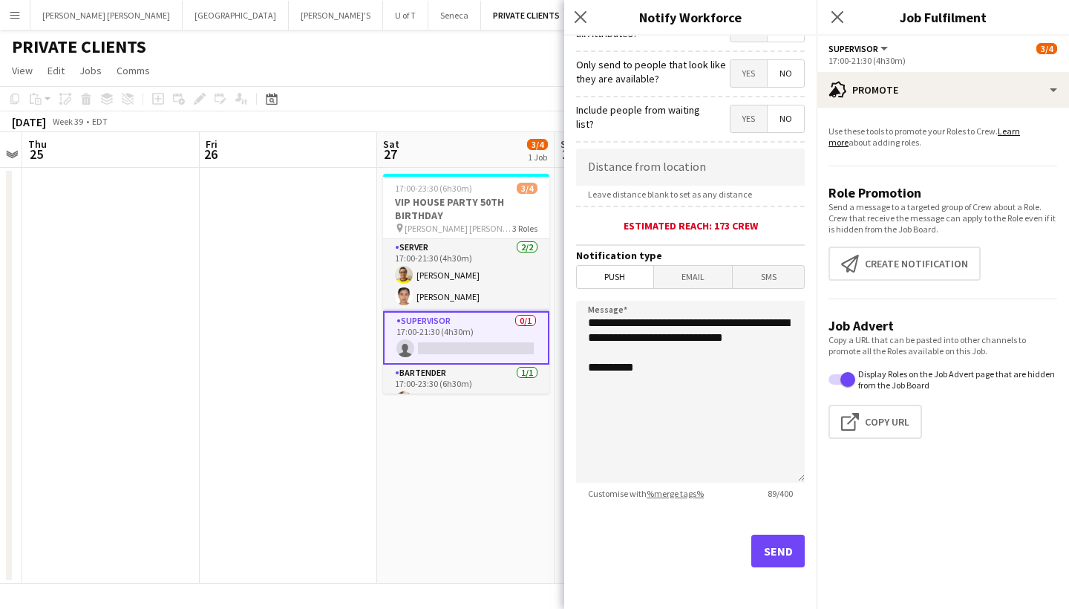
scroll to position [209, 0]
click at [783, 542] on button "Send" at bounding box center [777, 550] width 53 height 33
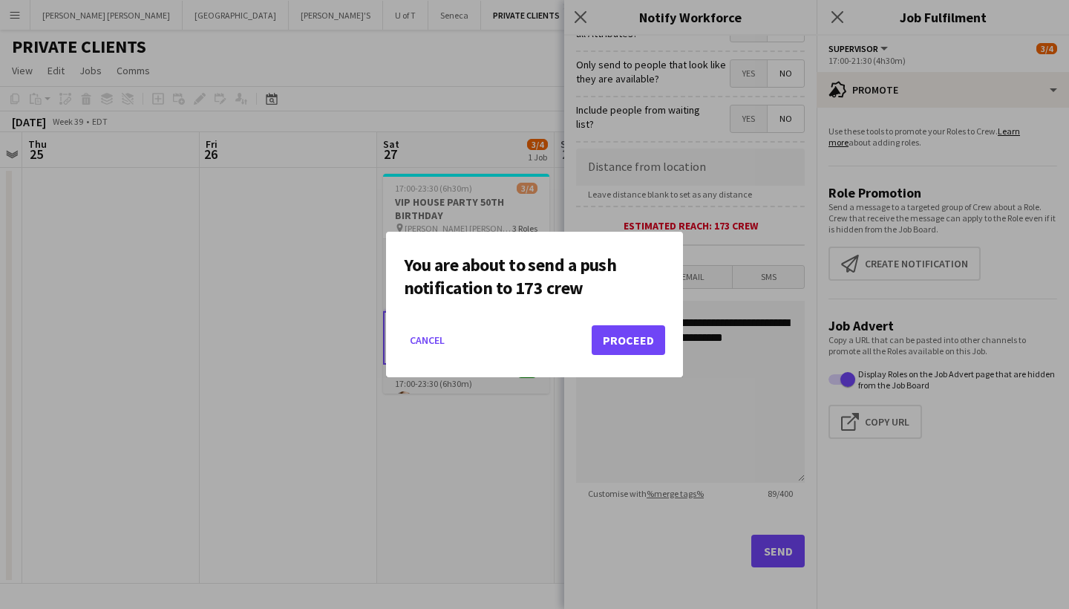
click at [630, 339] on button "Proceed" at bounding box center [627, 340] width 73 height 30
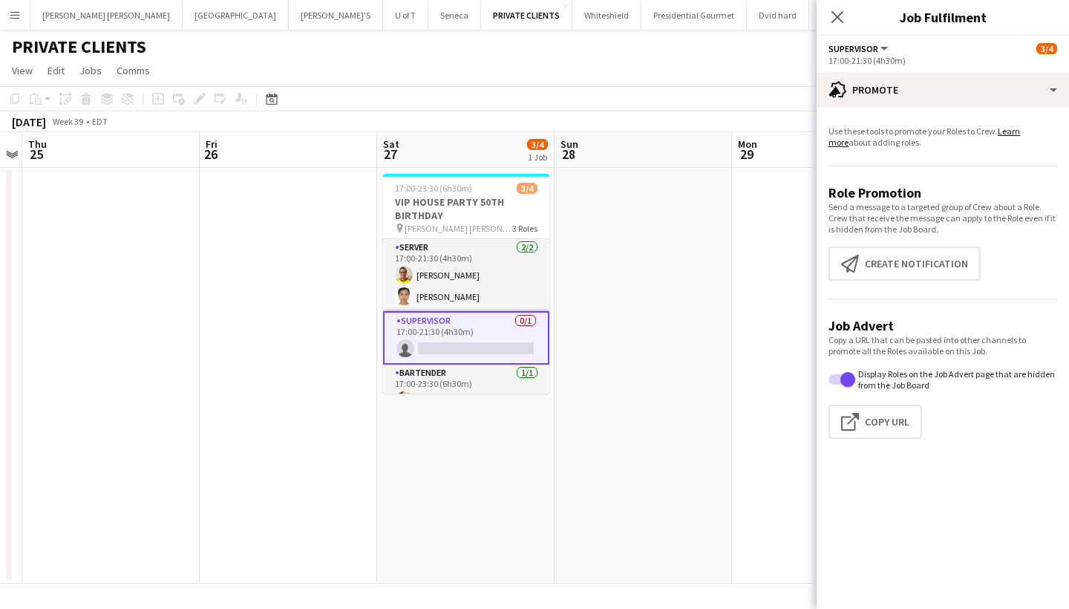
click at [15, 14] on app-icon "Menu" at bounding box center [15, 15] width 12 height 12
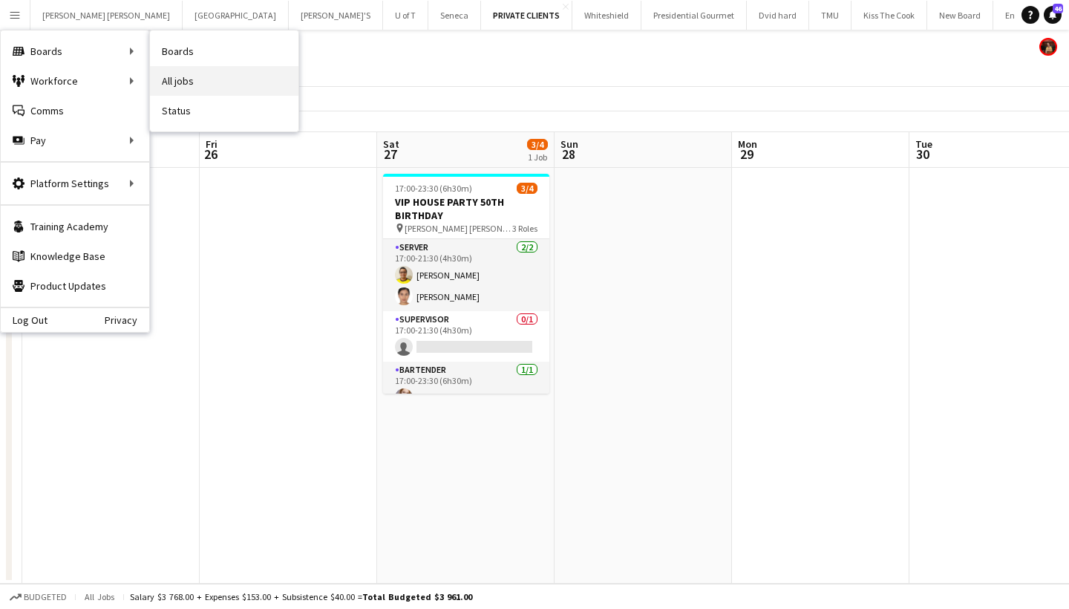
click at [236, 76] on link "All jobs" at bounding box center [224, 81] width 148 height 30
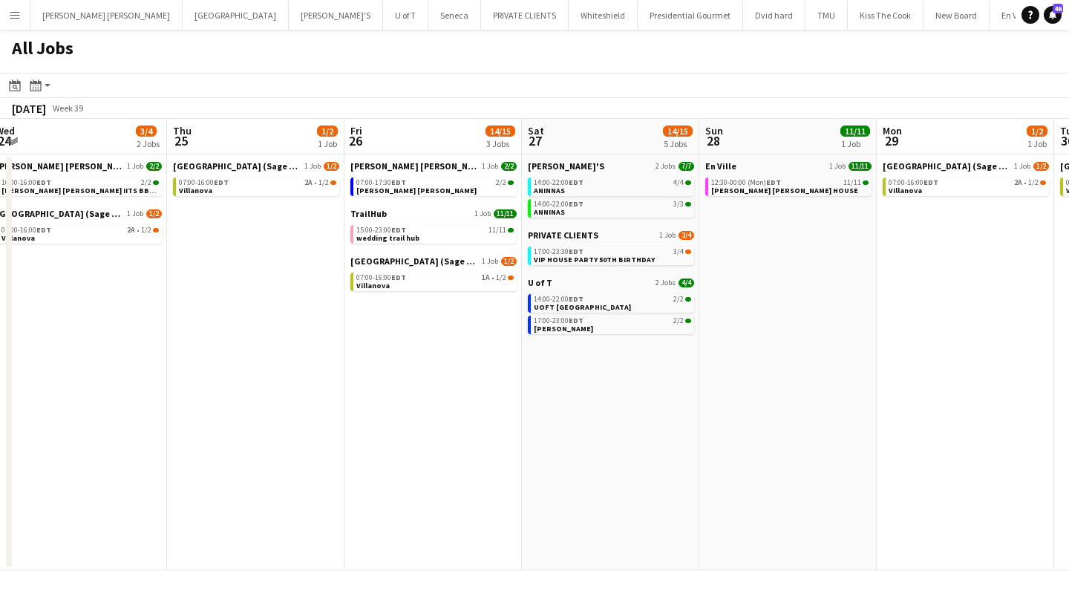
scroll to position [0, 722]
click at [774, 186] on span "[PERSON_NAME] [PERSON_NAME] HOUSE" at bounding box center [782, 191] width 147 height 10
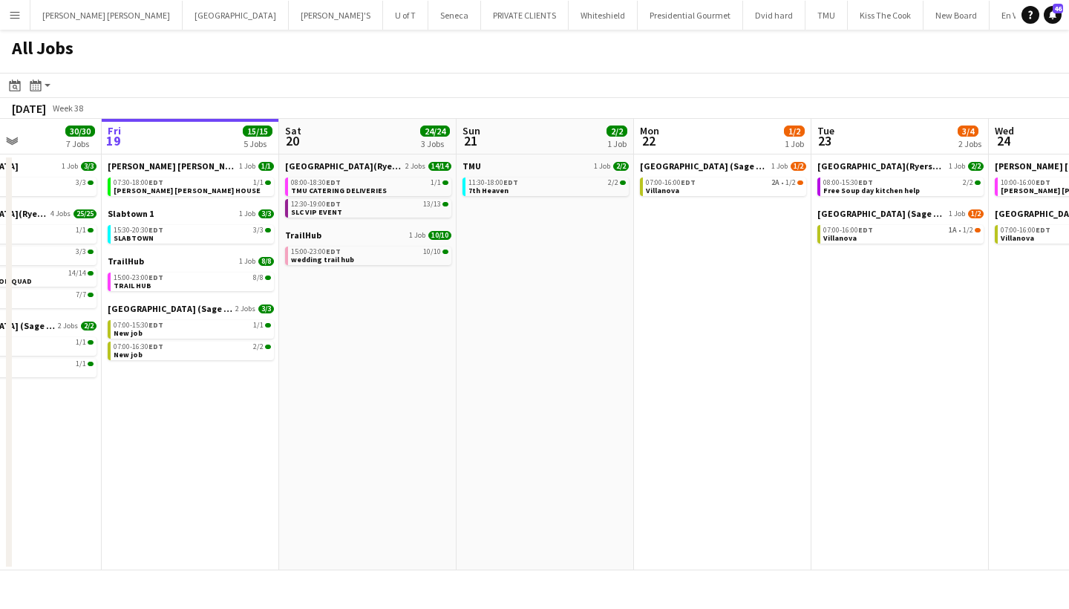
scroll to position [0, 428]
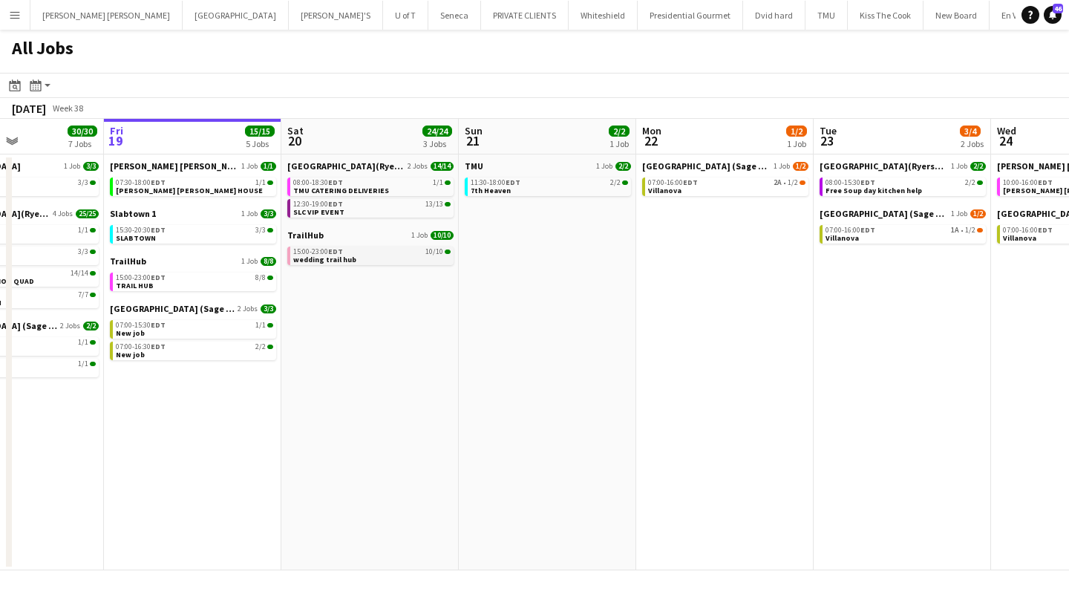
click at [338, 253] on span "EDT" at bounding box center [335, 251] width 15 height 10
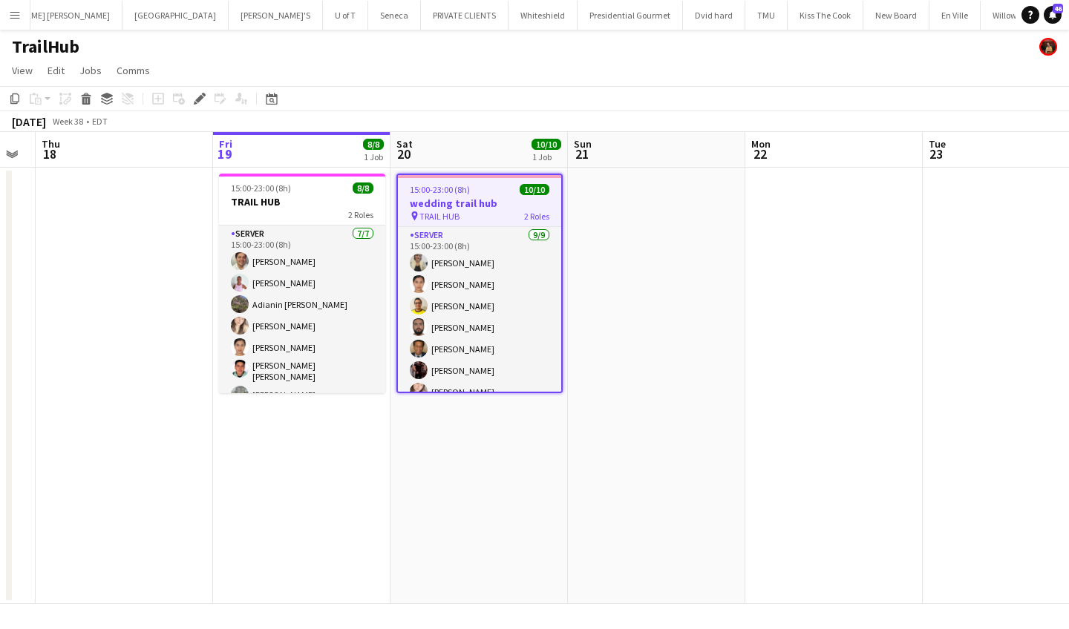
click at [19, 17] on app-icon "Menu" at bounding box center [15, 15] width 12 height 12
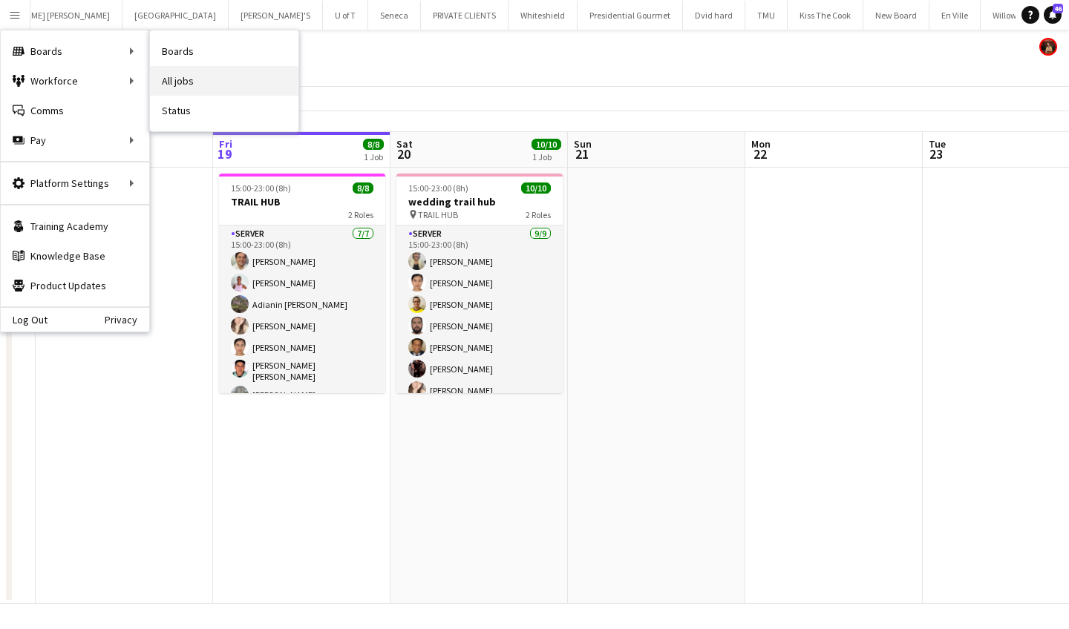
click at [202, 76] on link "All jobs" at bounding box center [224, 81] width 148 height 30
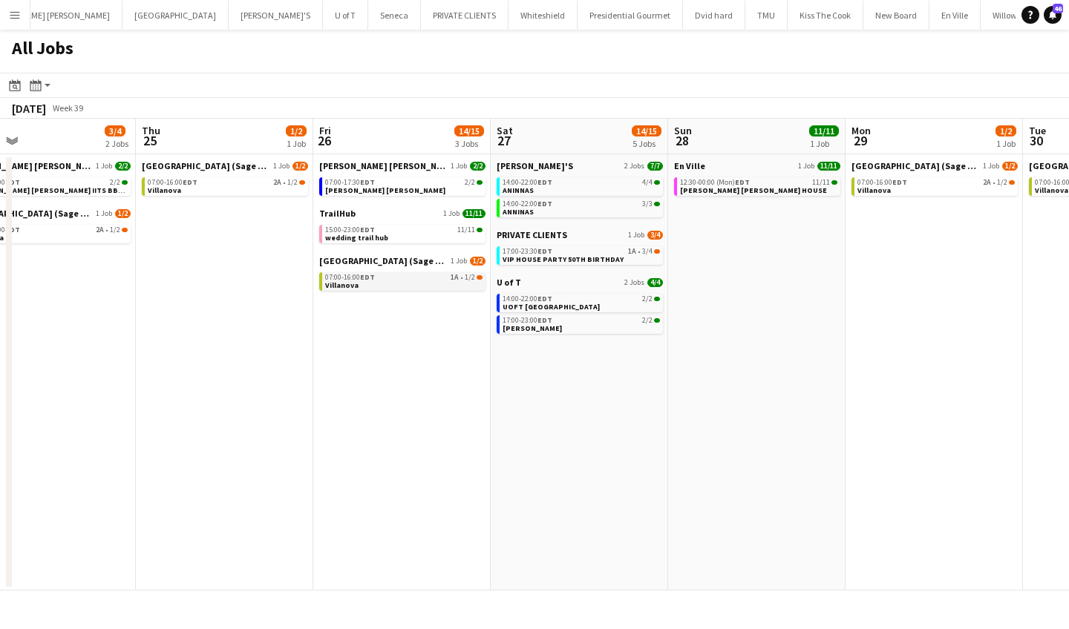
scroll to position [0, 434]
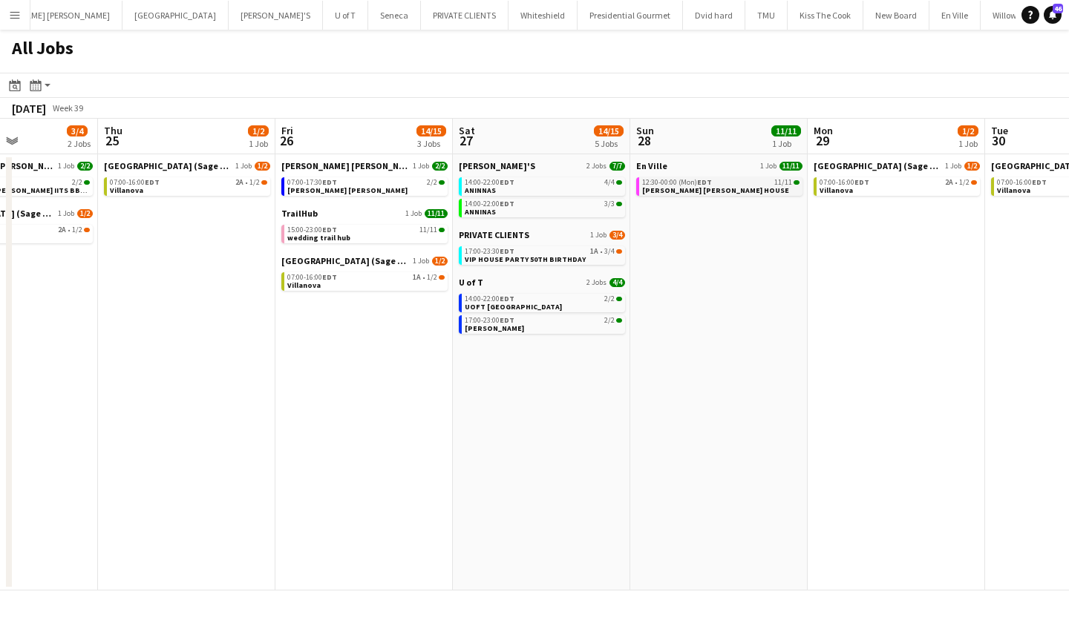
click at [716, 183] on div "12:30-00:00 (Mon) EDT 11/11" at bounding box center [720, 182] width 157 height 7
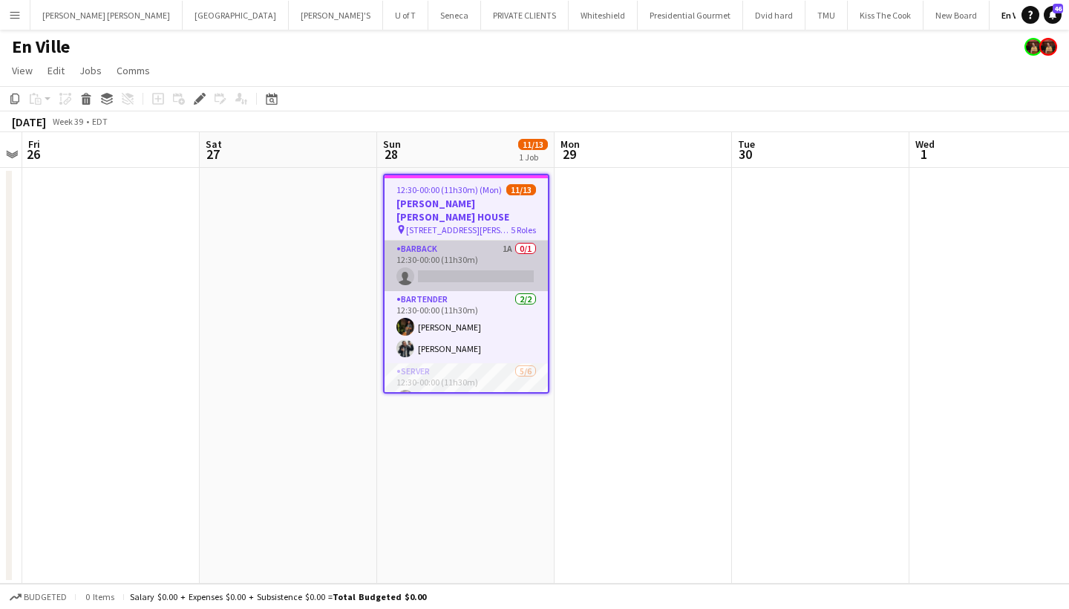
click at [494, 264] on app-card-role "BARBACK 1A 0/1 12:30-00:00 (11h30m) single-neutral-actions" at bounding box center [465, 265] width 163 height 50
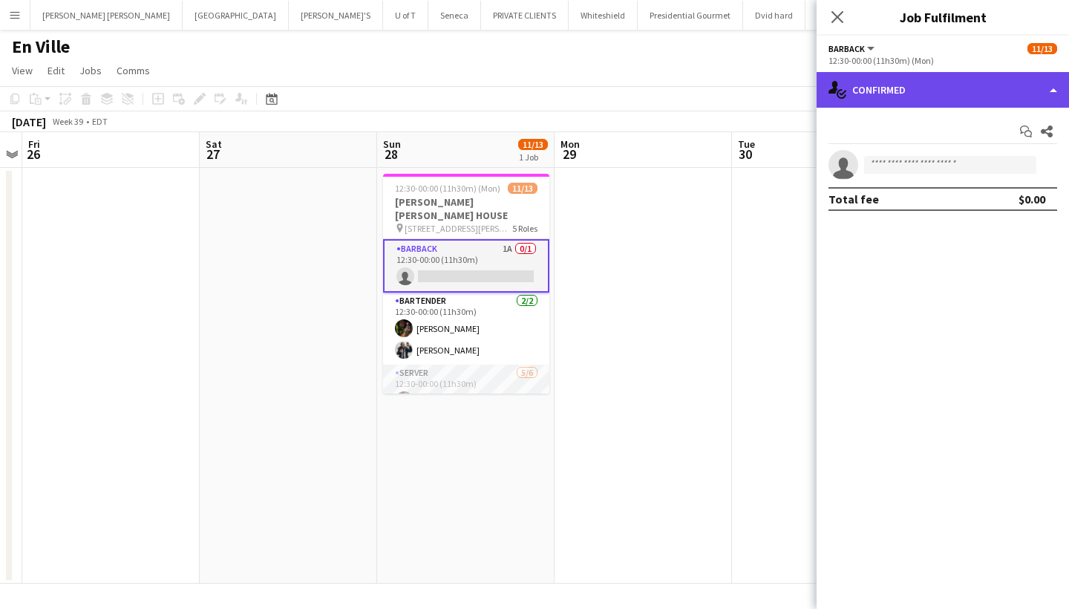
click at [960, 91] on div "single-neutral-actions-check-2 Confirmed" at bounding box center [942, 90] width 252 height 36
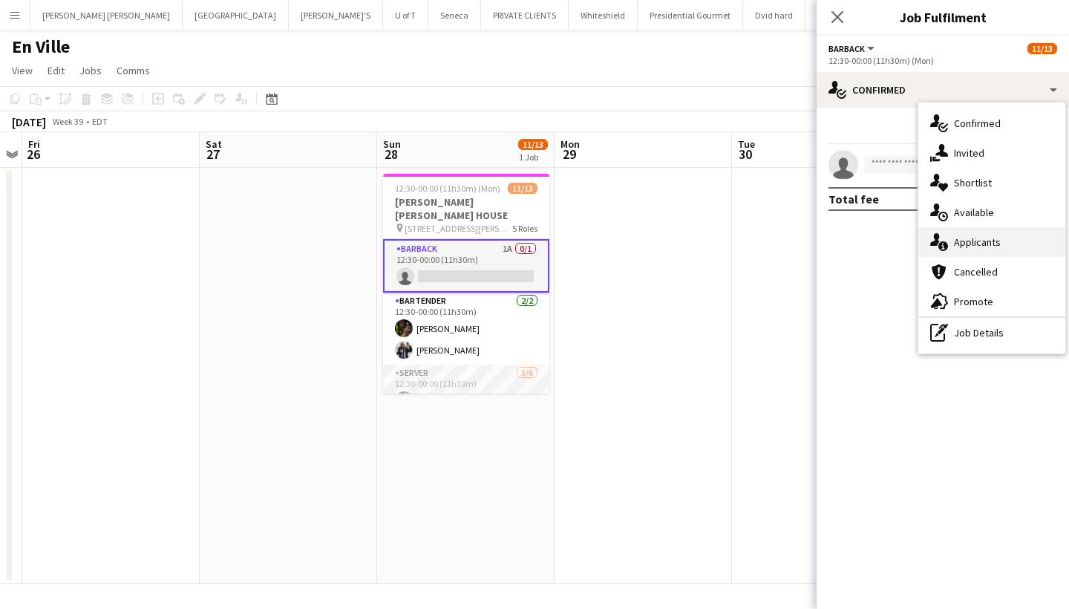
click at [1028, 242] on div "single-neutral-actions-information Applicants" at bounding box center [991, 242] width 147 height 30
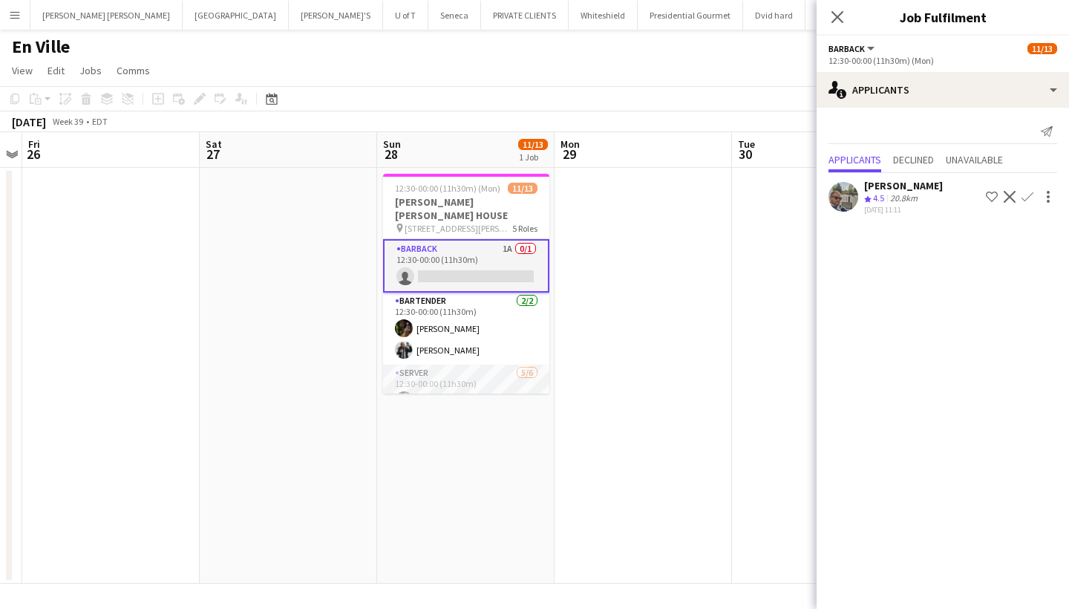
click at [1027, 196] on app-icon "Confirm" at bounding box center [1027, 197] width 12 height 12
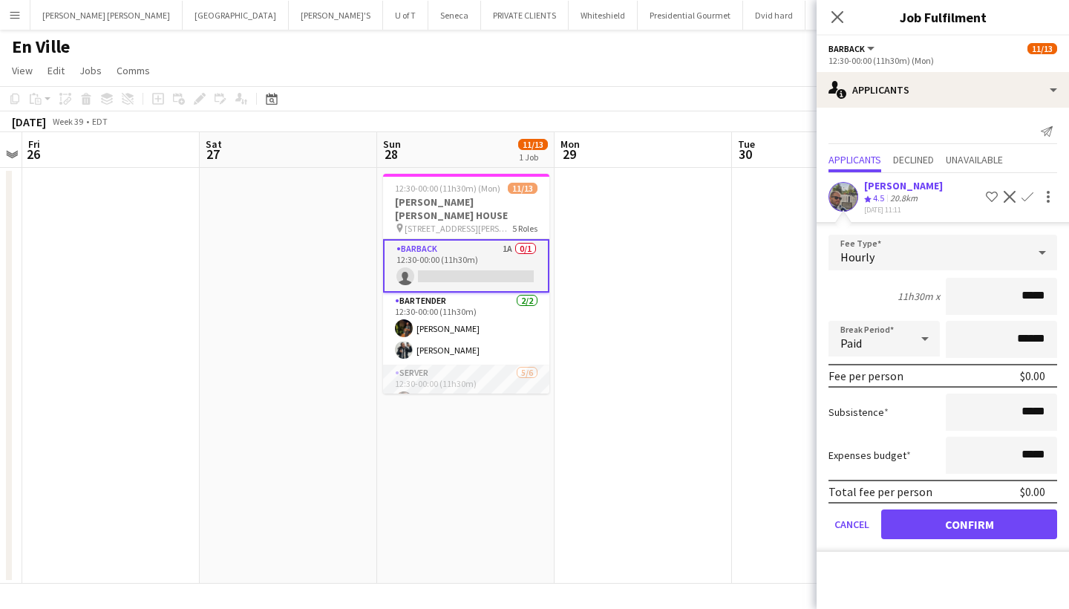
click at [1023, 300] on input "*****" at bounding box center [1000, 296] width 111 height 37
type input "******"
click at [1025, 415] on input "*****" at bounding box center [1000, 411] width 111 height 37
type input "******"
click at [945, 518] on button "Confirm" at bounding box center [969, 524] width 176 height 30
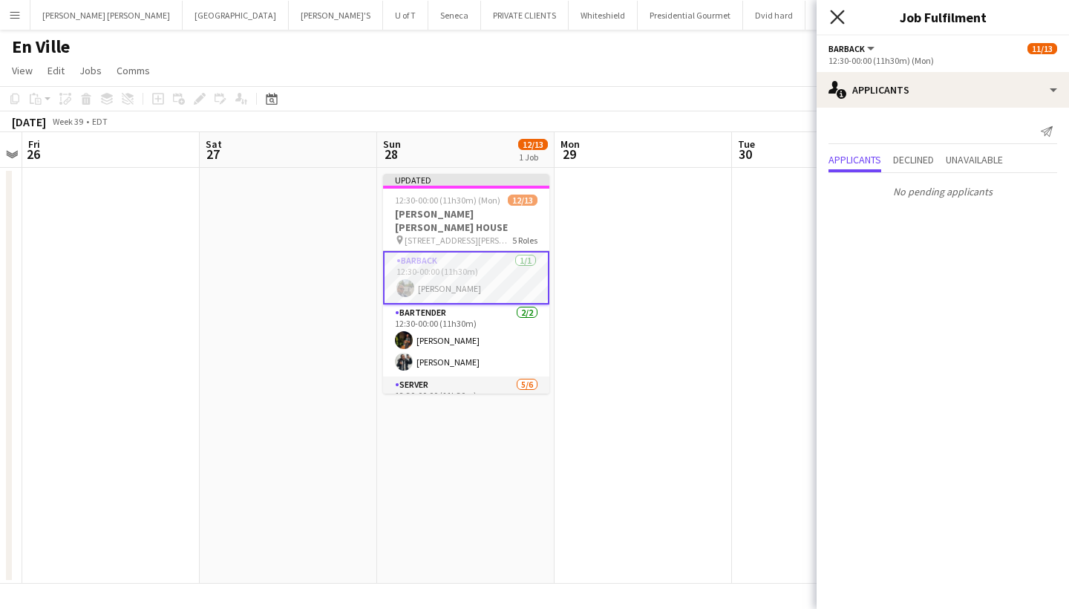
click at [837, 19] on icon "Close pop-in" at bounding box center [837, 17] width 14 height 14
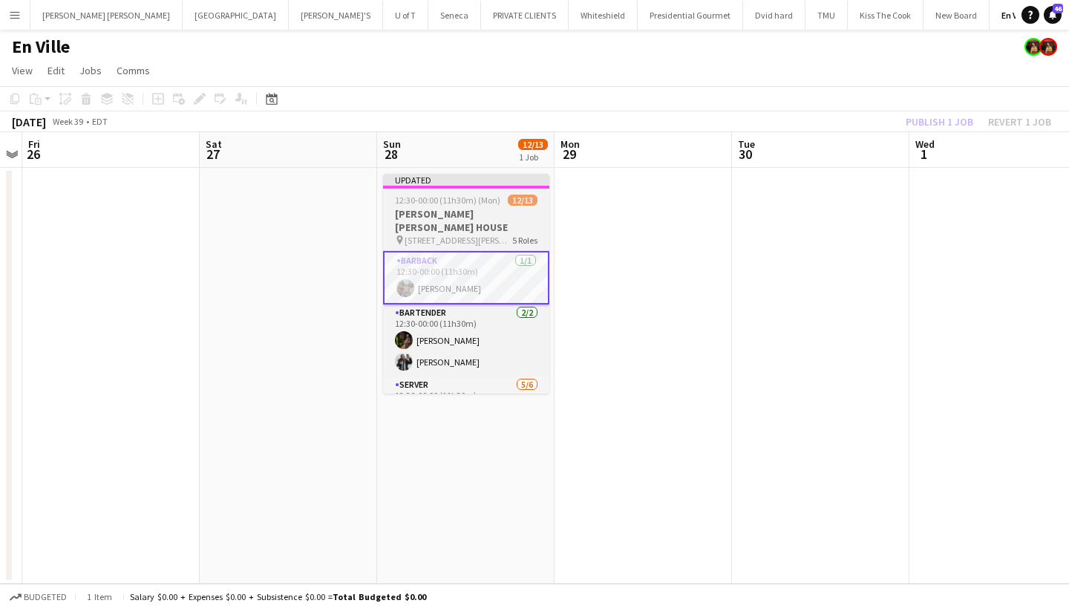
click at [485, 200] on span "12:30-00:00 (11h30m) (Mon)" at bounding box center [447, 199] width 105 height 11
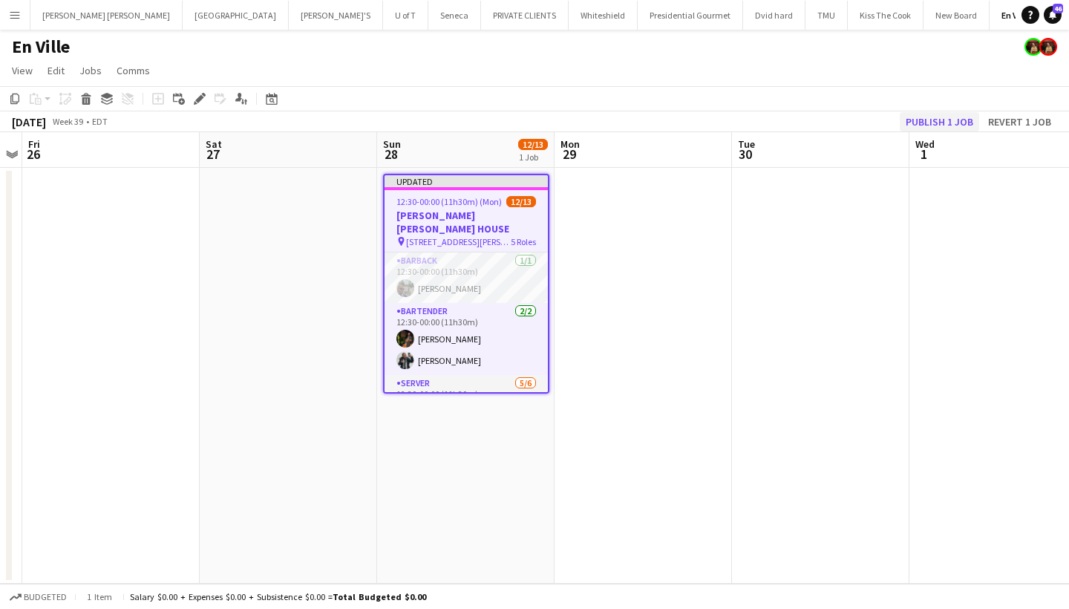
click at [946, 116] on button "Publish 1 job" at bounding box center [938, 121] width 79 height 19
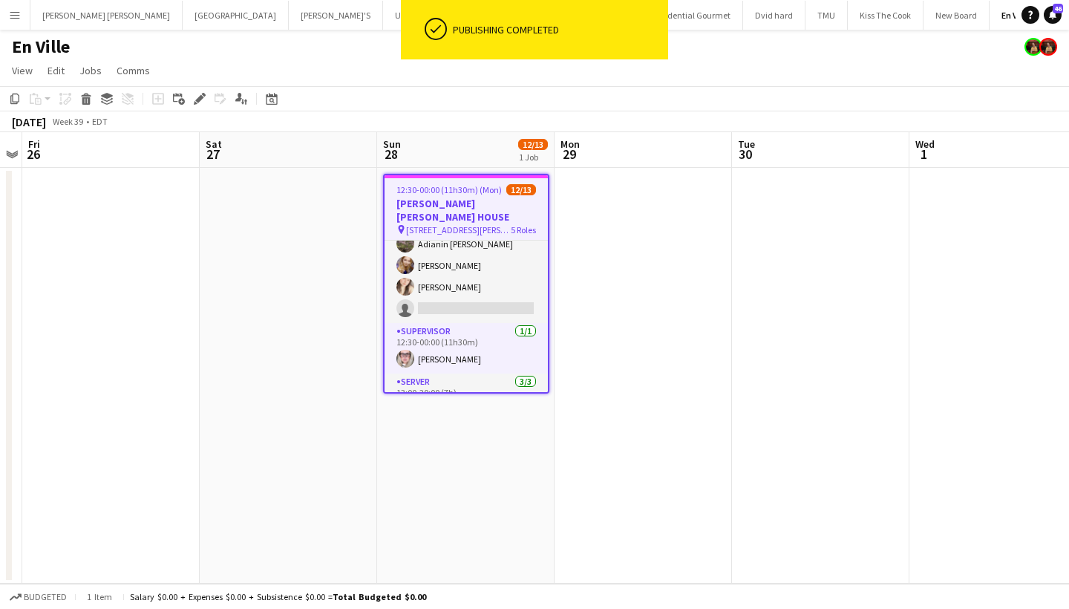
scroll to position [202, 0]
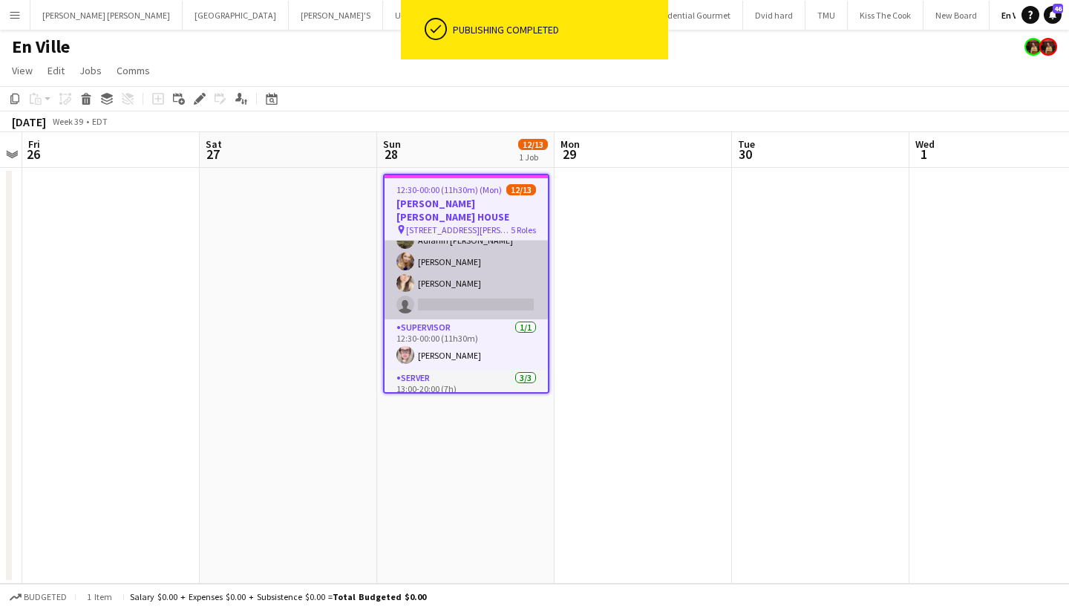
click at [473, 289] on app-card-role "SERVER 5/6 12:30-00:00 (11h30m) Antonella T. Almeida Vicky Stimac Adianin Leon …" at bounding box center [465, 240] width 163 height 158
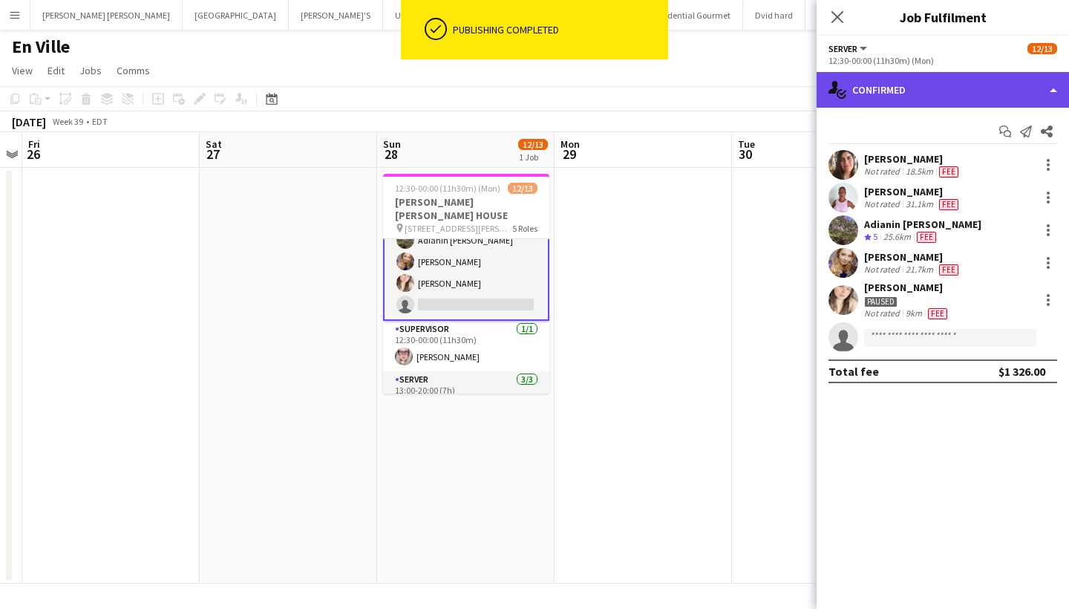
click at [1006, 83] on div "single-neutral-actions-check-2 Confirmed" at bounding box center [942, 90] width 252 height 36
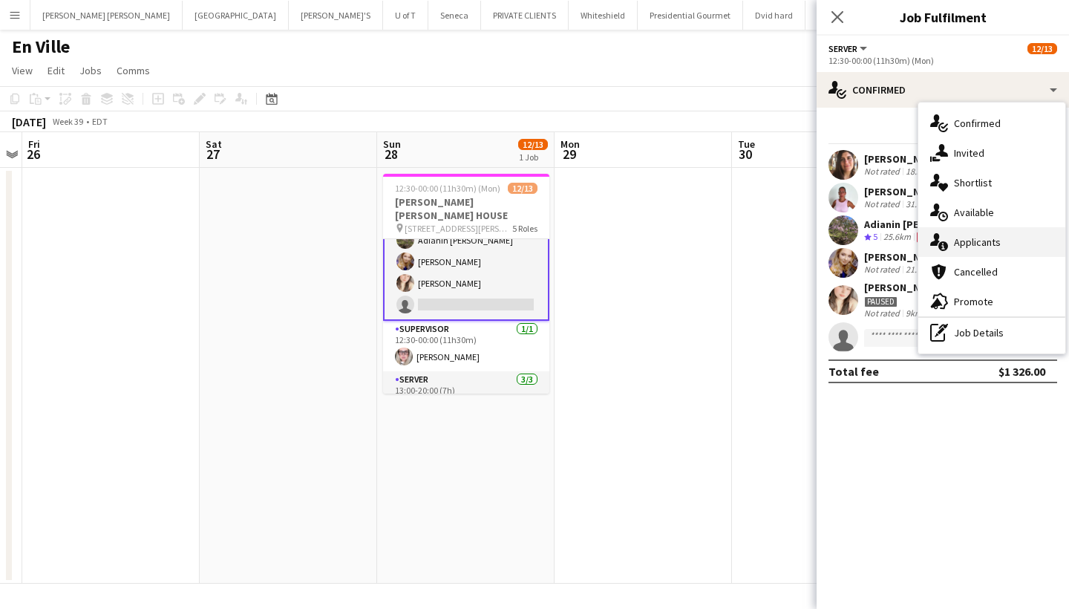
click at [993, 236] on span "Applicants" at bounding box center [977, 241] width 47 height 13
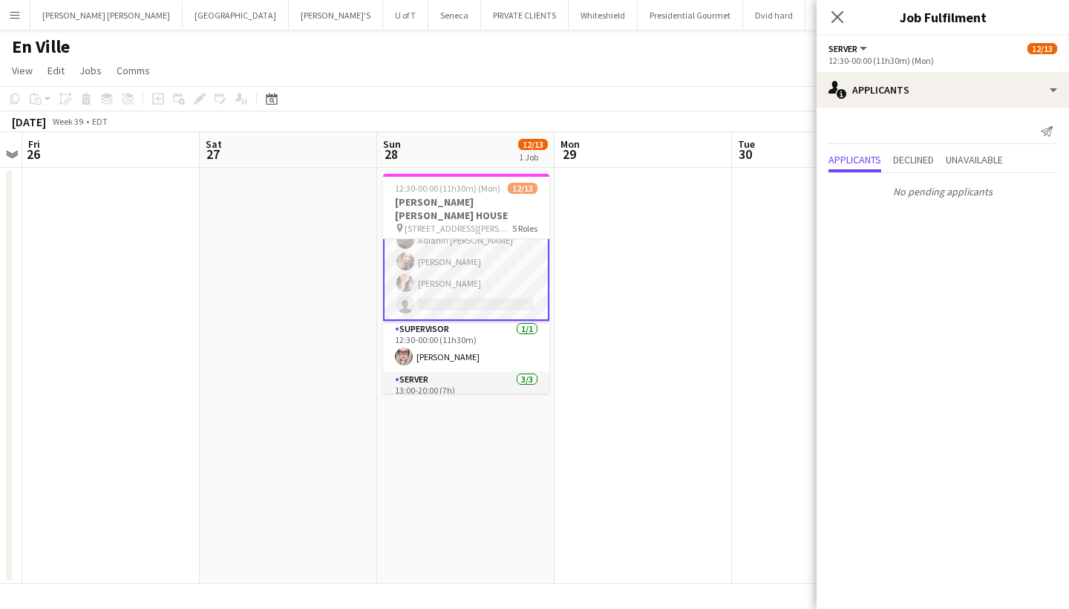
click at [457, 290] on app-card-role "SERVER 5/6 12:30-00:00 (11h30m) Antonella T. Almeida Vicky Stimac Adianin Leon …" at bounding box center [466, 240] width 166 height 161
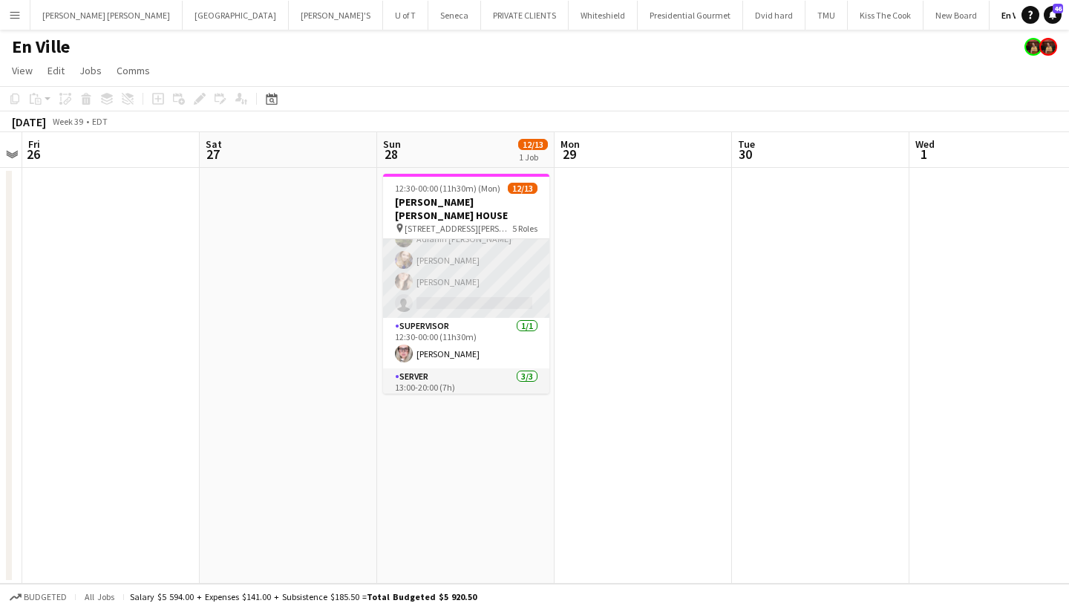
click at [457, 290] on app-card-role "SERVER 5/6 12:30-00:00 (11h30m) Antonella T. Almeida Vicky Stimac Adianin Leon …" at bounding box center [466, 239] width 166 height 158
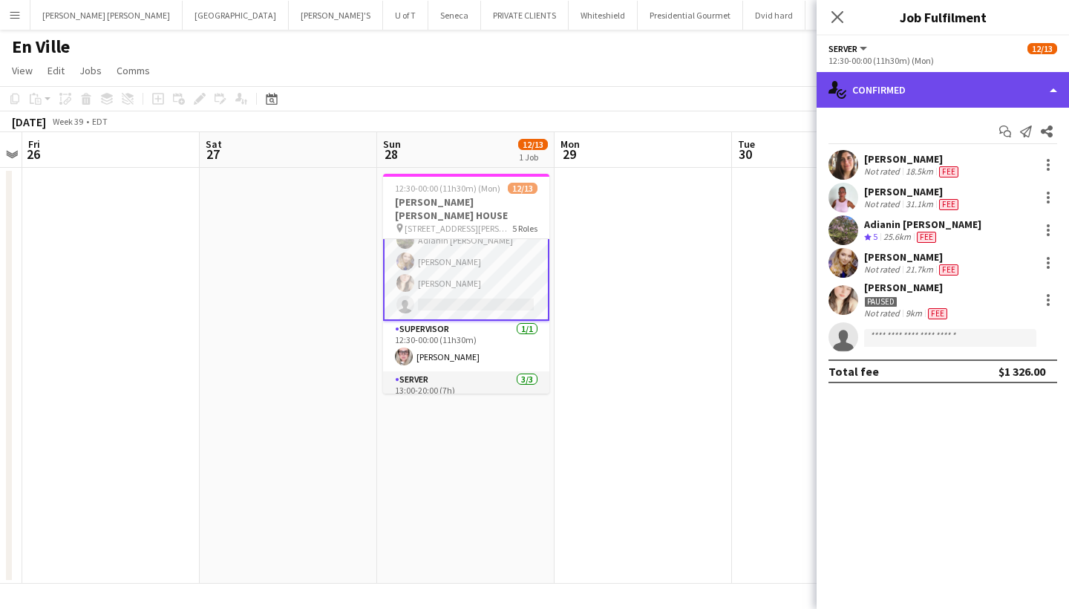
click at [930, 96] on div "single-neutral-actions-check-2 Confirmed" at bounding box center [942, 90] width 252 height 36
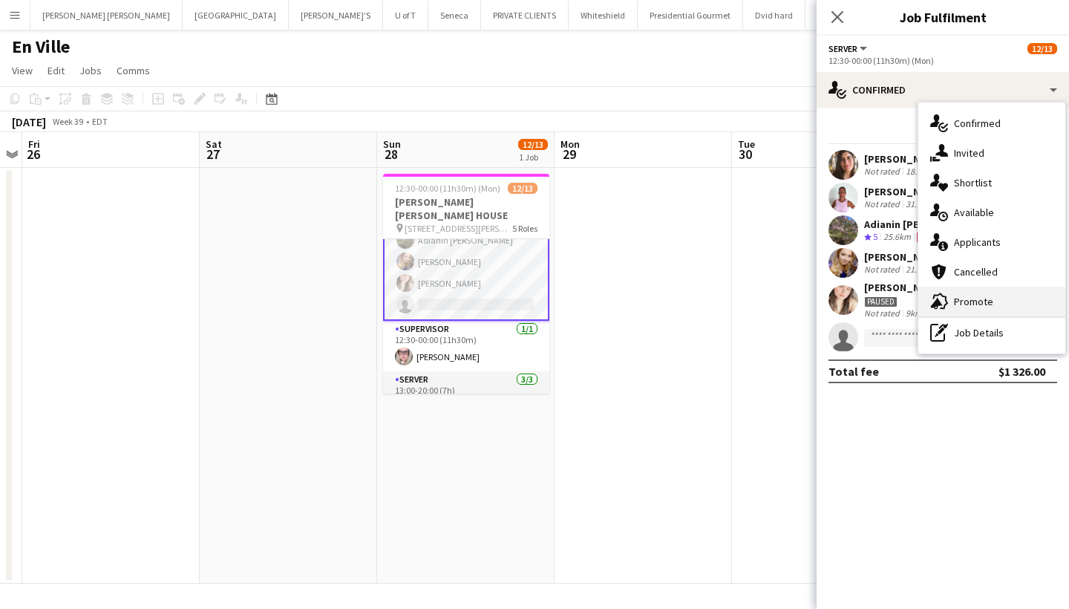
click at [987, 297] on span "Promote" at bounding box center [973, 301] width 39 height 13
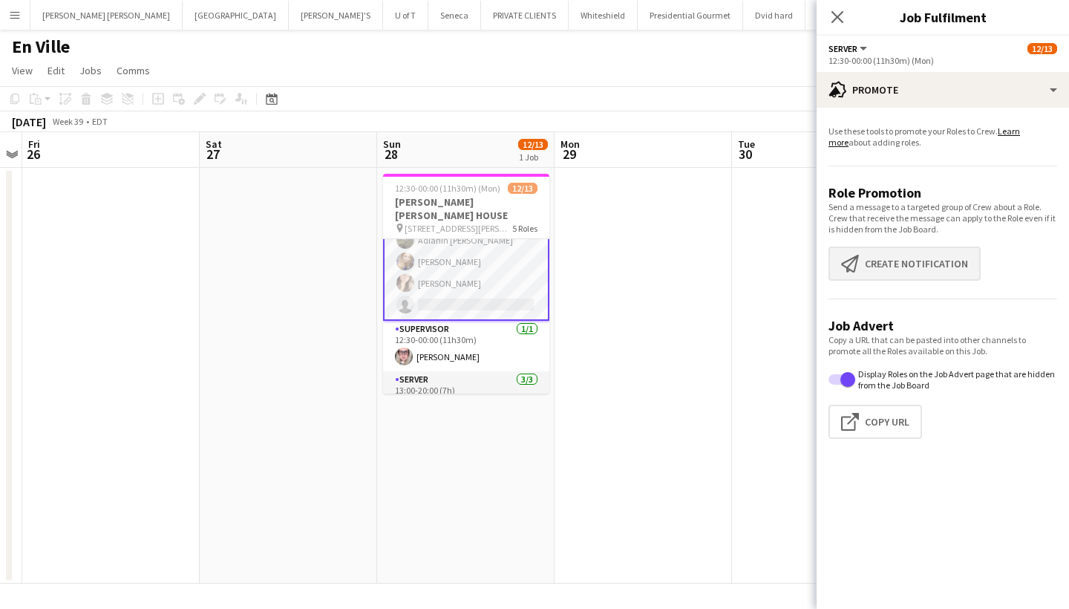
click at [927, 266] on button "Create notification Create notification" at bounding box center [904, 263] width 152 height 34
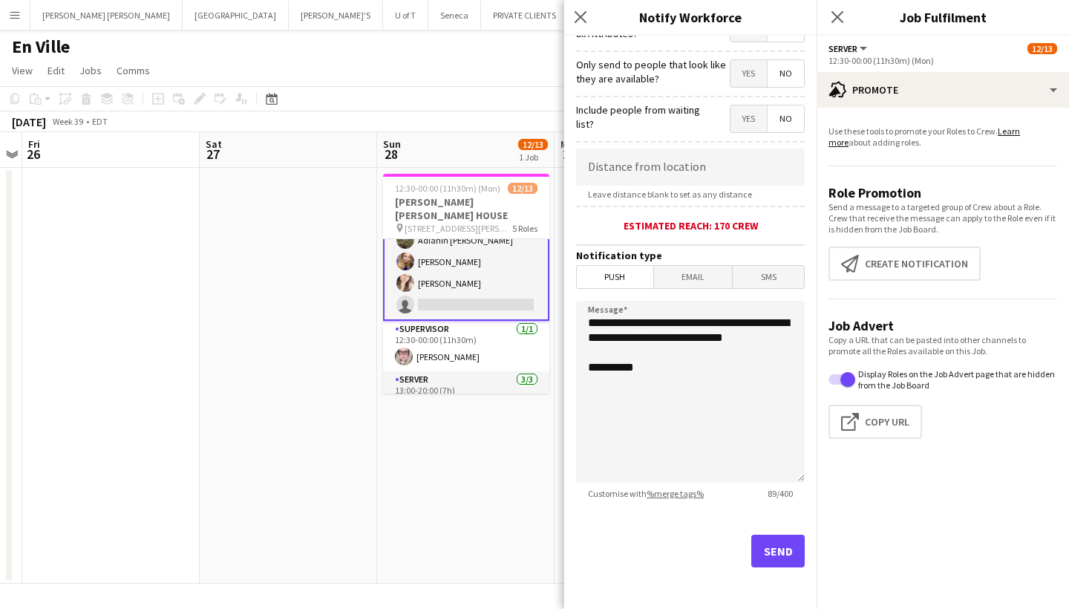
scroll to position [209, 0]
click at [773, 554] on button "Send" at bounding box center [777, 550] width 53 height 33
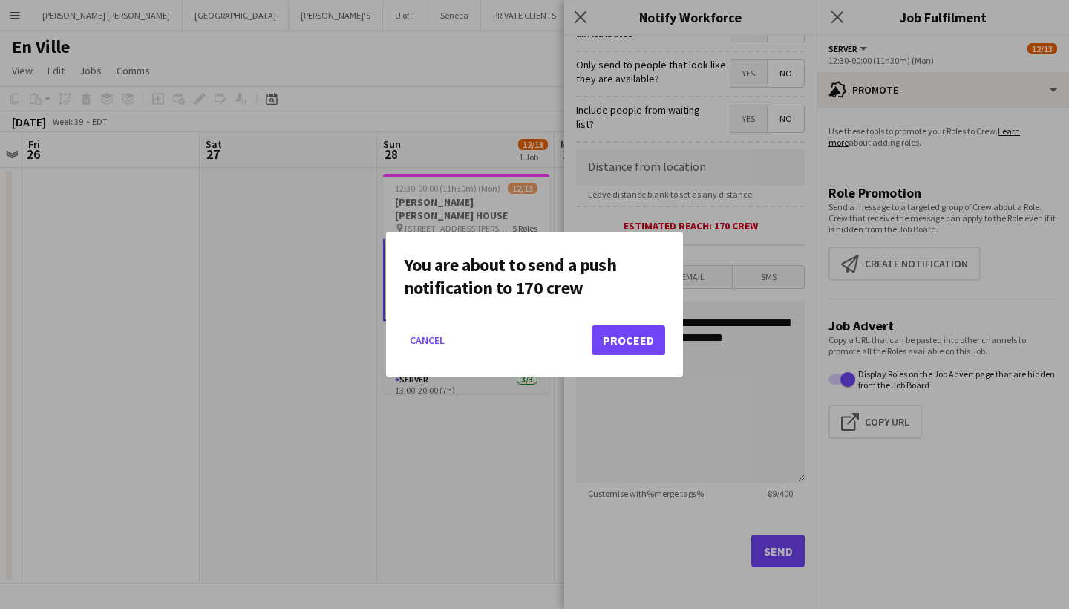
click at [624, 337] on button "Proceed" at bounding box center [627, 340] width 73 height 30
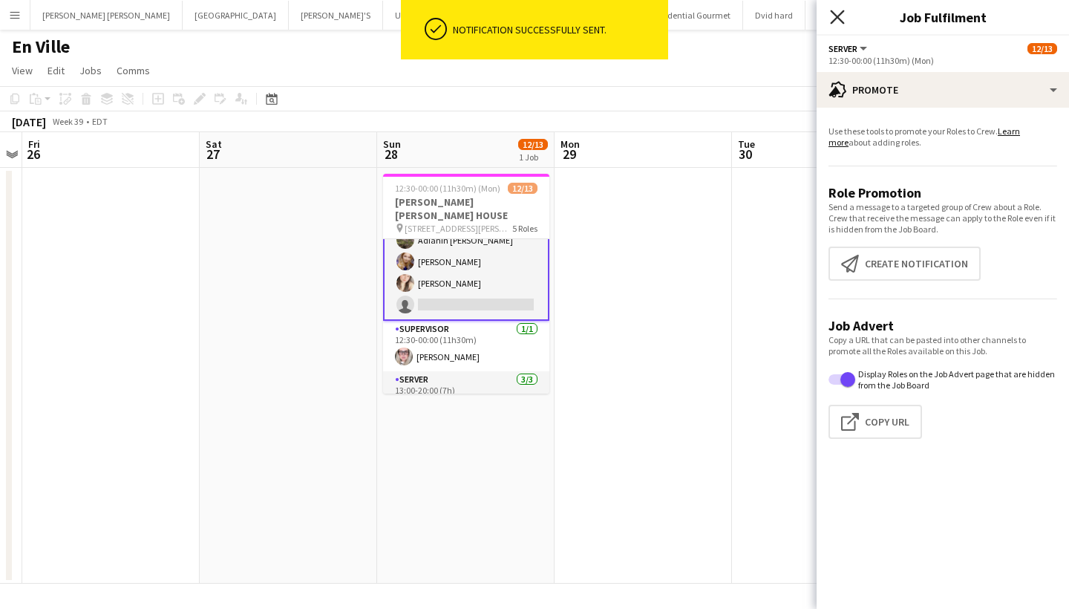
click at [836, 14] on icon "Close pop-in" at bounding box center [837, 17] width 14 height 14
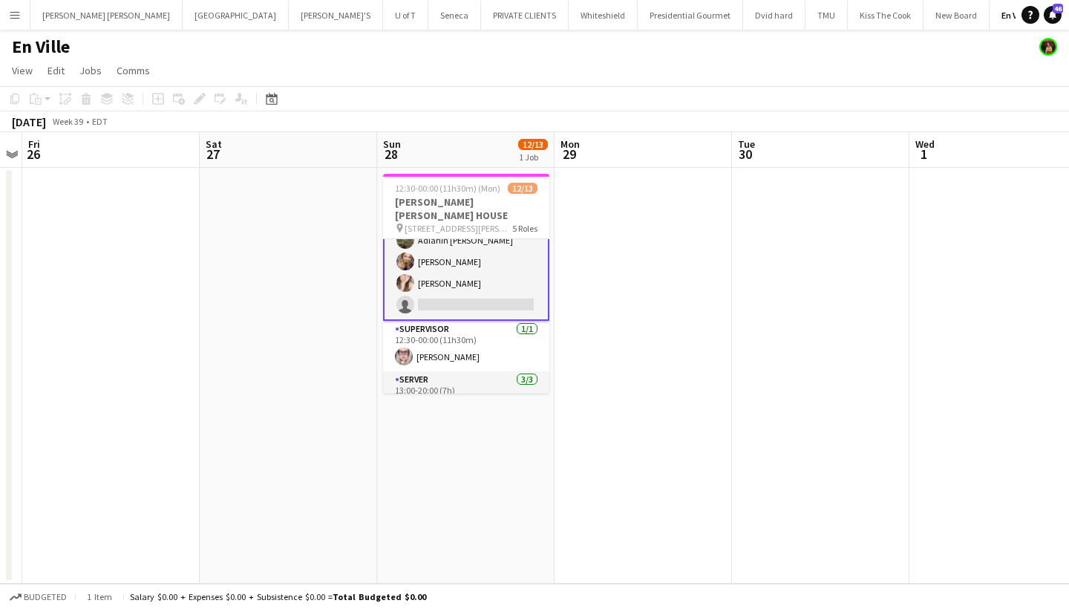
click at [23, 10] on button "Menu" at bounding box center [15, 15] width 30 height 30
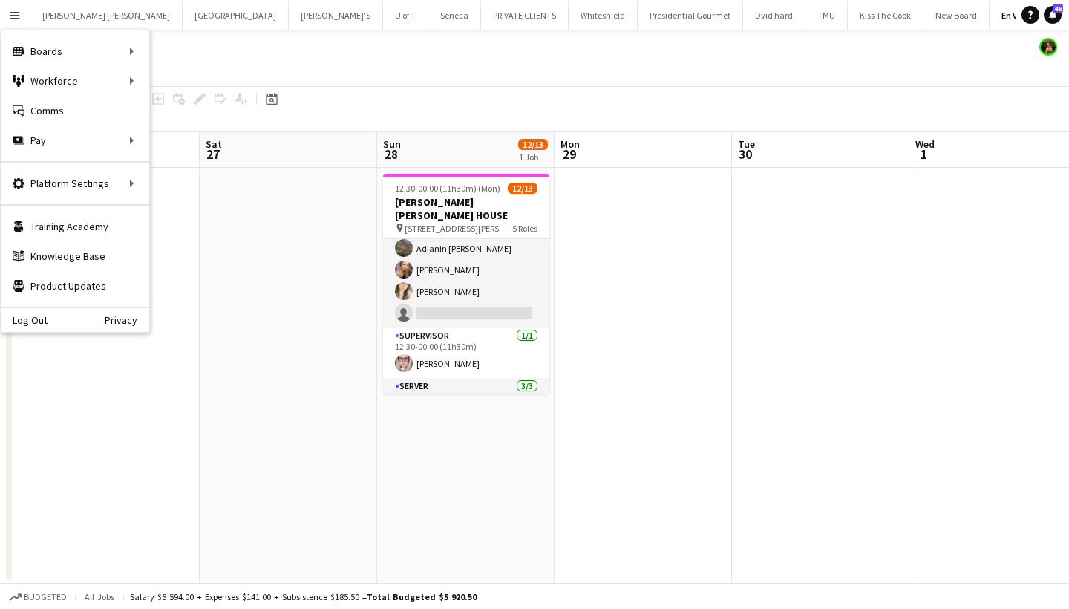
scroll to position [191, 0]
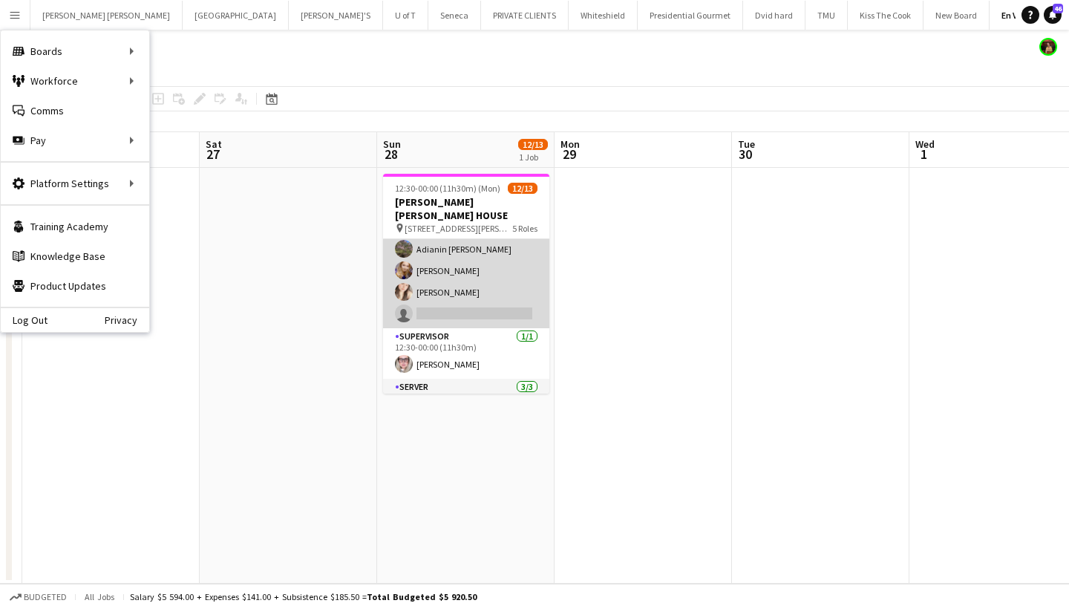
click at [466, 300] on app-card-role "SERVER 2A 5/6 12:30-00:00 (11h30m) Antonella T. Almeida Vicky Stimac Adianin Le…" at bounding box center [466, 249] width 166 height 158
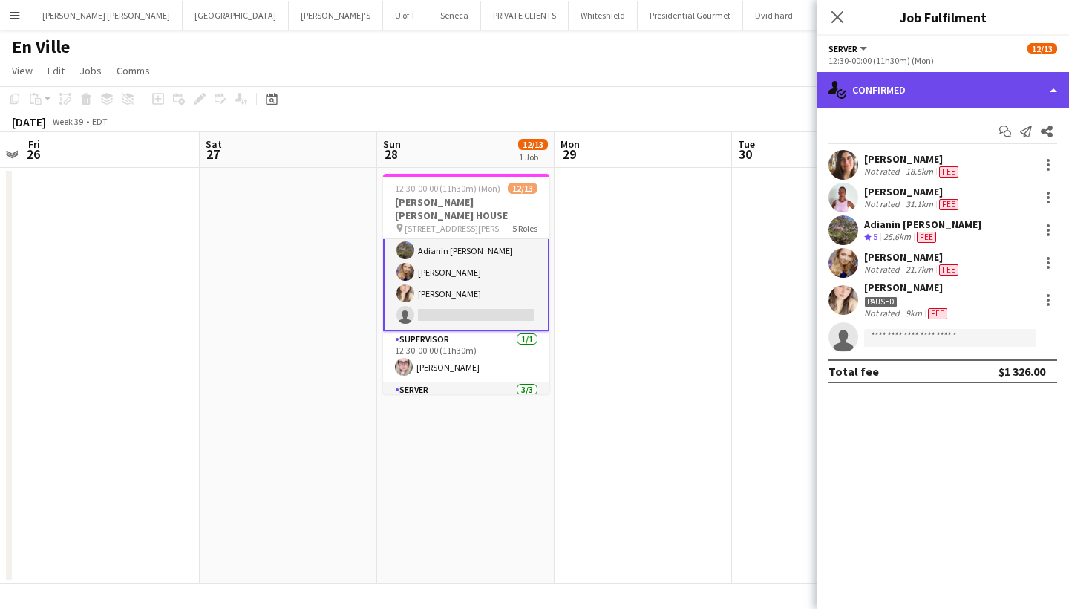
click at [934, 94] on div "single-neutral-actions-check-2 Confirmed" at bounding box center [942, 90] width 252 height 36
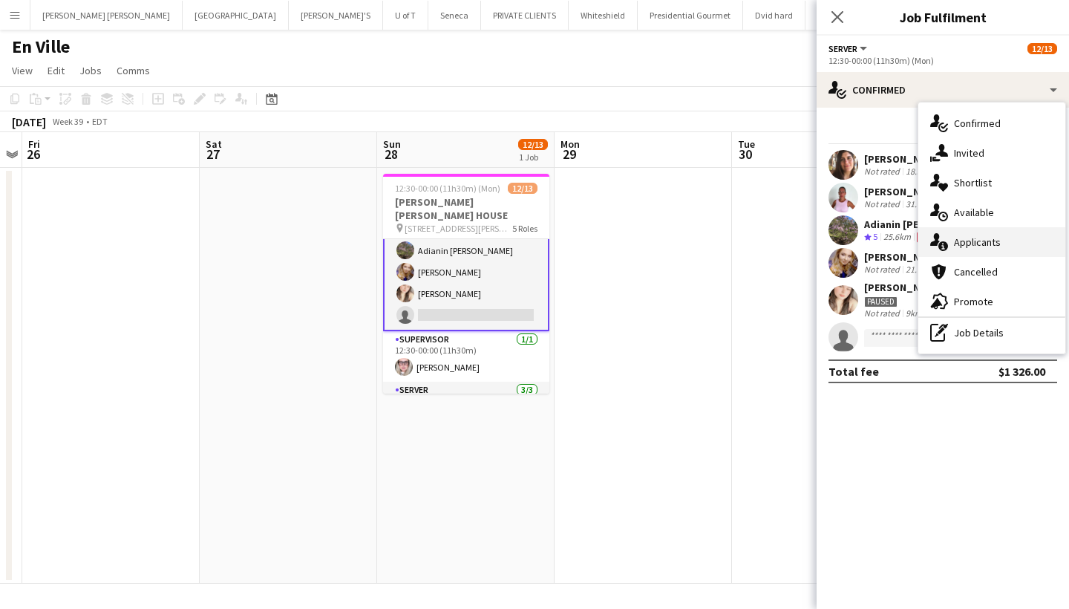
click at [996, 238] on span "Applicants" at bounding box center [977, 241] width 47 height 13
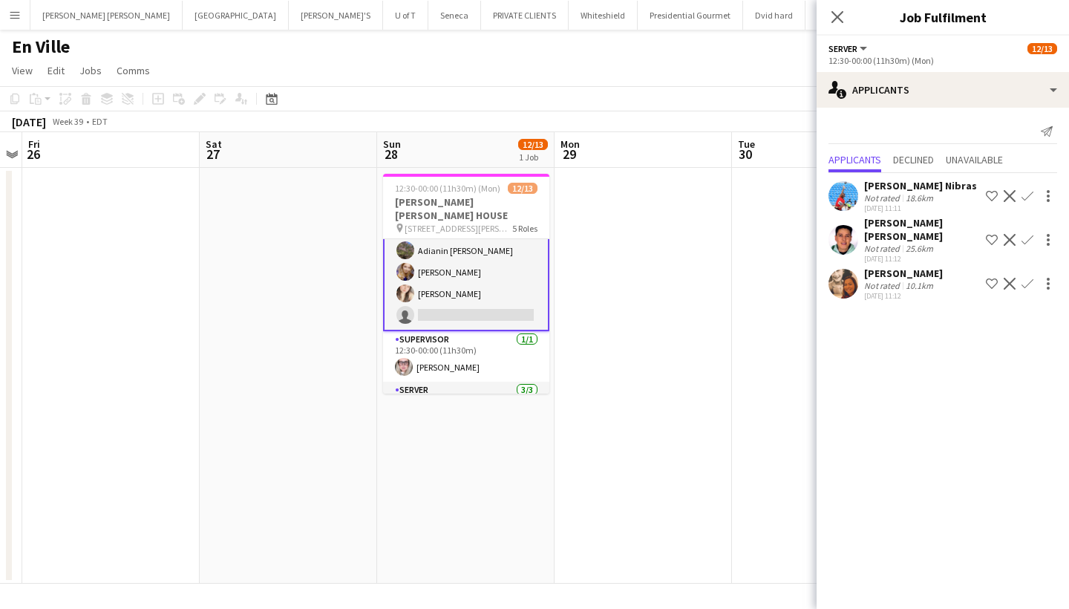
click at [1026, 234] on app-icon "Confirm" at bounding box center [1027, 240] width 12 height 12
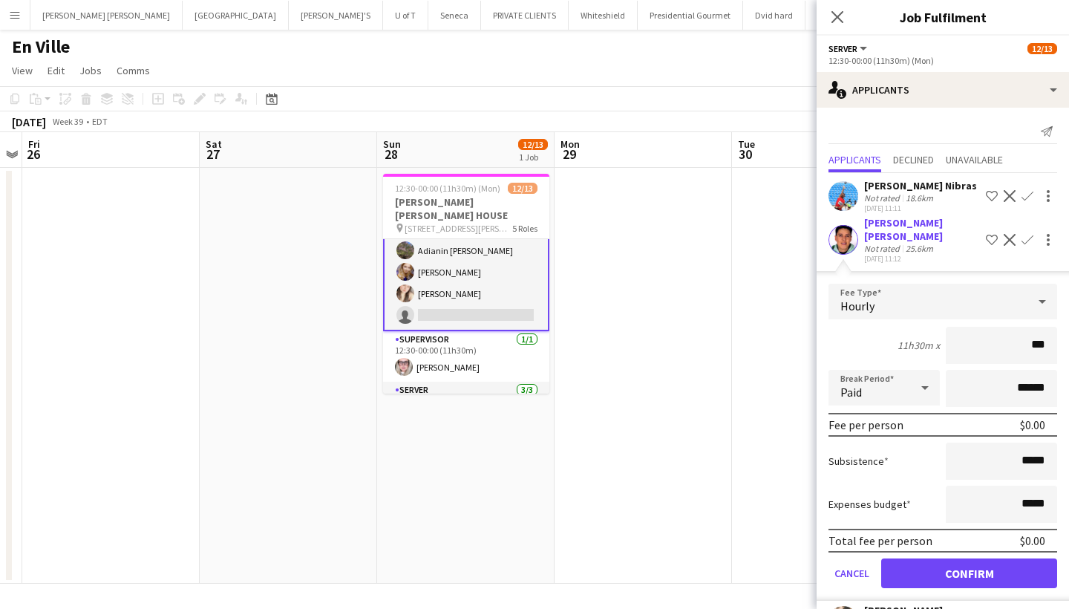
type input "**"
type input "***"
click at [1051, 443] on input "*****" at bounding box center [1000, 460] width 111 height 37
type input "**"
type input "***"
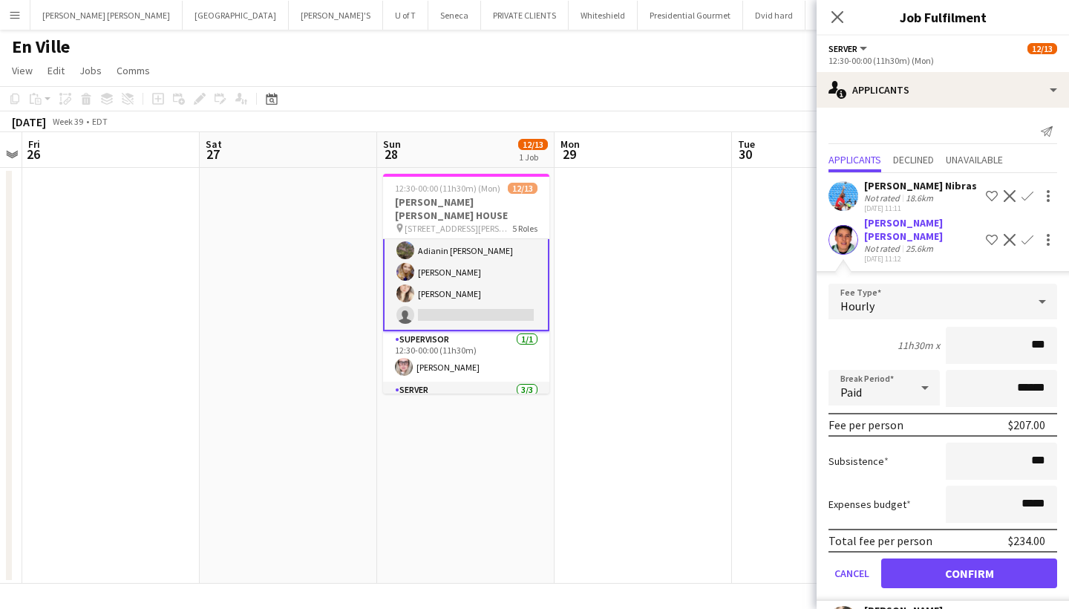
click at [990, 558] on button "Confirm" at bounding box center [969, 573] width 176 height 30
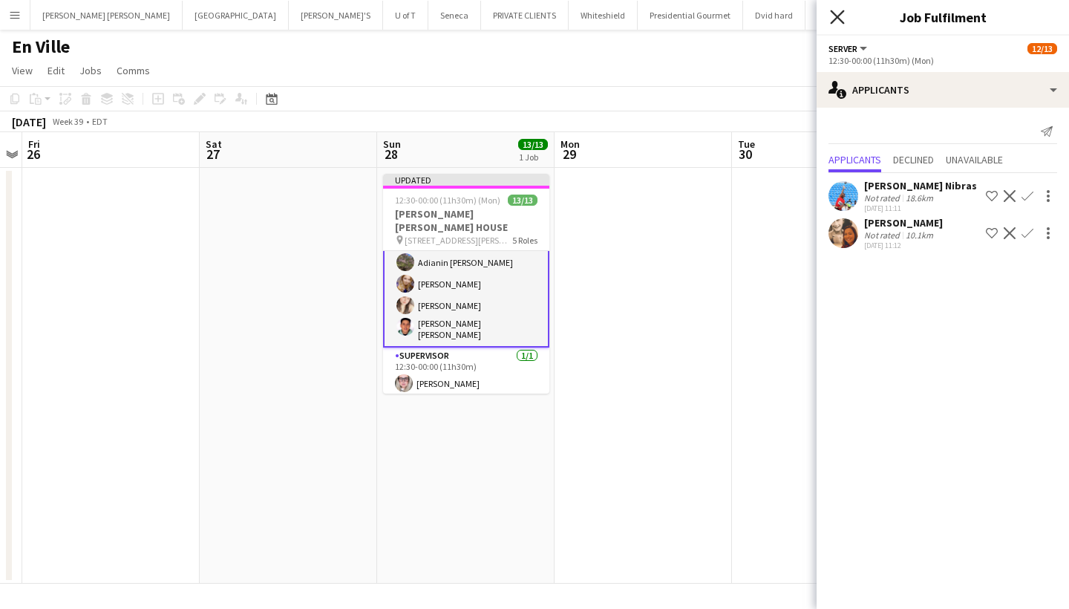
click at [837, 10] on icon "Close pop-in" at bounding box center [837, 17] width 14 height 14
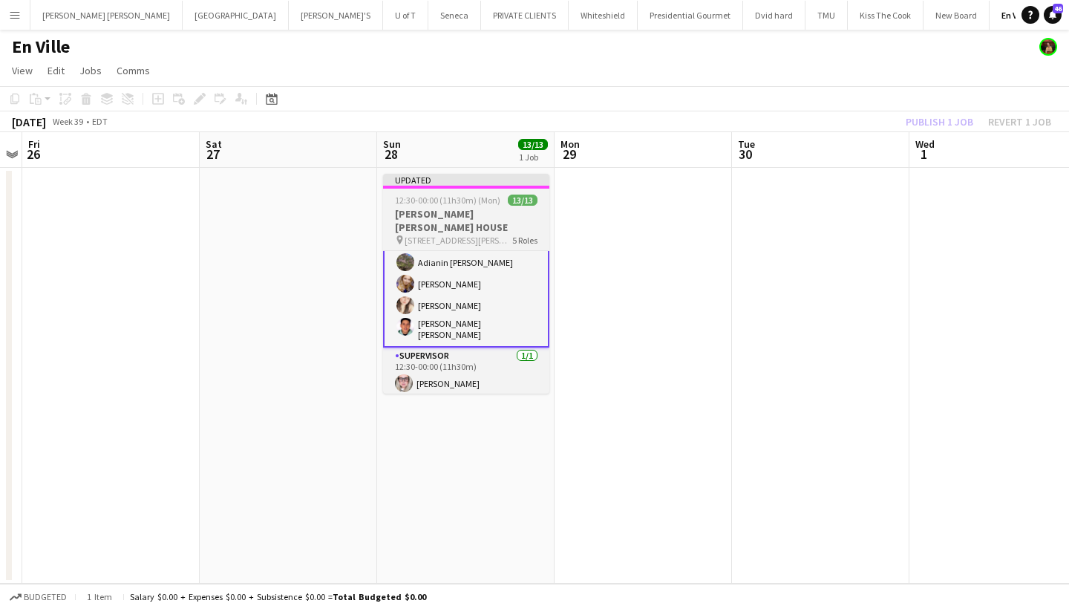
click at [462, 192] on app-job-card "Updated 12:30-00:00 (11h30m) (Mon) 13/13 MILLER LASH HOUSE pin 130 OLD KINSTON …" at bounding box center [466, 284] width 166 height 220
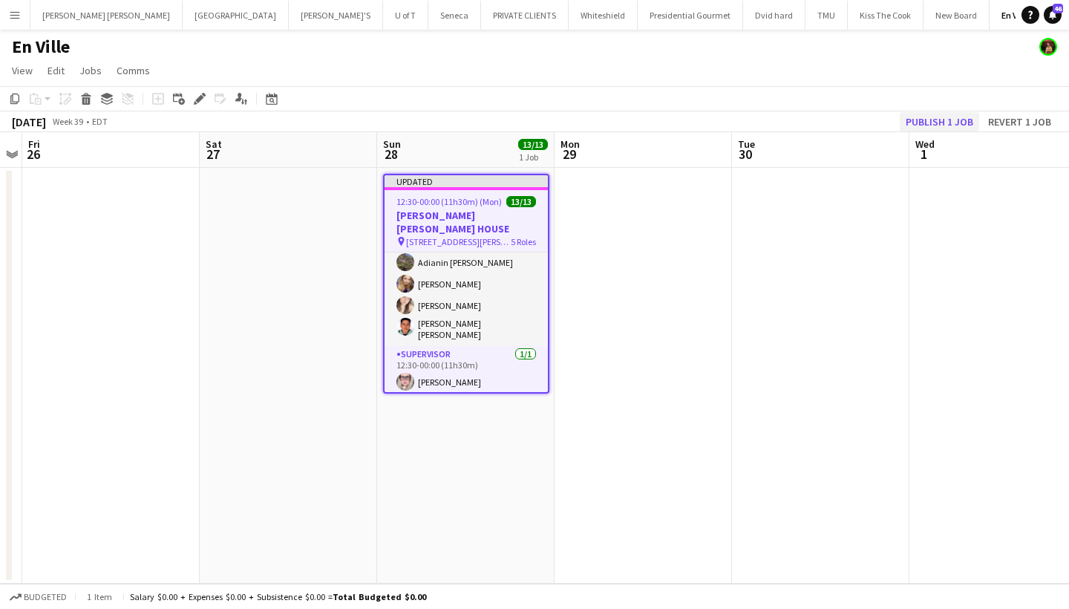
click at [935, 119] on button "Publish 1 job" at bounding box center [938, 121] width 79 height 19
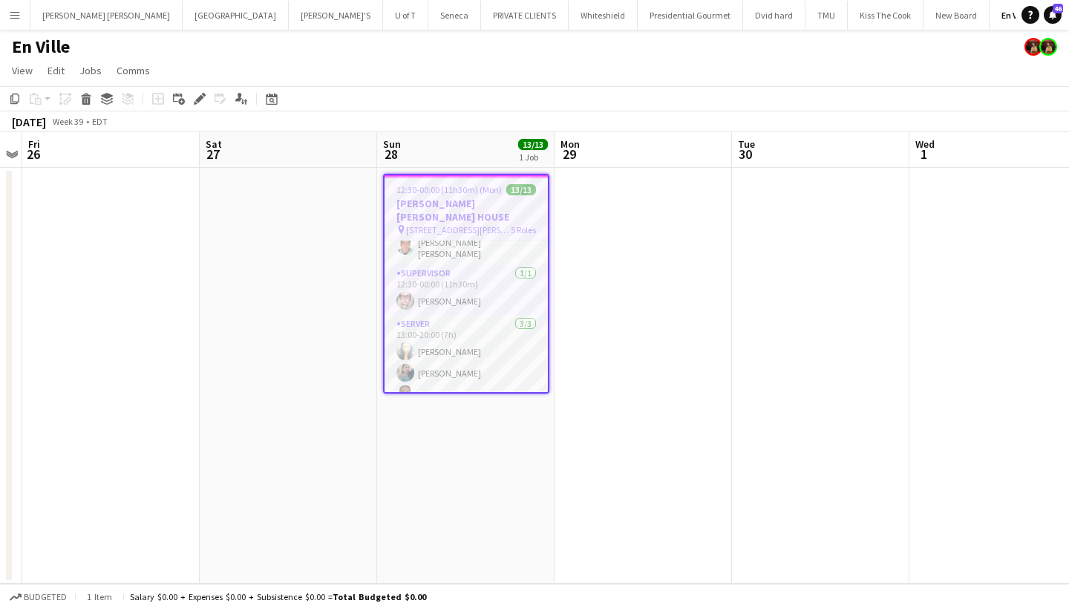
scroll to position [260, 0]
click at [10, 7] on button "Menu" at bounding box center [15, 15] width 30 height 30
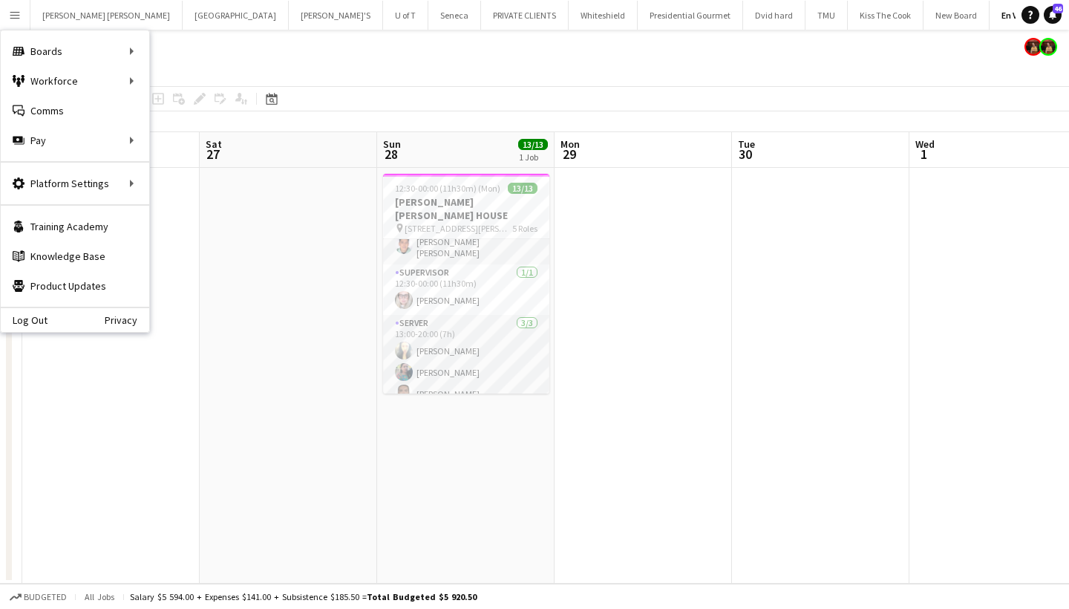
scroll to position [257, 0]
click at [229, 68] on link "All jobs" at bounding box center [224, 81] width 148 height 30
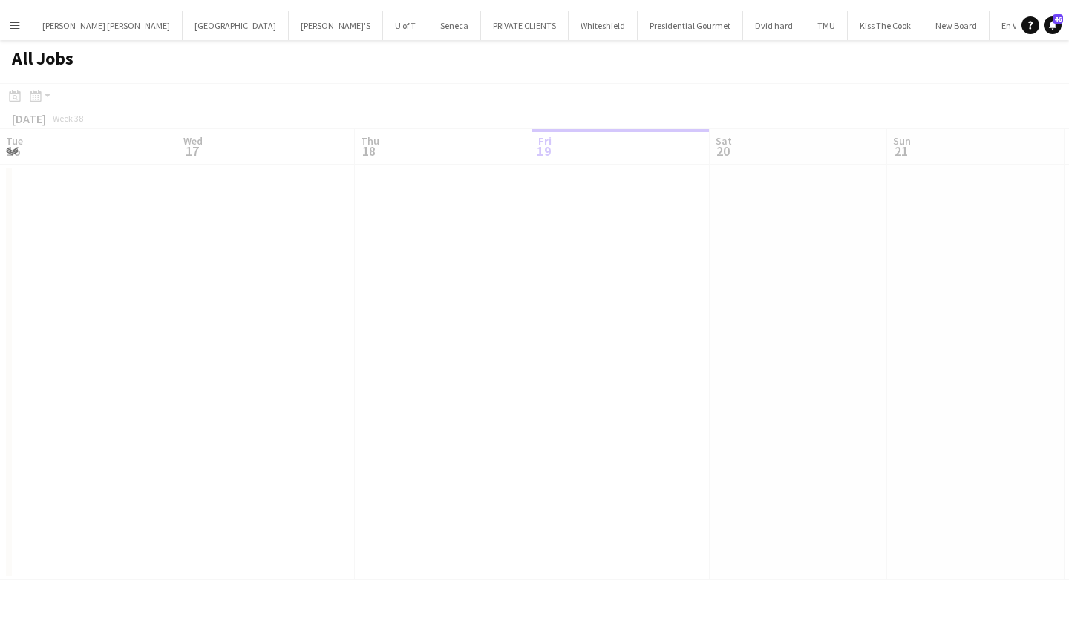
scroll to position [0, 355]
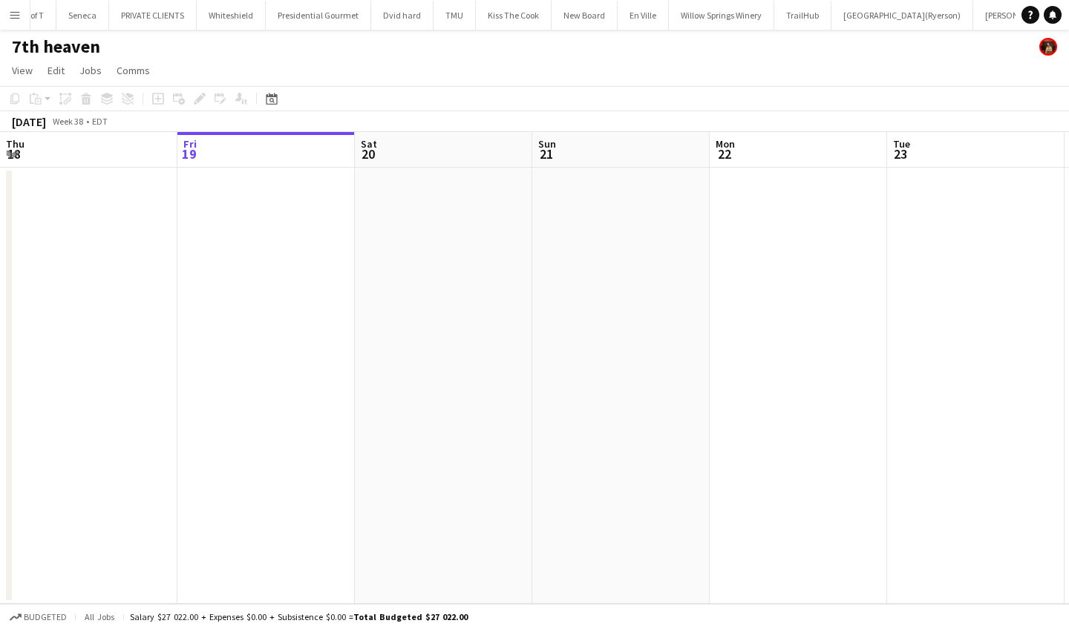
scroll to position [0, 373]
click at [18, 13] on app-icon "Menu" at bounding box center [15, 15] width 12 height 12
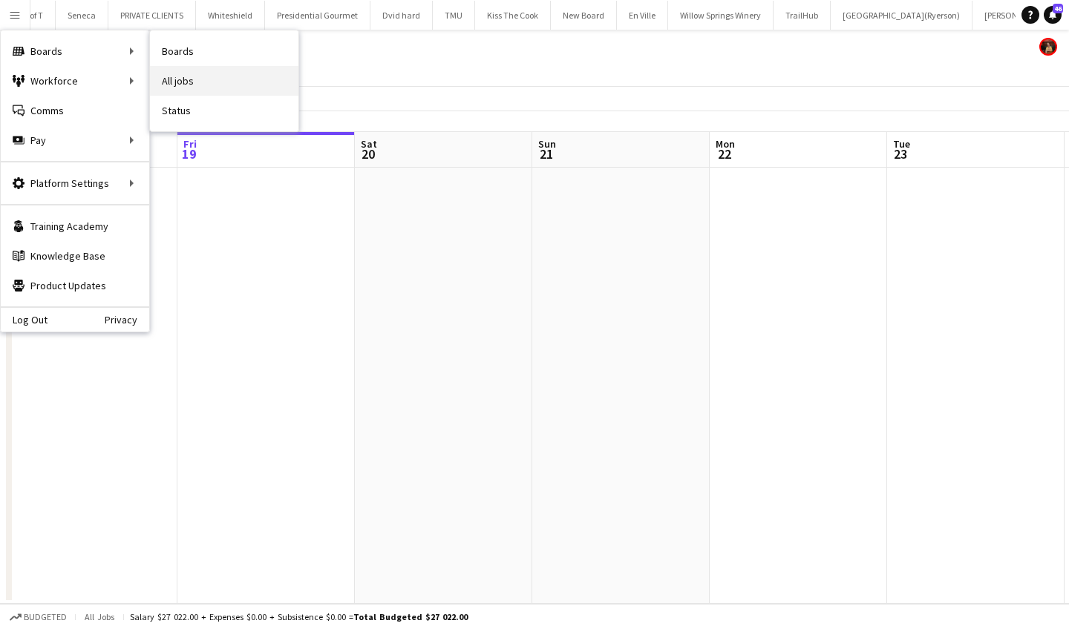
click at [193, 75] on link "All jobs" at bounding box center [224, 81] width 148 height 30
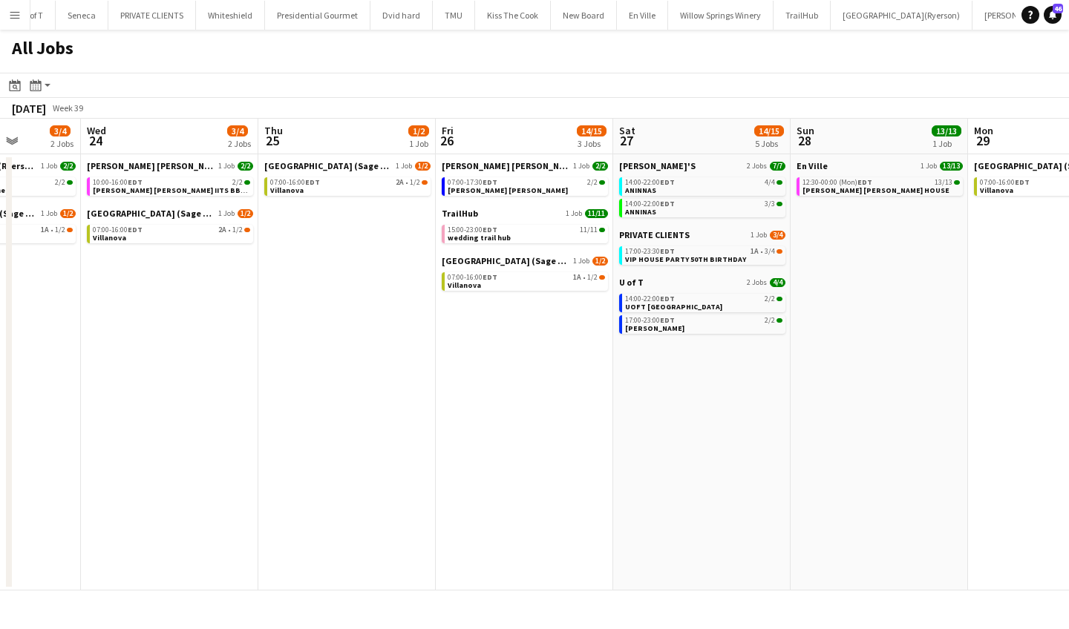
scroll to position [0, 640]
